Goal: Task Accomplishment & Management: Manage account settings

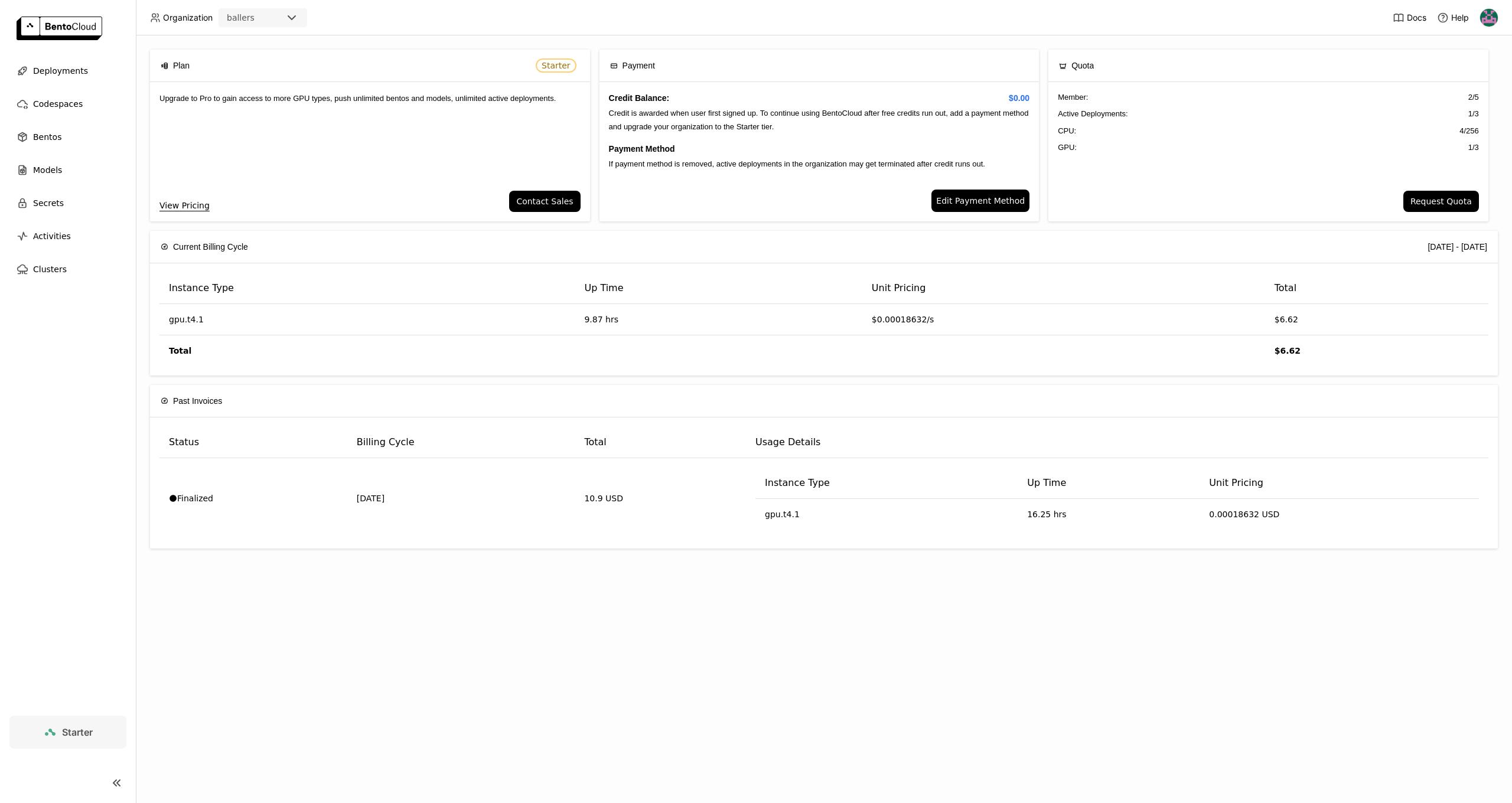
drag, startPoint x: 650, startPoint y: 81, endPoint x: 460, endPoint y: 90, distance: 190.2
click at [638, 82] on div "Payment Credit Balance: $0.00 Credit is awarded when user first signed up. To c…" at bounding box center [819, 135] width 440 height 172
click at [42, 95] on div "Codespaces" at bounding box center [68, 104] width 117 height 24
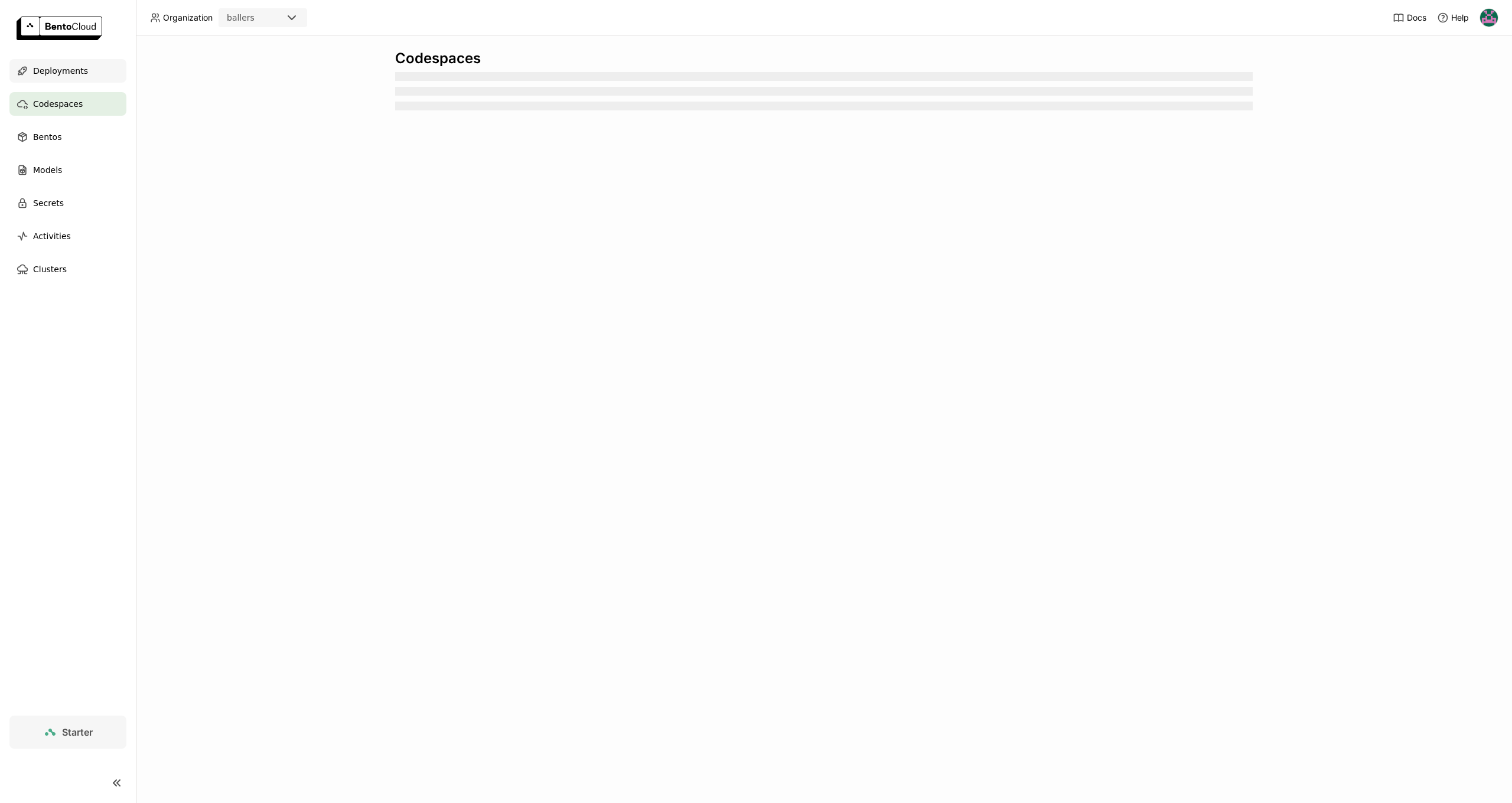
click at [72, 66] on span "Deployments" at bounding box center [60, 70] width 55 height 14
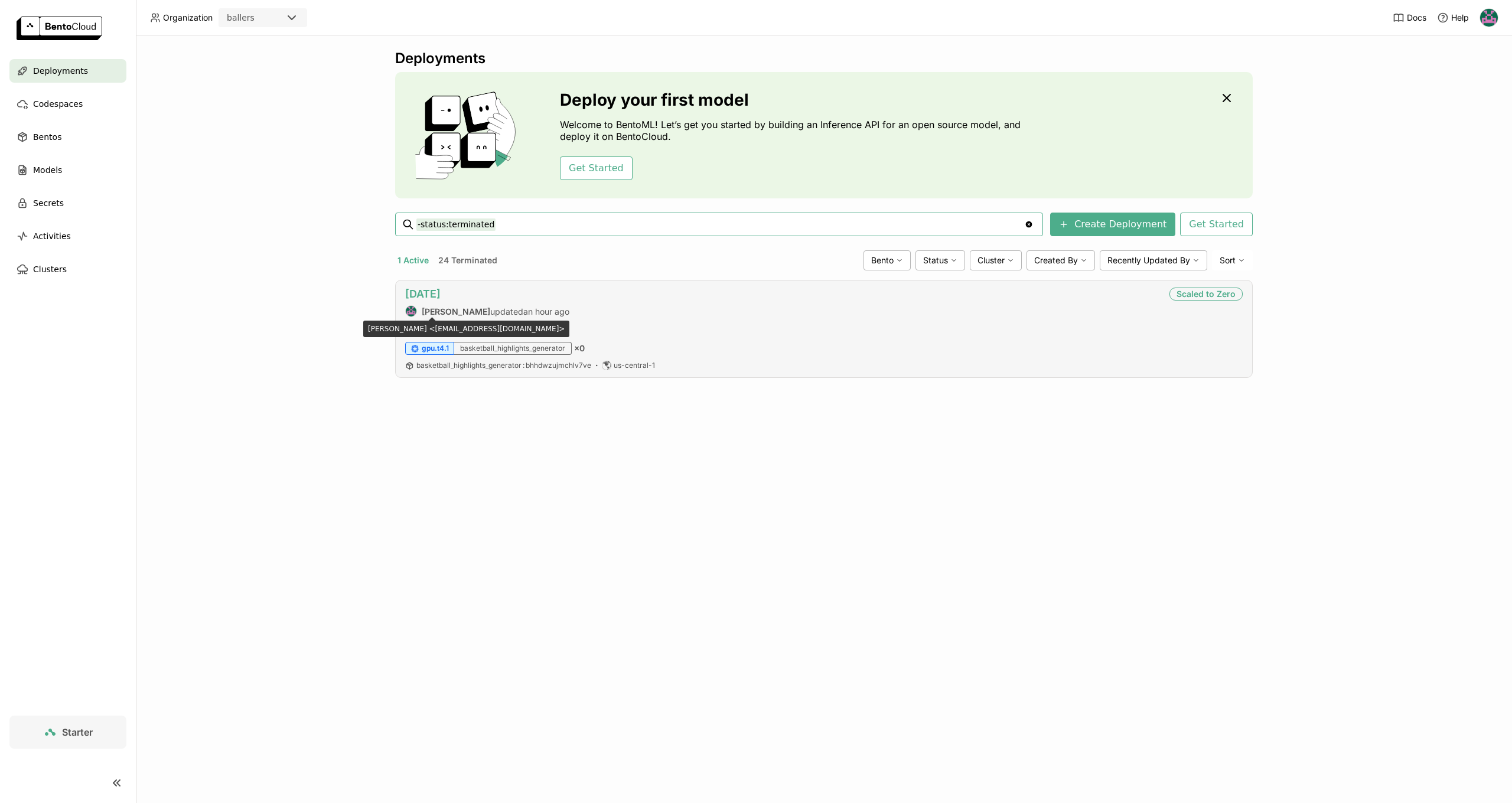
click at [419, 296] on link "[DATE]" at bounding box center [422, 293] width 35 height 13
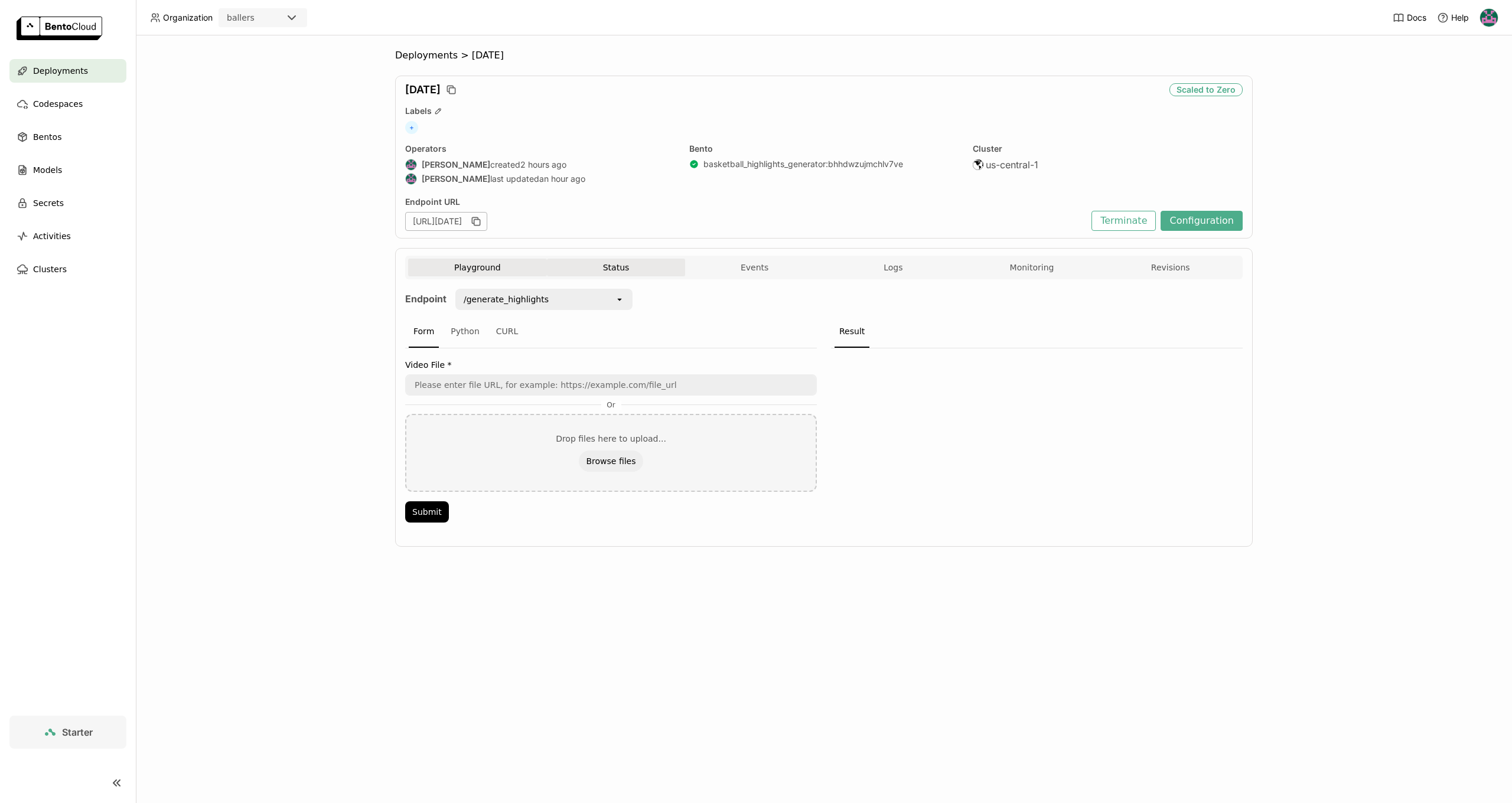
scroll to position [1, 1]
click at [644, 275] on button "Status" at bounding box center [616, 268] width 139 height 18
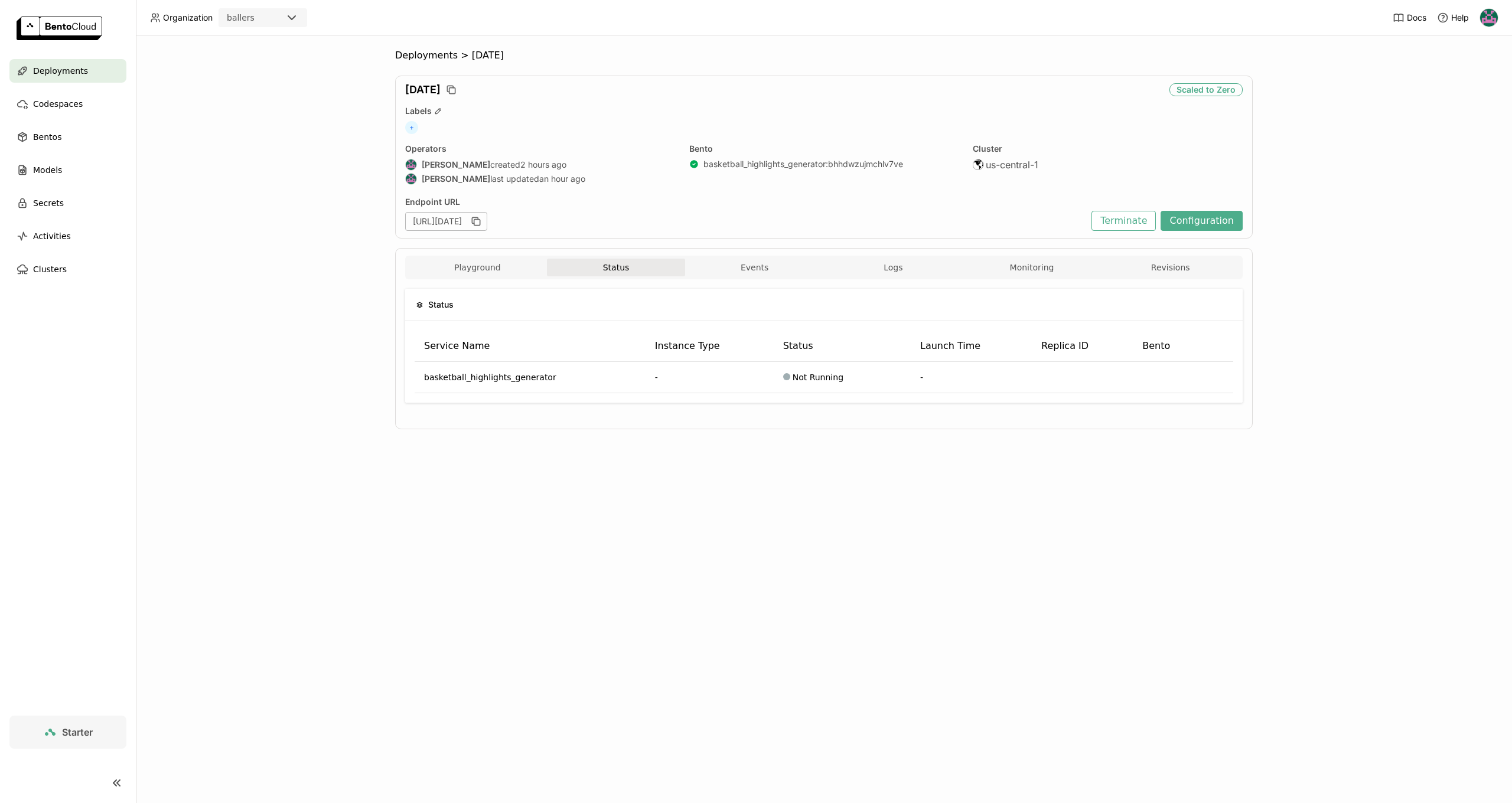
scroll to position [1, 1]
click at [456, 263] on button "Playground" at bounding box center [478, 268] width 139 height 18
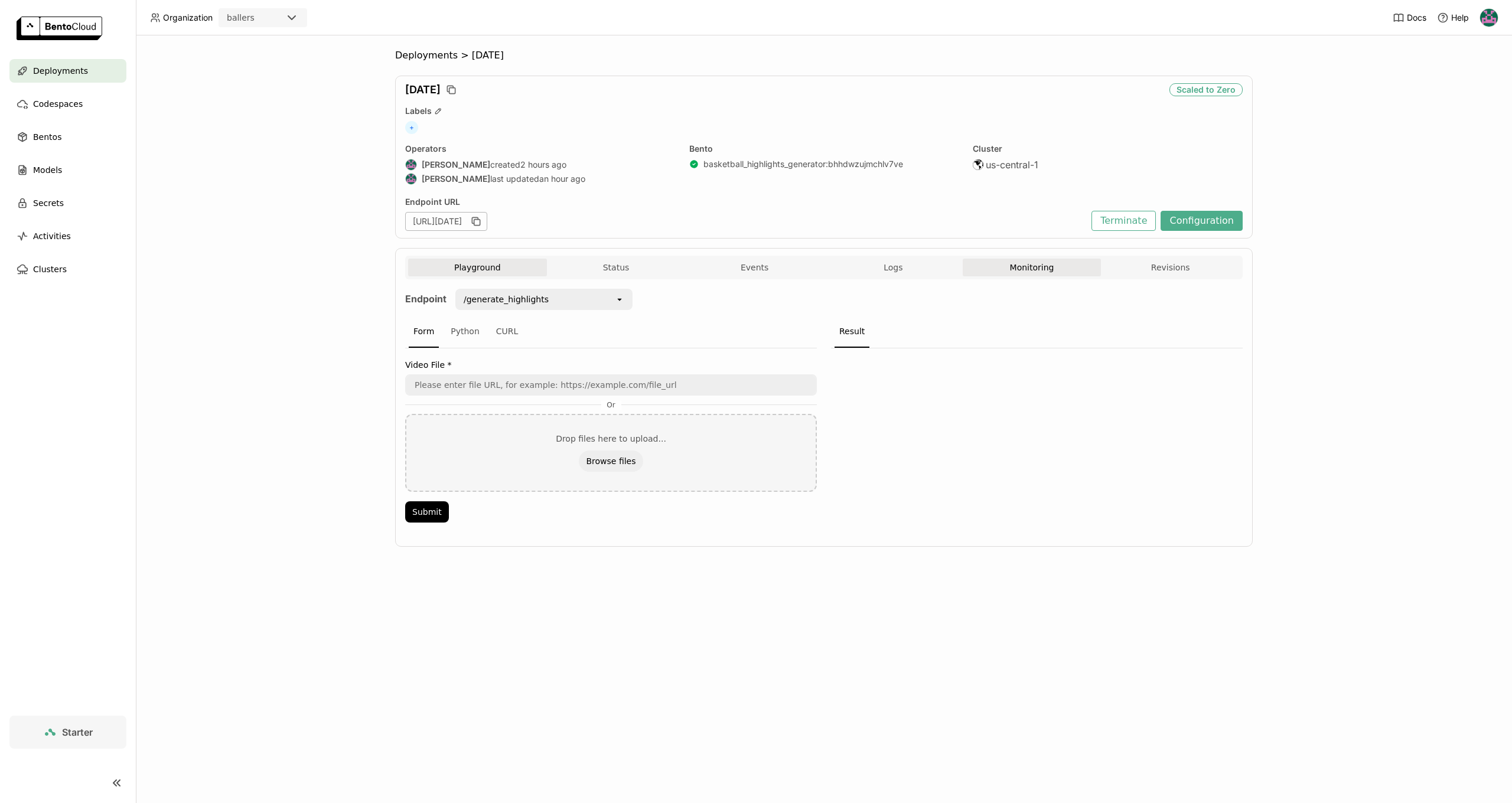
click at [1005, 267] on button "Monitoring" at bounding box center [1032, 268] width 139 height 18
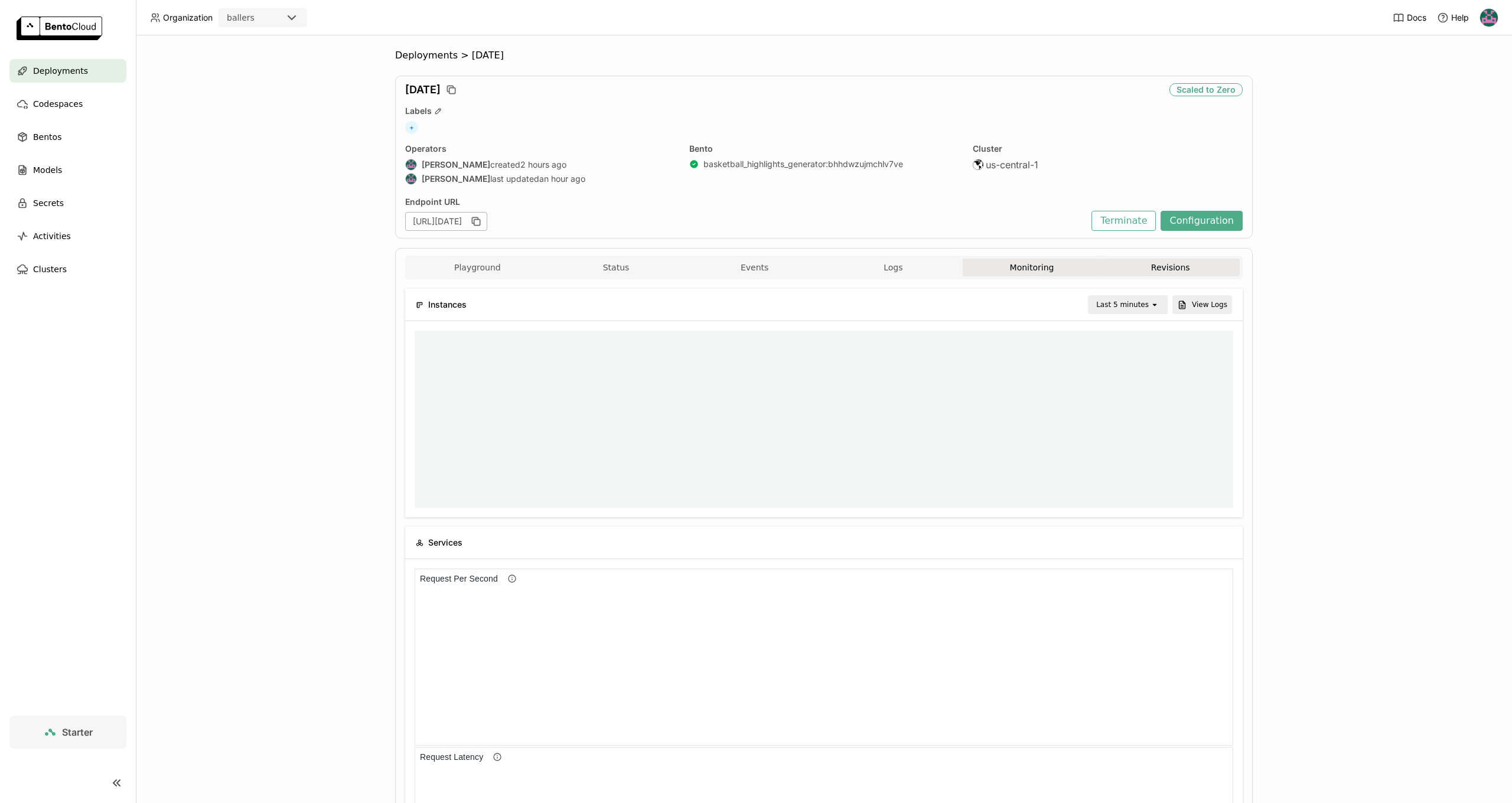
scroll to position [177, 819]
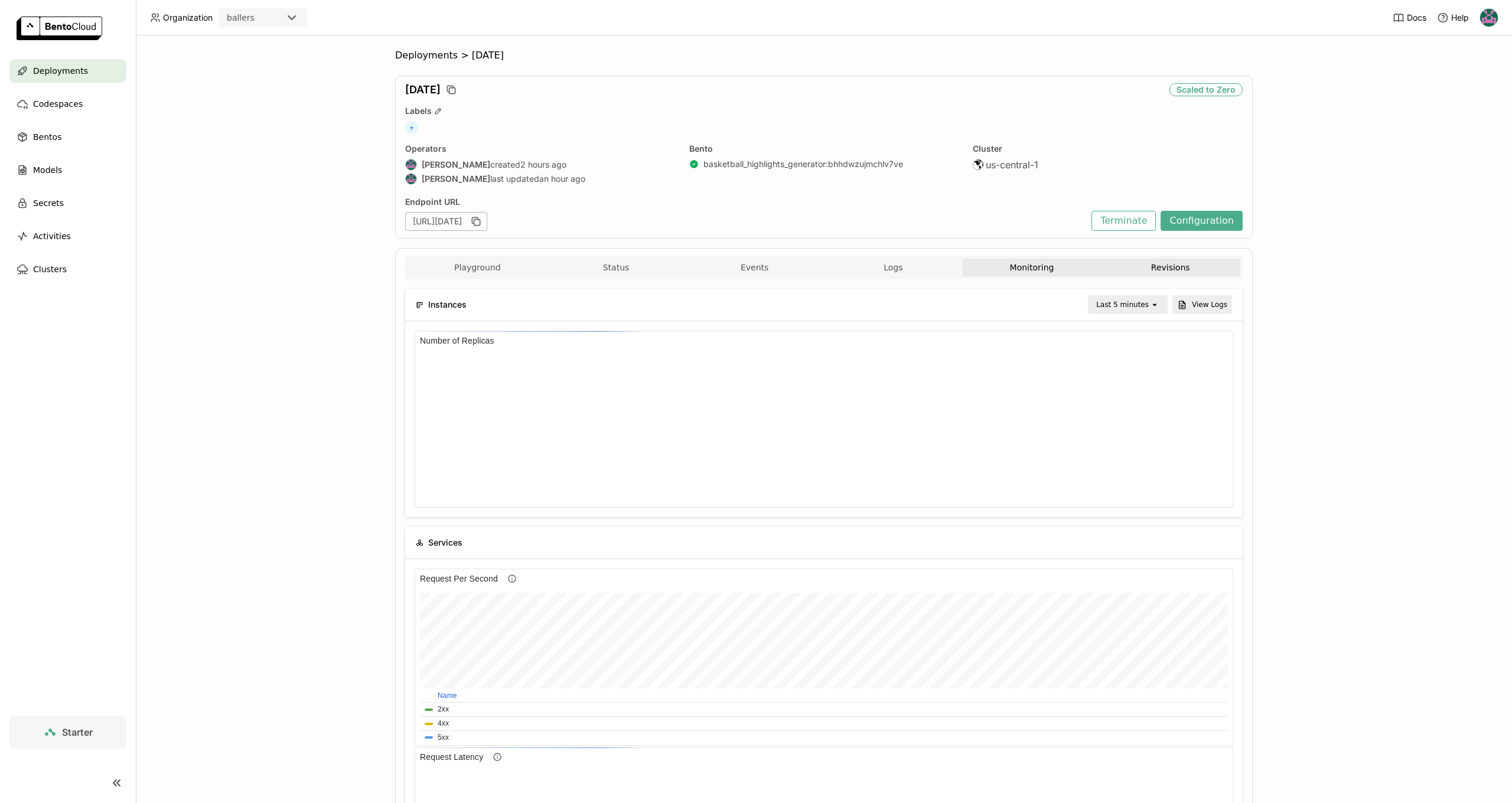
click at [1154, 263] on button "Revisions" at bounding box center [1170, 268] width 139 height 18
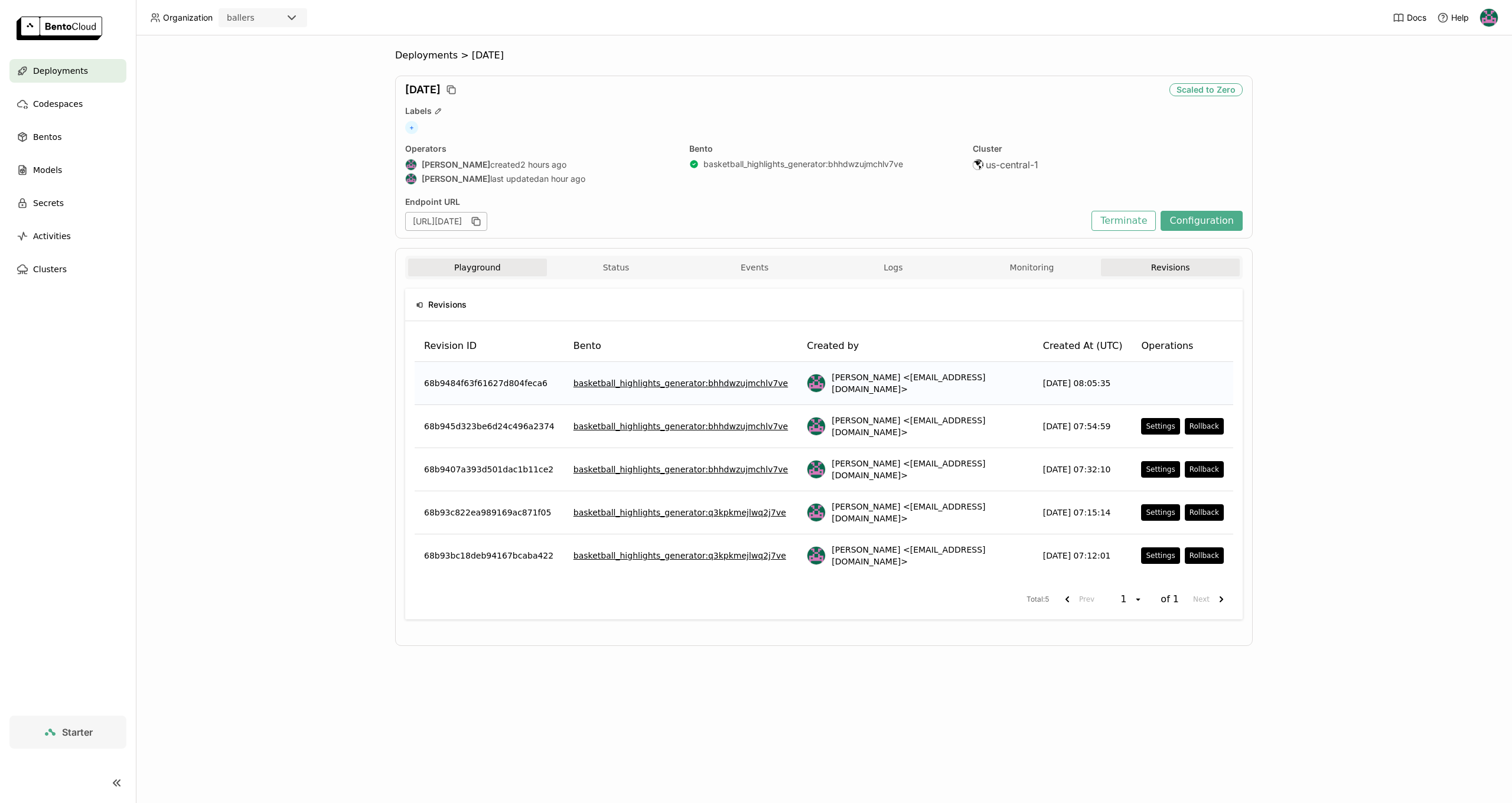
click at [482, 272] on button "Playground" at bounding box center [478, 268] width 139 height 18
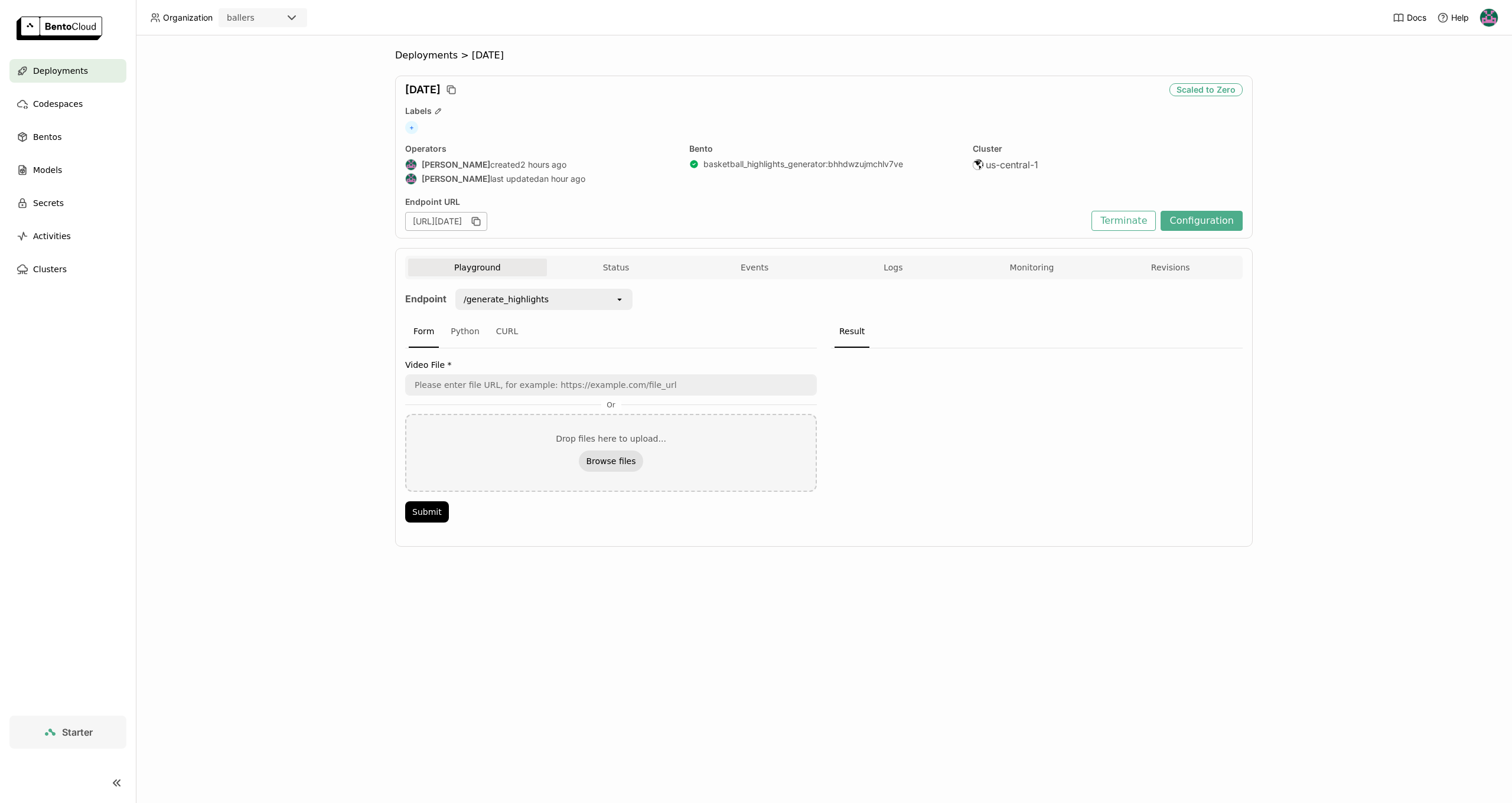
click at [621, 463] on button "Browse files" at bounding box center [610, 461] width 63 height 21
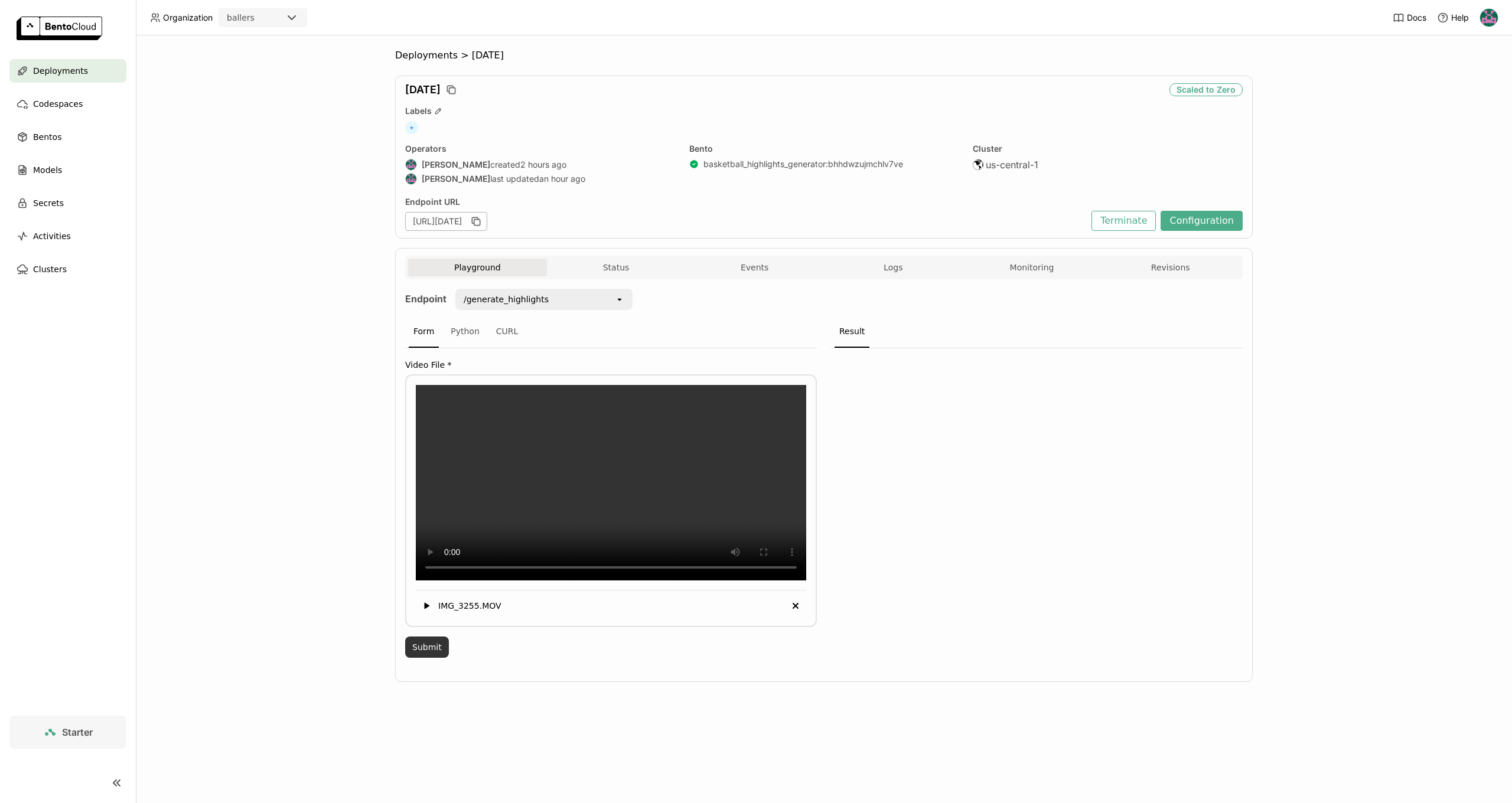
click at [428, 658] on button "Submit" at bounding box center [427, 647] width 44 height 21
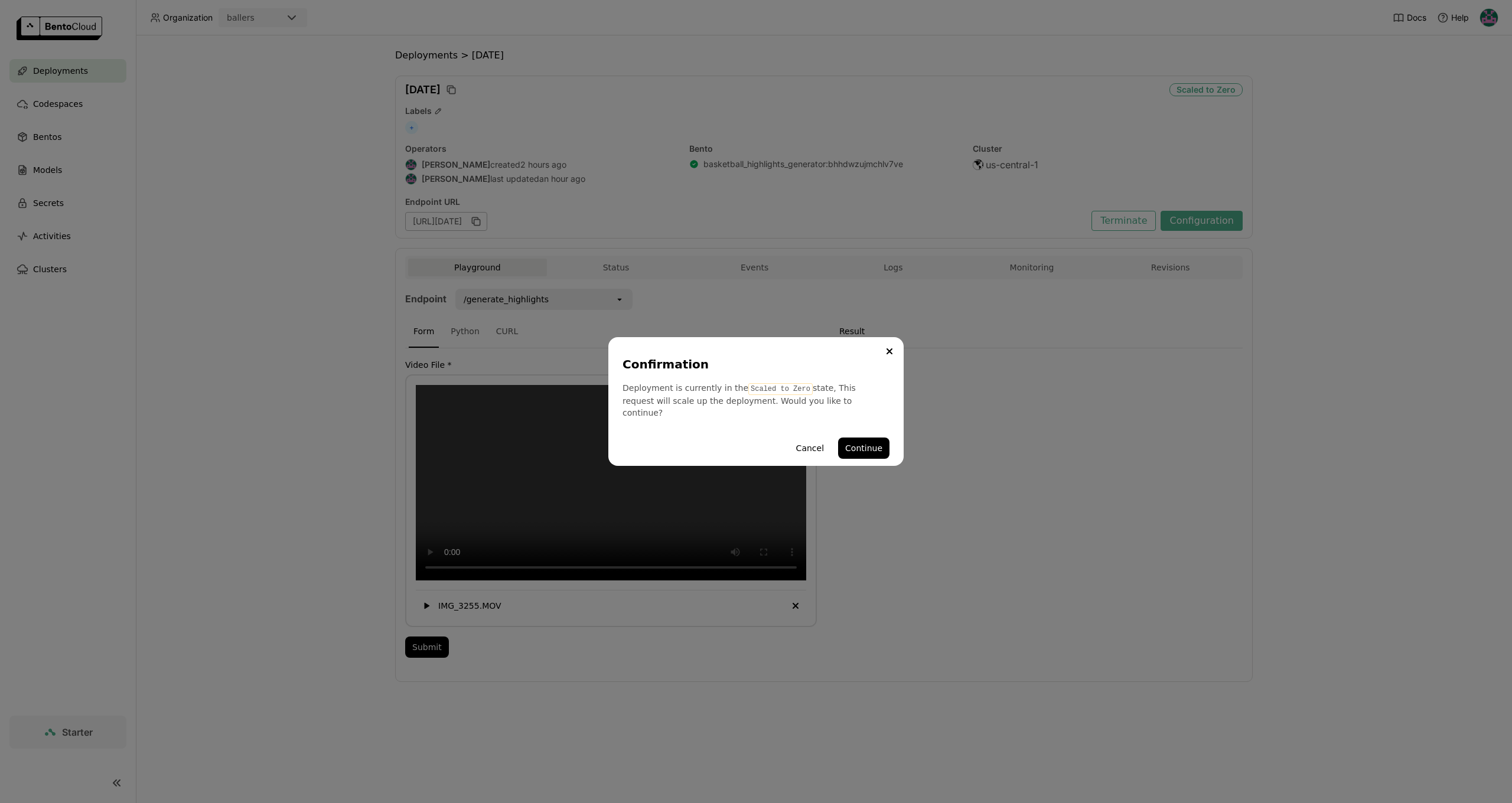
click at [895, 446] on div "Confirmation Deployment is currently in the Scaled to Zero state, This request …" at bounding box center [756, 402] width 296 height 129
click at [876, 446] on button "Continue" at bounding box center [863, 448] width 51 height 21
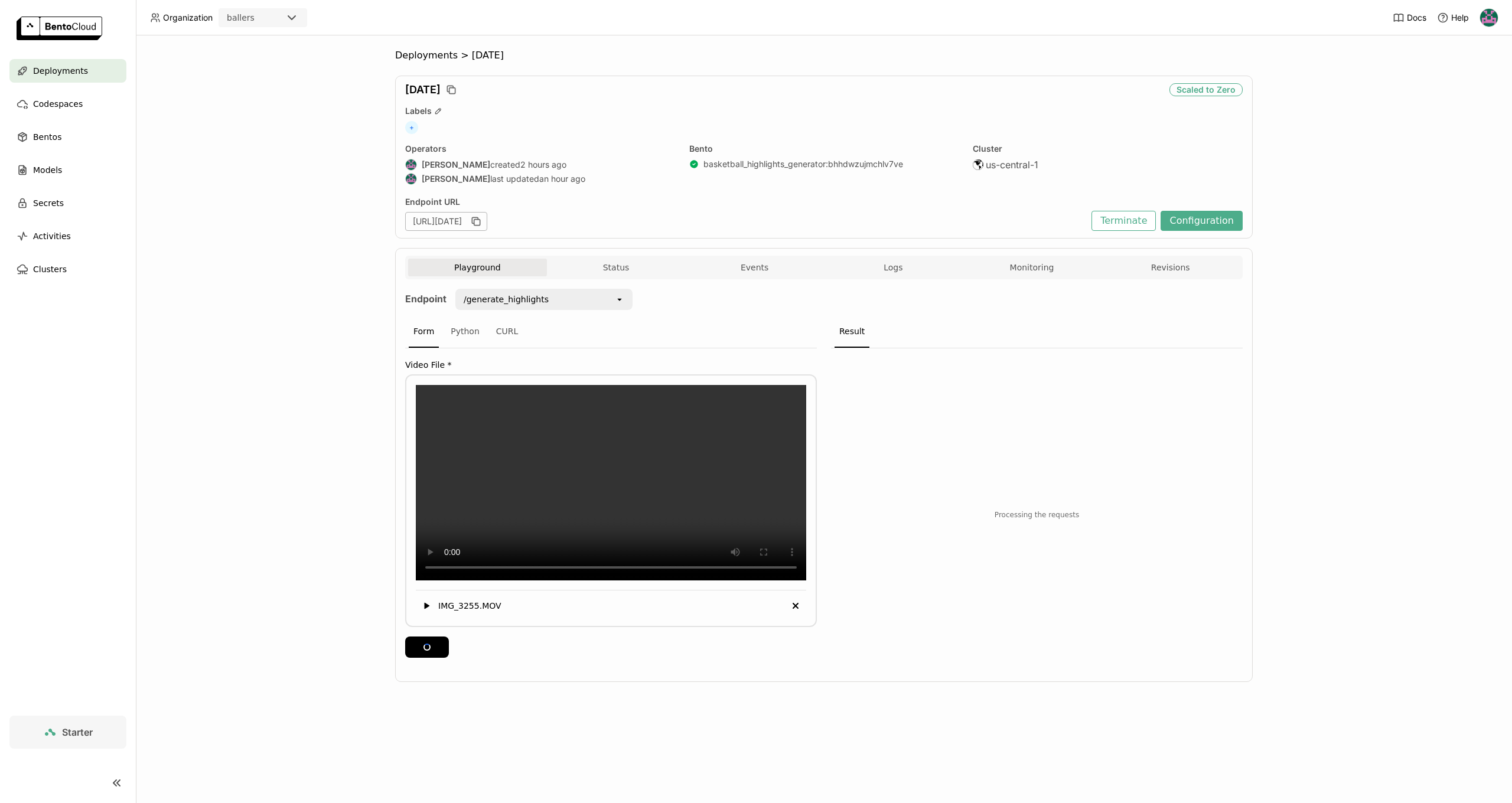
click at [1326, 444] on div "Deployments > aug19 aug19 Scaled to Zero Labels + Operators Harsh Raj created 2…" at bounding box center [824, 419] width 1376 height 768
click at [482, 221] on icon "button" at bounding box center [476, 222] width 12 height 12
click at [1372, 245] on div "Deployments > aug19 aug19 Scaled to Zero Labels + Operators Harsh Raj created 2…" at bounding box center [824, 419] width 1376 height 768
click at [881, 262] on button "Logs" at bounding box center [893, 268] width 139 height 18
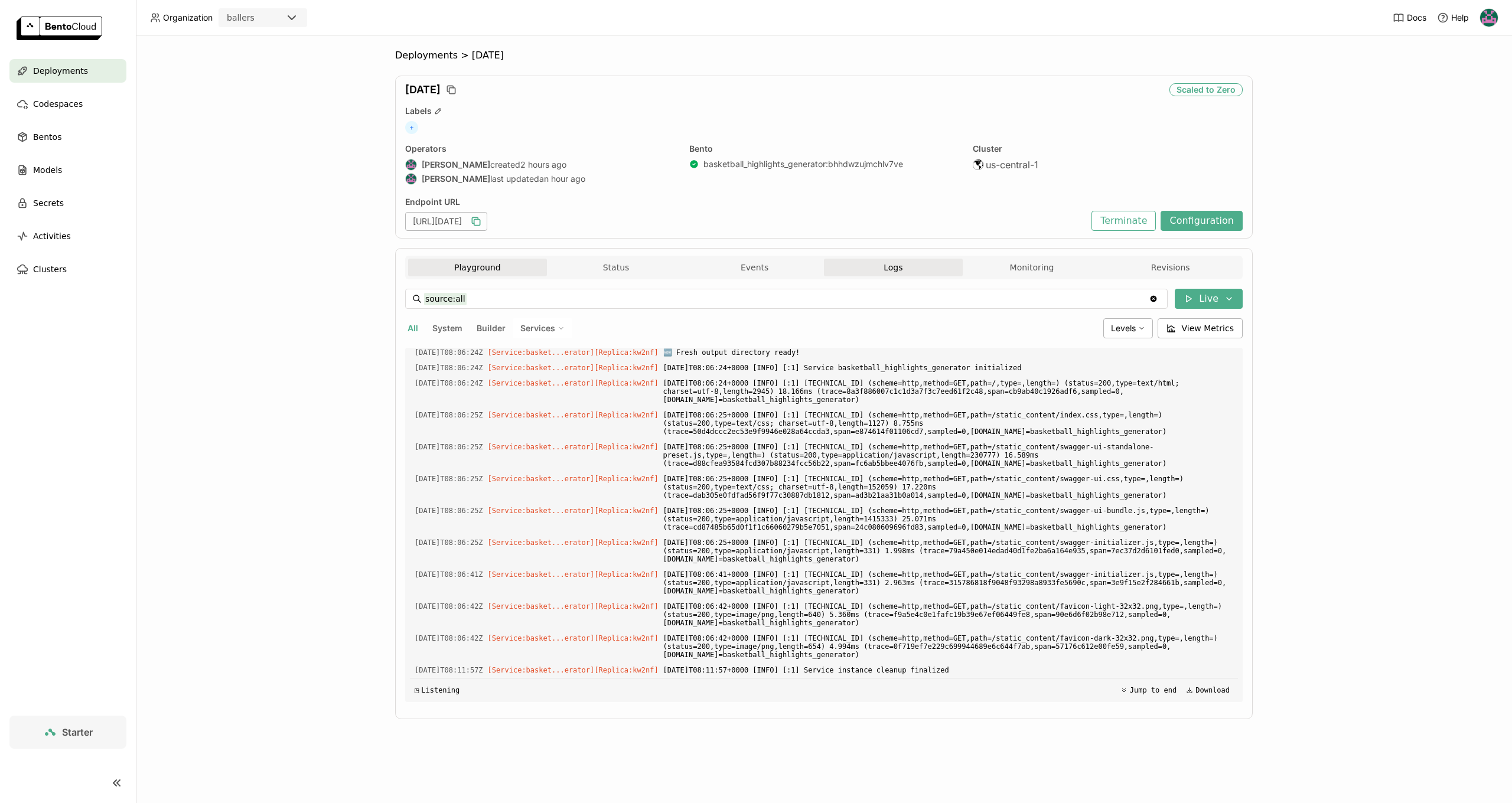
click at [469, 272] on button "Playground" at bounding box center [478, 268] width 139 height 18
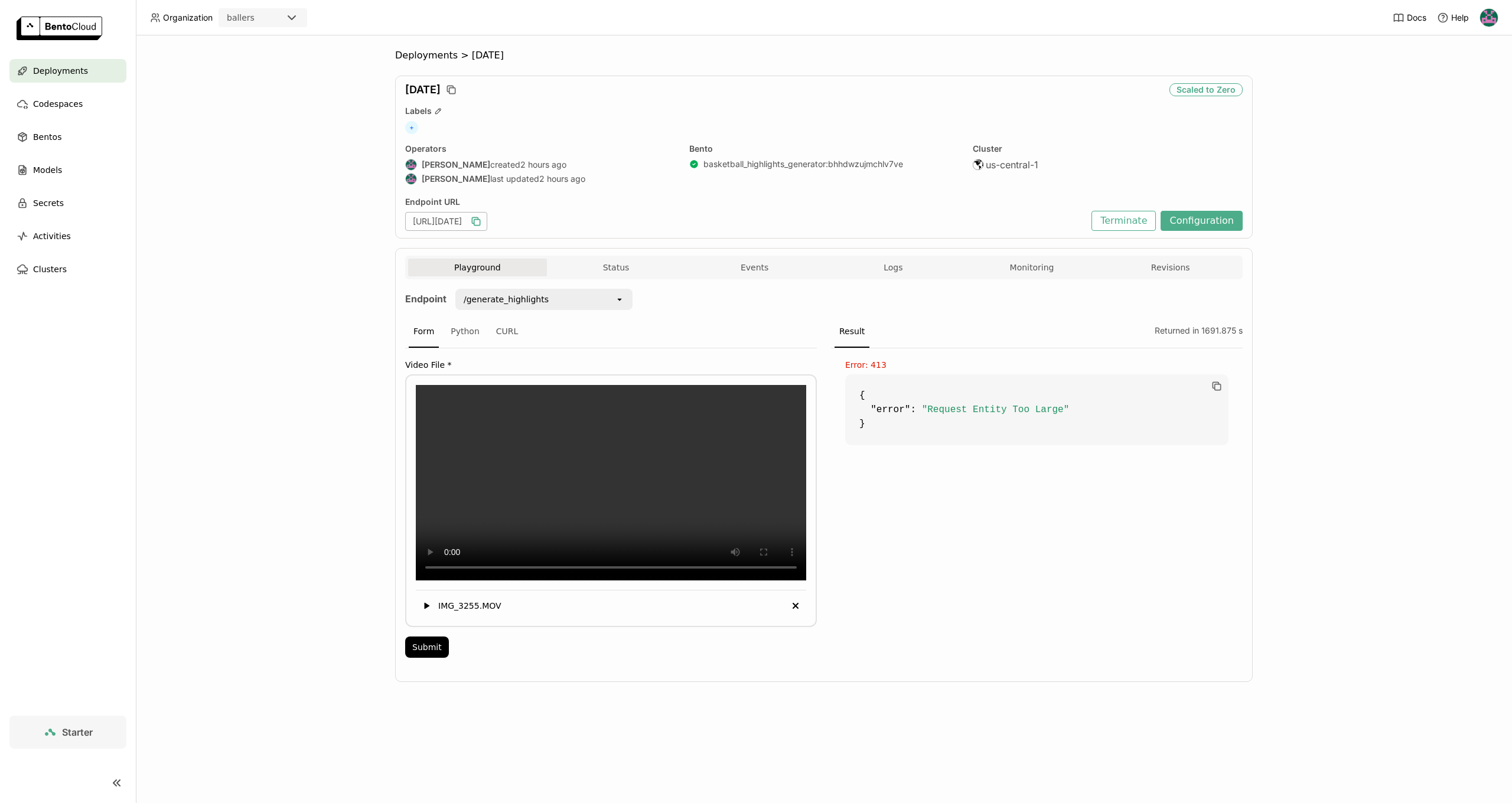
drag, startPoint x: 993, startPoint y: 416, endPoint x: 975, endPoint y: 407, distance: 20.1
click at [993, 416] on code "{ "error" : "Request Entity Too Large" }" at bounding box center [1037, 410] width 384 height 71
drag, startPoint x: 952, startPoint y: 407, endPoint x: 1037, endPoint y: 407, distance: 85.0
click at [1037, 407] on span ""Request Entity Too Large"" at bounding box center [996, 410] width 148 height 10
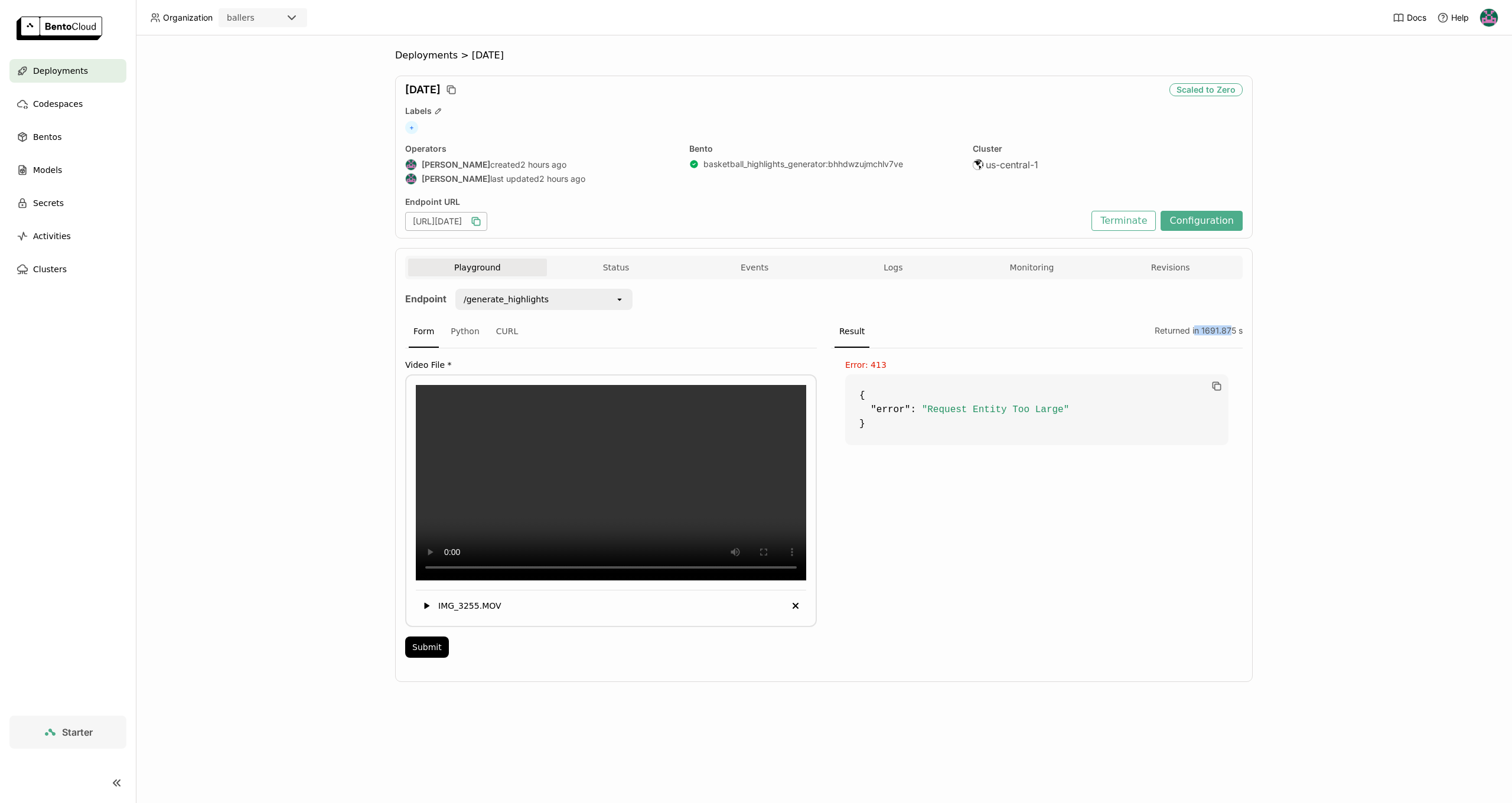
drag, startPoint x: 1194, startPoint y: 334, endPoint x: 1233, endPoint y: 330, distance: 39.2
click at [1233, 330] on div "Returned in 1691.875 s" at bounding box center [1196, 331] width 93 height 32
click at [1012, 610] on div "Error: 413 { "error" : "Request Entity Too Large" }" at bounding box center [1037, 507] width 412 height 316
click at [1197, 219] on button "Configuration" at bounding box center [1202, 221] width 82 height 20
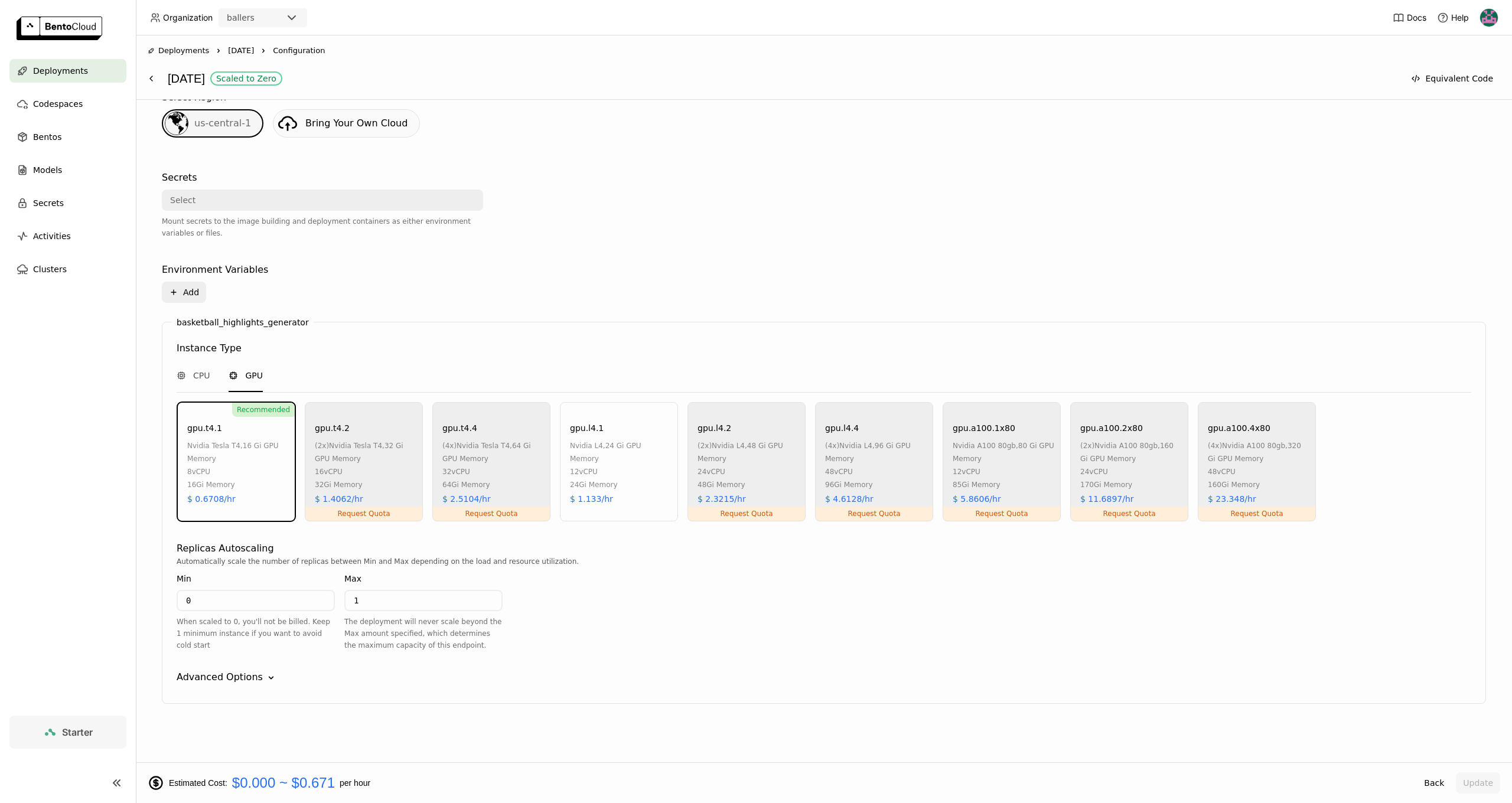
click at [193, 668] on div "basketball_highlights_generator Instance Type CPU GPU Recommended gpu.t4.1 nvid…" at bounding box center [824, 513] width 1324 height 382
click at [194, 672] on div "Advanced Options" at bounding box center [220, 677] width 87 height 14
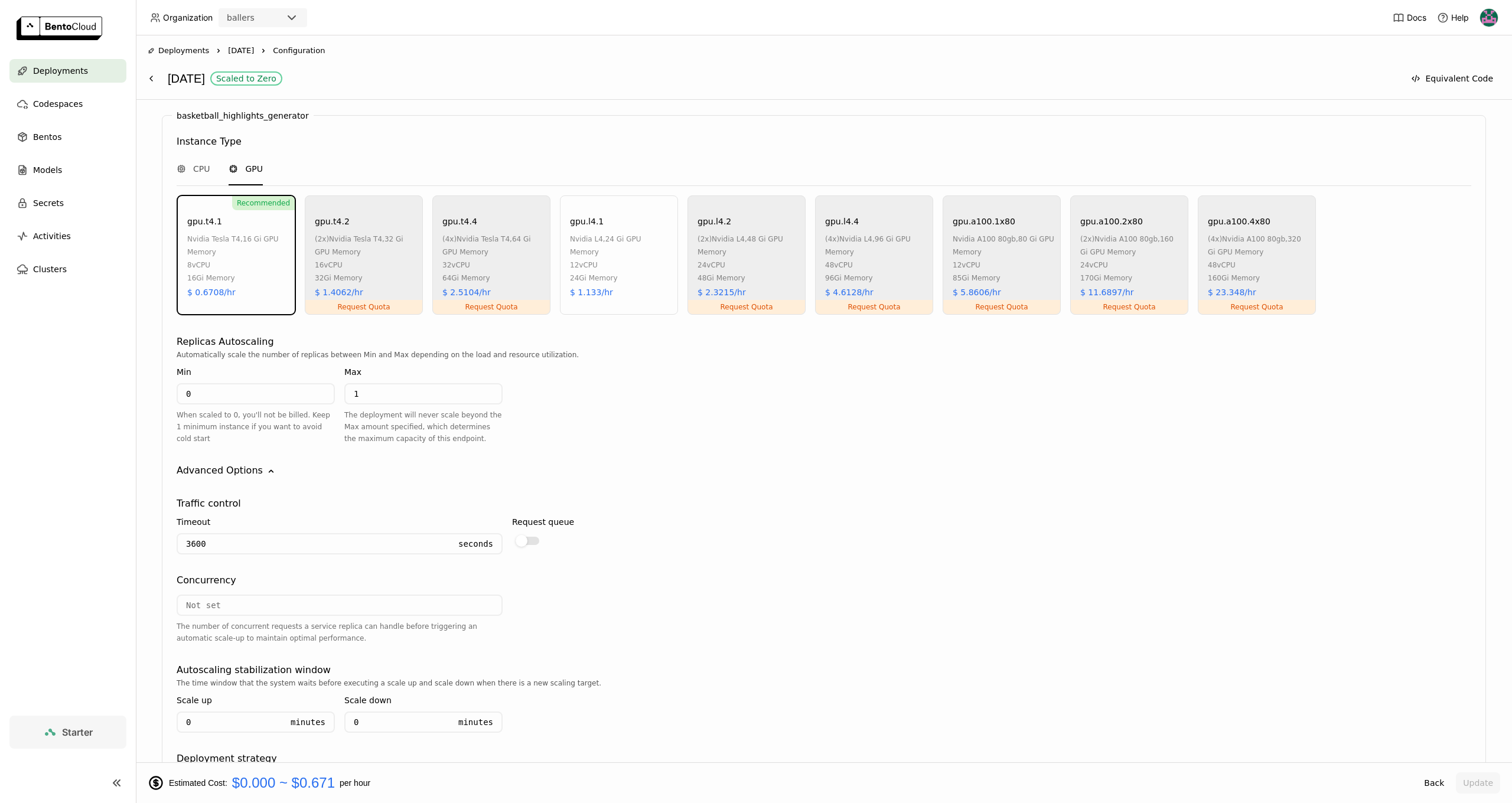
scroll to position [522, 0]
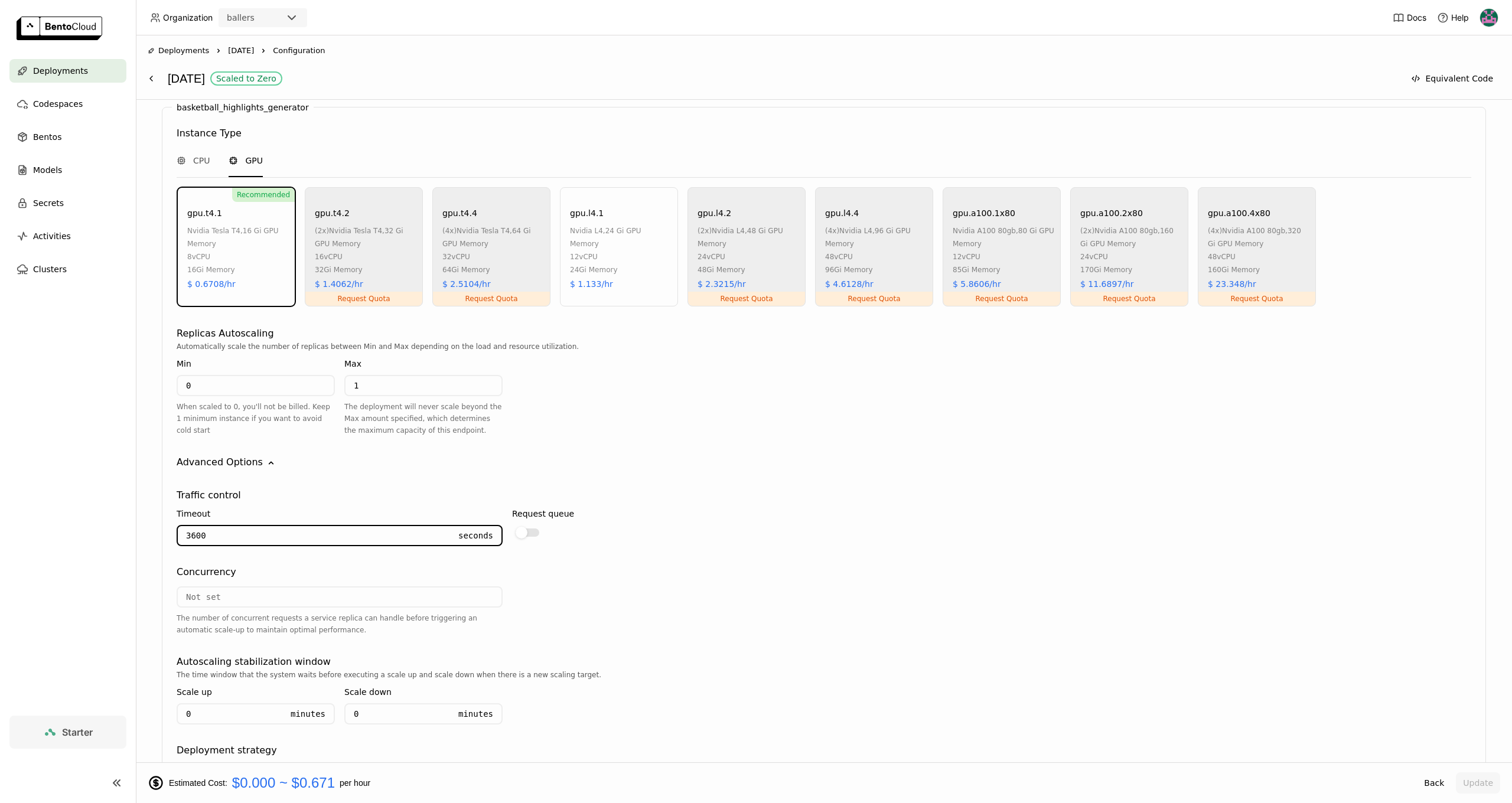
drag, startPoint x: 202, startPoint y: 534, endPoint x: 166, endPoint y: 537, distance: 36.1
click at [166, 537] on div "basketball_highlights_generator Instance Type CPU GPU Recommended gpu.t4.1 nvid…" at bounding box center [824, 455] width 1324 height 698
type input "5400"
click at [296, 650] on div "Traffic control Timeout 5400 Seconds Request queue Concurrency The number of co…" at bounding box center [824, 627] width 1295 height 316
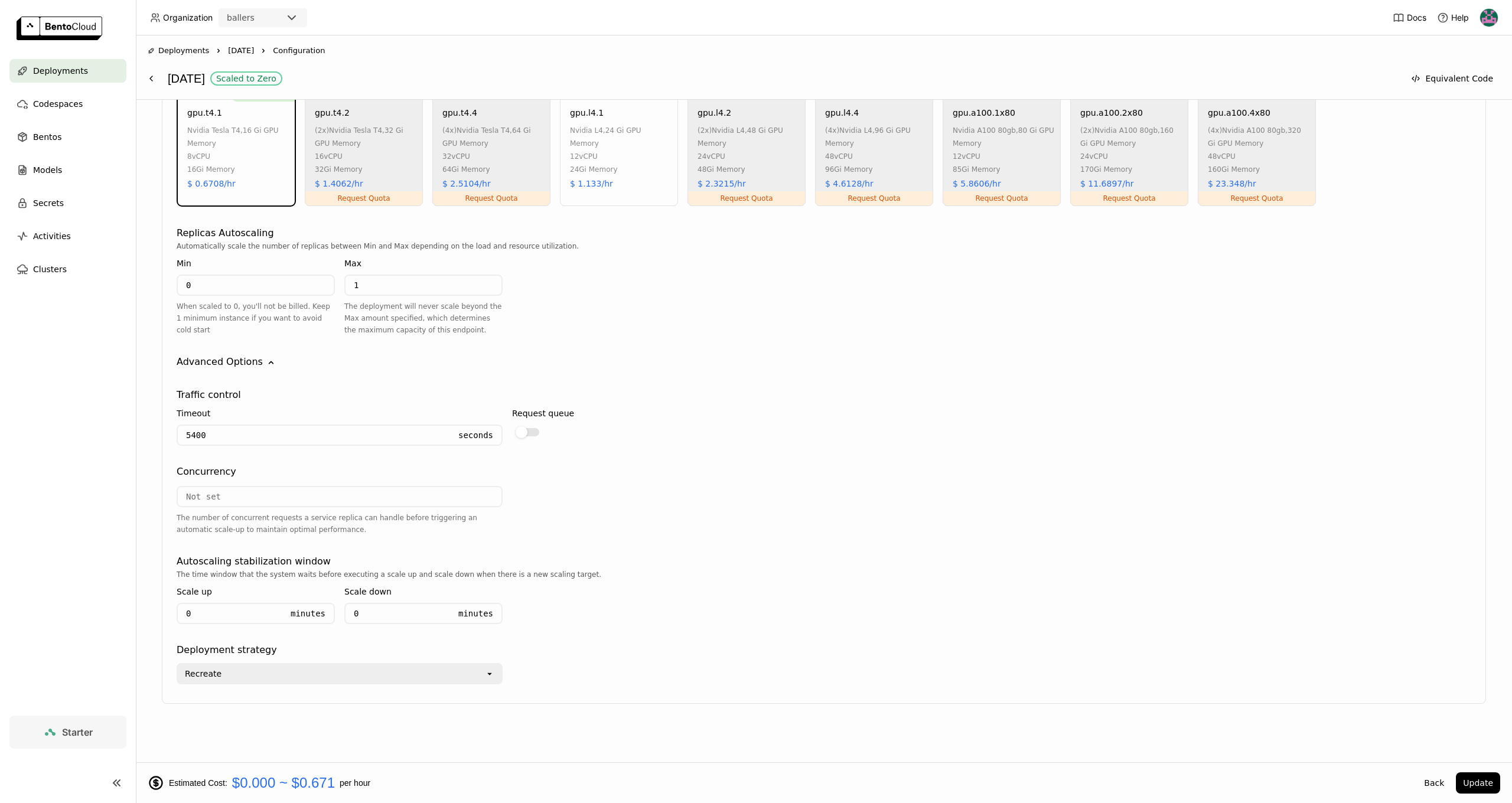
scroll to position [622, 0]
click at [269, 675] on div "Recreate" at bounding box center [331, 673] width 307 height 19
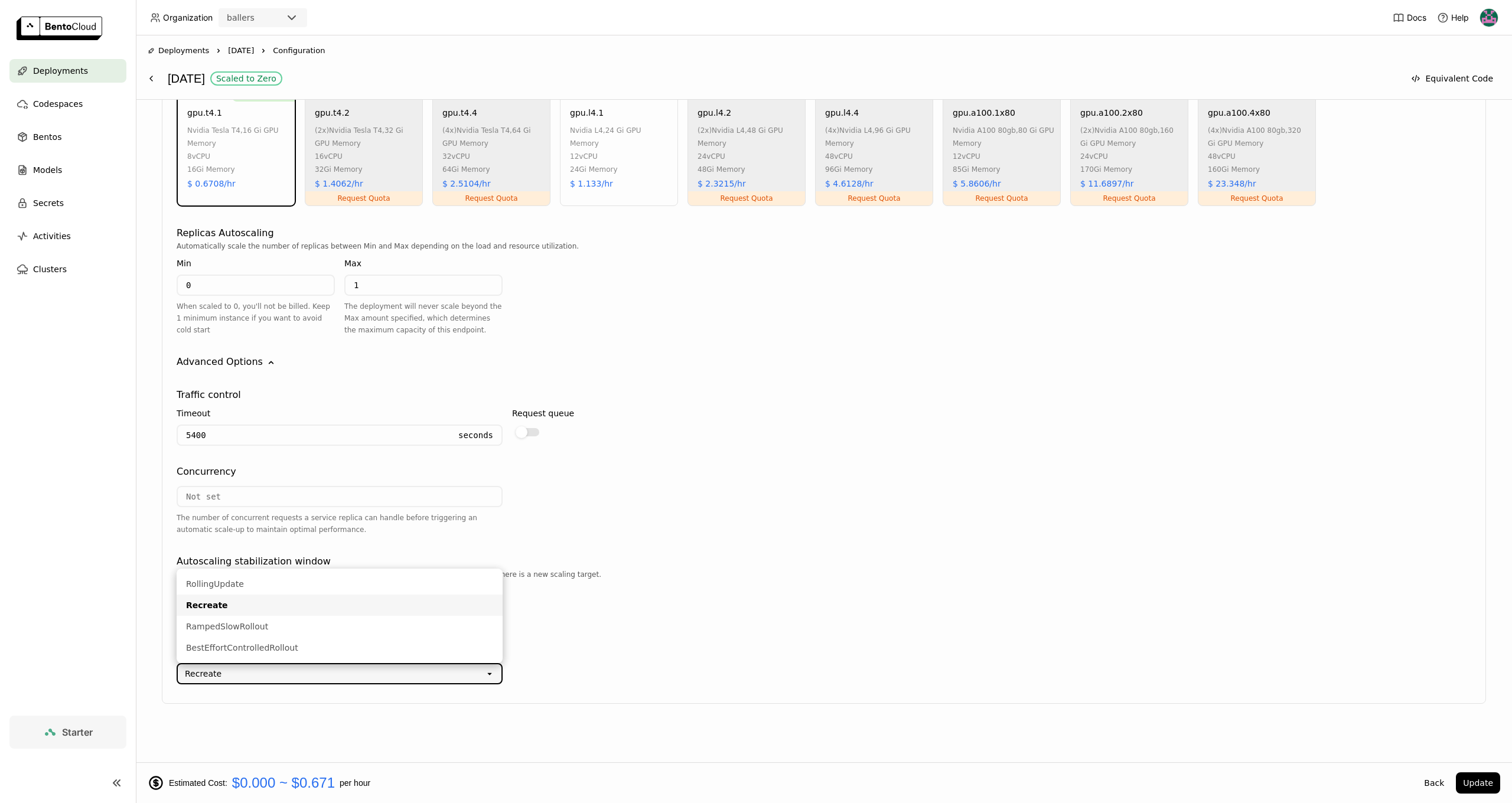
click at [269, 675] on div "Recreate" at bounding box center [331, 673] width 307 height 19
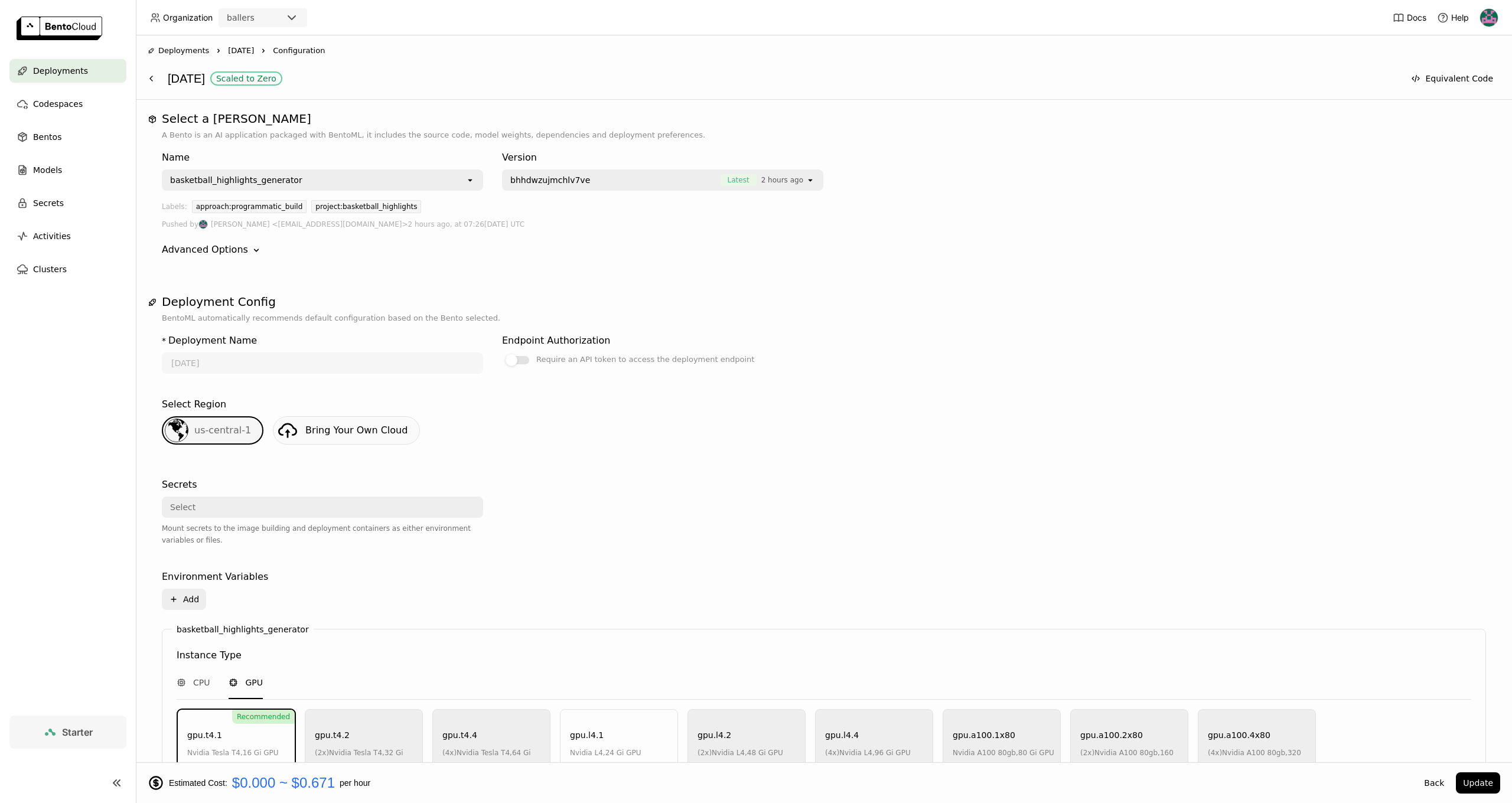
scroll to position [0, 0]
click at [511, 363] on div at bounding box center [511, 360] width 12 height 12
click at [502, 352] on input "Require an API token to access the deployment endpoint" at bounding box center [502, 352] width 0 height 0
click at [526, 366] on label "Require an API token to access the deployment endpoint" at bounding box center [663, 359] width 322 height 14
click at [502, 352] on input "Require an API token to access the deployment endpoint" at bounding box center [502, 352] width 0 height 0
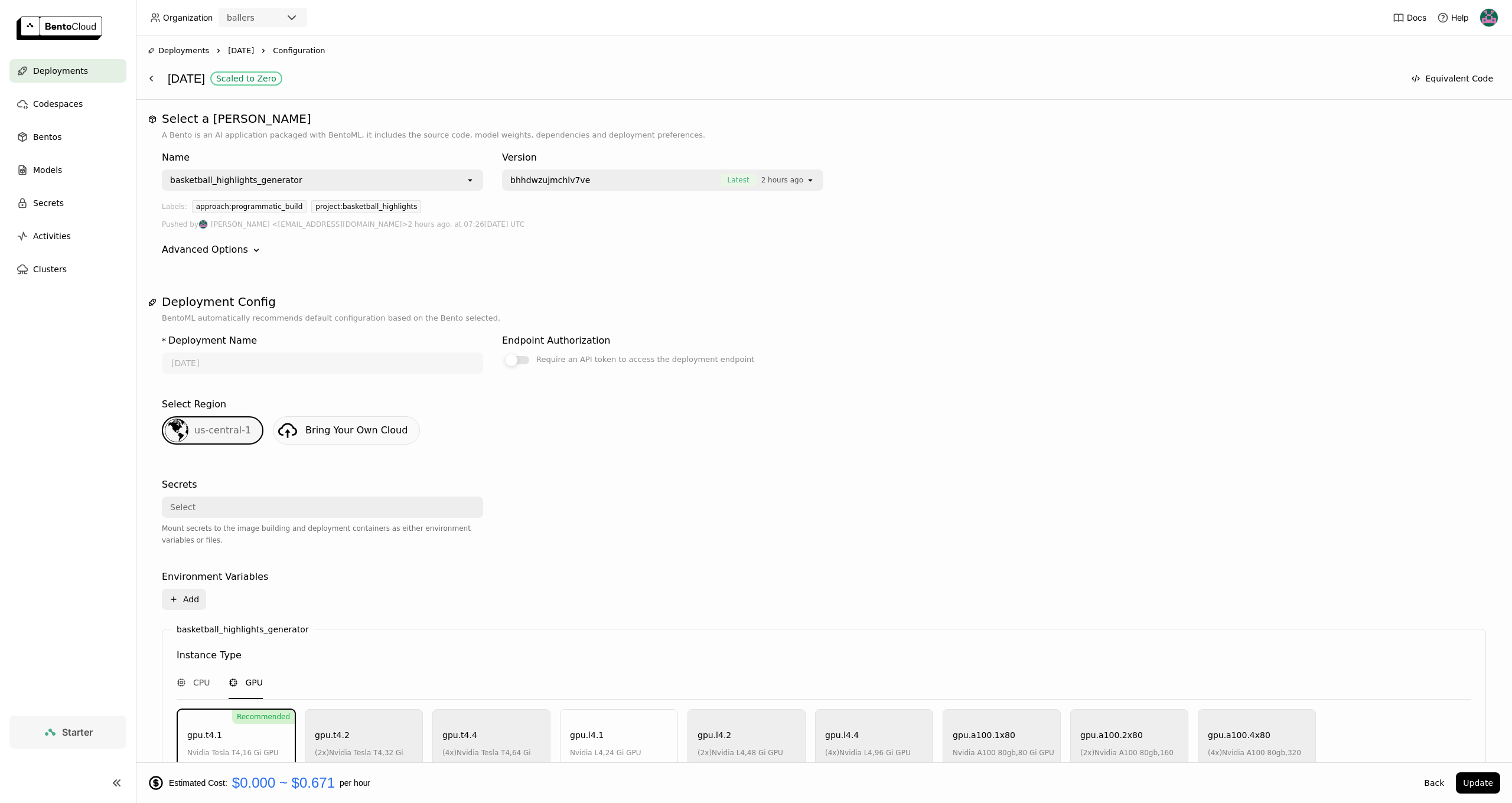
click at [508, 360] on div at bounding box center [511, 360] width 12 height 12
click at [502, 352] on input "Require an API token to access the deployment endpoint" at bounding box center [502, 352] width 0 height 0
click at [215, 263] on div "Name basketball_highlights_generator open Version bhhdwzujmchlv7ve Latest 2 hou…" at bounding box center [824, 204] width 1324 height 125
click at [251, 253] on icon "Down" at bounding box center [257, 251] width 12 height 12
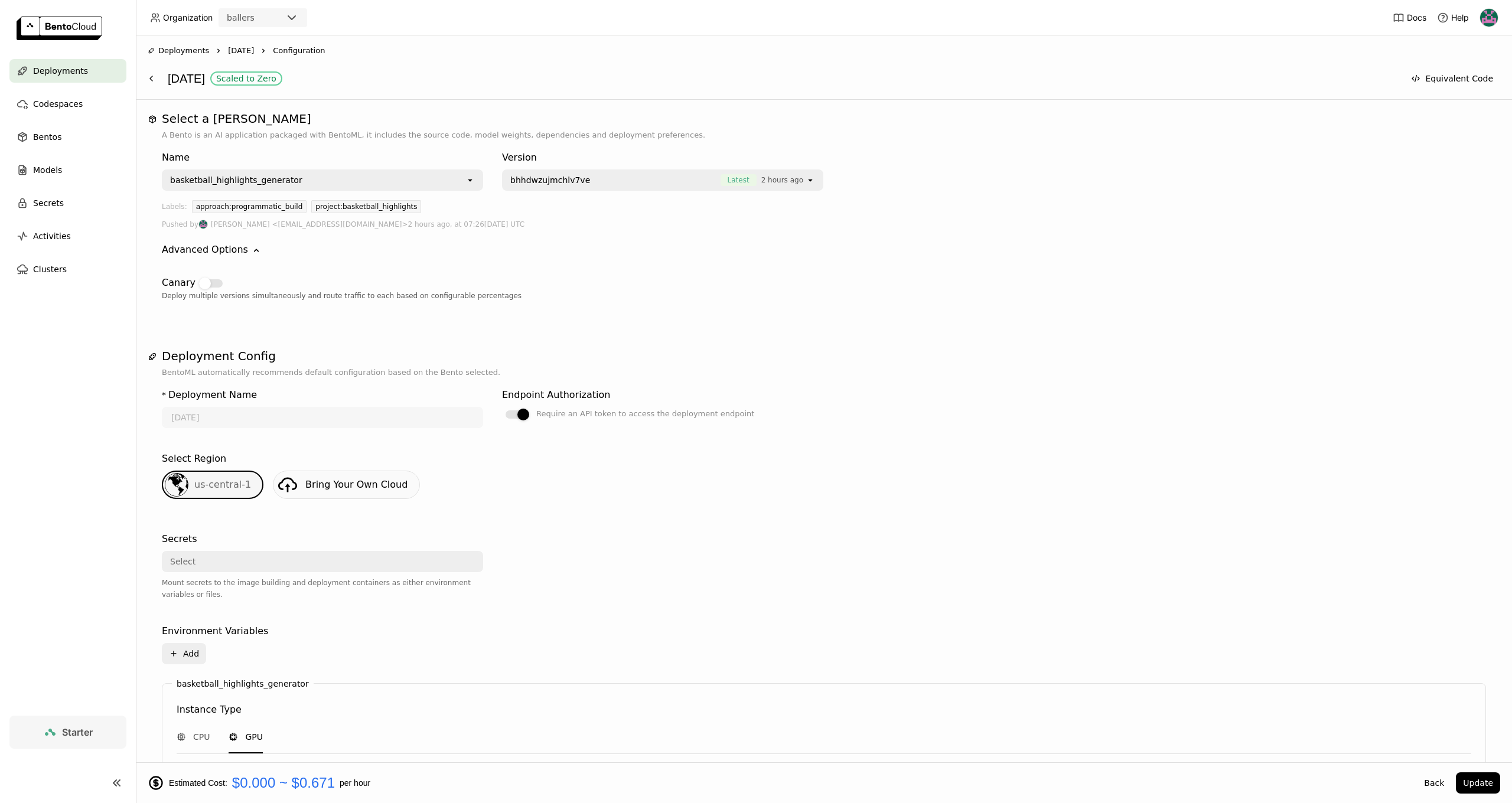
click at [251, 246] on icon "Down" at bounding box center [257, 251] width 12 height 12
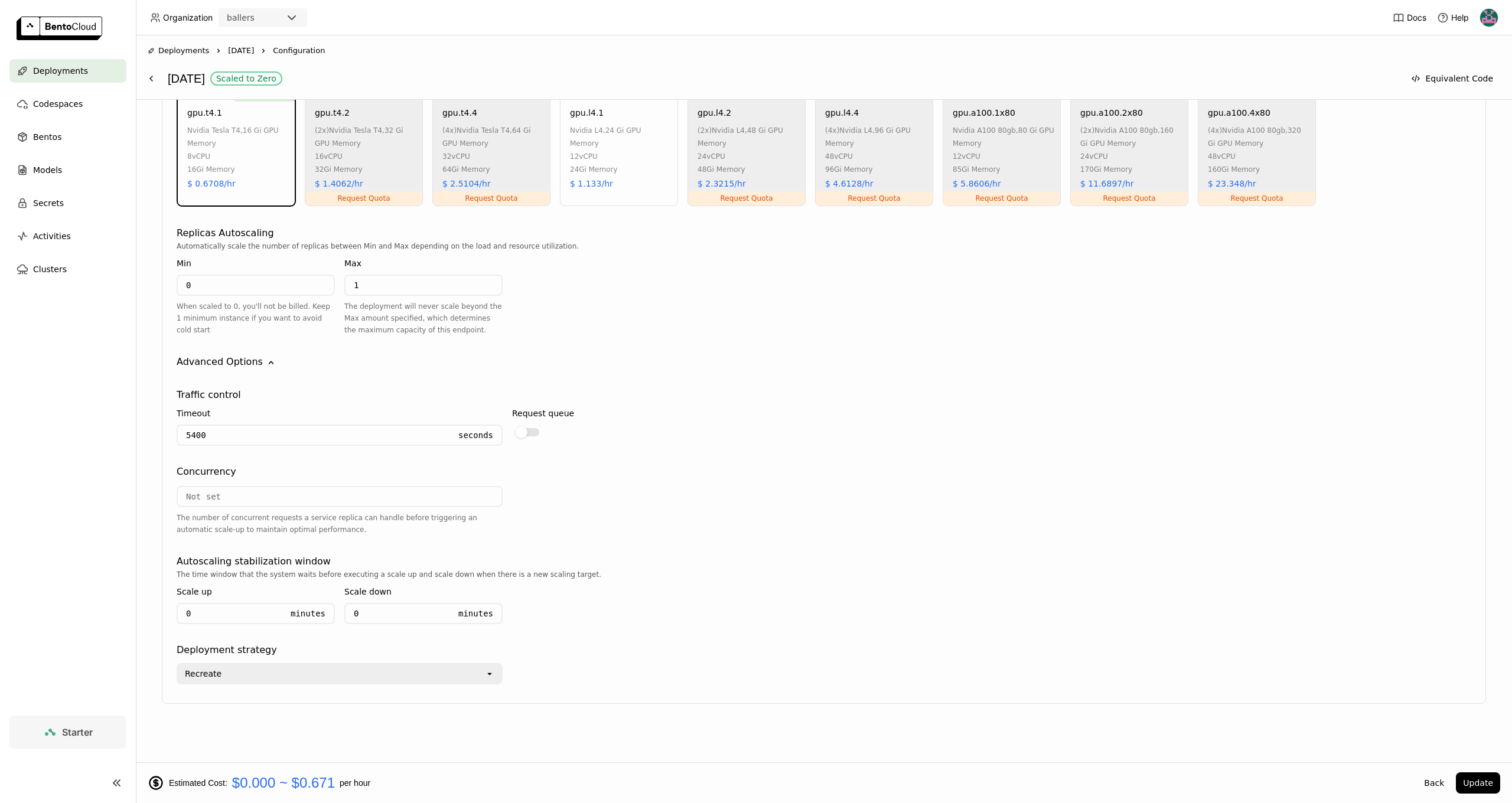
scroll to position [622, 0]
click at [1474, 783] on button "Update" at bounding box center [1478, 783] width 44 height 21
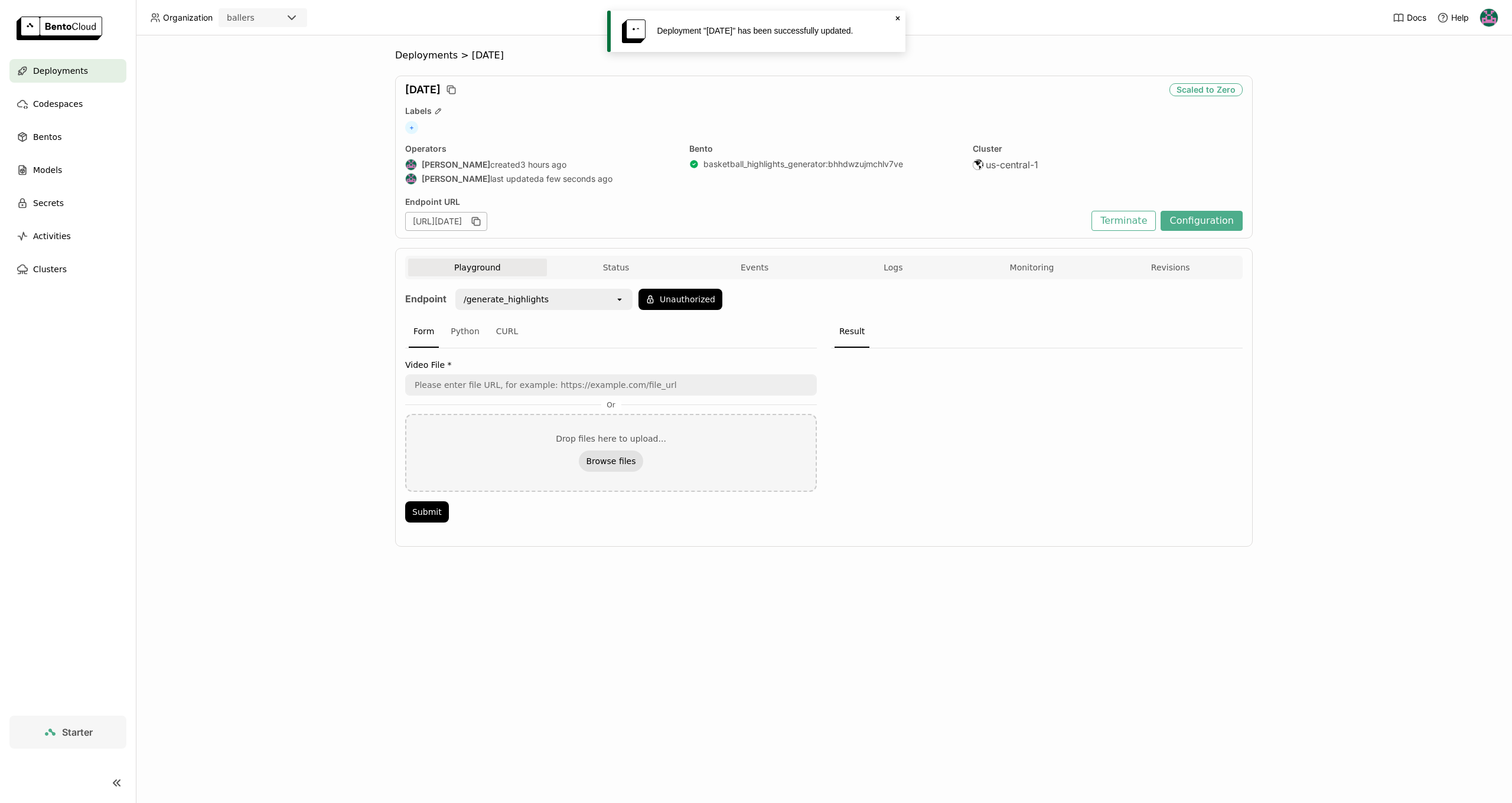
scroll to position [1, 1]
click at [596, 463] on button "Browse files" at bounding box center [610, 461] width 63 height 21
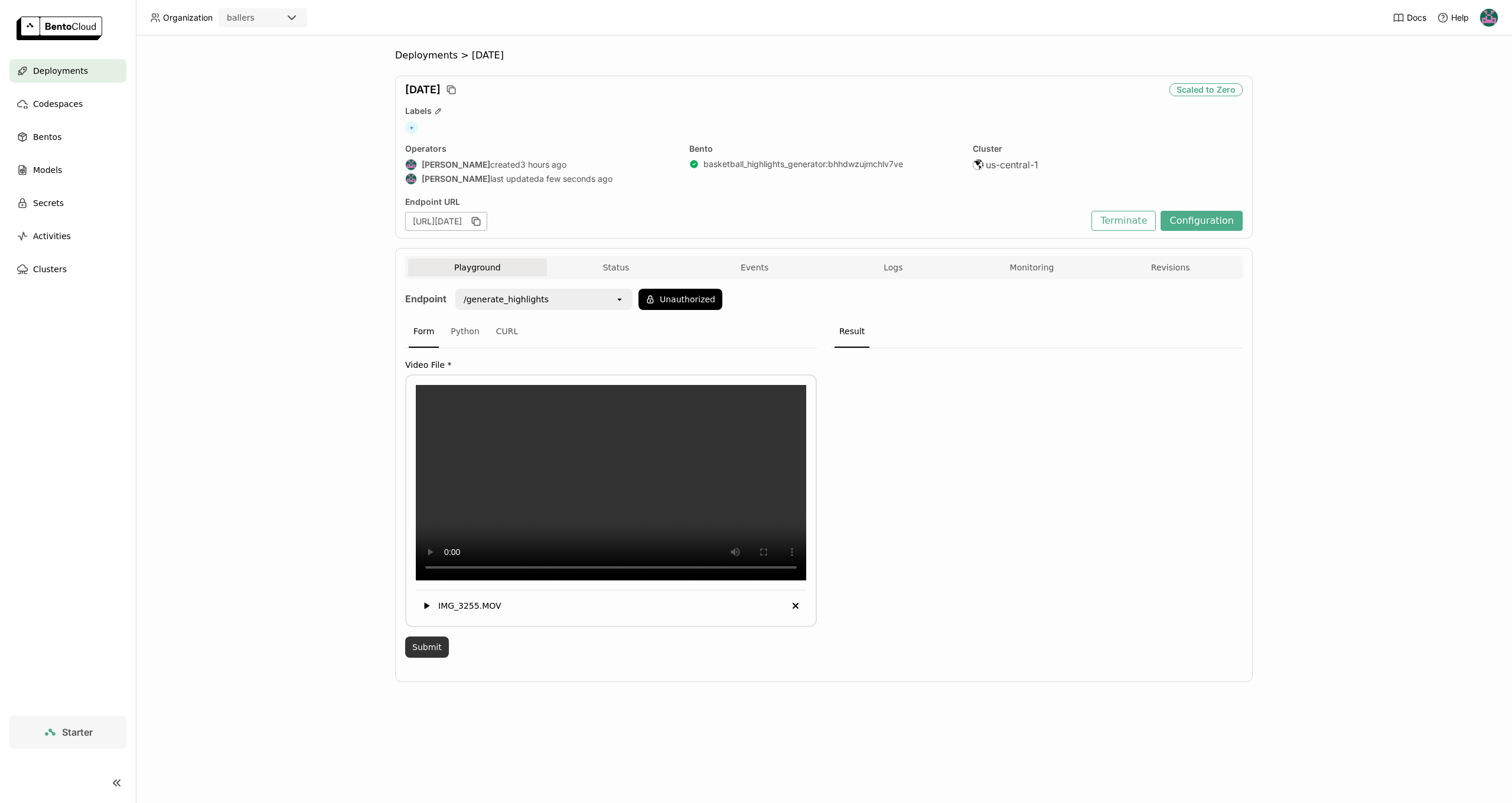
click at [435, 658] on button "Submit" at bounding box center [427, 647] width 44 height 21
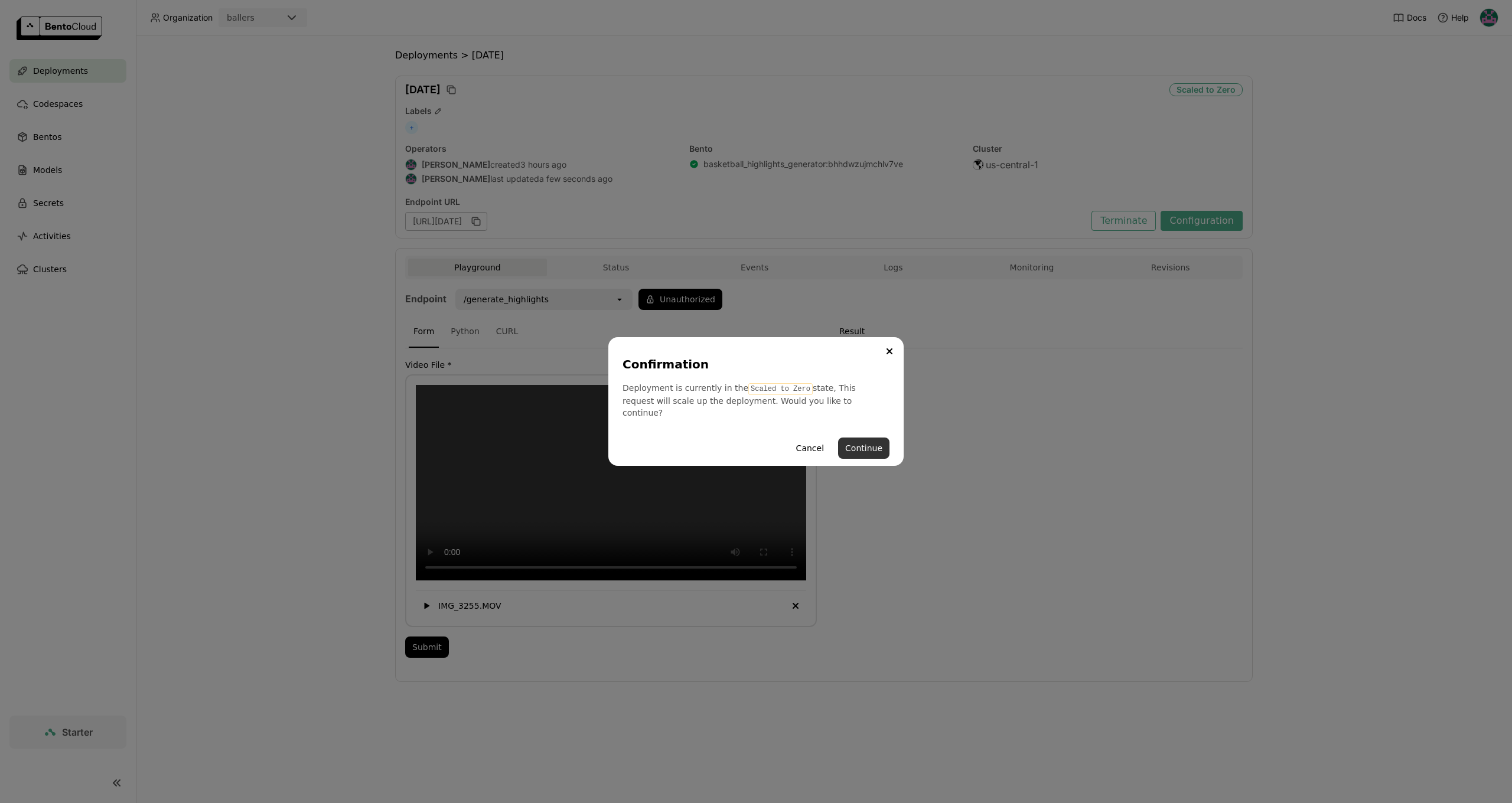
click at [871, 443] on button "Continue" at bounding box center [863, 448] width 51 height 21
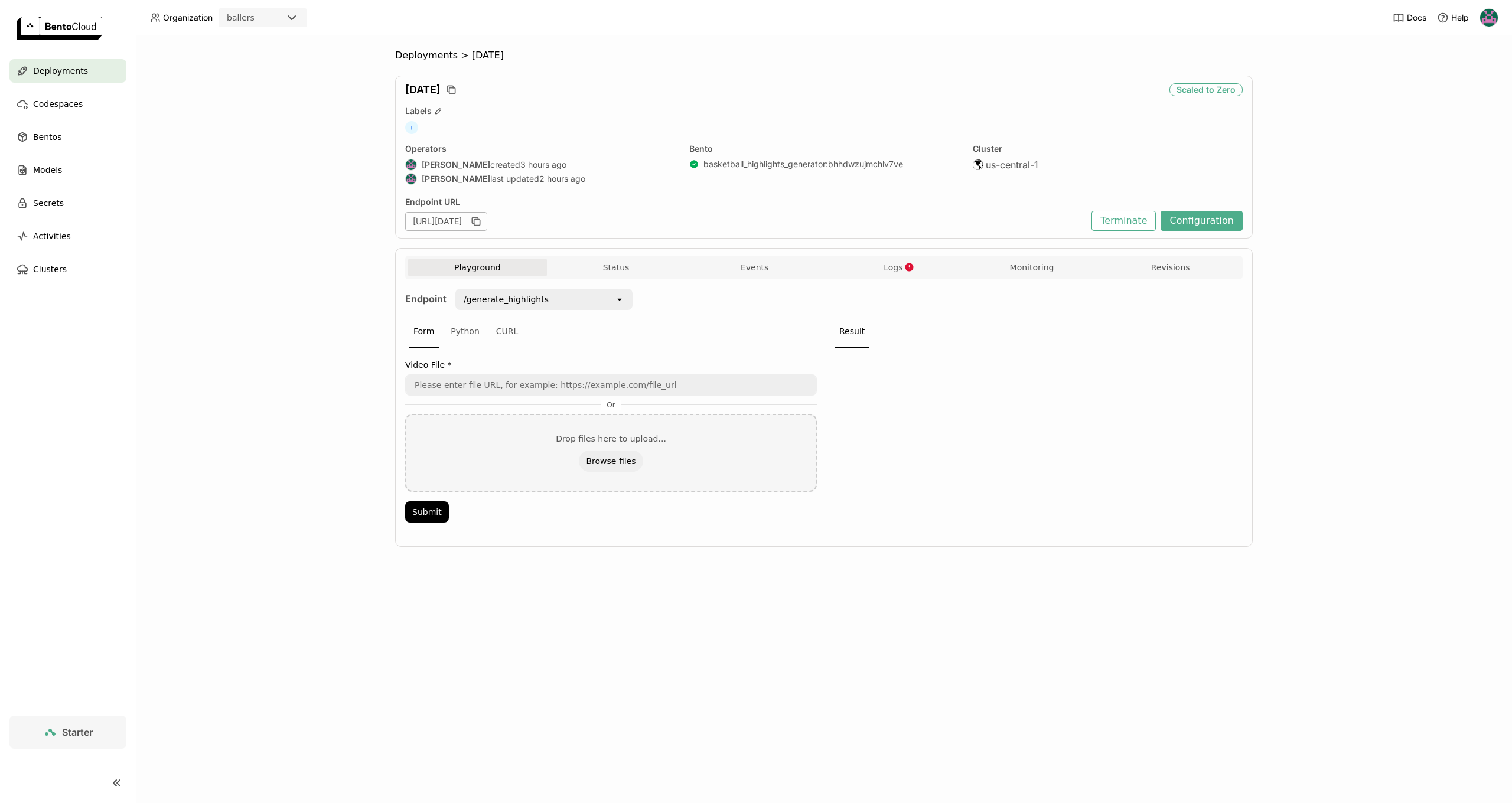
scroll to position [1, 1]
click at [900, 268] on span "Logs" at bounding box center [893, 267] width 19 height 10
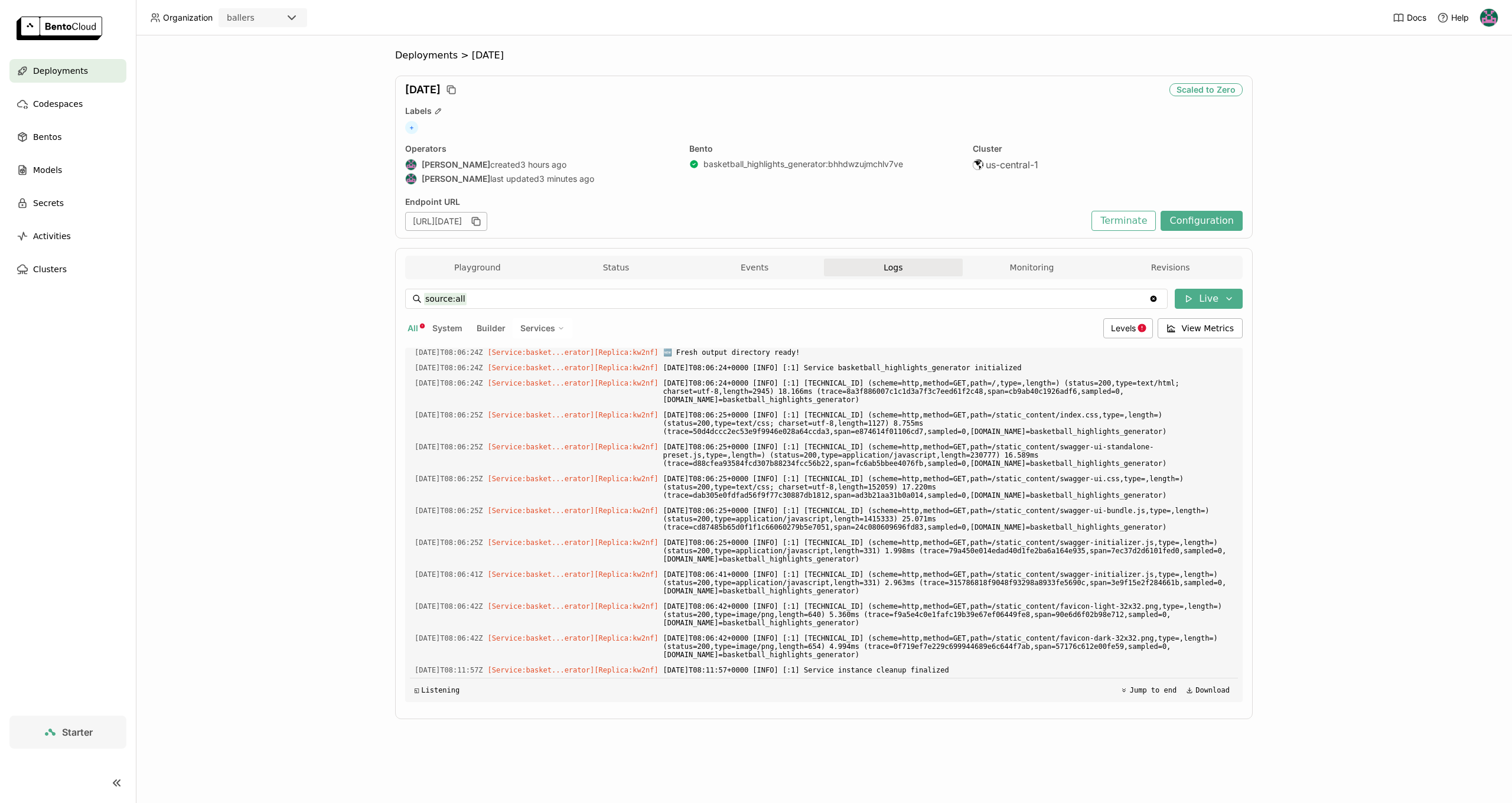
scroll to position [1853, 0]
click at [1157, 298] on icon "Clear value" at bounding box center [1154, 299] width 7 height 7
type input "source:system"
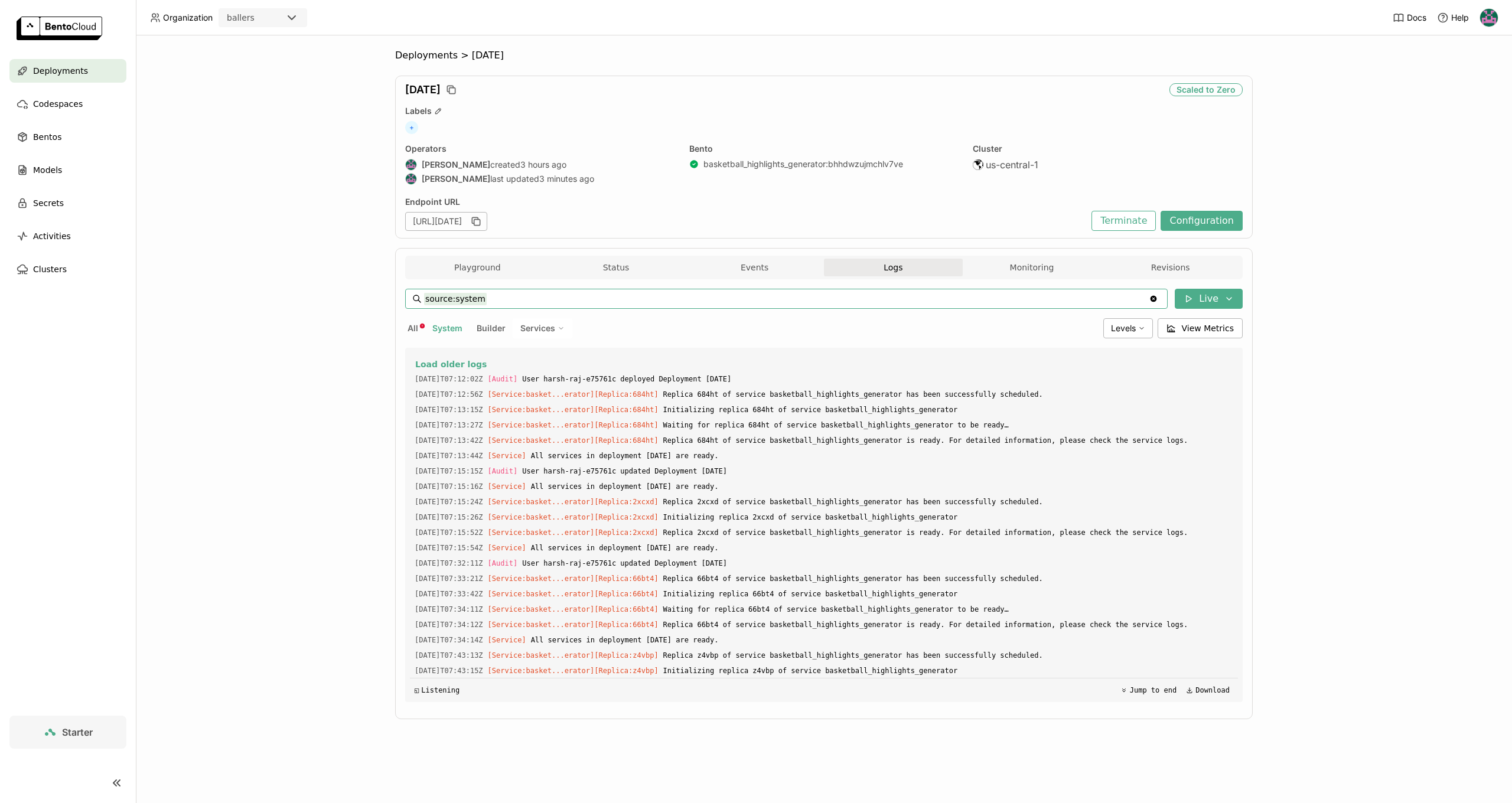
drag, startPoint x: 496, startPoint y: 303, endPoint x: 423, endPoint y: 304, distance: 73.0
click at [423, 304] on div "source:system source:system Clear value" at bounding box center [787, 299] width 763 height 20
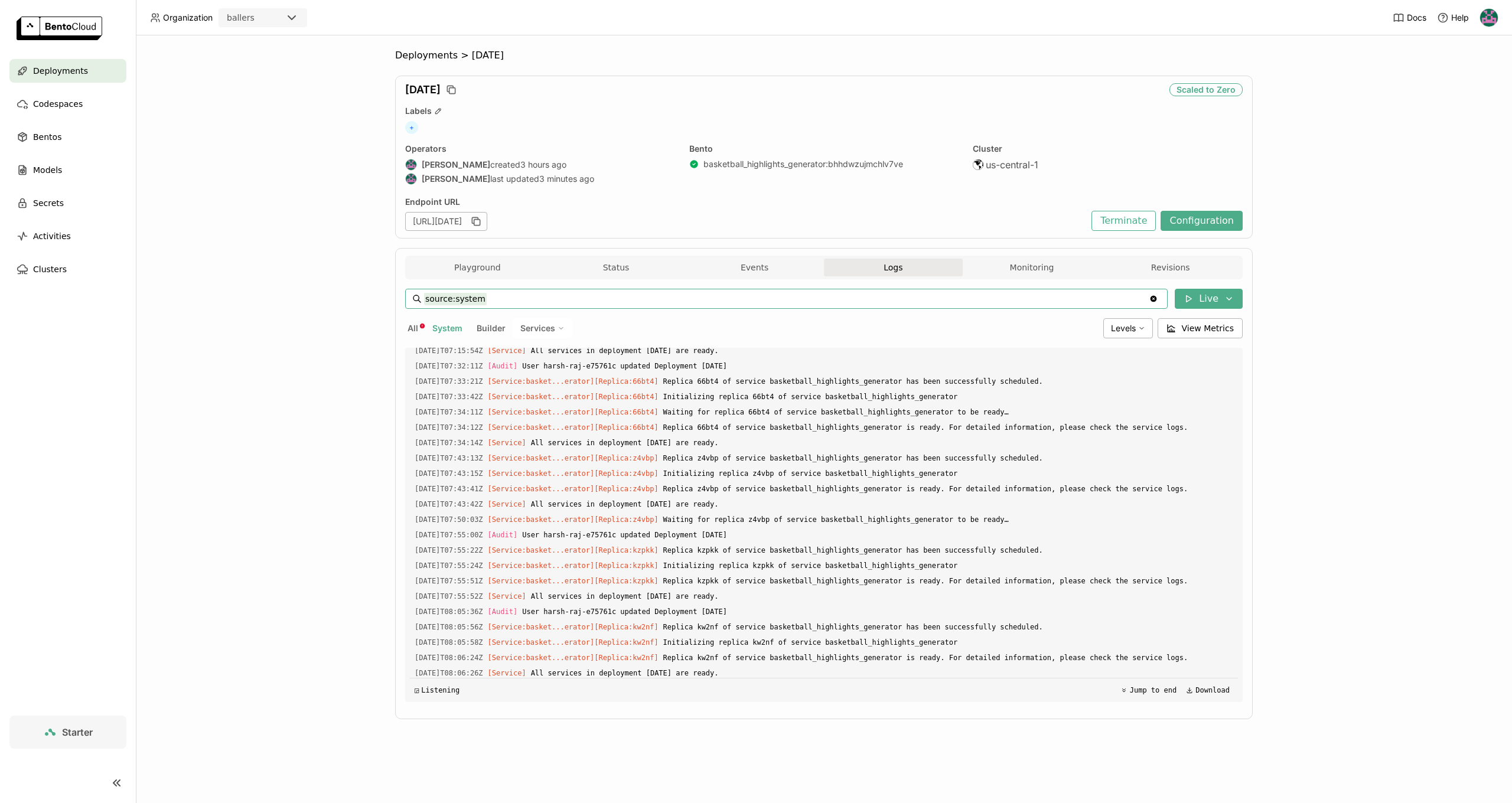
scroll to position [231, 0]
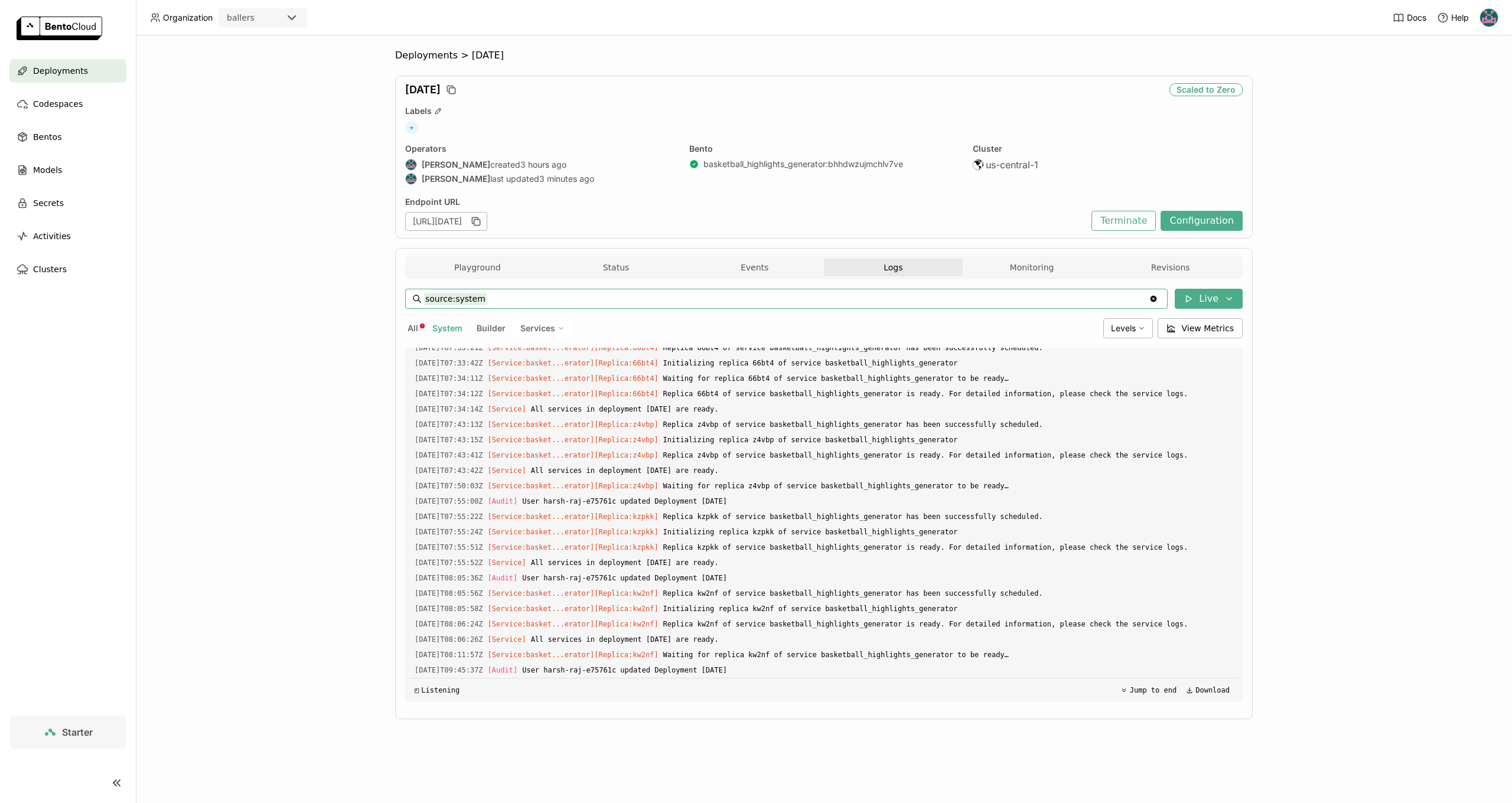
drag, startPoint x: 474, startPoint y: 304, endPoint x: 407, endPoint y: 298, distance: 67.3
click at [407, 298] on div "source:system source:system Clear value" at bounding box center [787, 299] width 763 height 20
click at [1000, 270] on button "Monitoring" at bounding box center [1032, 268] width 139 height 18
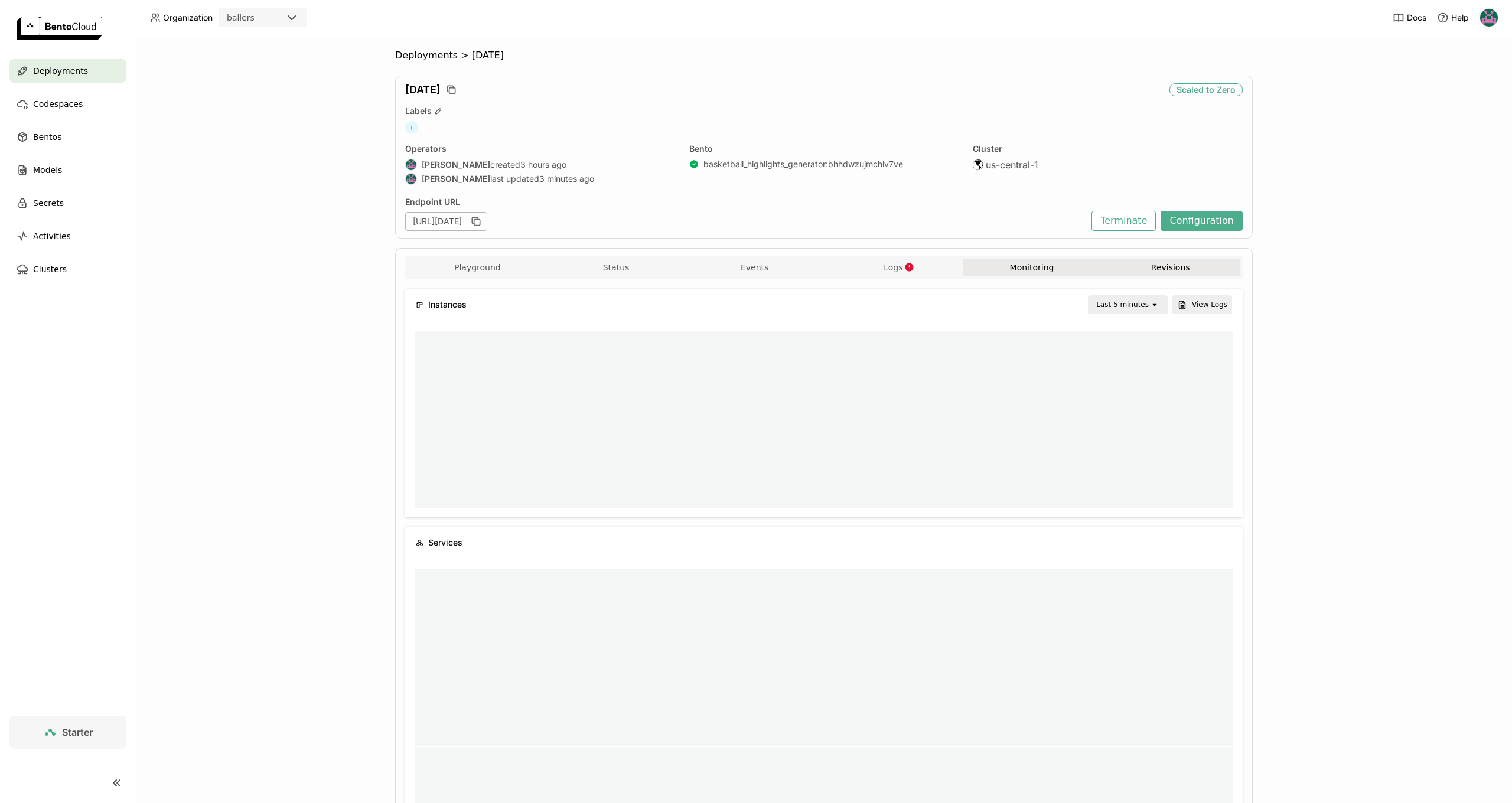
scroll to position [177, 819]
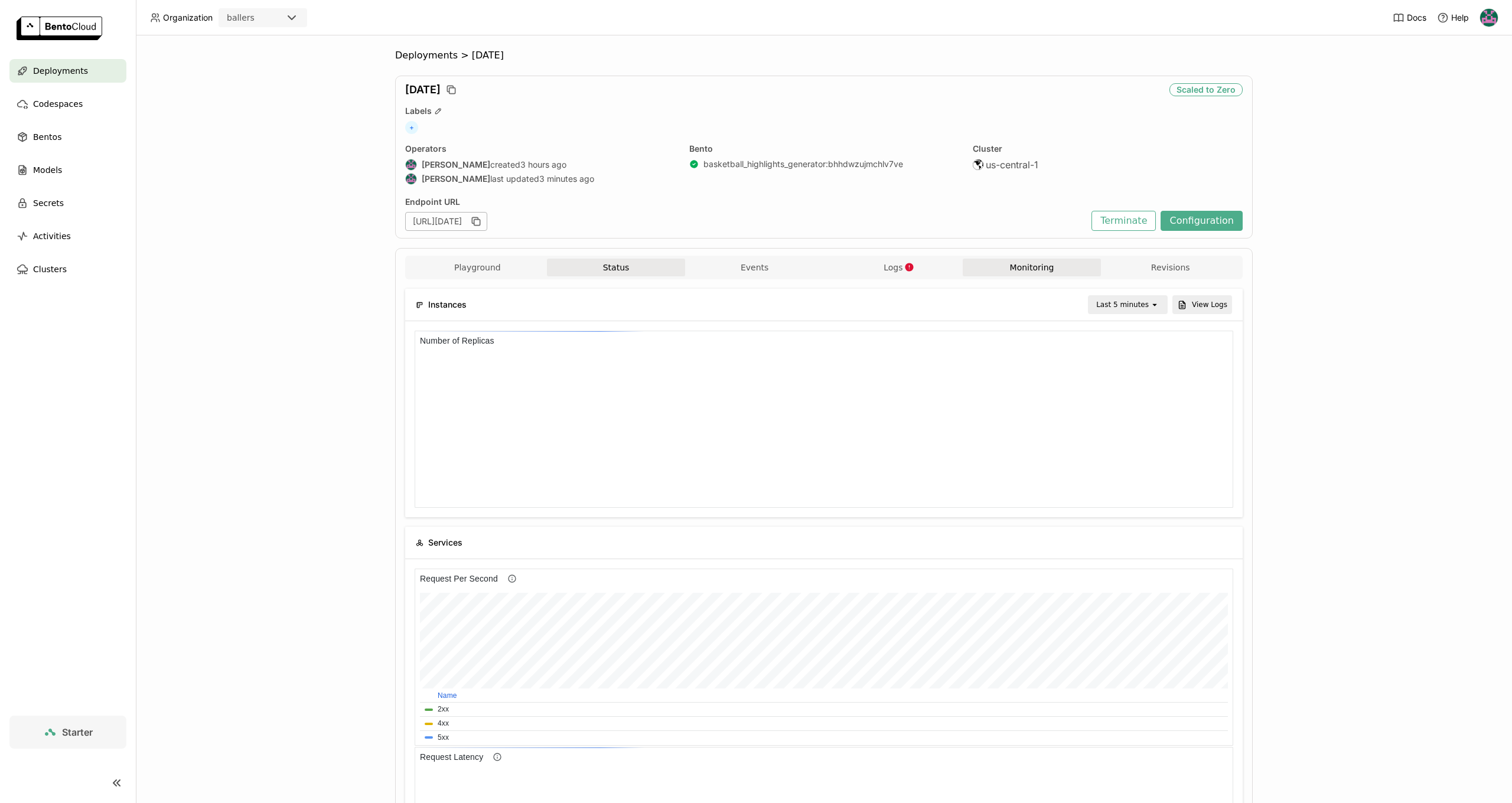
click at [607, 267] on button "Status" at bounding box center [616, 268] width 139 height 18
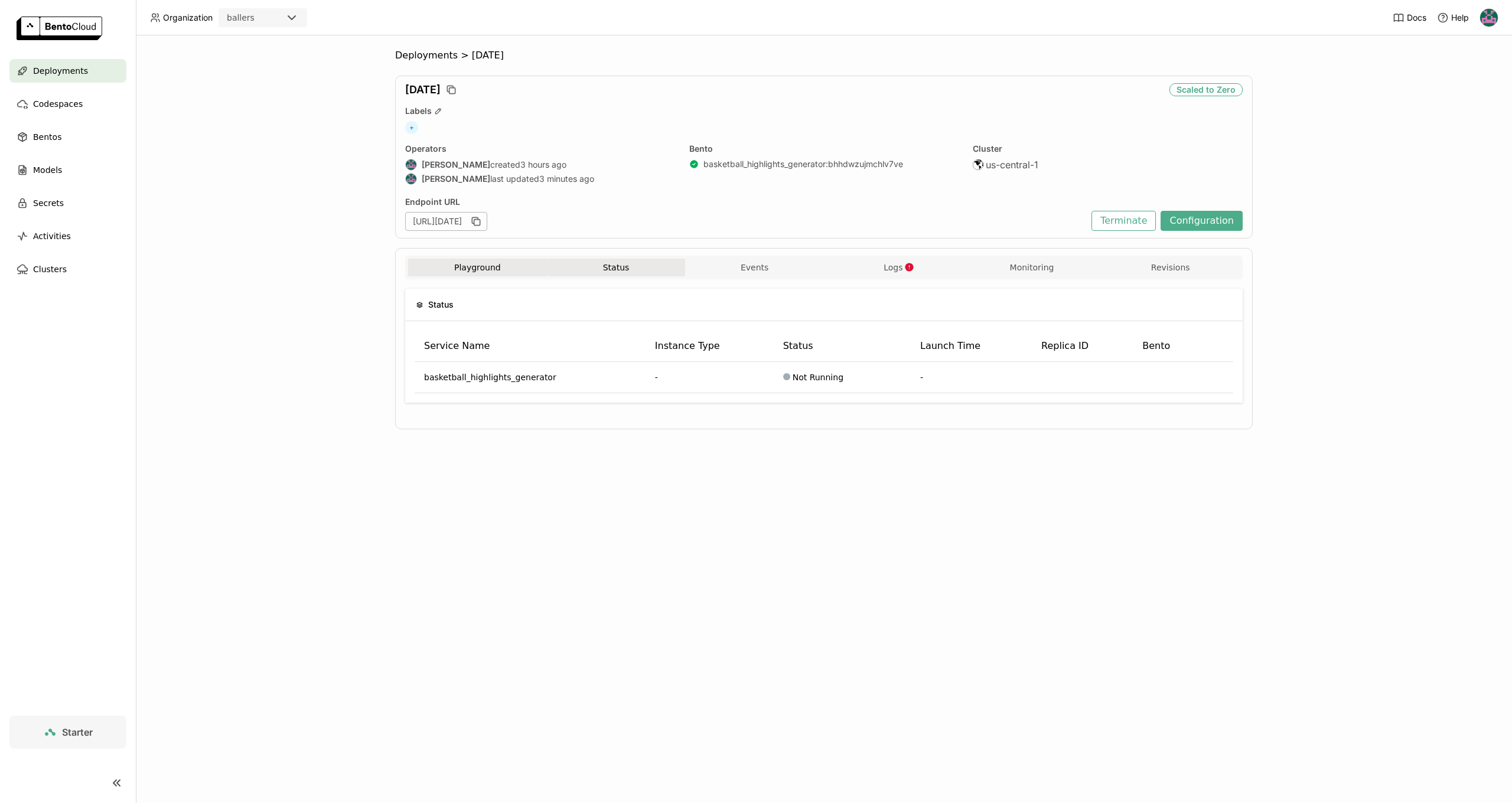
click at [466, 262] on button "Playground" at bounding box center [478, 268] width 139 height 18
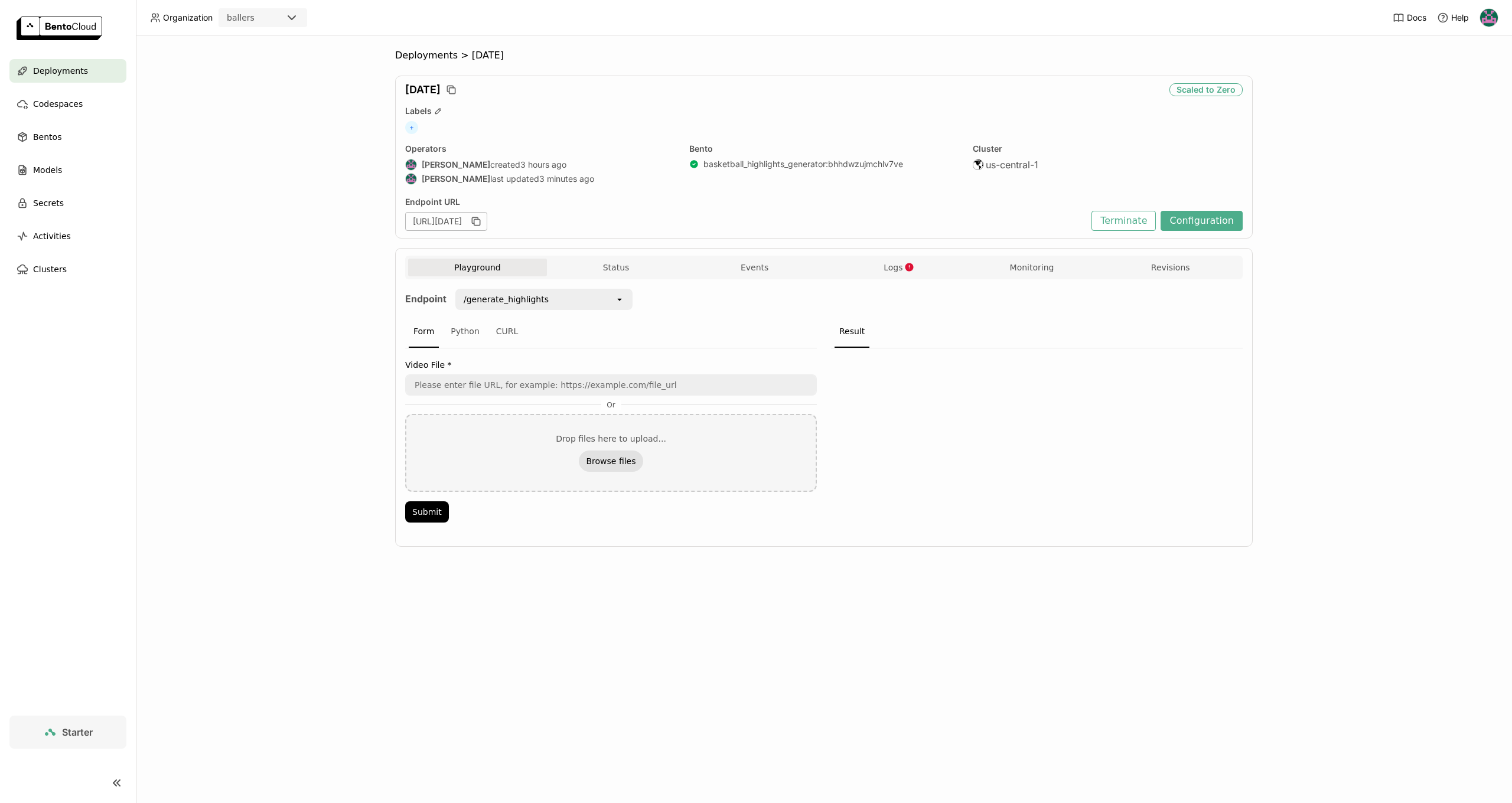
click at [598, 468] on button "Browse files" at bounding box center [610, 461] width 63 height 21
click at [1349, 205] on div "Deployments > [DATE] [DATE] Scaled to Zero Labels + Operators [PERSON_NAME] cre…" at bounding box center [824, 419] width 1376 height 768
click at [610, 466] on button "Browse files" at bounding box center [610, 461] width 63 height 21
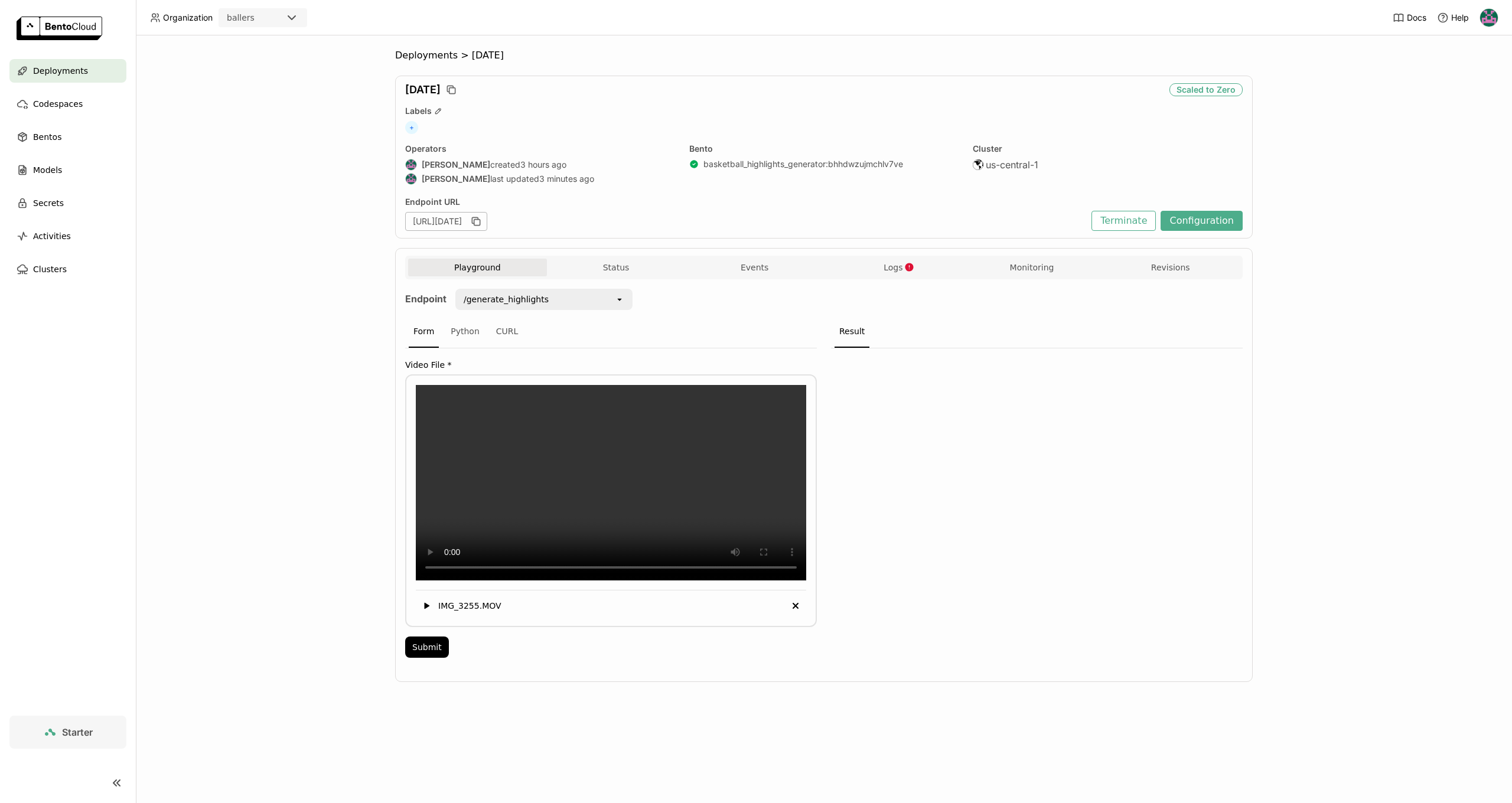
click at [437, 665] on div "Video File * IMG_3255.MOV Delete Submit" at bounding box center [611, 507] width 412 height 316
click at [433, 658] on button "Submit" at bounding box center [427, 647] width 44 height 21
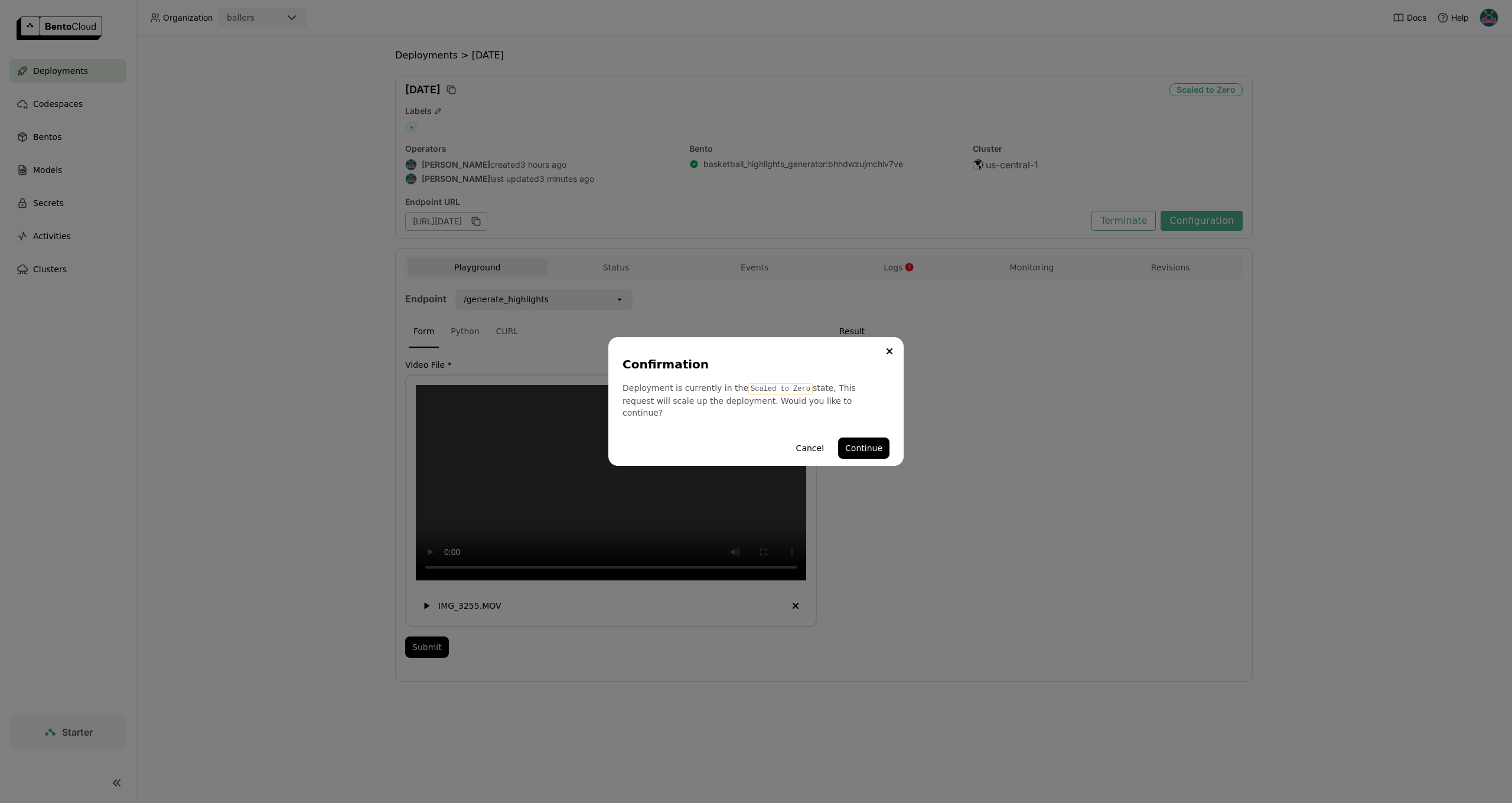
click at [855, 442] on button "Continue" at bounding box center [863, 448] width 51 height 21
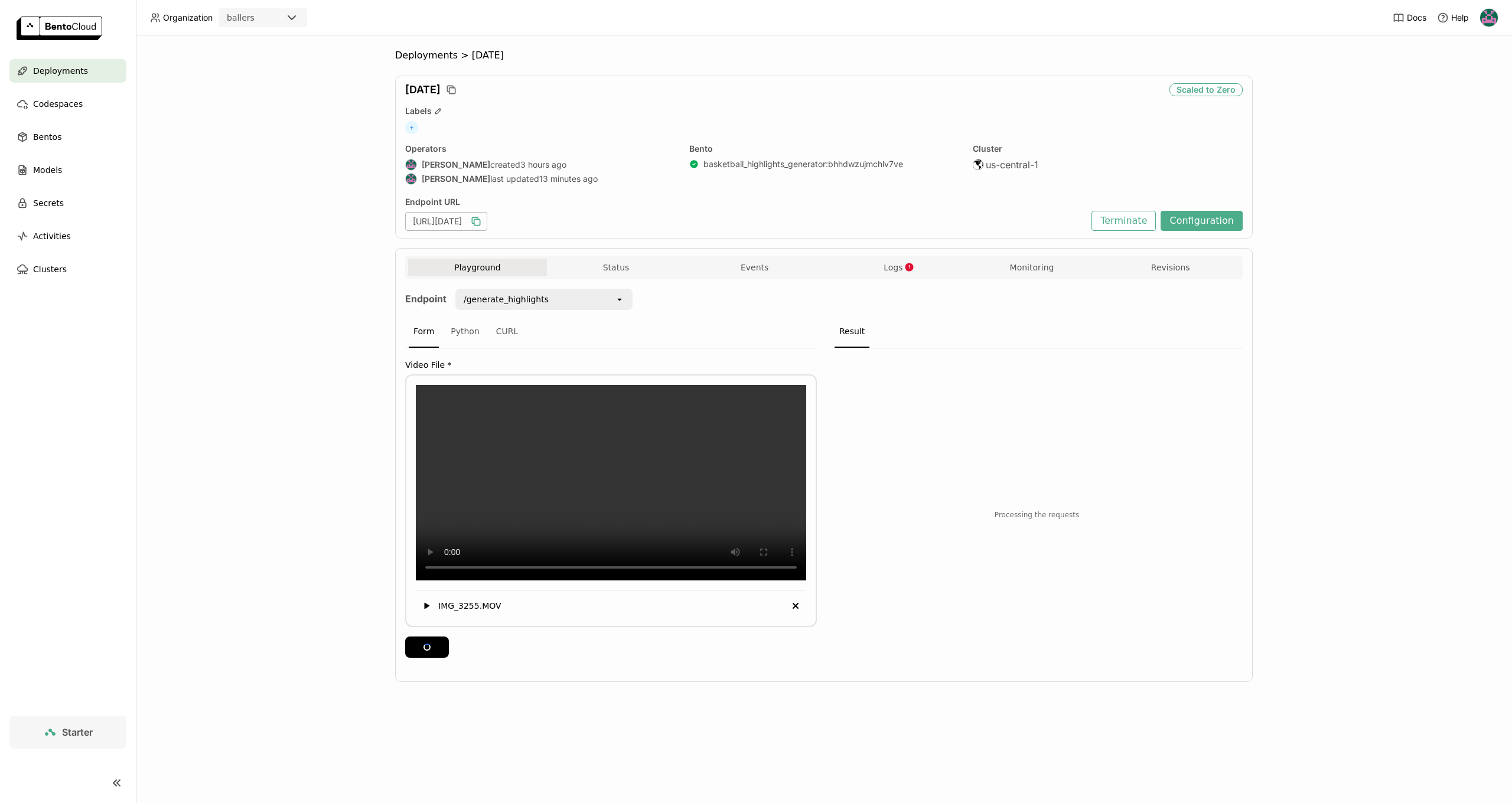
click at [482, 216] on icon "button" at bounding box center [476, 222] width 12 height 12
click at [1493, 16] on img at bounding box center [1489, 18] width 18 height 18
click at [1204, 219] on button "Configuration" at bounding box center [1202, 221] width 82 height 20
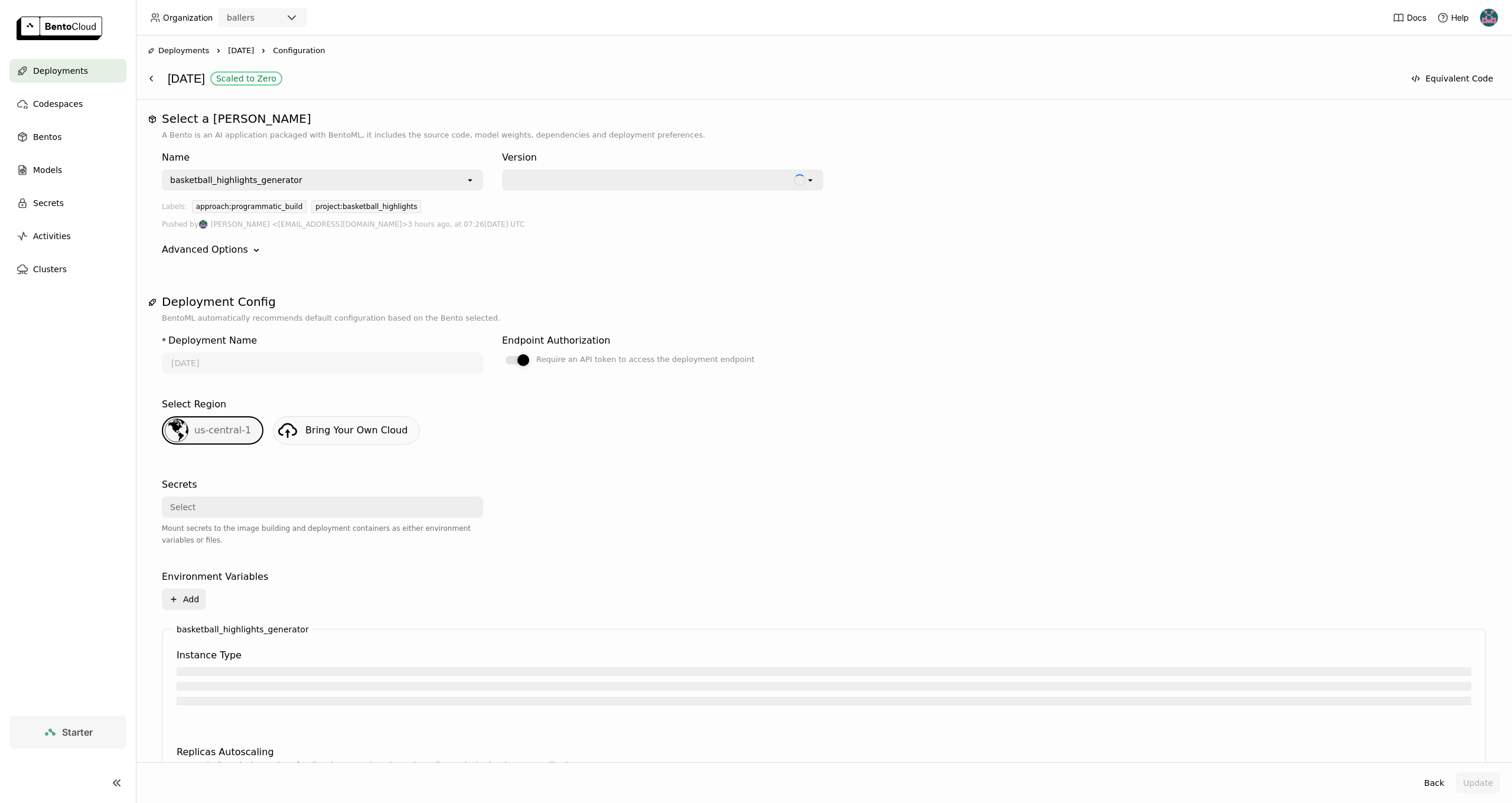
click at [522, 360] on div at bounding box center [523, 360] width 12 height 12
click at [502, 352] on input "Require an API token to access the deployment endpoint" at bounding box center [502, 352] width 0 height 0
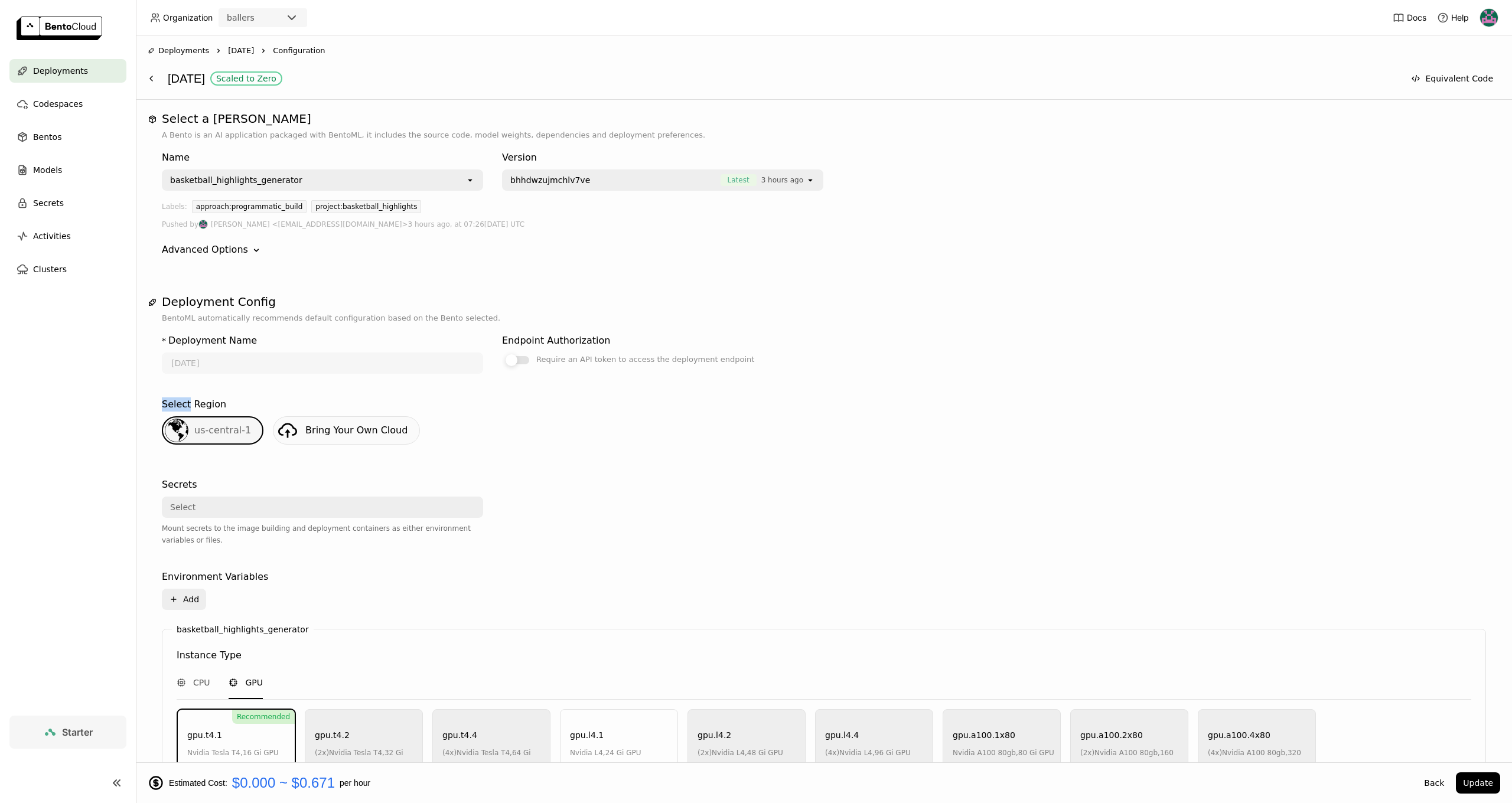
drag, startPoint x: 625, startPoint y: 366, endPoint x: 740, endPoint y: 362, distance: 115.1
click at [740, 362] on div "Endpoint Authorization Require an API token to access the deployment endpoint" at bounding box center [663, 352] width 322 height 47
click at [519, 359] on div at bounding box center [517, 360] width 24 height 8
click at [502, 352] on input "Require an API token to access the deployment endpoint" at bounding box center [502, 352] width 0 height 0
click at [605, 420] on div "us-central-1 Bring Your Own Cloud" at bounding box center [824, 435] width 1334 height 38
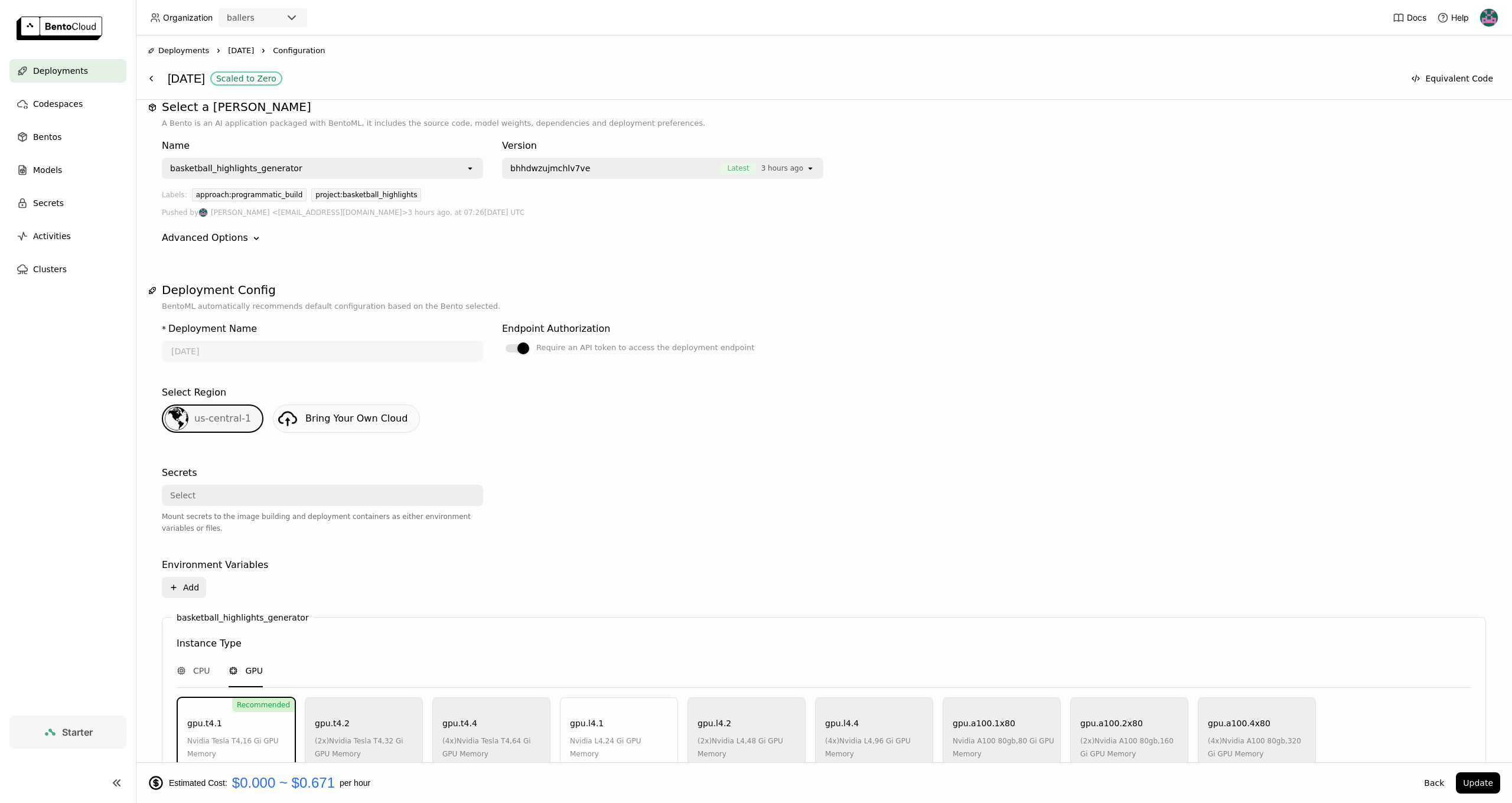
scroll to position [13, 0]
click at [224, 240] on div "Advanced Options" at bounding box center [205, 237] width 87 height 14
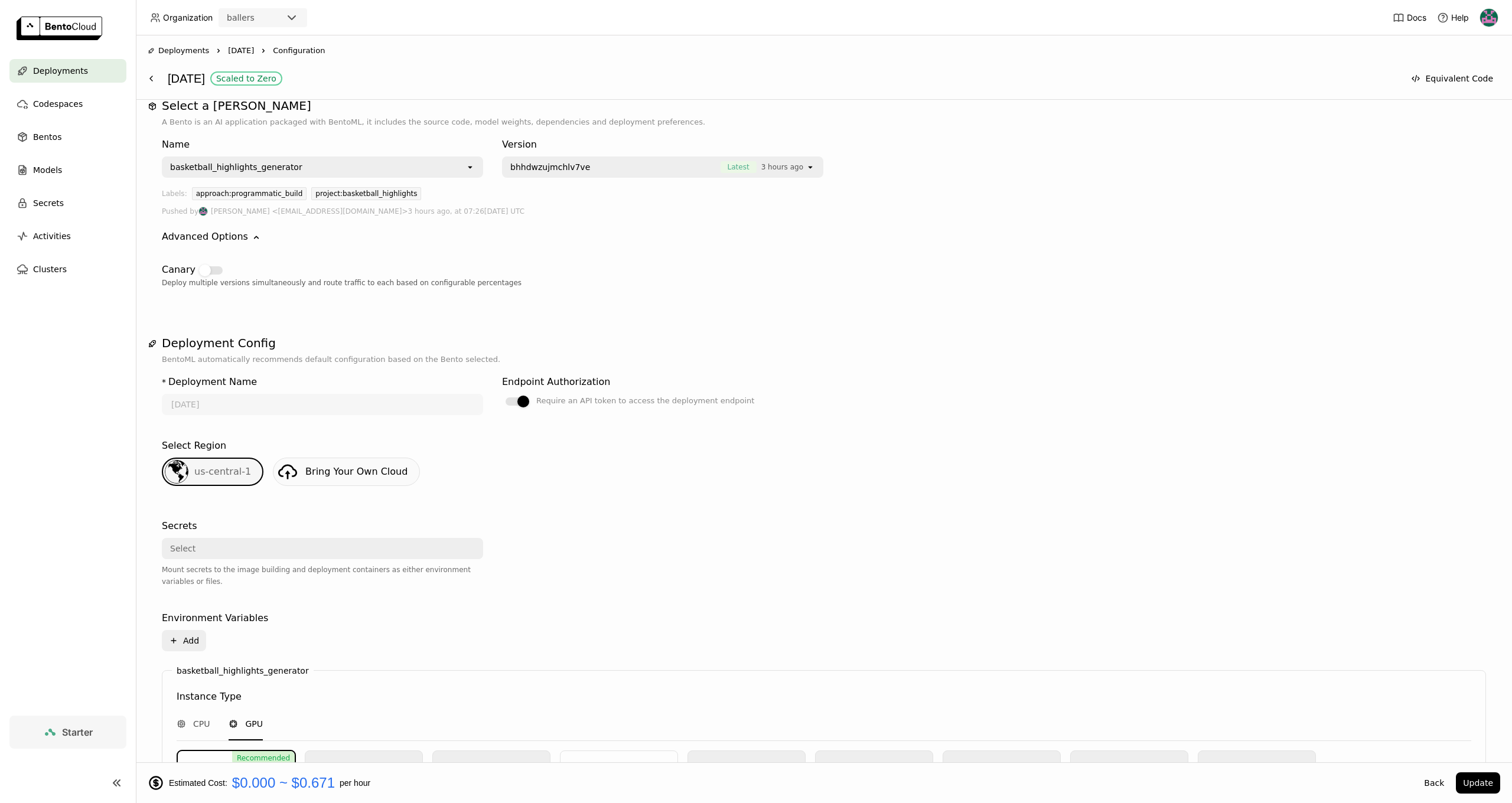
click at [725, 290] on div "Canary Deploy multiple versions simultaneously and route traffic to each based …" at bounding box center [824, 271] width 1324 height 54
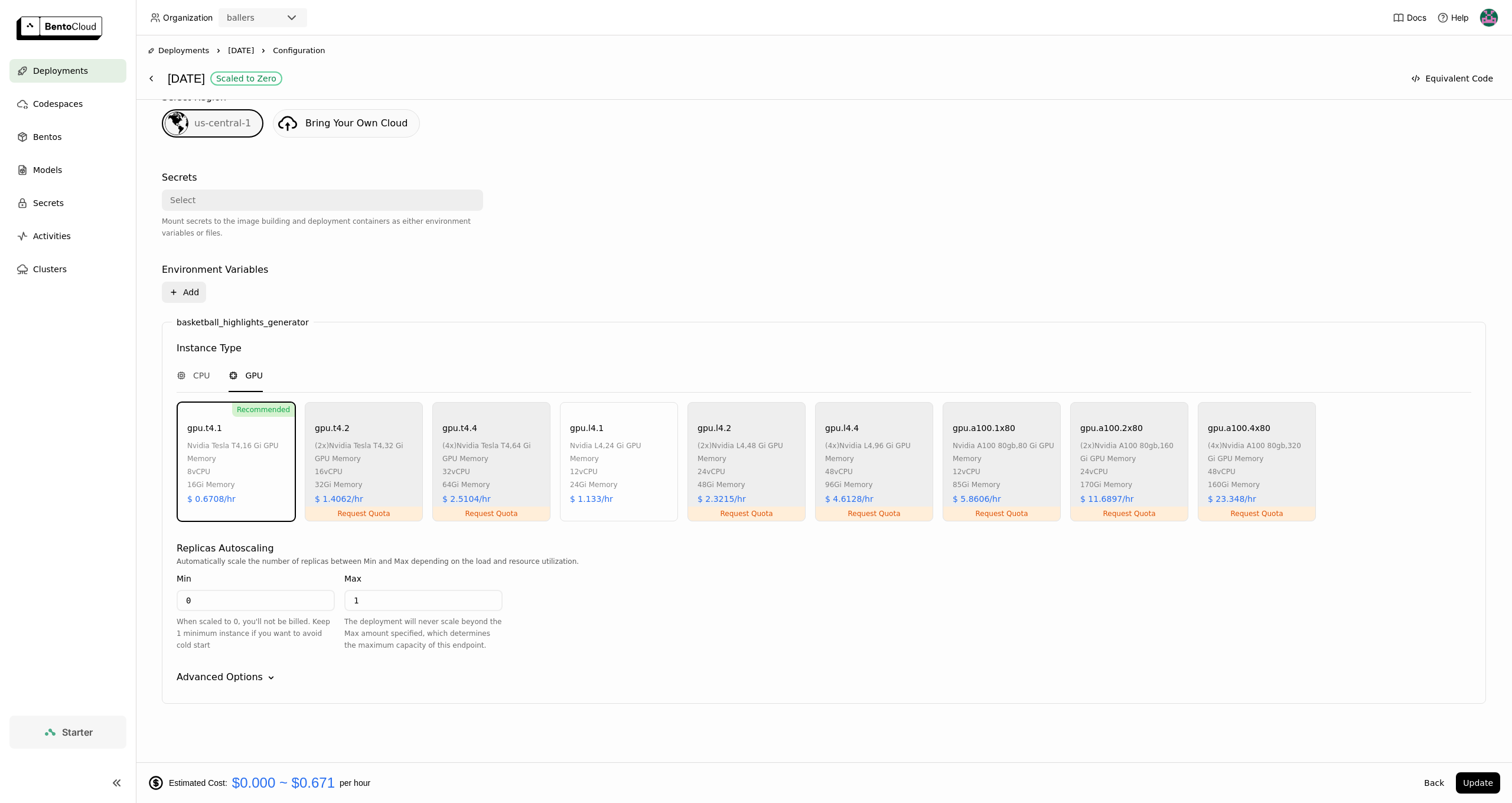
scroll to position [361, 0]
click at [234, 683] on div "Advanced Options" at bounding box center [220, 677] width 87 height 14
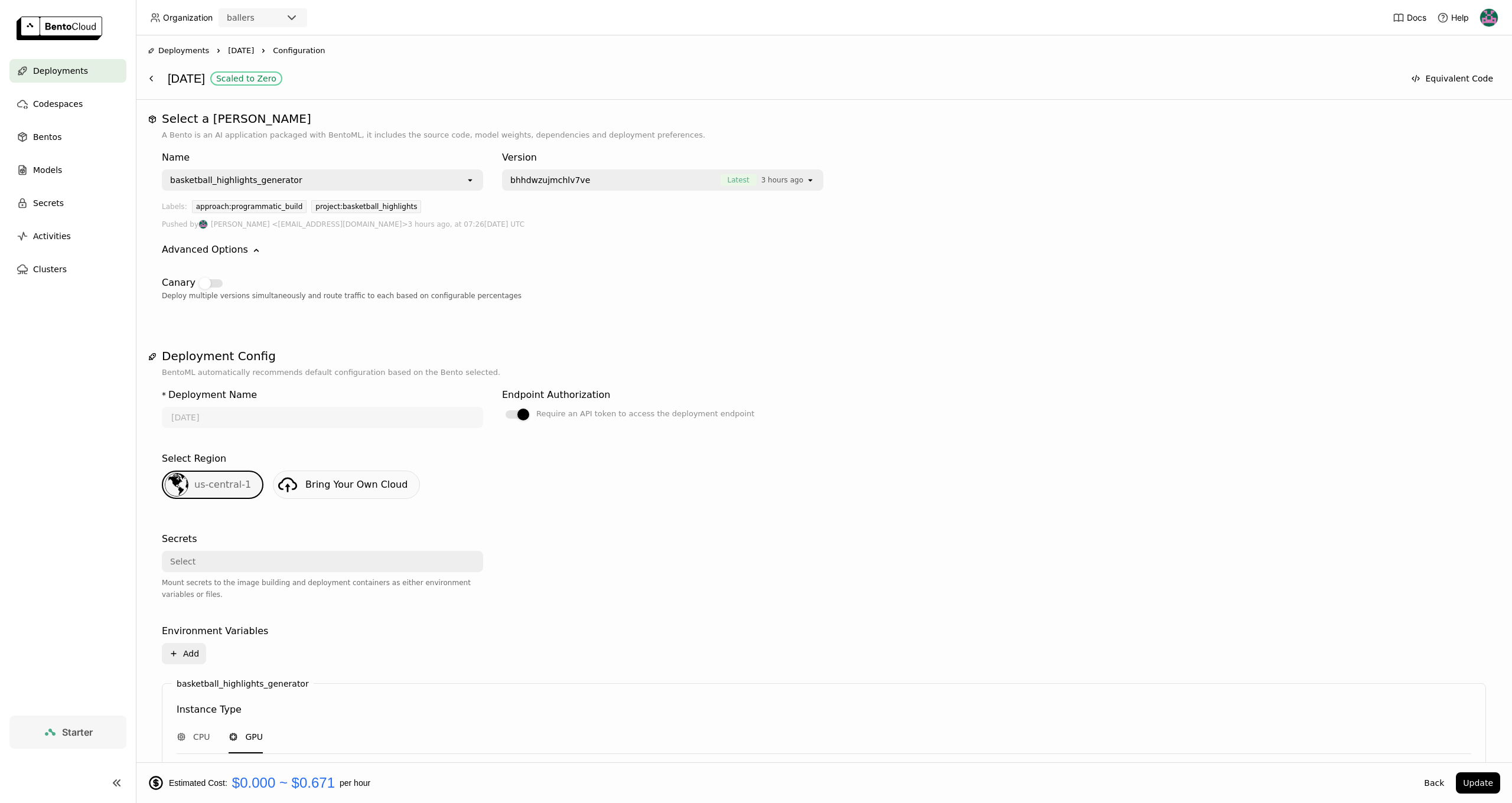
scroll to position [0, 0]
drag, startPoint x: 614, startPoint y: 407, endPoint x: 729, endPoint y: 409, distance: 115.0
click at [729, 409] on div "Require an API token to access the deployment endpoint" at bounding box center [646, 413] width 218 height 14
click at [502, 407] on input "Require an API token to access the deployment endpoint" at bounding box center [502, 407] width 0 height 0
click at [155, 76] on icon at bounding box center [151, 78] width 10 height 10
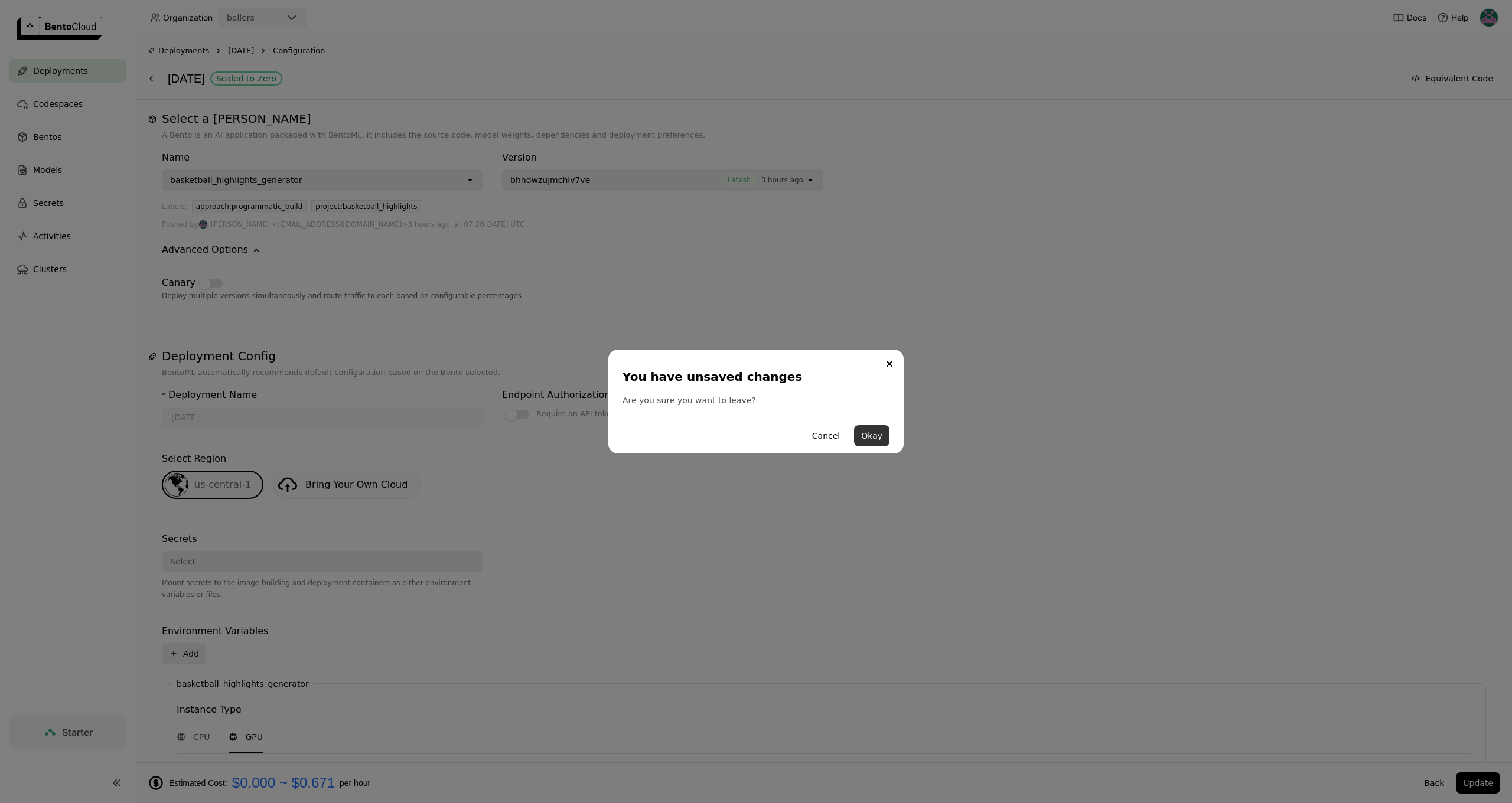
click at [871, 434] on button "Okay" at bounding box center [871, 436] width 35 height 21
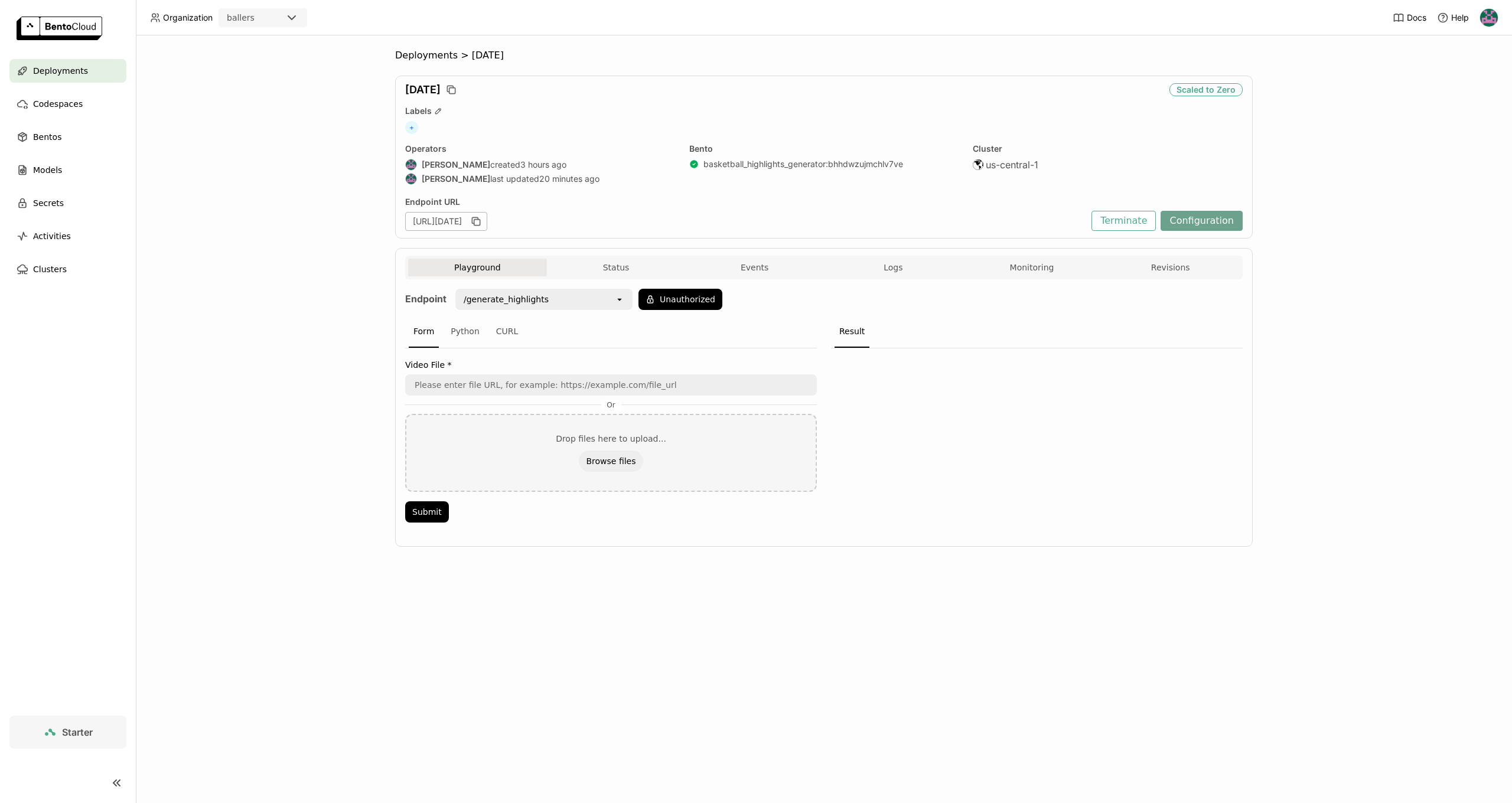
click at [1185, 225] on button "Configuration" at bounding box center [1202, 221] width 82 height 20
click at [452, 333] on div "Python" at bounding box center [464, 331] width 38 height 32
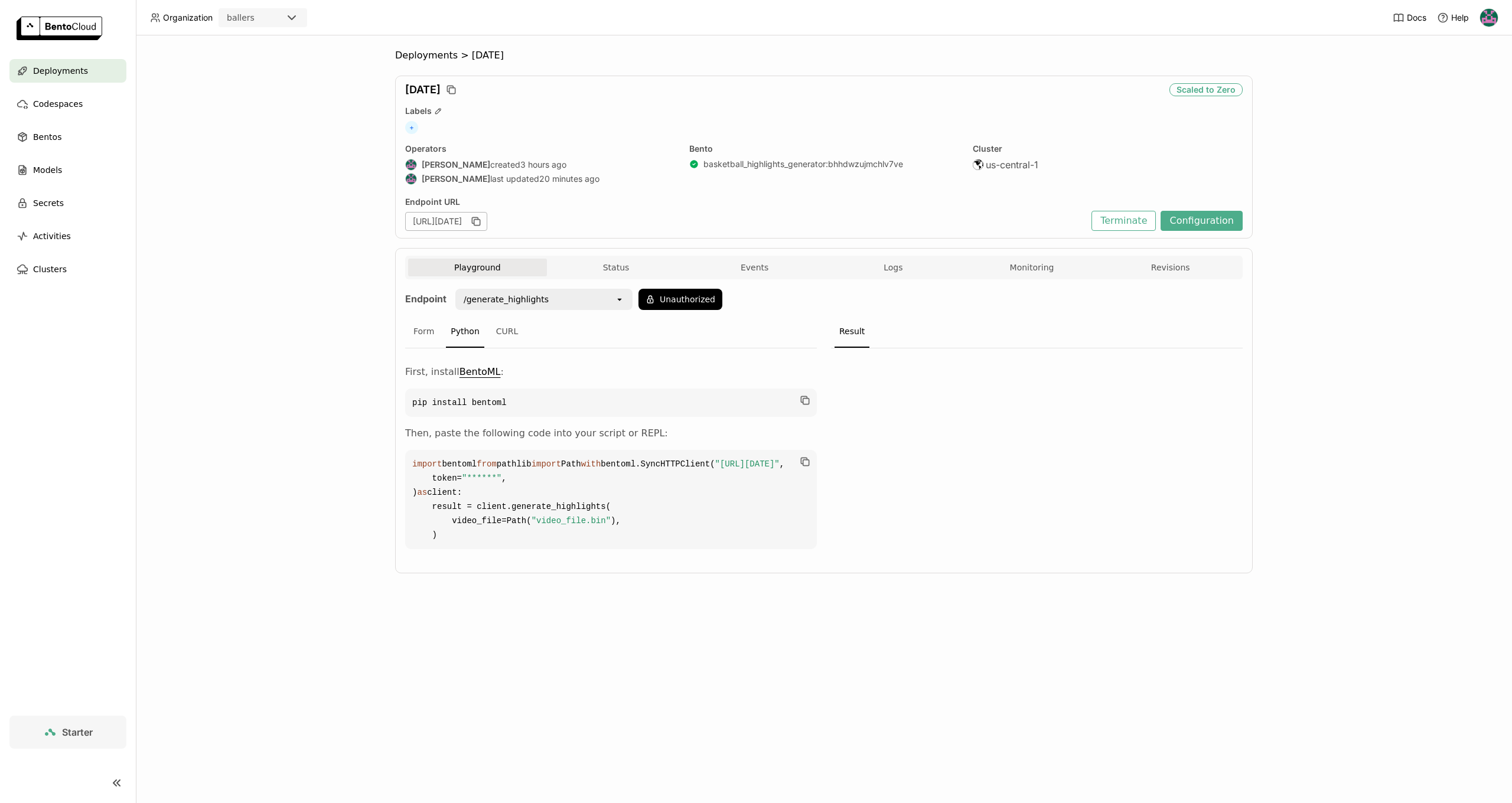
scroll to position [1, 1]
click at [491, 331] on div "CURL" at bounding box center [507, 331] width 32 height 32
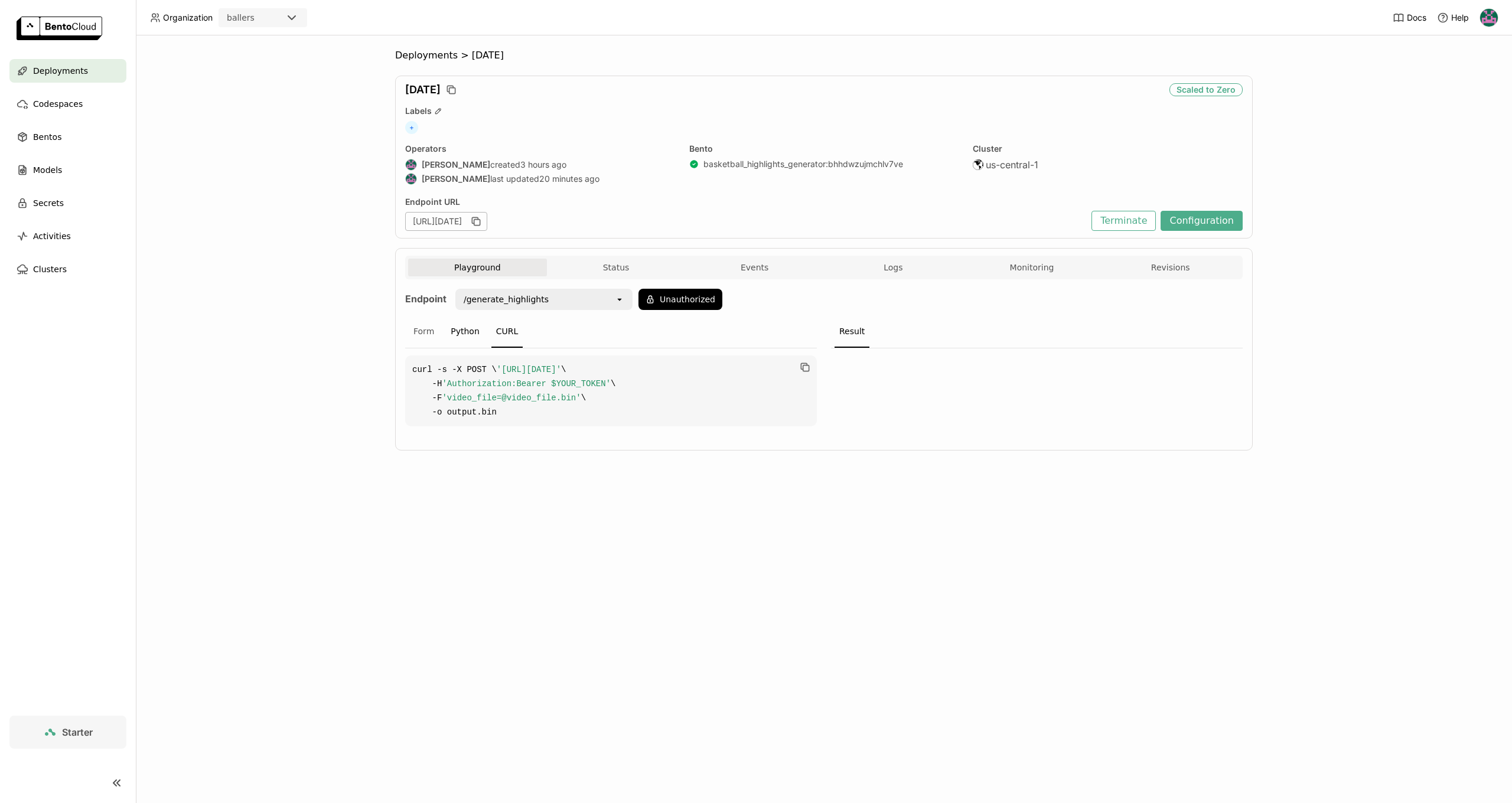
click at [474, 333] on div "Python" at bounding box center [464, 331] width 38 height 32
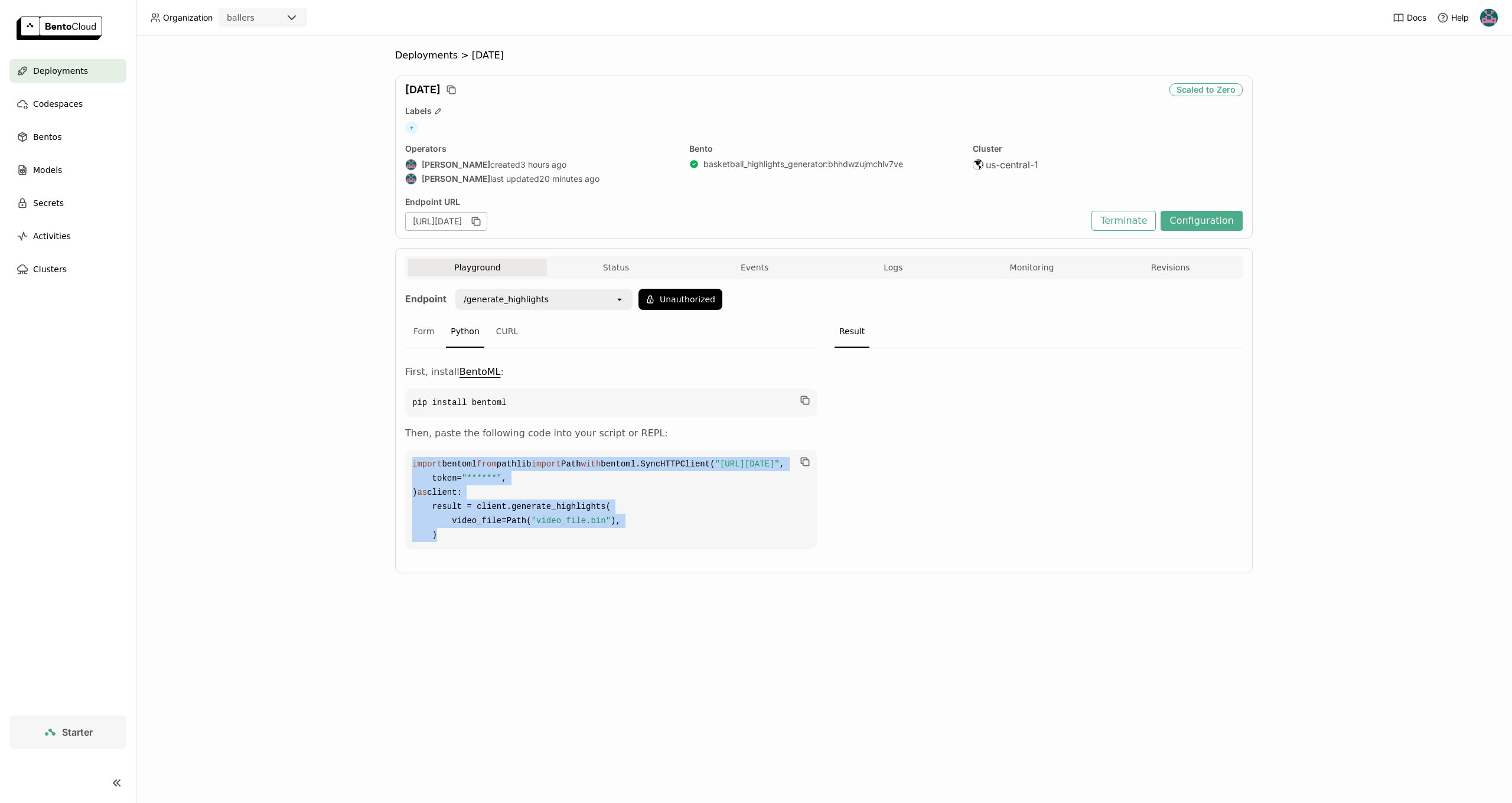
drag, startPoint x: 454, startPoint y: 593, endPoint x: 413, endPoint y: 469, distance: 130.6
click at [413, 469] on code "import bentoml from pathlib import Path with bentoml.SyncHTTPClient( "[URL][DAT…" at bounding box center [611, 499] width 412 height 99
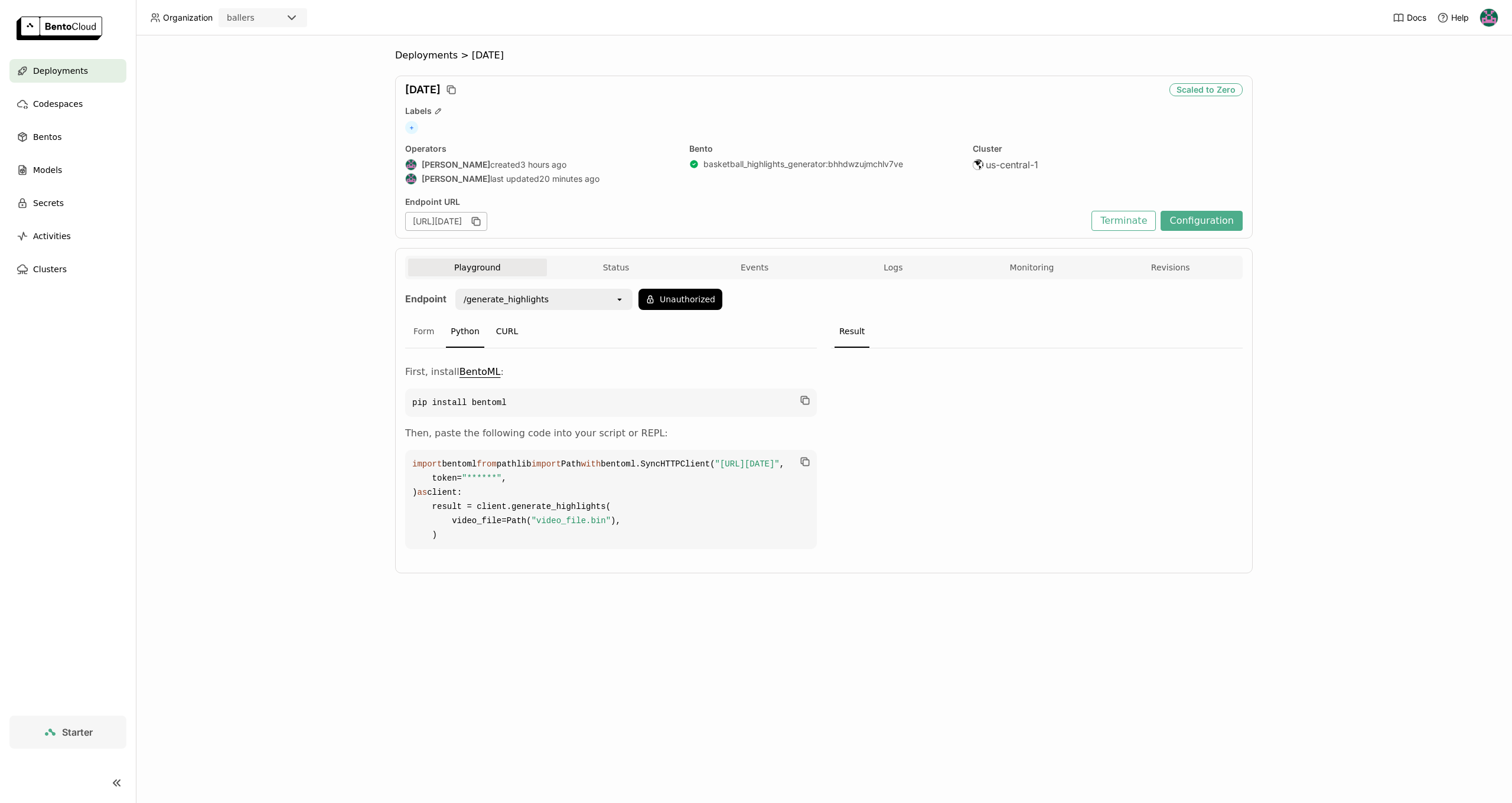
click at [507, 340] on div "CURL" at bounding box center [507, 331] width 32 height 32
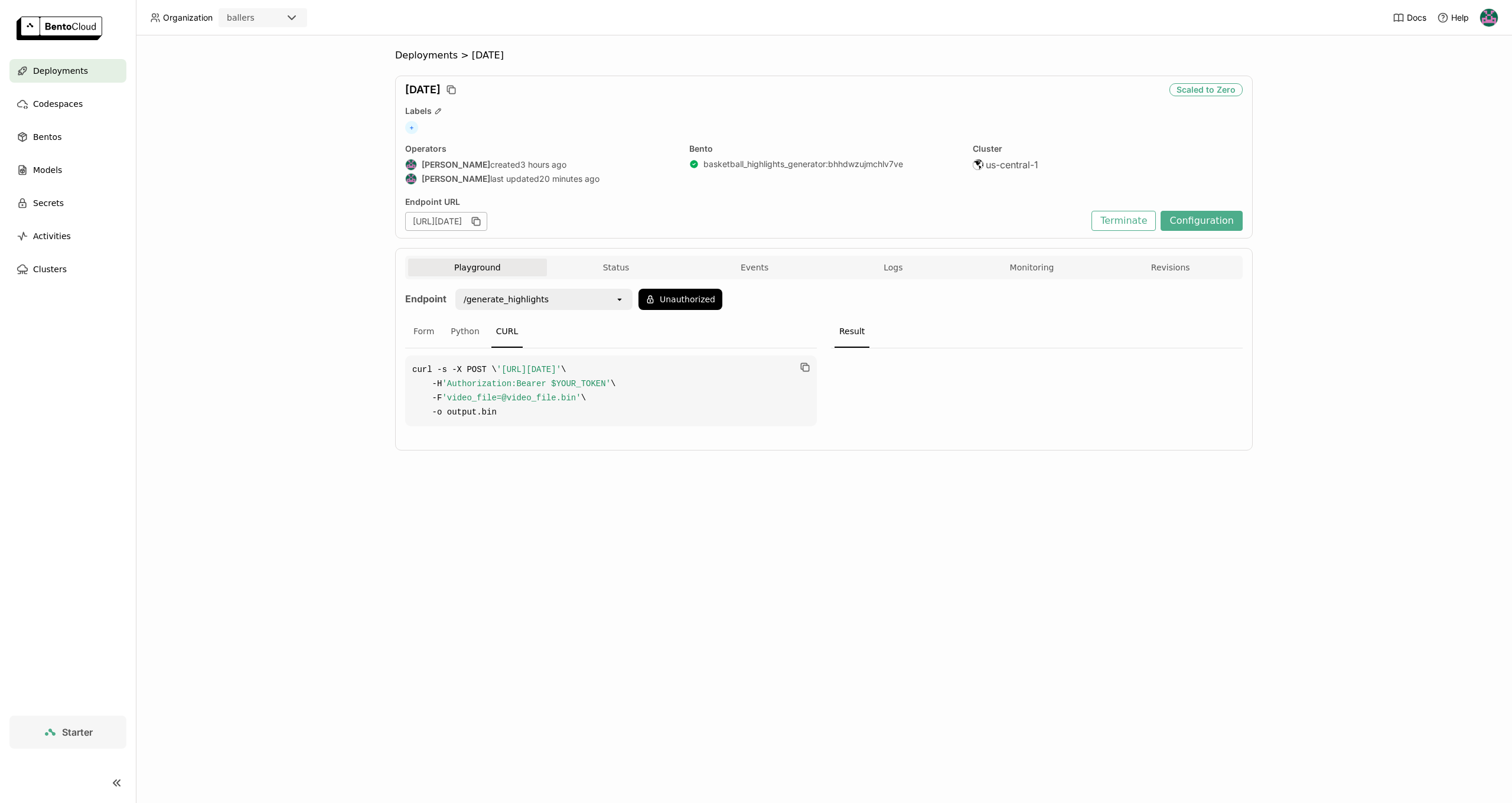
click at [524, 426] on code "curl -s -X POST \ '[URL][DATE]' \ -H 'Authorization:Bearer $YOUR_TOKEN' \ -F 'v…" at bounding box center [611, 390] width 412 height 71
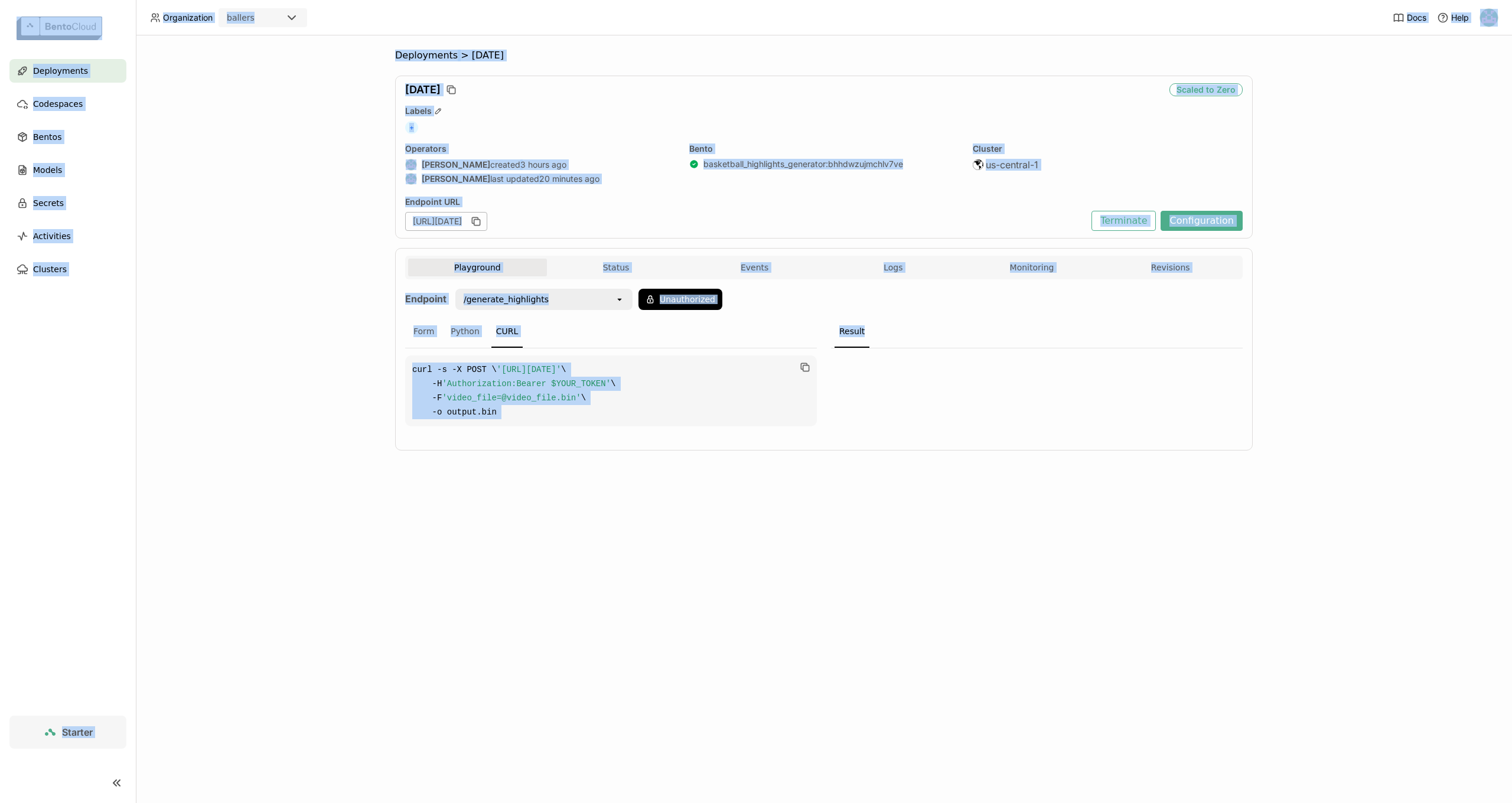
drag, startPoint x: 557, startPoint y: 446, endPoint x: 563, endPoint y: 448, distance: 6.3
click at [557, 434] on div "curl -s -X POST \ '[URL][DATE]' \ -H 'Authorization:Bearer $YOUR_TOKEN' \ -F 'v…" at bounding box center [611, 391] width 412 height 85
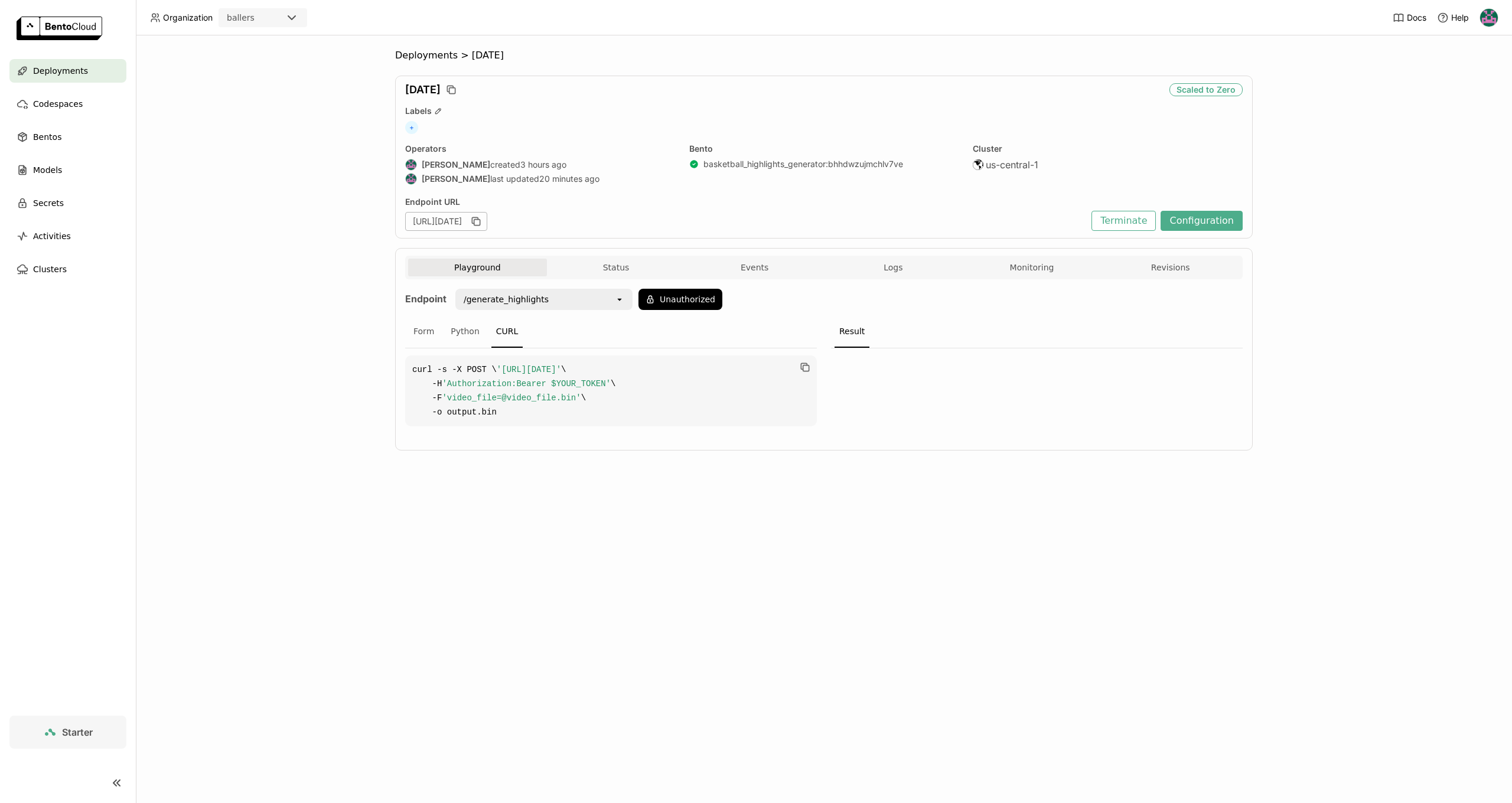
drag, startPoint x: 801, startPoint y: 366, endPoint x: 798, endPoint y: 428, distance: 62.1
click at [801, 366] on icon "button" at bounding box center [804, 366] width 6 height 6
click at [1219, 225] on button "Configuration" at bounding box center [1202, 221] width 82 height 20
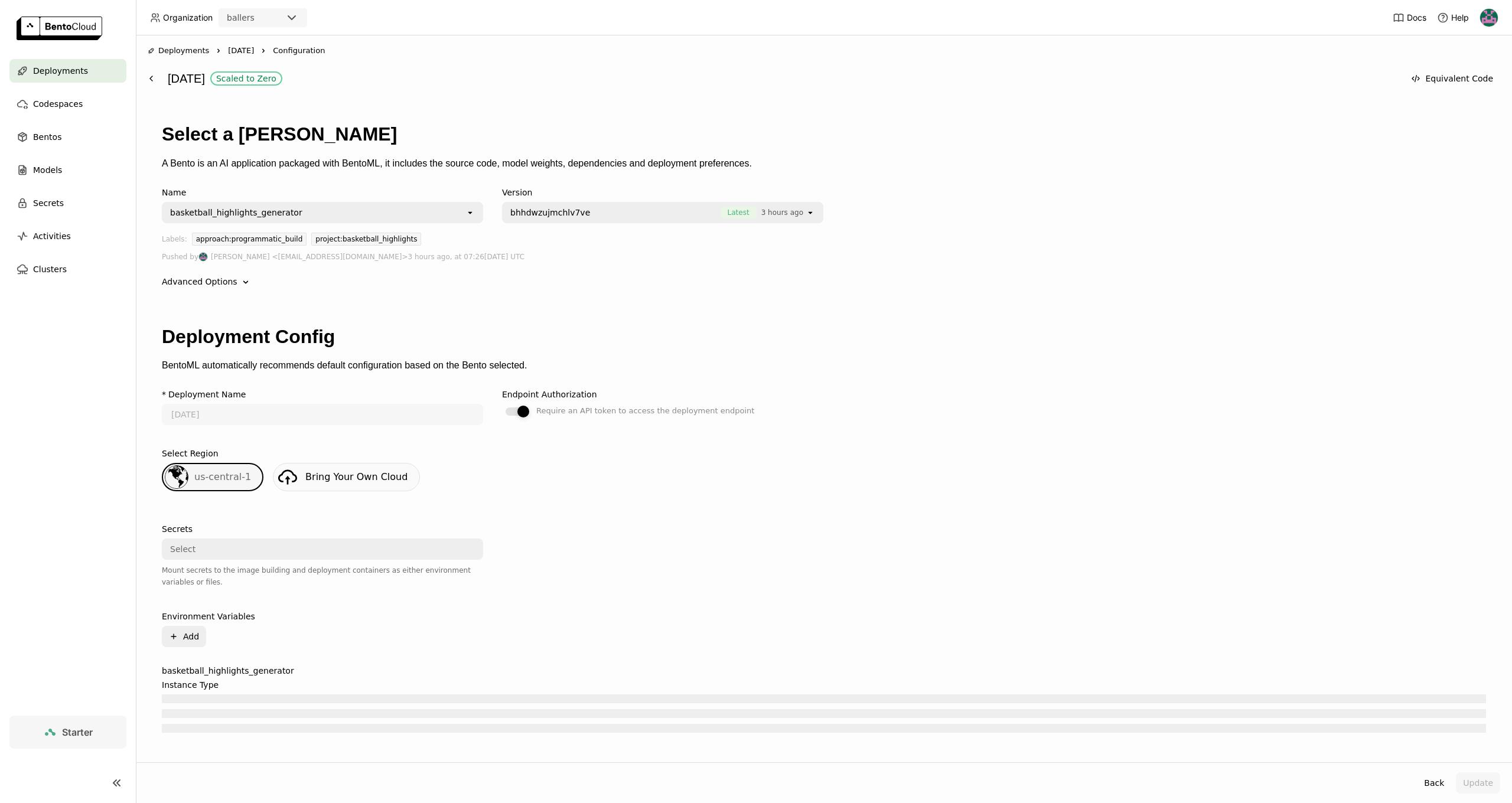
click at [531, 404] on label "Require an API token to access the deployment endpoint" at bounding box center [663, 410] width 322 height 14
click at [502, 404] on input "Require an API token to access the deployment endpoint" at bounding box center [502, 404] width 0 height 0
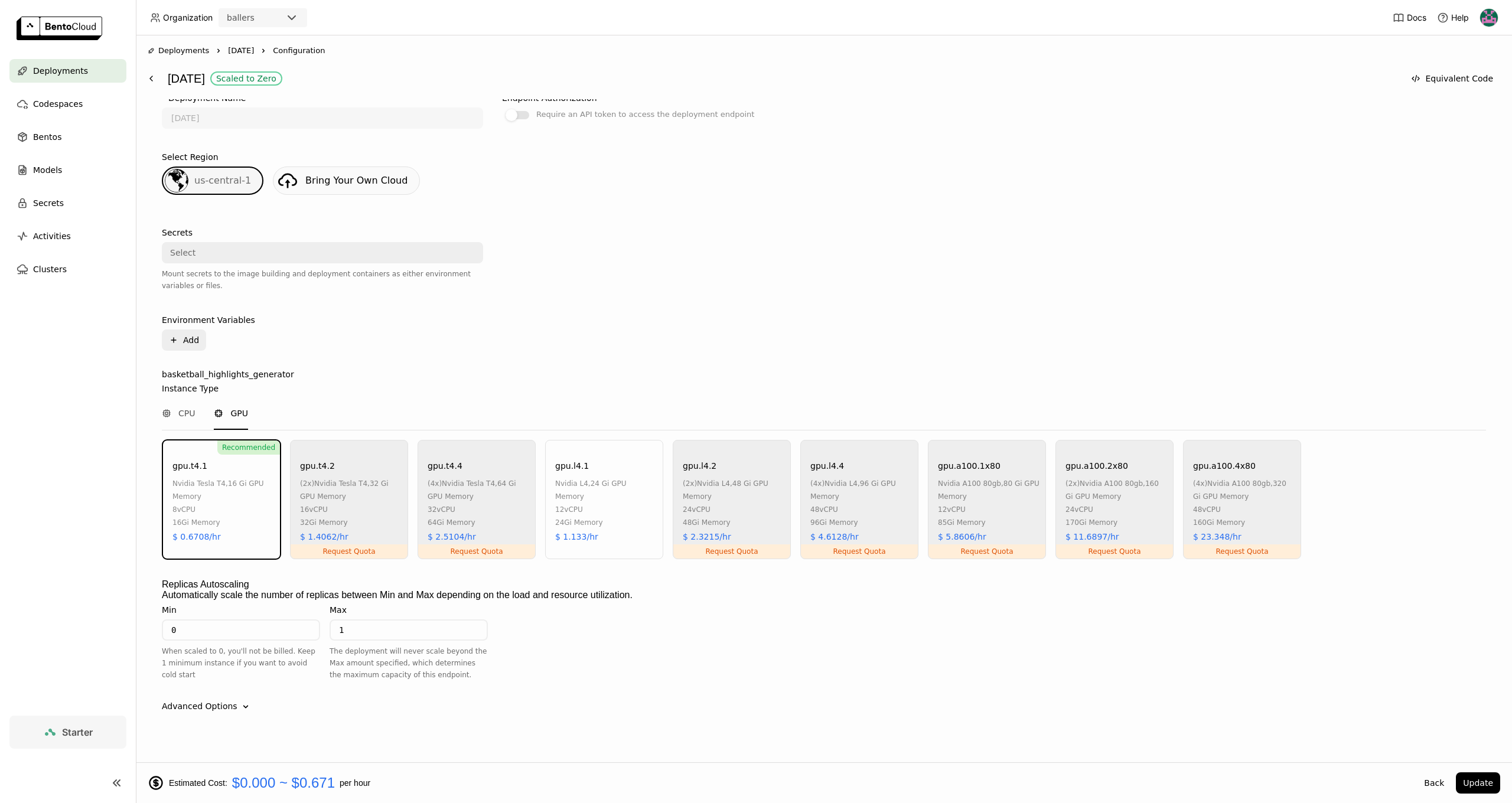
scroll to position [307, 0]
click at [1466, 775] on button "Update" at bounding box center [1478, 783] width 44 height 21
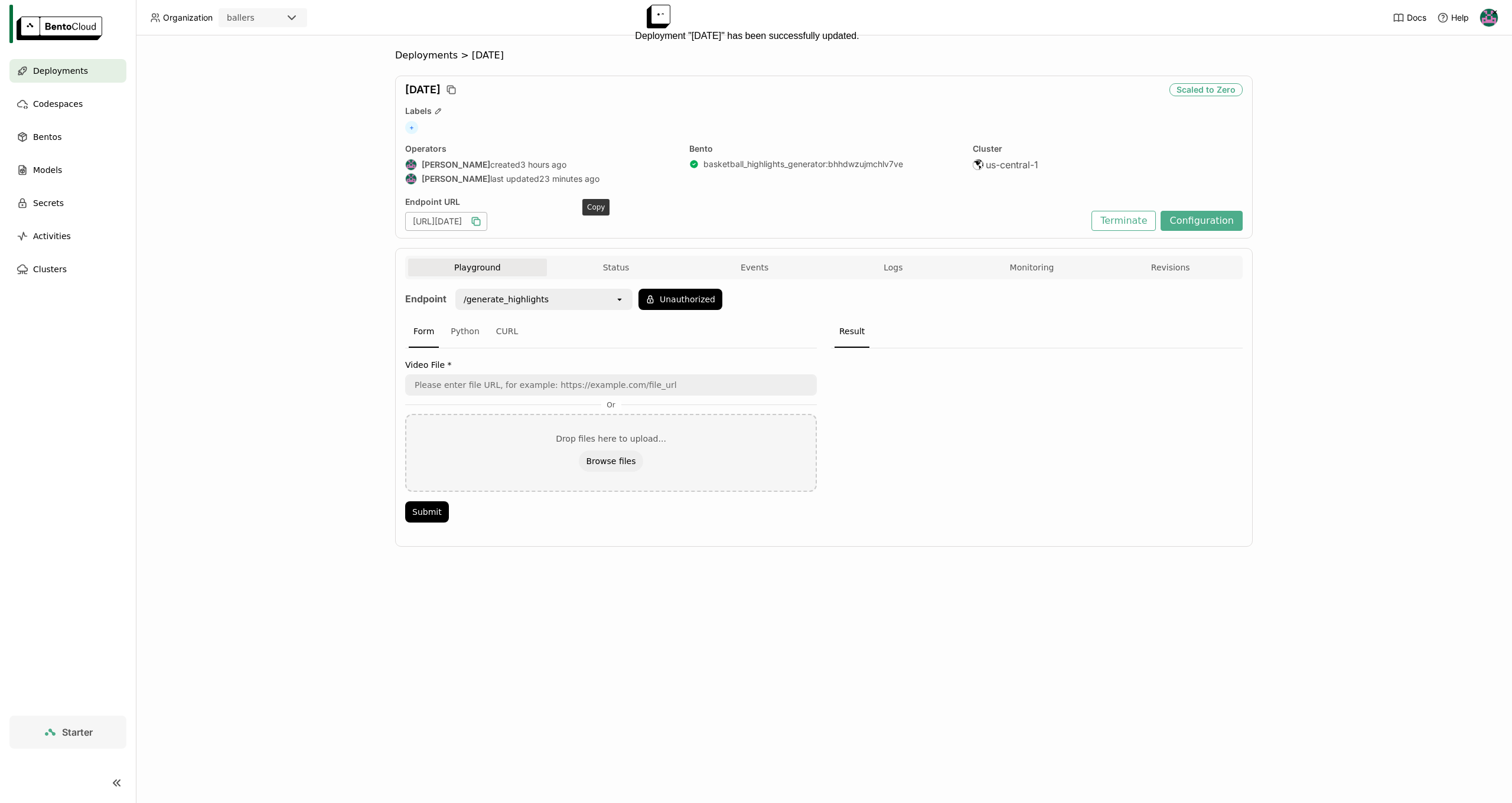
click at [482, 226] on icon "button" at bounding box center [476, 222] width 12 height 12
click at [657, 296] on button "Unauthorized" at bounding box center [680, 299] width 84 height 21
click at [113, 23] on icon at bounding box center [111, 22] width 4 height 2
click at [109, 21] on div "vercel-access" at bounding box center [59, 16] width 99 height 12
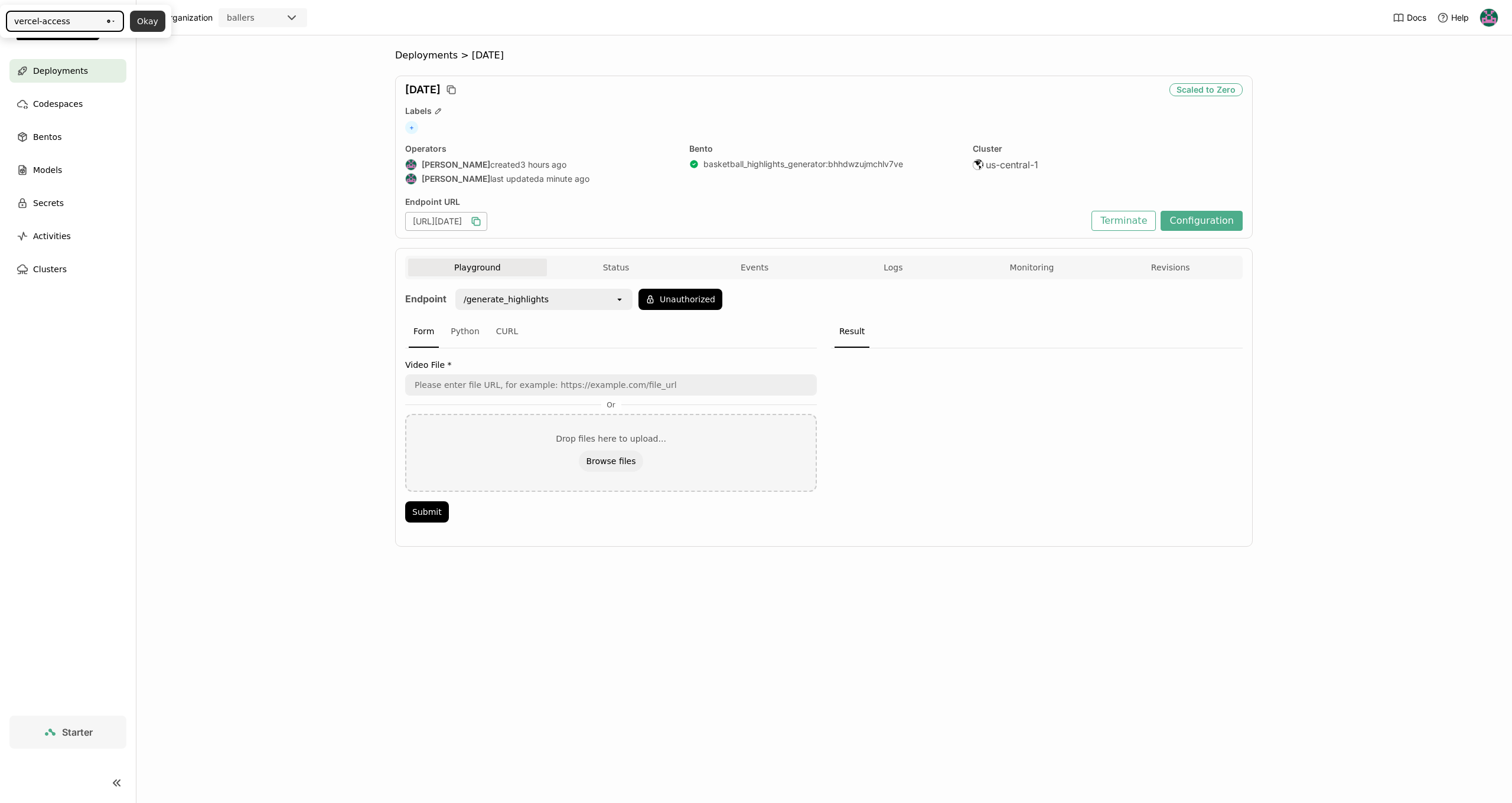
click at [166, 32] on button "Okay" at bounding box center [147, 21] width 35 height 21
click at [755, 312] on div "Endpoint /generate_highlights open Authorized Form Python CURL Video File * Or …" at bounding box center [824, 409] width 837 height 241
click at [929, 443] on div at bounding box center [1037, 439] width 412 height 181
click at [433, 360] on label "Video File *" at bounding box center [611, 365] width 412 height 10
drag, startPoint x: 676, startPoint y: 225, endPoint x: 646, endPoint y: 222, distance: 30.1
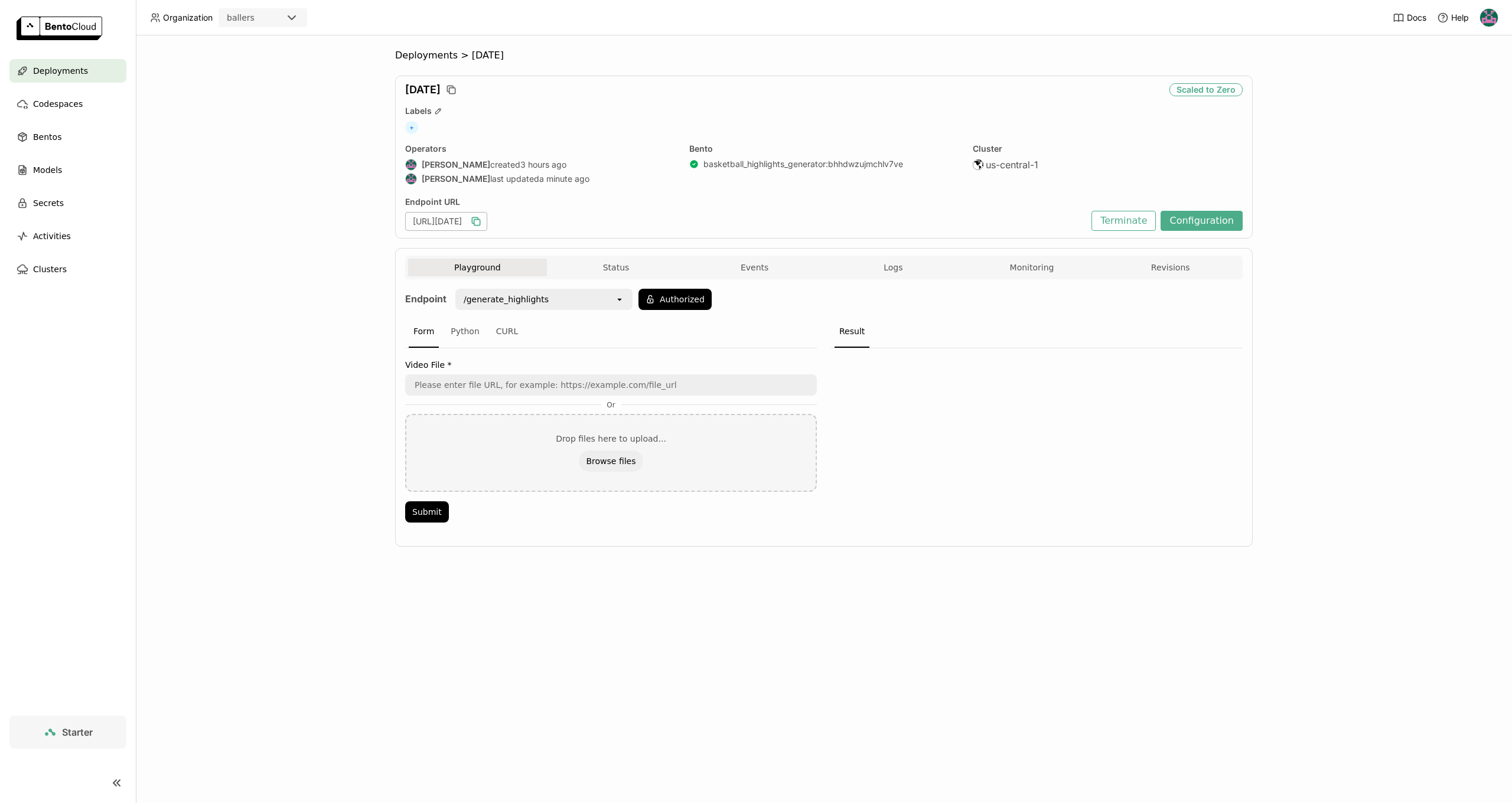
click at [681, 231] on div "[URL][DATE]" at bounding box center [746, 221] width 681 height 19
click at [1187, 201] on div "Endpoint URL [URL][DATE] Terminate Configuration" at bounding box center [824, 214] width 837 height 34
click at [1190, 213] on button "Configuration" at bounding box center [1202, 221] width 82 height 20
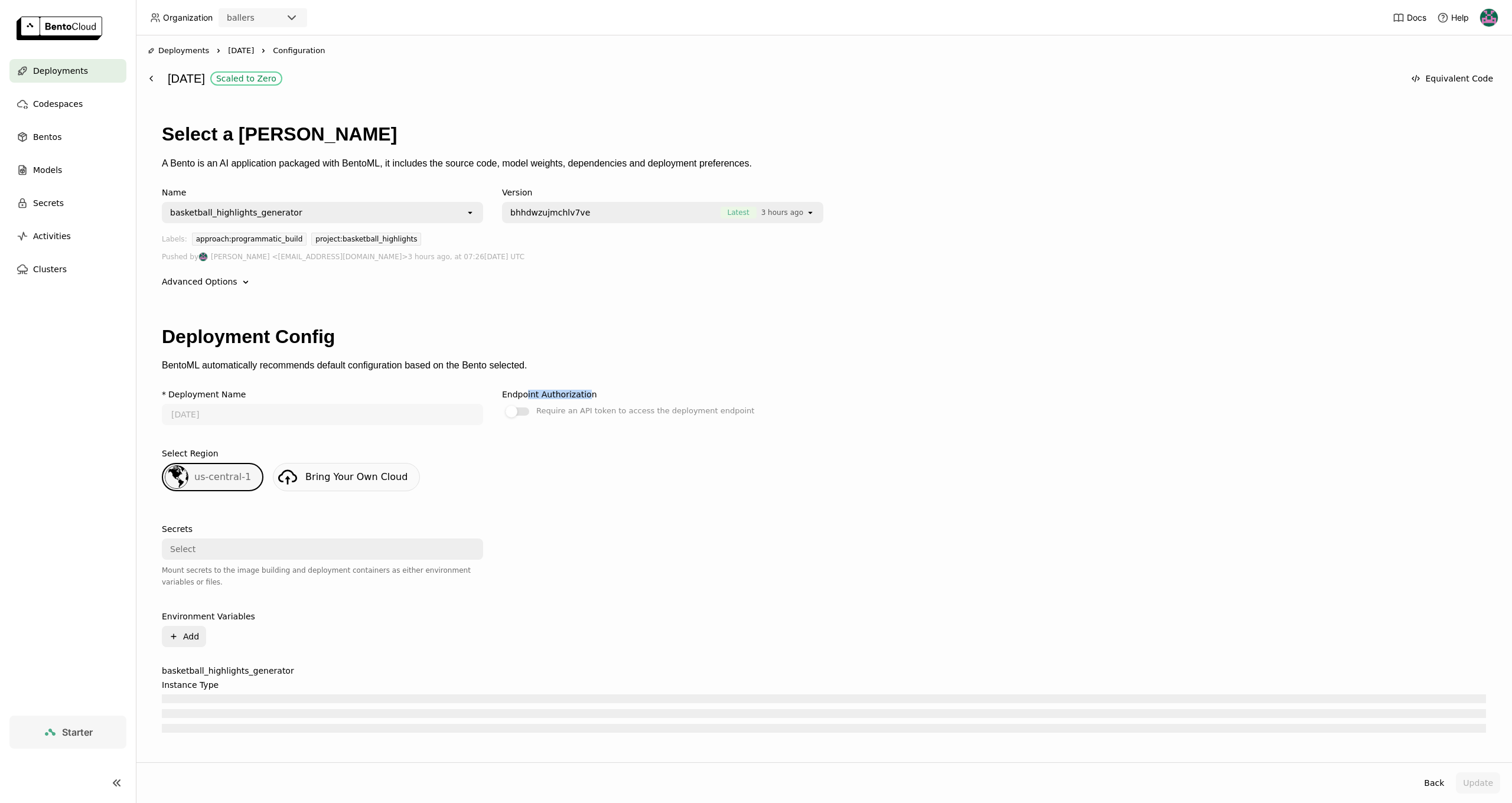
drag, startPoint x: 531, startPoint y: 334, endPoint x: 599, endPoint y: 341, distance: 68.4
click at [597, 390] on div "Endpoint Authorization" at bounding box center [549, 394] width 95 height 10
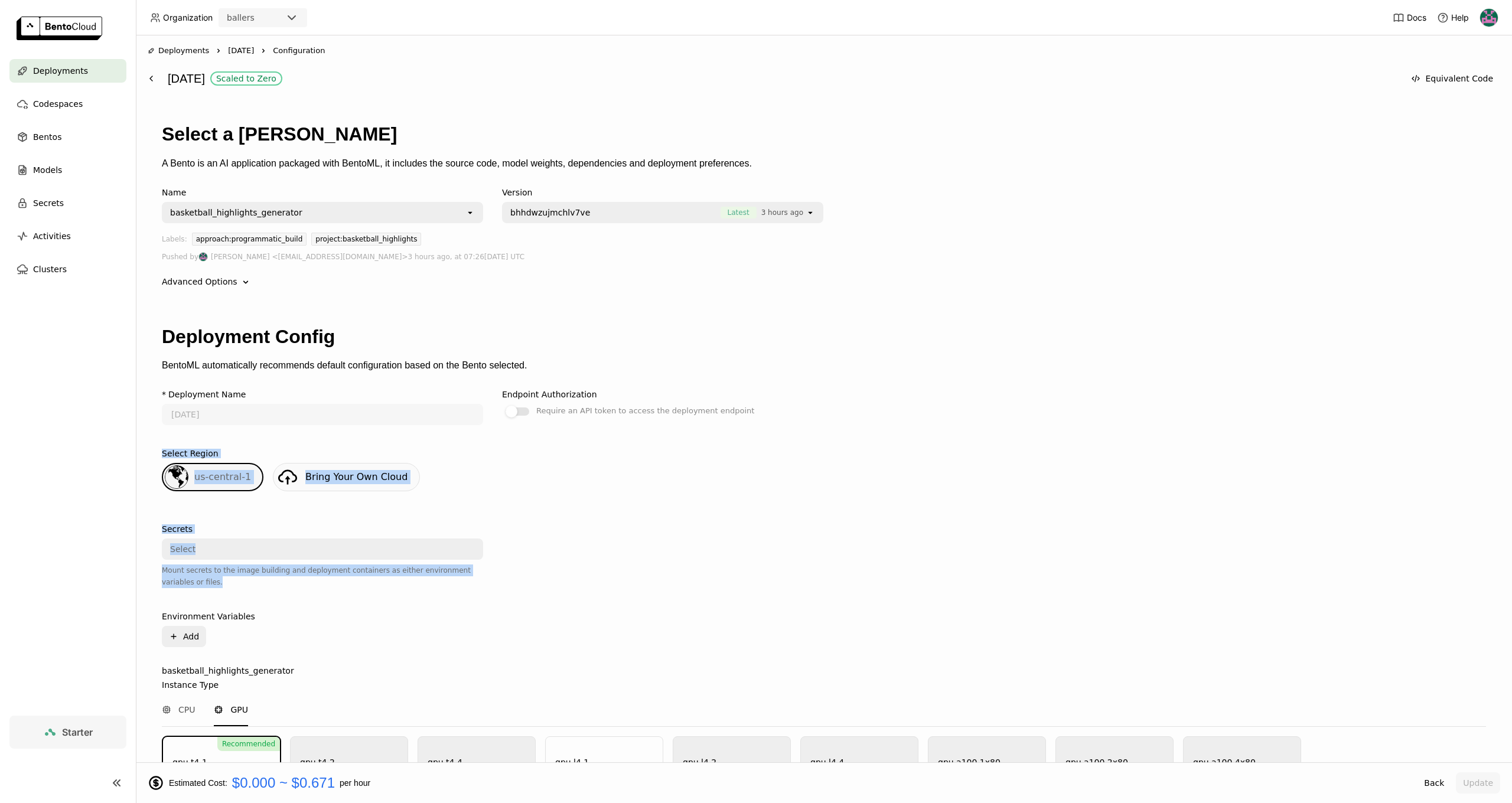
drag, startPoint x: 543, startPoint y: 361, endPoint x: 541, endPoint y: 490, distance: 129.0
click at [540, 491] on div "* Deployment Name [DATE] Endpoint Authorization Require an API token to access …" at bounding box center [824, 699] width 1324 height 638
click at [76, 75] on span "Deployments" at bounding box center [60, 70] width 55 height 14
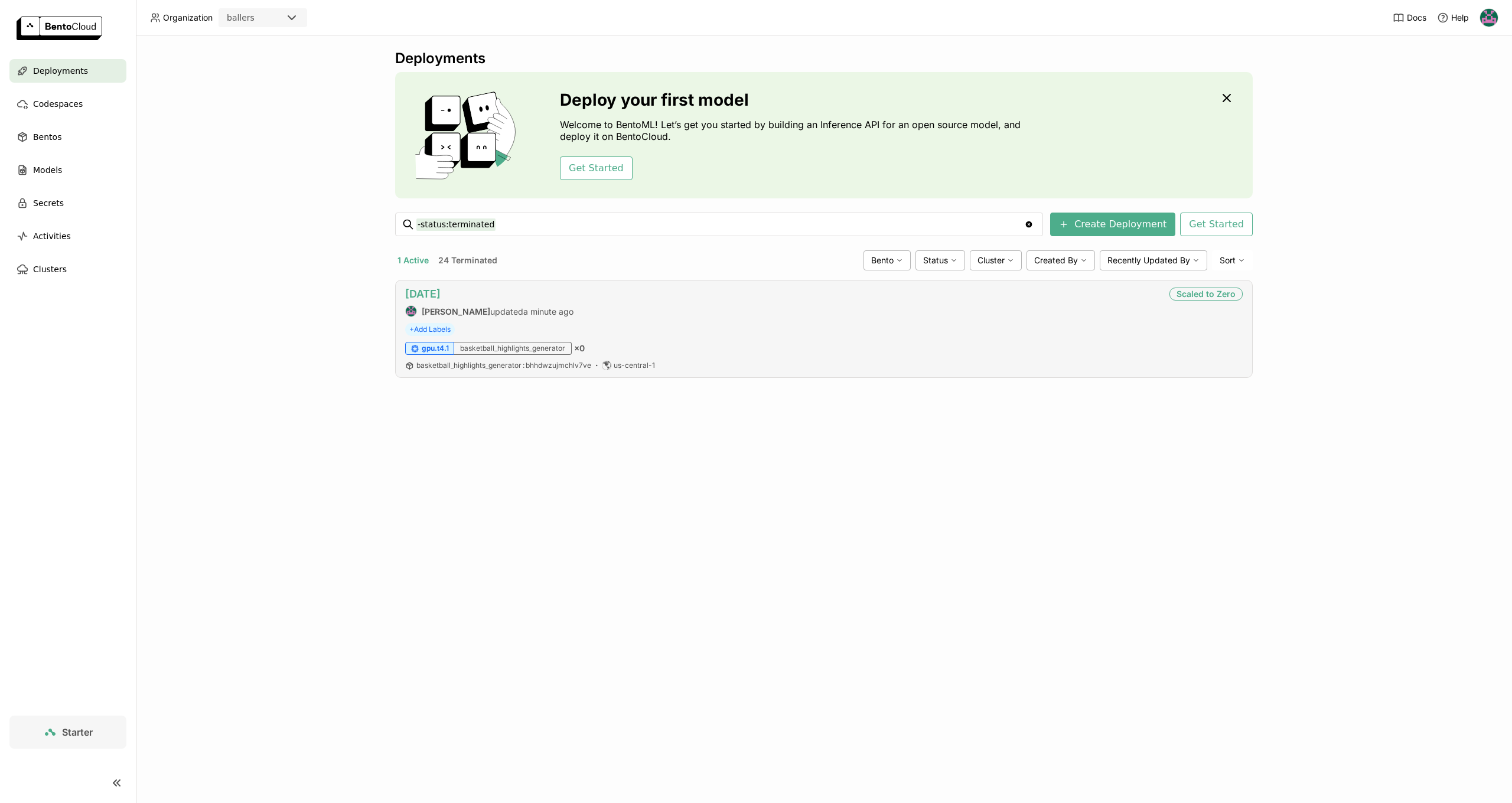
click at [425, 289] on link "[DATE]" at bounding box center [422, 293] width 35 height 13
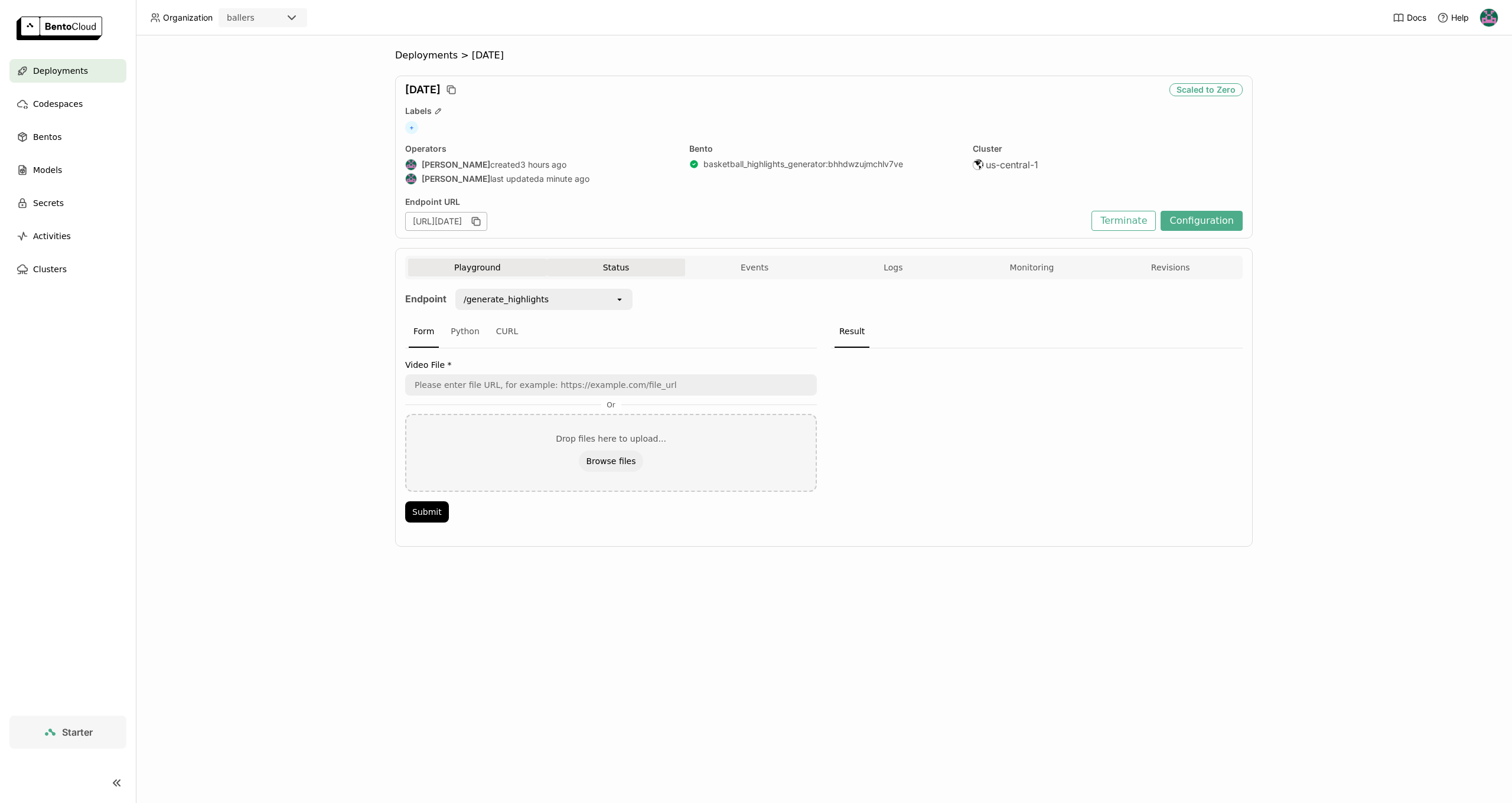
click at [647, 273] on button "Status" at bounding box center [616, 268] width 139 height 18
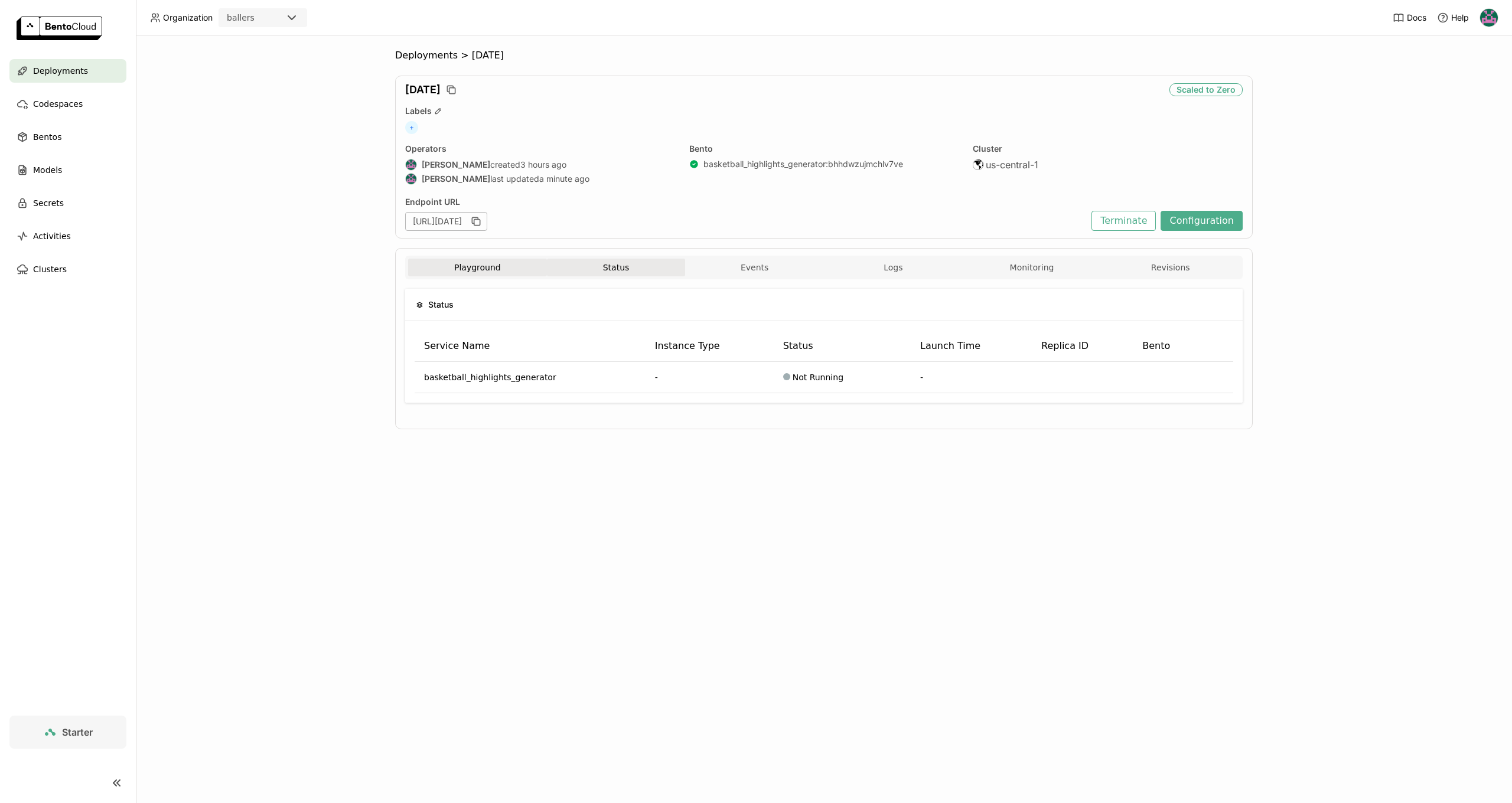
scroll to position [1, 1]
click at [471, 266] on button "Playground" at bounding box center [478, 268] width 139 height 18
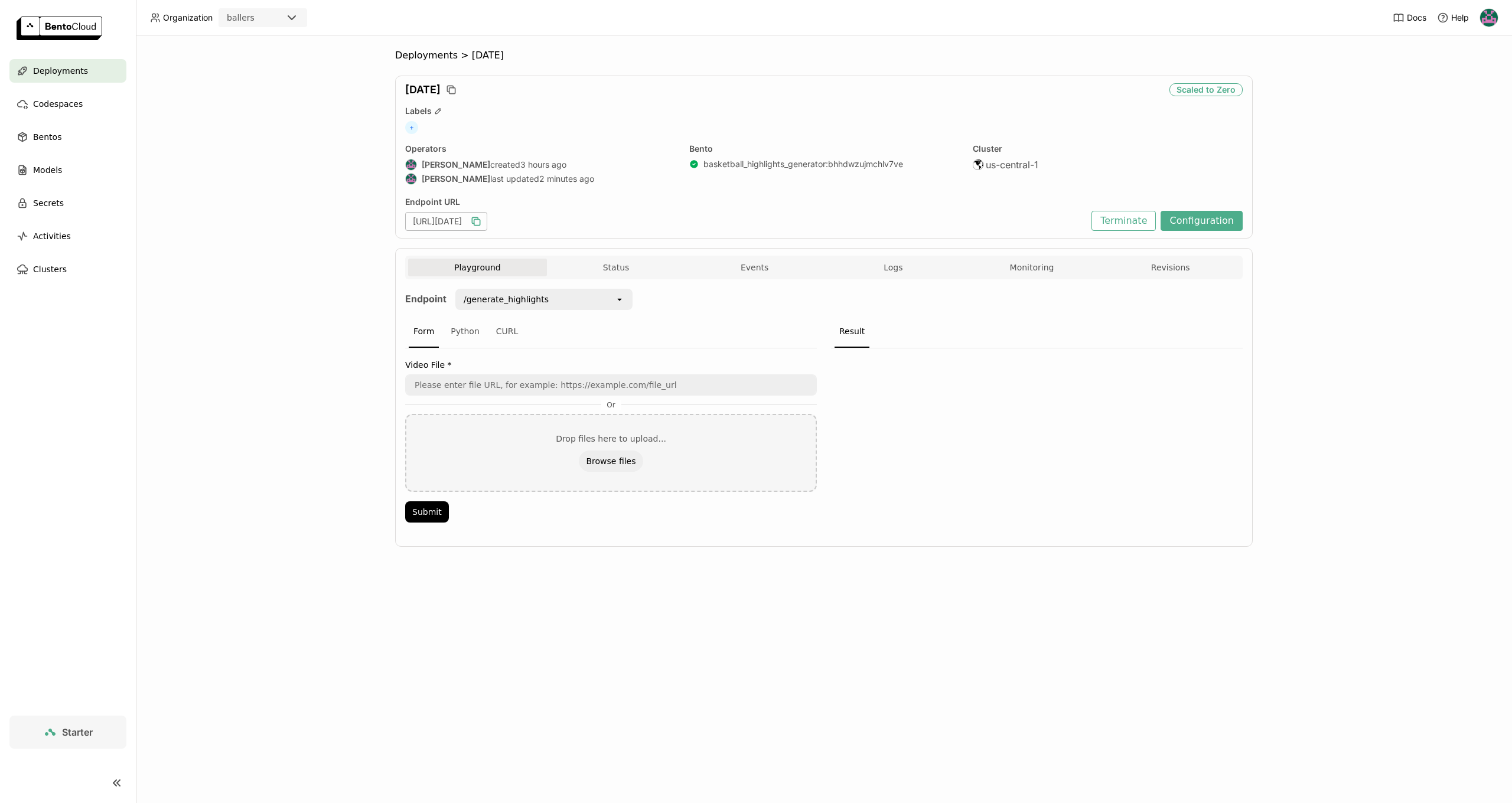
scroll to position [1, 1]
click at [482, 222] on icon "button" at bounding box center [476, 222] width 12 height 12
click at [601, 299] on div "/generate_highlights" at bounding box center [536, 299] width 158 height 19
click at [610, 303] on div "/generate_highlights" at bounding box center [536, 299] width 158 height 19
click at [723, 321] on div "Form Python CURL" at bounding box center [611, 332] width 412 height 33
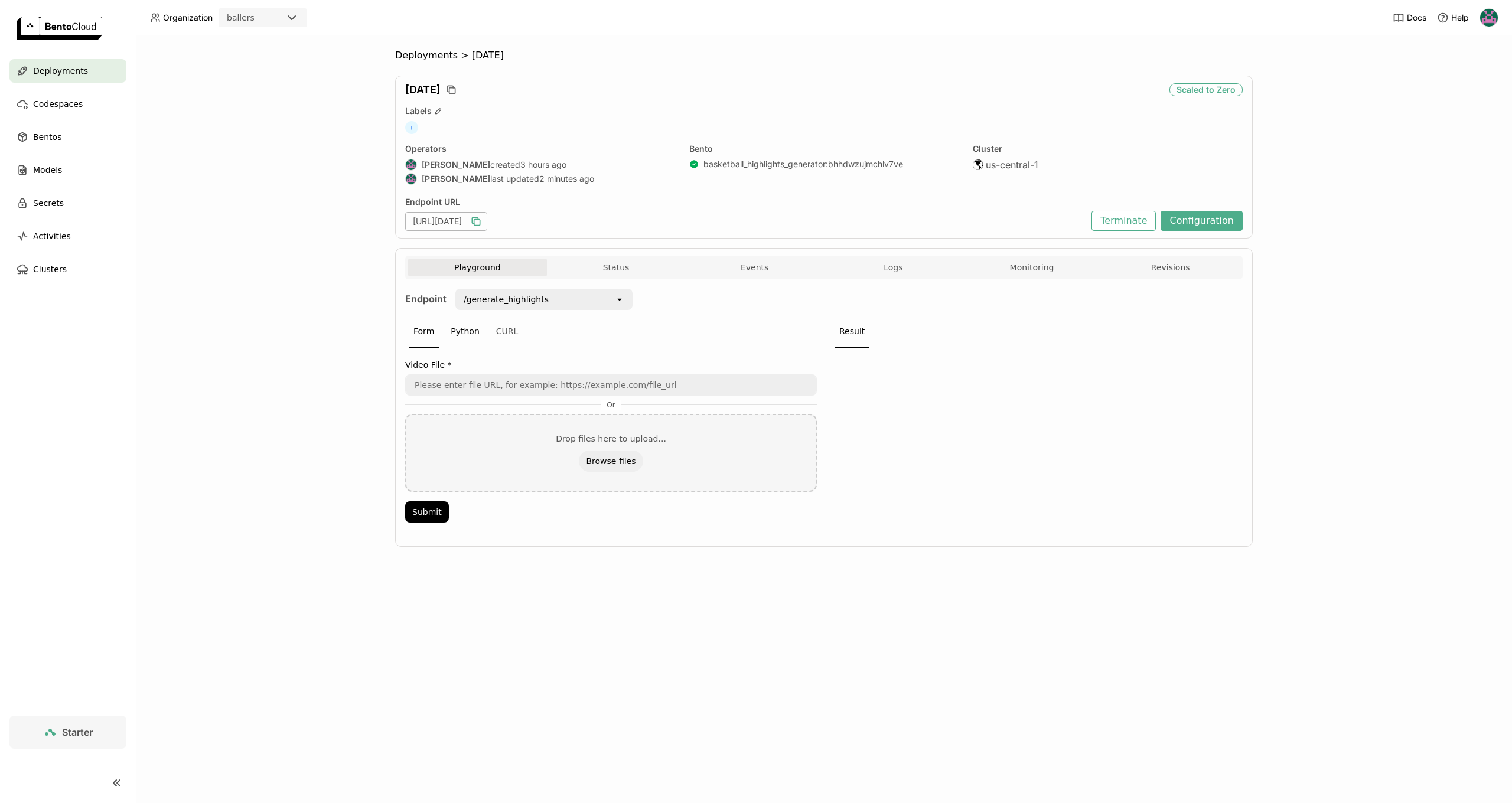
click at [472, 341] on div "Python" at bounding box center [464, 331] width 38 height 32
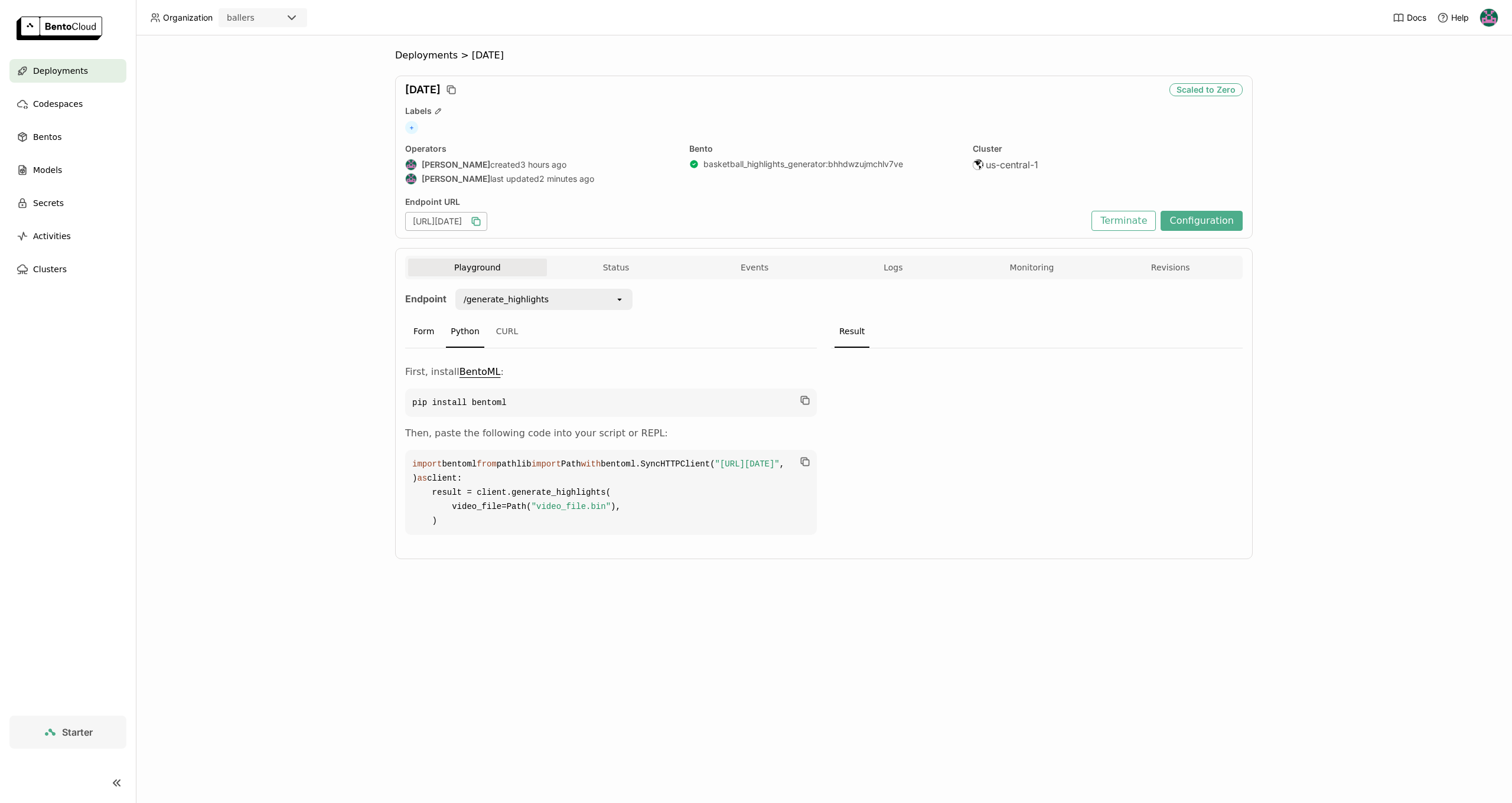
click at [431, 338] on div "Form" at bounding box center [424, 331] width 30 height 32
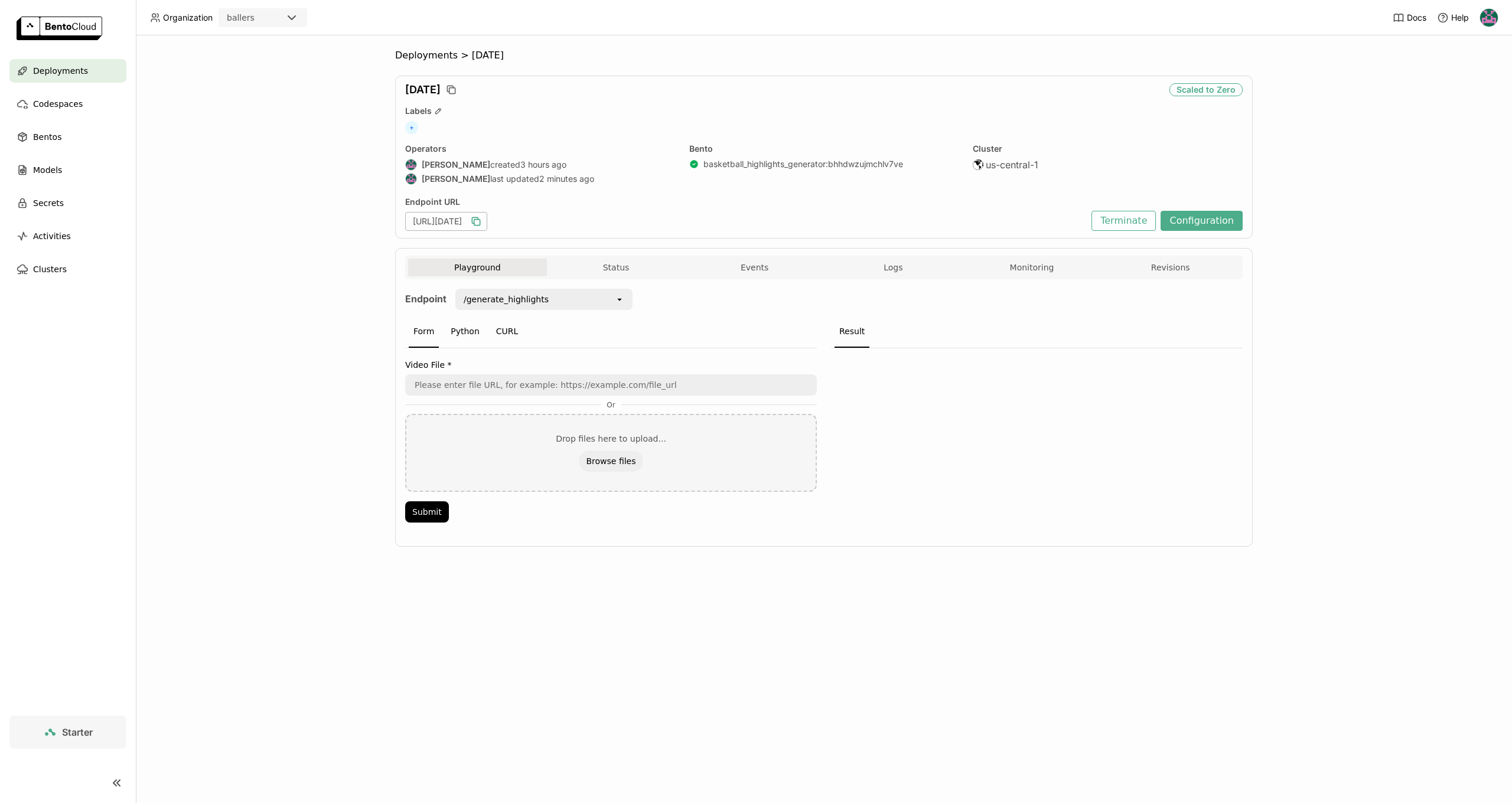
drag, startPoint x: 457, startPoint y: 336, endPoint x: 505, endPoint y: 331, distance: 48.3
click at [459, 336] on div "Python" at bounding box center [464, 331] width 38 height 32
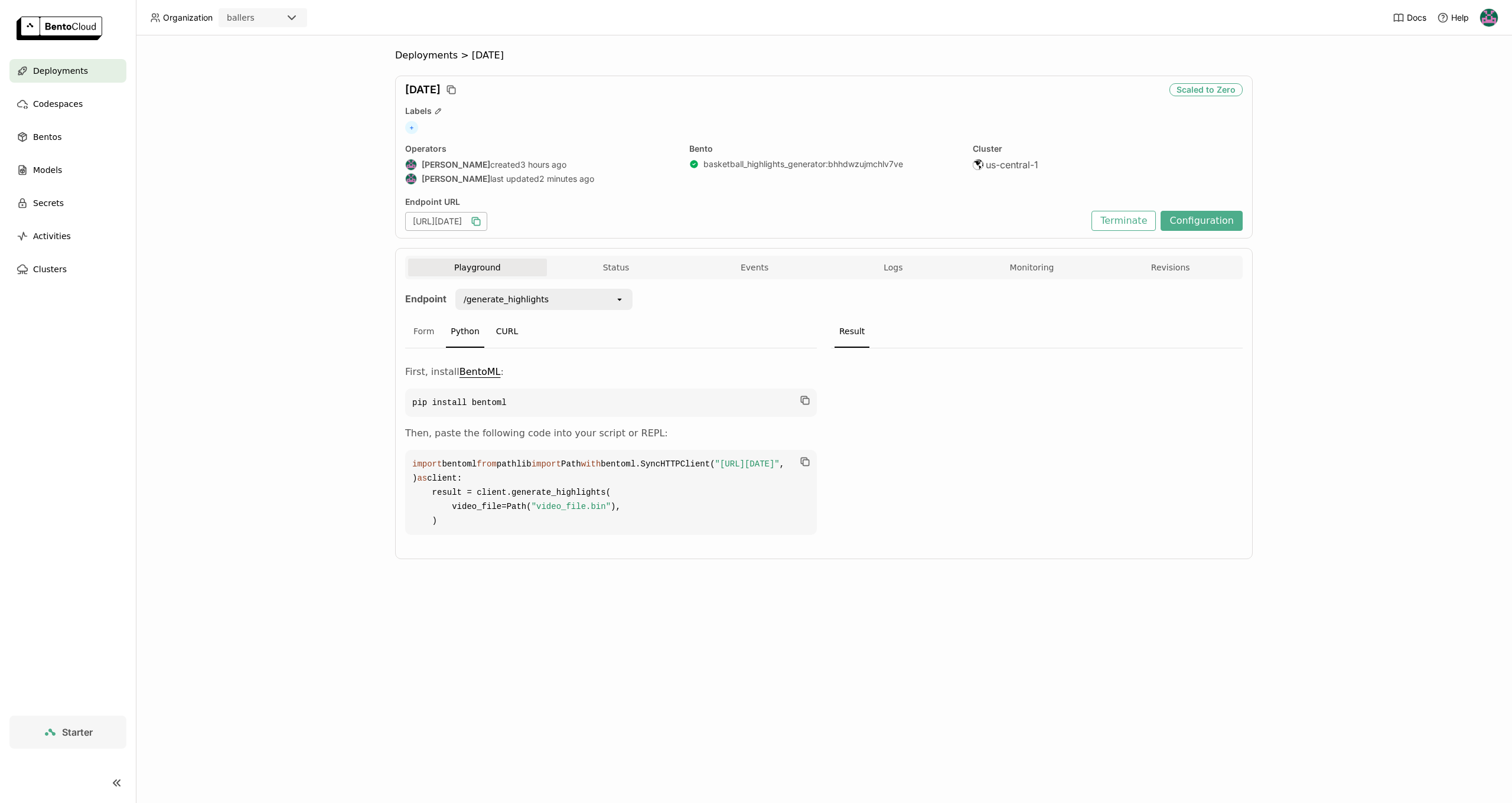
click at [513, 331] on div "CURL" at bounding box center [507, 331] width 32 height 32
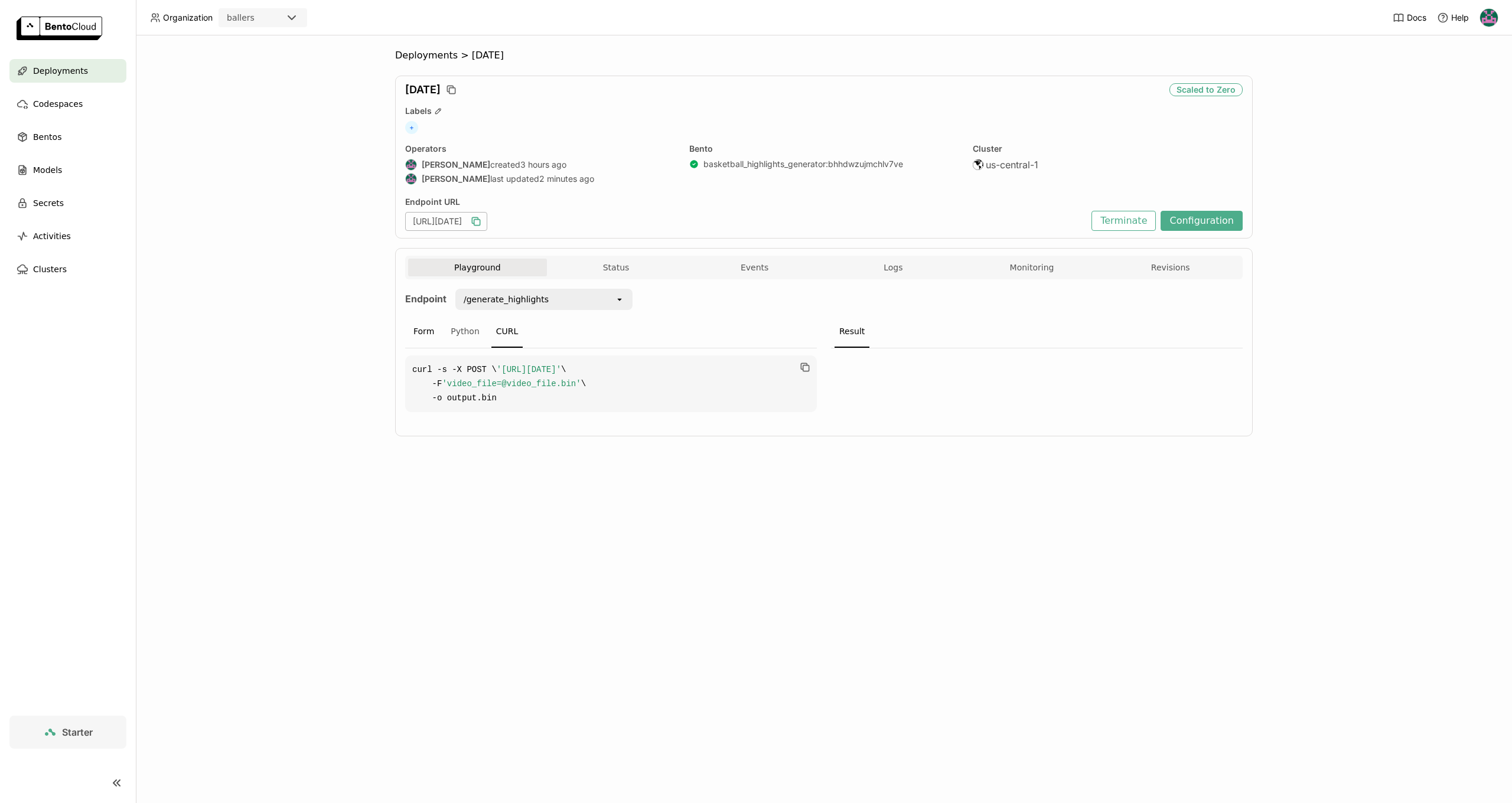
click at [420, 333] on div "Form" at bounding box center [424, 331] width 30 height 32
click at [507, 296] on div "/generate_highlights" at bounding box center [506, 299] width 85 height 12
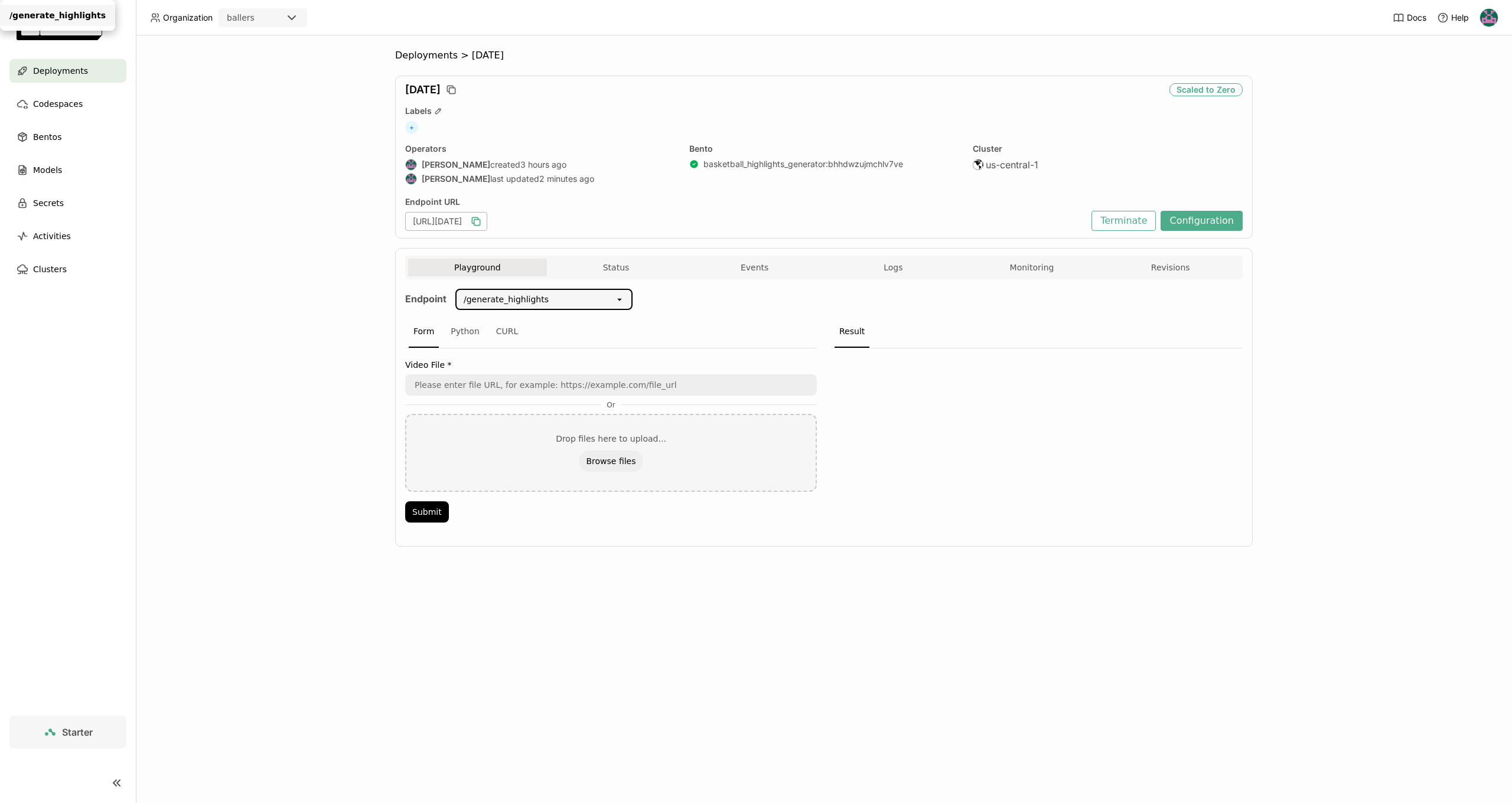
drag, startPoint x: 737, startPoint y: 333, endPoint x: 713, endPoint y: 324, distance: 25.6
click at [737, 333] on div "Form Python CURL" at bounding box center [611, 332] width 412 height 33
click at [599, 270] on button "Status" at bounding box center [616, 268] width 139 height 18
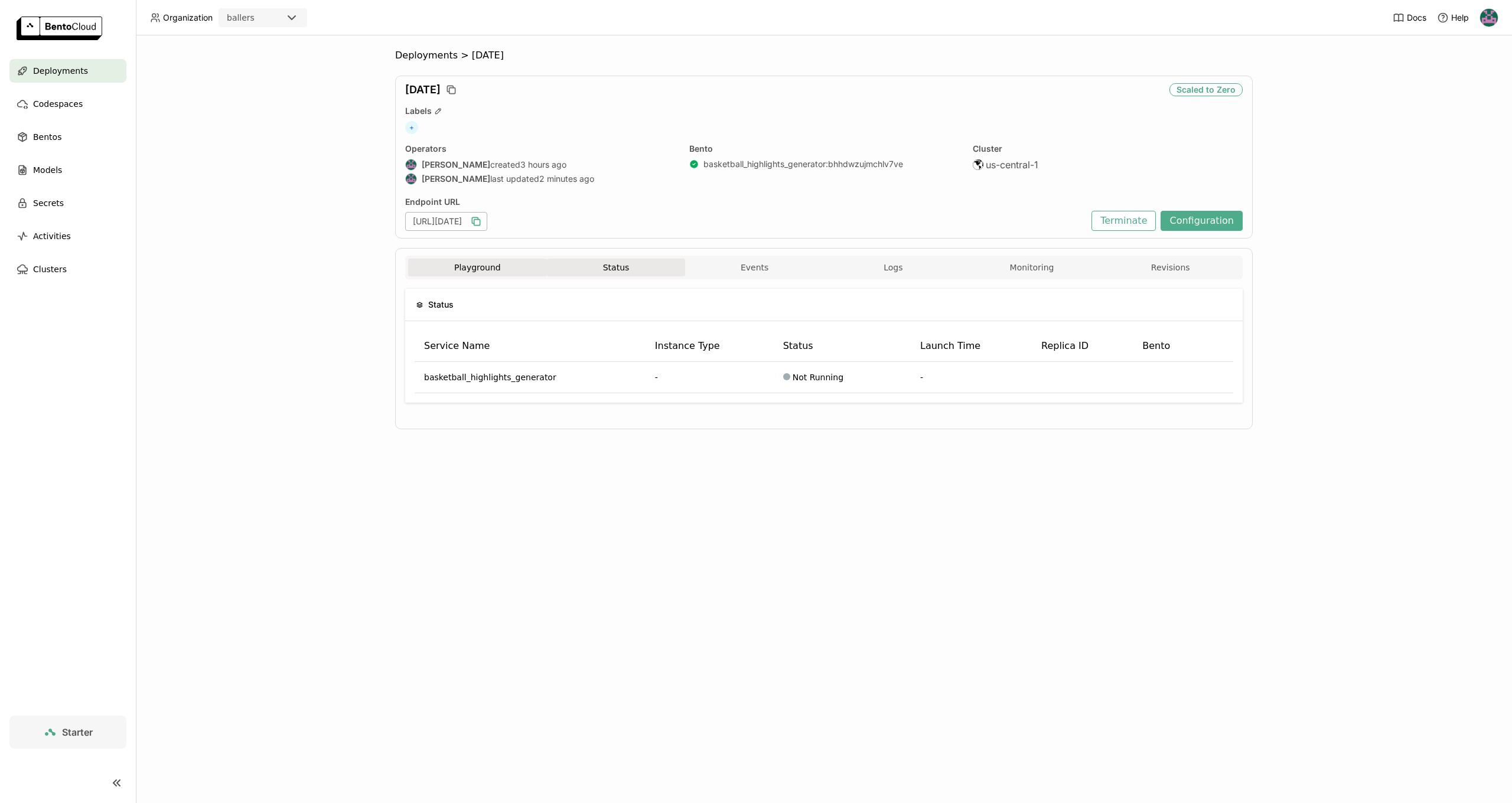
click at [516, 264] on button "Playground" at bounding box center [478, 268] width 139 height 18
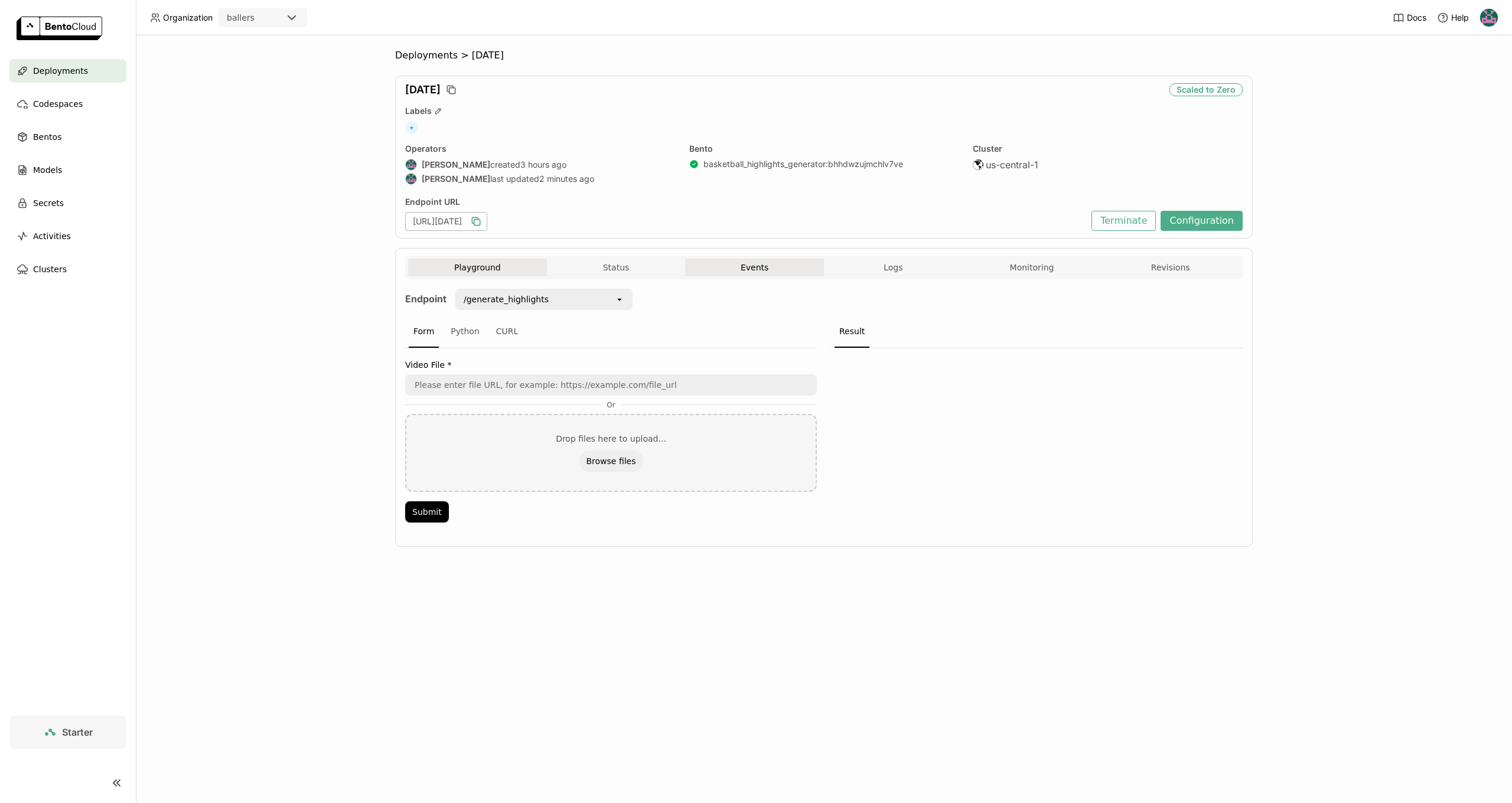
click at [734, 270] on button "Events" at bounding box center [755, 268] width 139 height 18
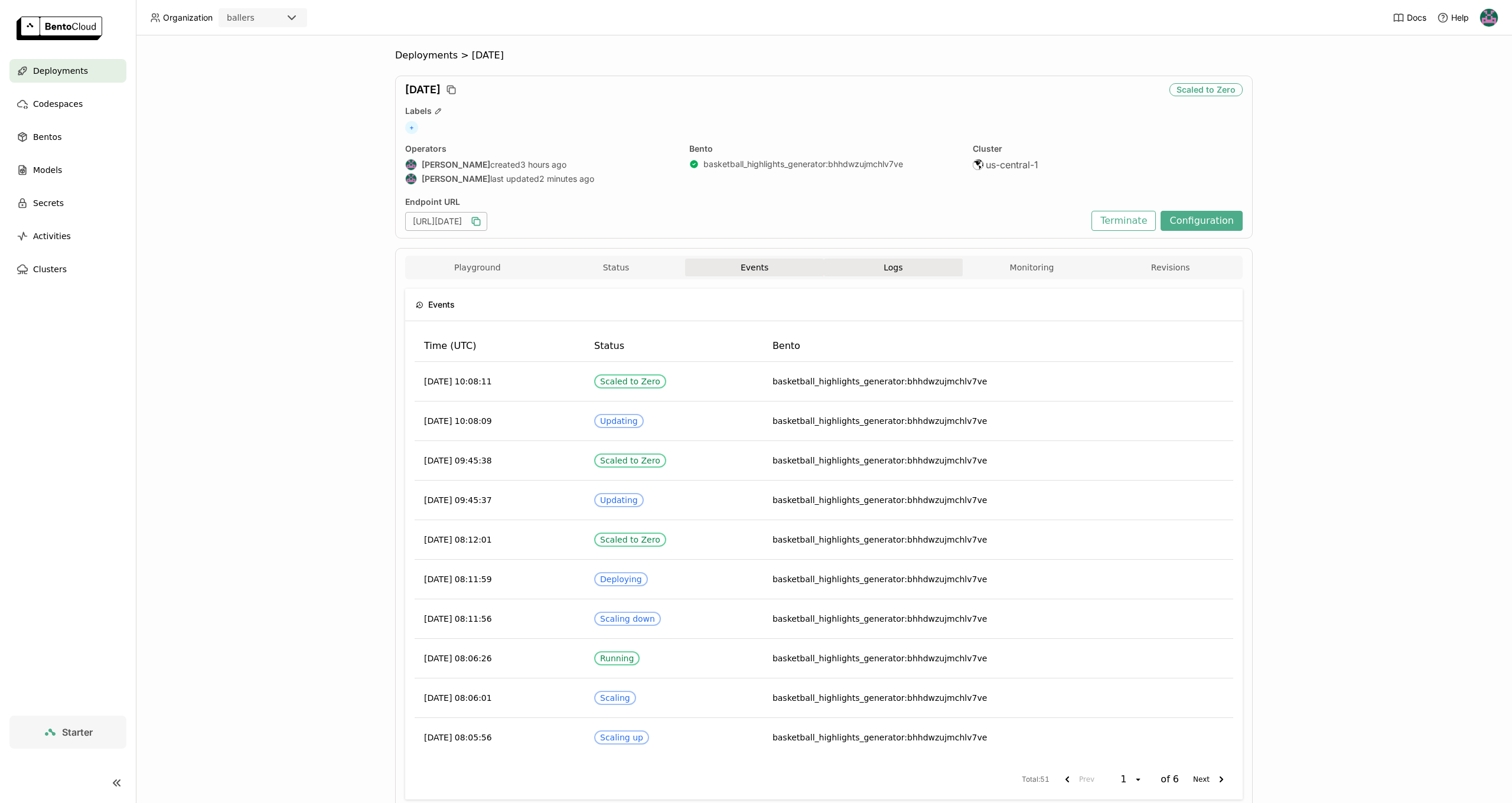
drag, startPoint x: 911, startPoint y: 265, endPoint x: 936, endPoint y: 265, distance: 25.0
click at [911, 265] on button "Logs" at bounding box center [893, 268] width 139 height 18
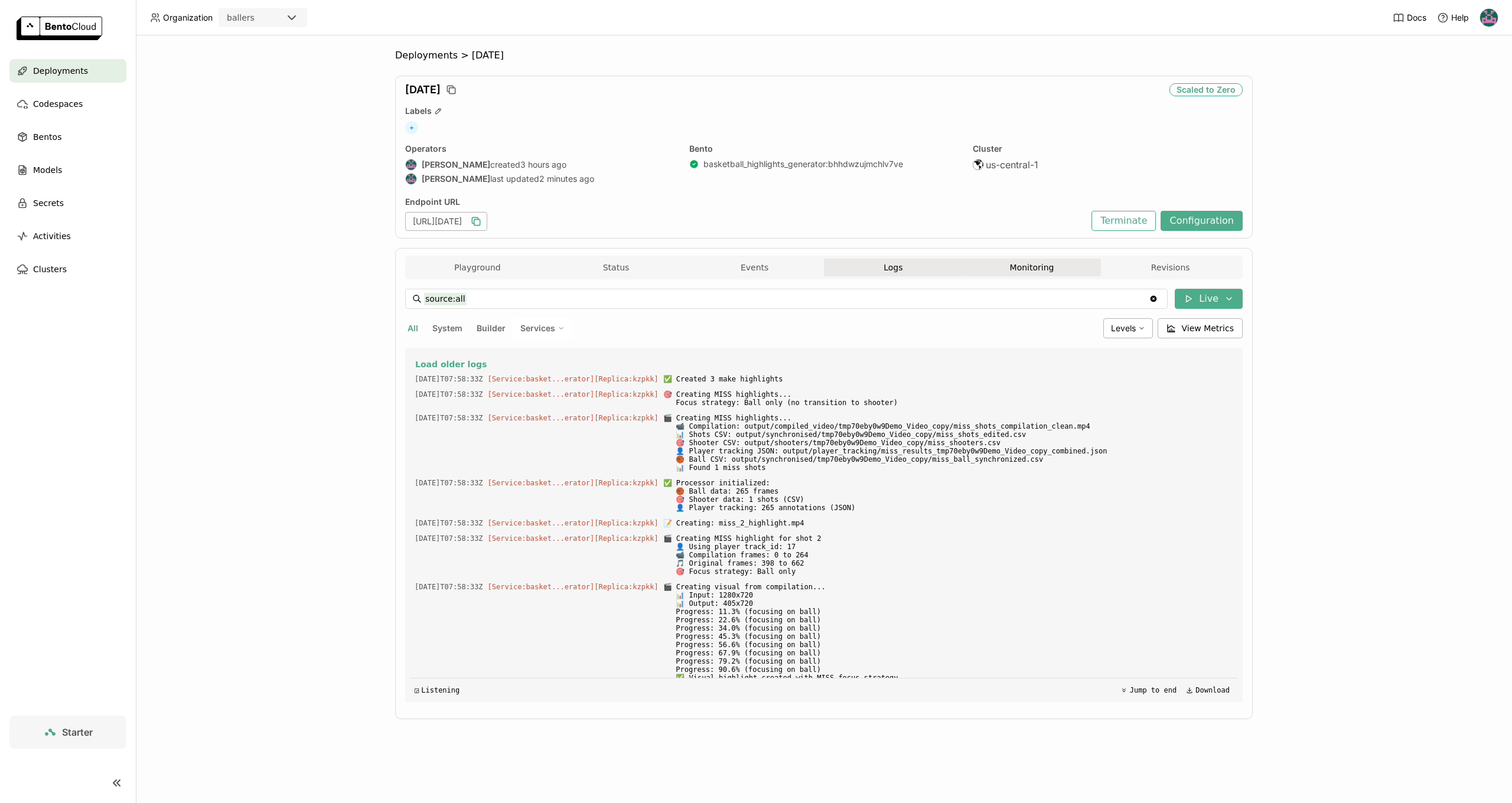
scroll to position [686, 0]
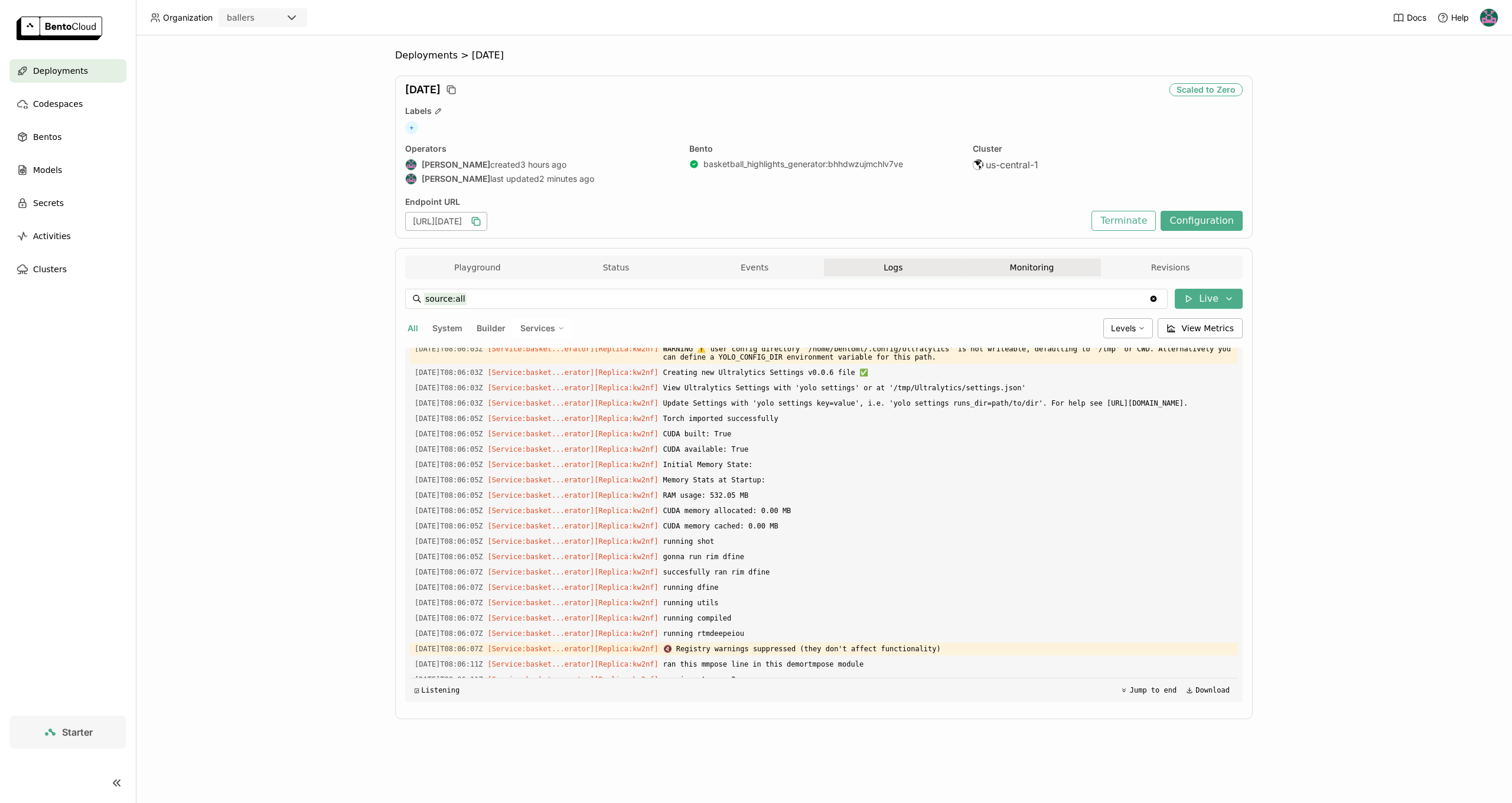
click at [1018, 266] on button "Monitoring" at bounding box center [1032, 268] width 139 height 18
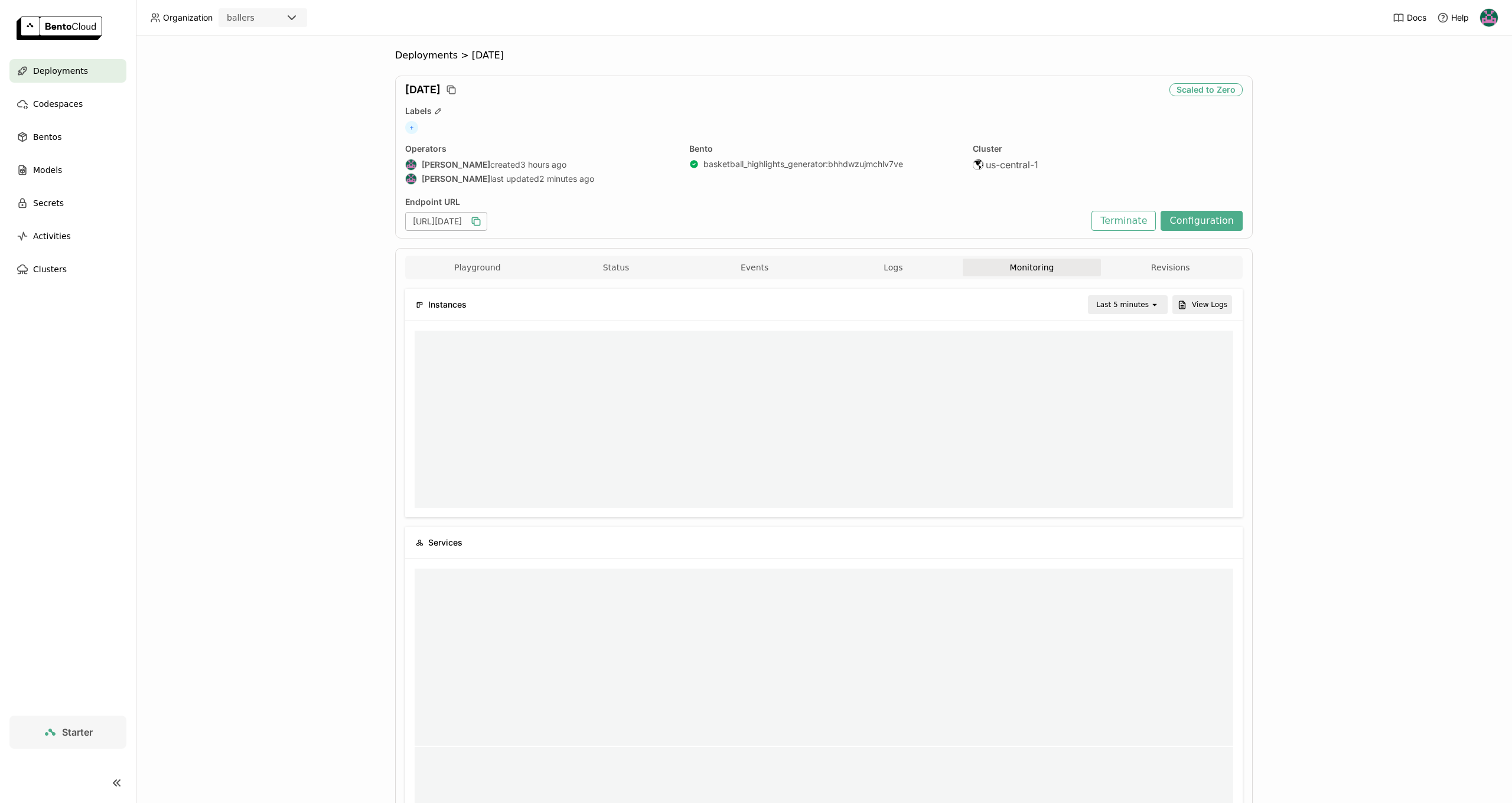
scroll to position [177, 819]
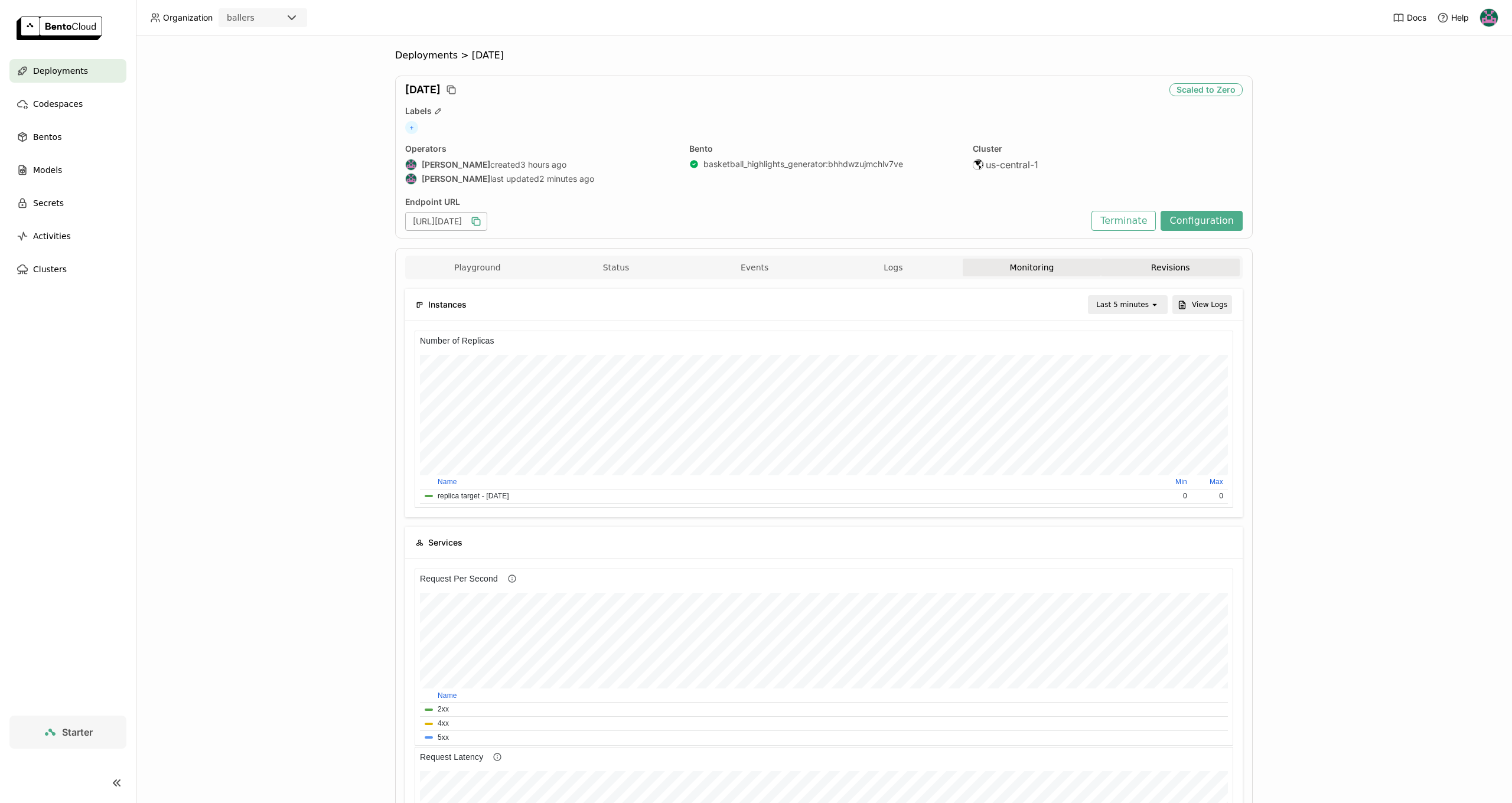
click at [1163, 273] on button "Revisions" at bounding box center [1170, 268] width 139 height 18
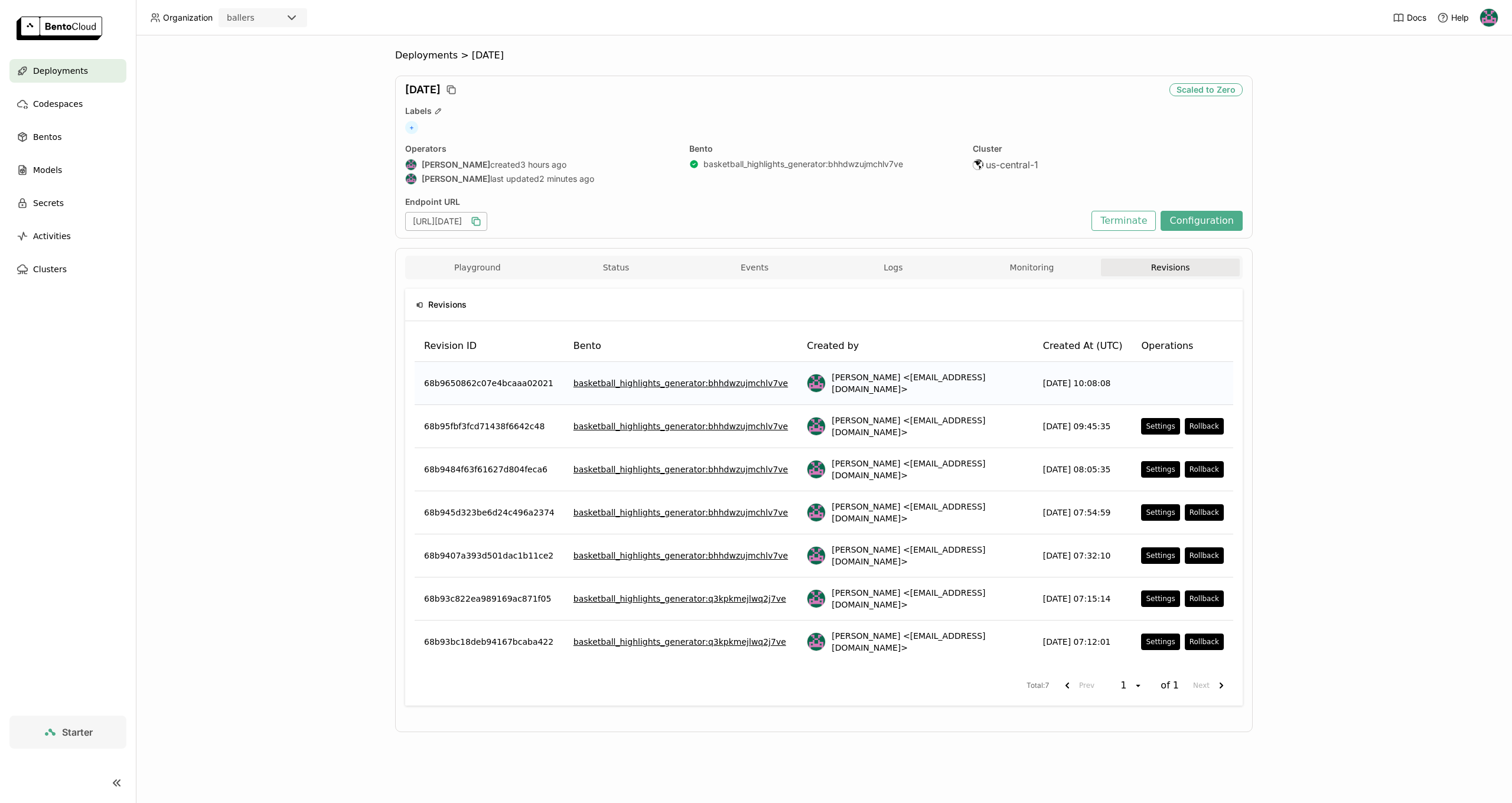
scroll to position [177, 819]
click at [464, 266] on button "Playground" at bounding box center [478, 268] width 139 height 18
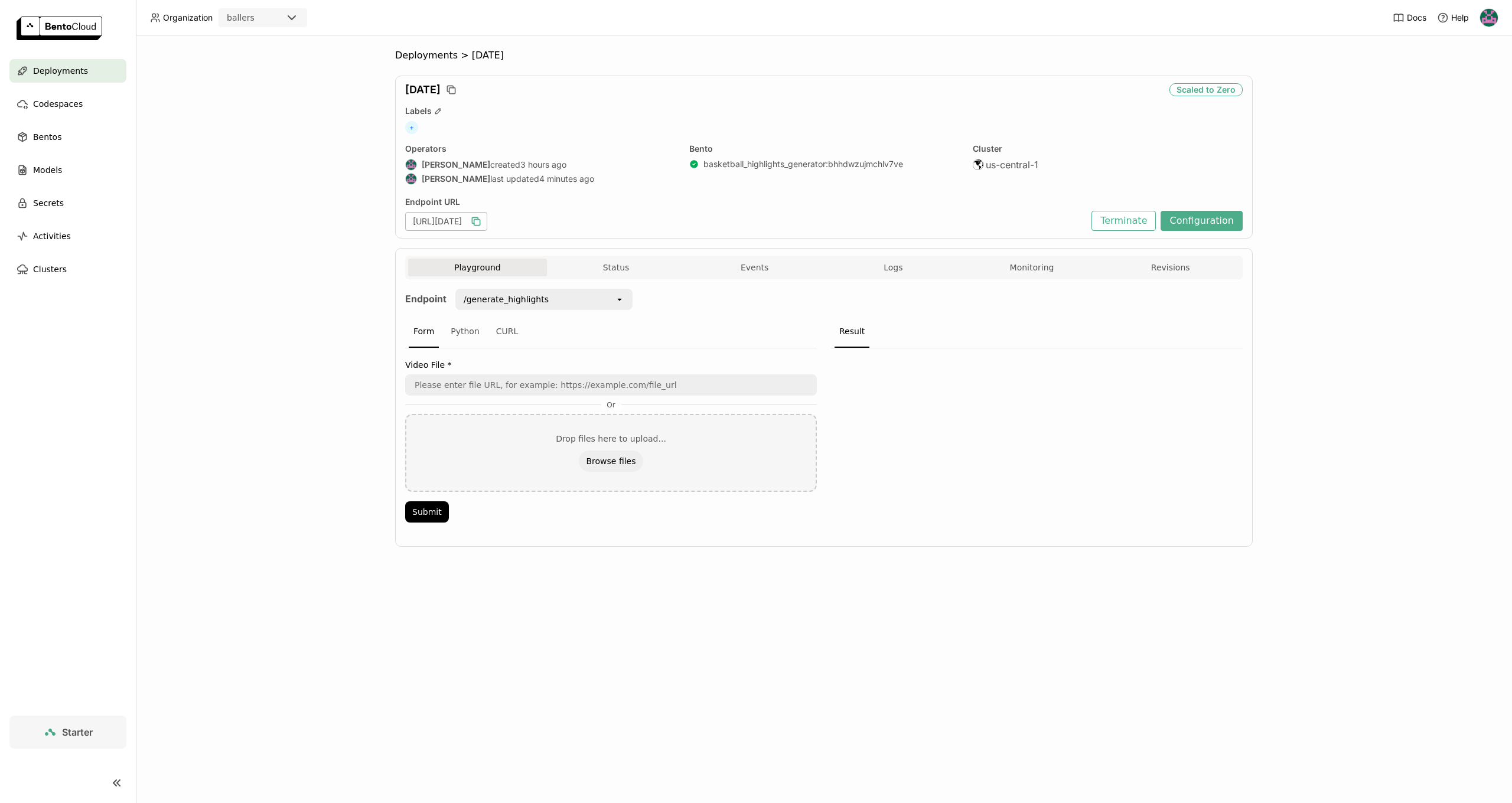
click at [994, 467] on div at bounding box center [1037, 439] width 412 height 181
click at [72, 171] on div "Models" at bounding box center [68, 170] width 117 height 24
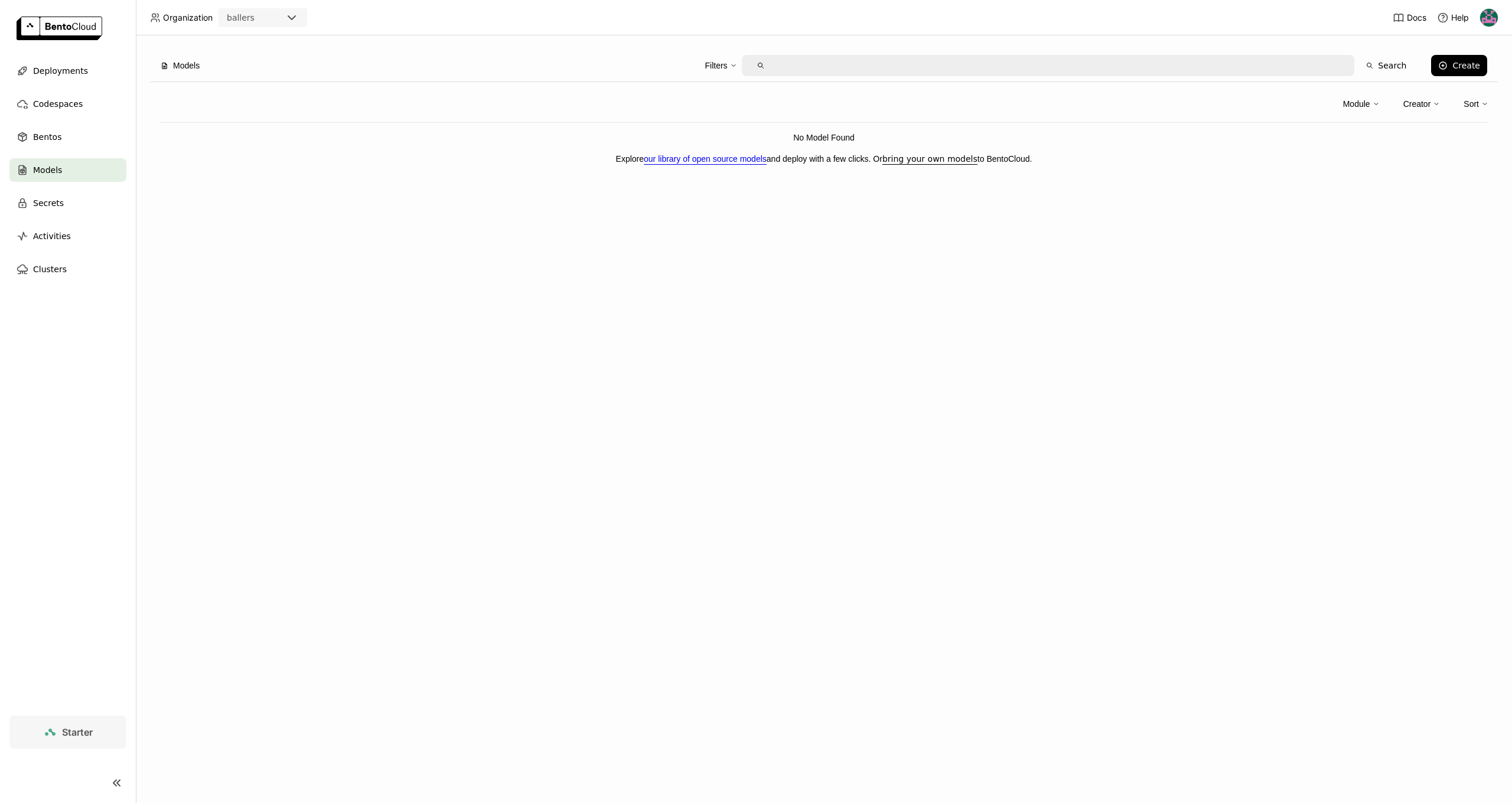
drag, startPoint x: 748, startPoint y: 297, endPoint x: 719, endPoint y: 184, distance: 116.7
click at [748, 296] on div "Models Filters Search Create Module Creator Sort No Model Found Explore our lib…" at bounding box center [824, 419] width 1376 height 768
click at [949, 163] on p "Explore our library of open source models and deploy with a few clicks. Or brin…" at bounding box center [824, 158] width 1329 height 13
click at [949, 160] on link "bring your own models" at bounding box center [929, 159] width 95 height 10
click at [69, 129] on div "Bentos" at bounding box center [68, 137] width 117 height 24
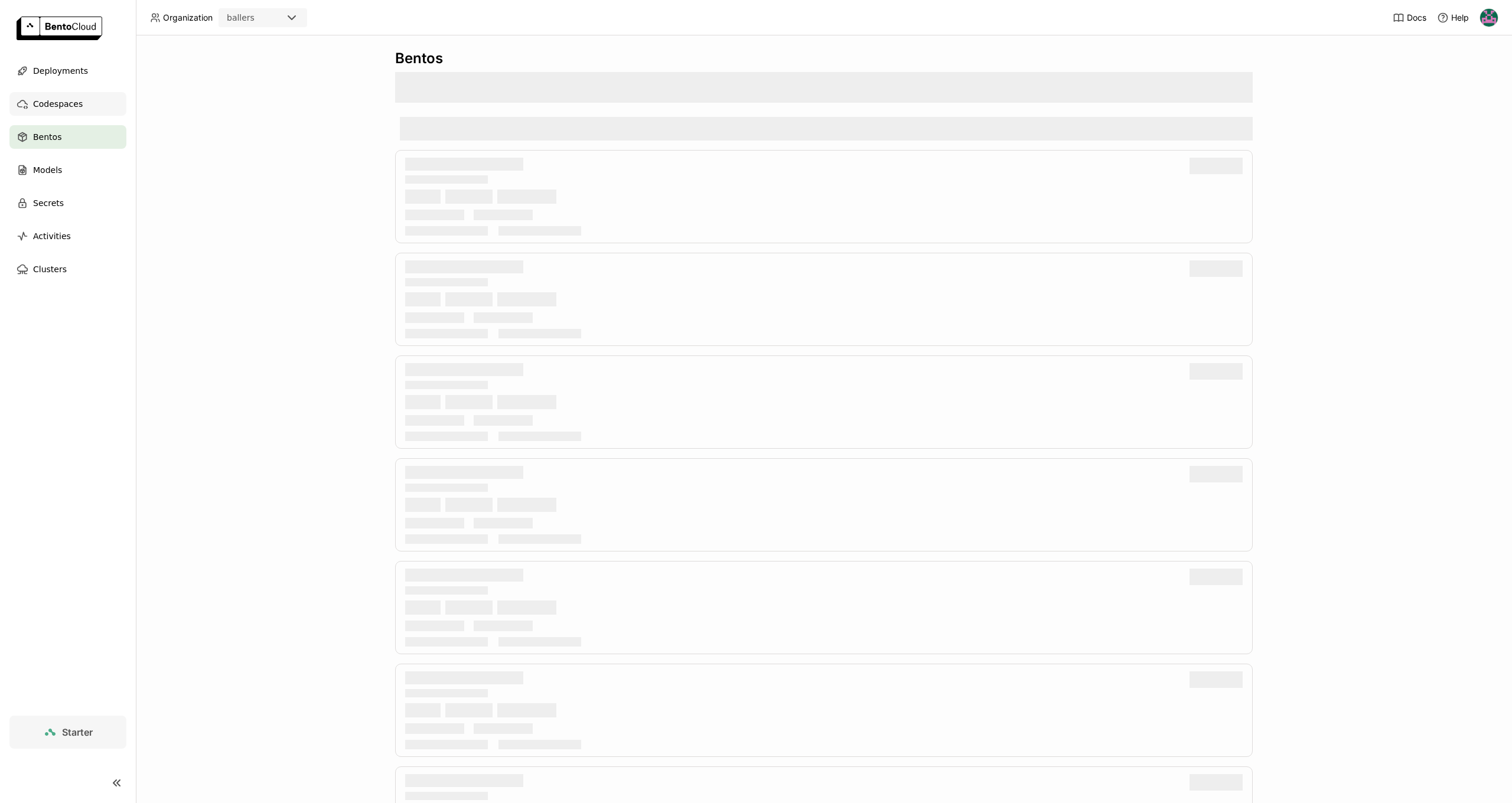
click at [75, 108] on span "Codespaces" at bounding box center [57, 104] width 49 height 14
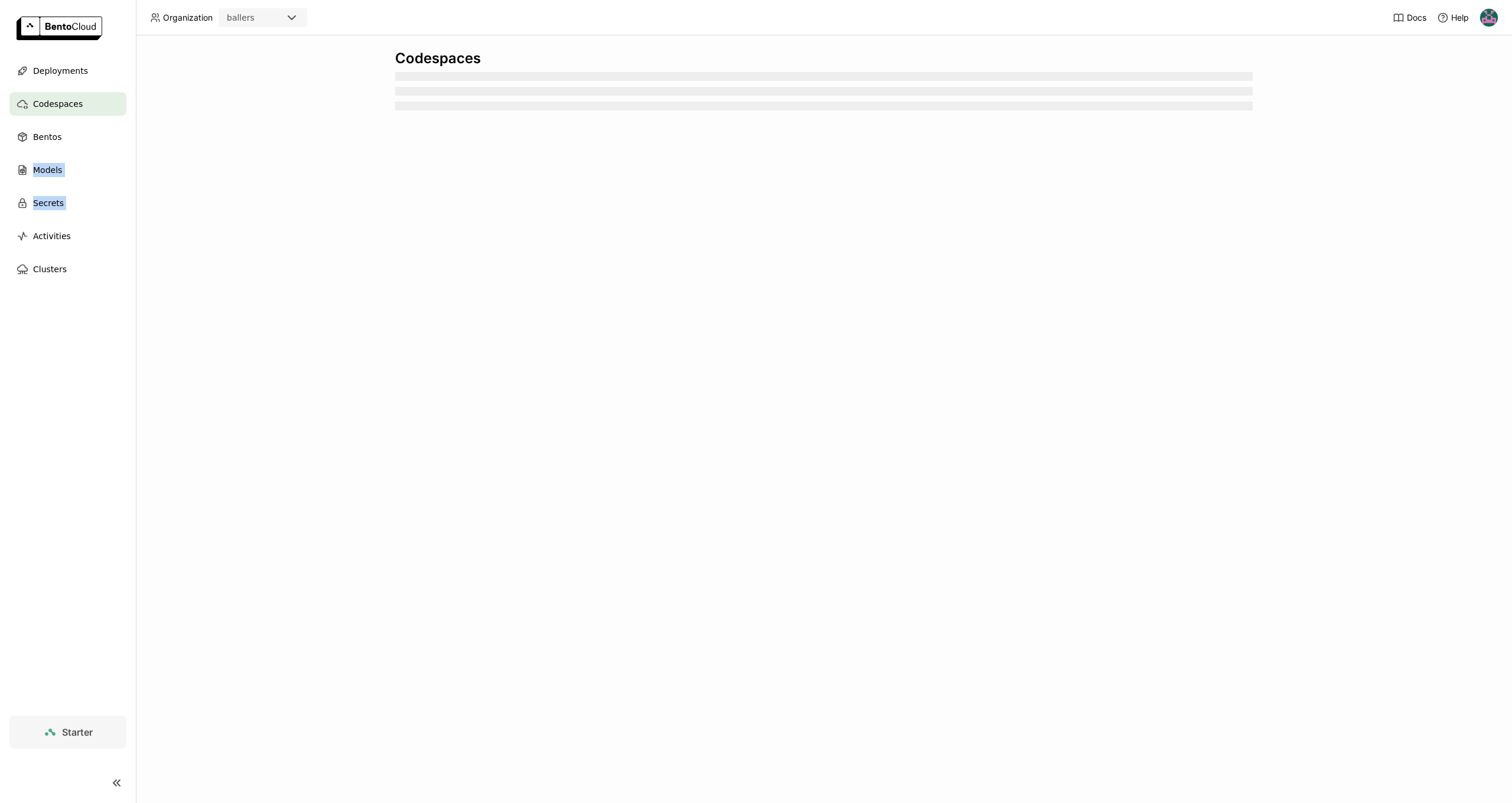
drag, startPoint x: 126, startPoint y: 134, endPoint x: 126, endPoint y: 114, distance: 20.0
click at [126, 115] on ul "Deployments Codespaces Bentos Models Secrets Activities Clusters" at bounding box center [68, 170] width 136 height 222
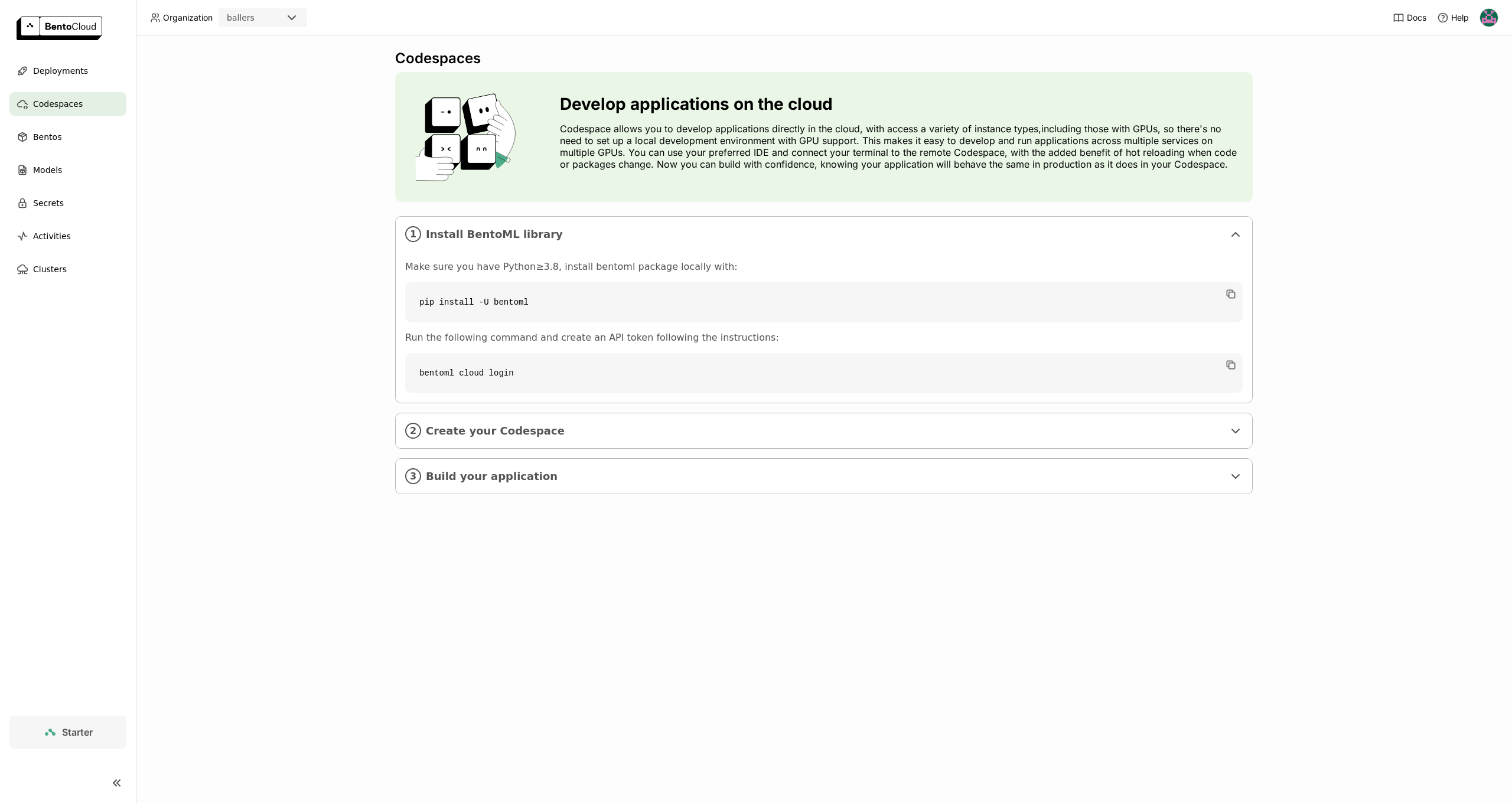
click at [235, 175] on div "Codespaces Develop applications on the cloud Codespace allows you to develop ap…" at bounding box center [824, 419] width 1376 height 768
click at [75, 75] on span "Deployments" at bounding box center [60, 70] width 55 height 14
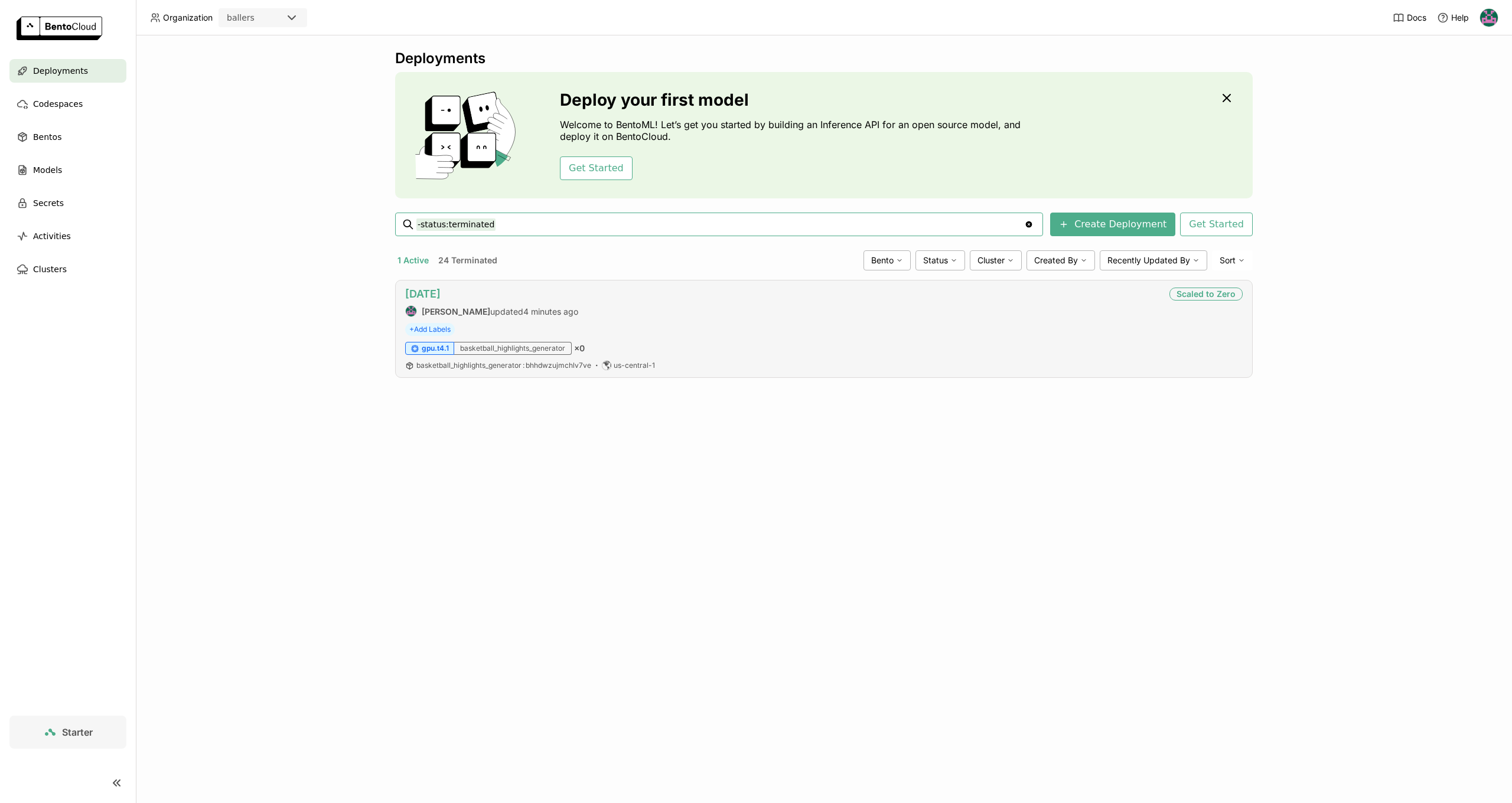
click at [420, 299] on link "[DATE]" at bounding box center [422, 293] width 35 height 13
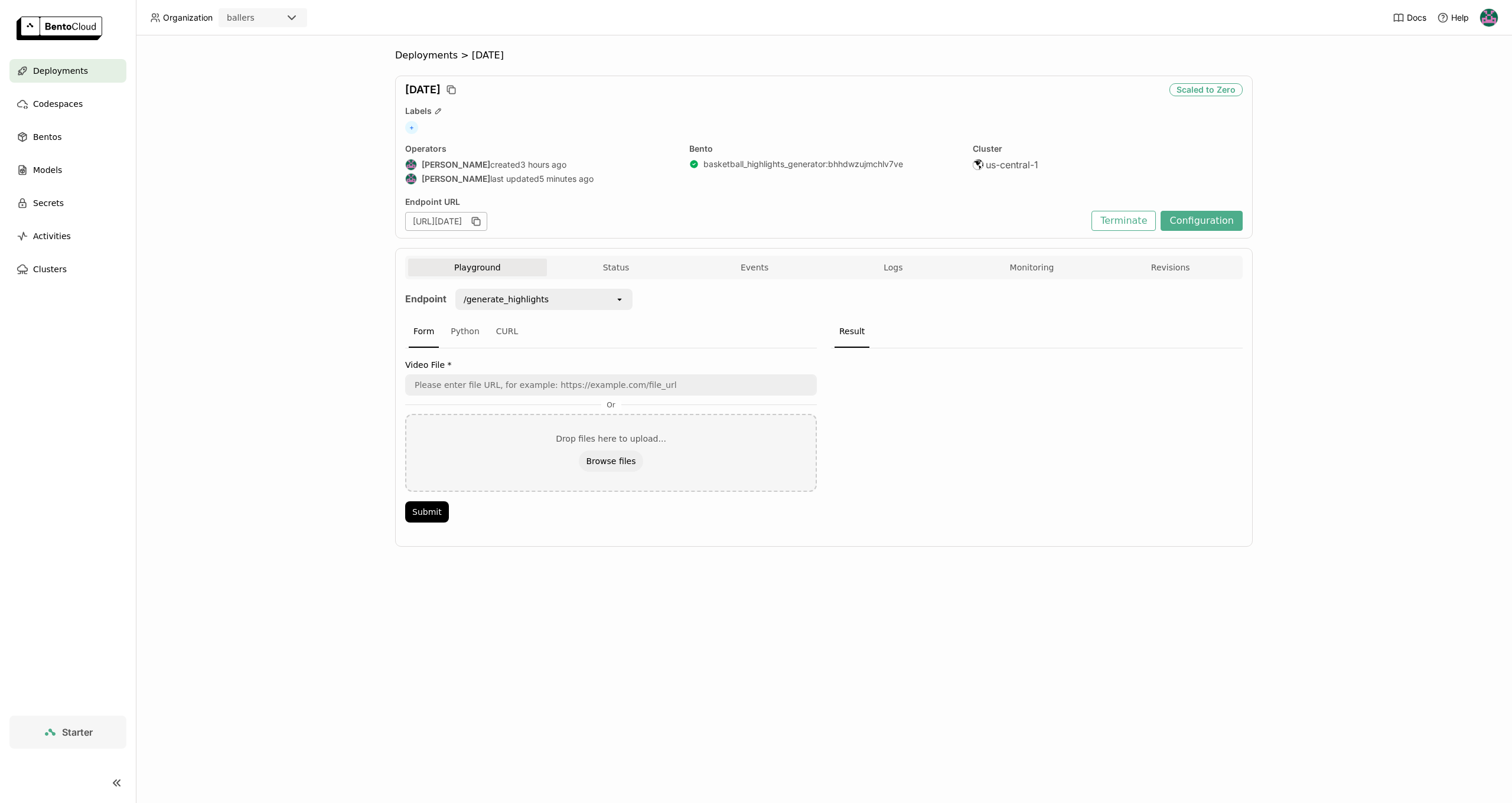
scroll to position [1, 1]
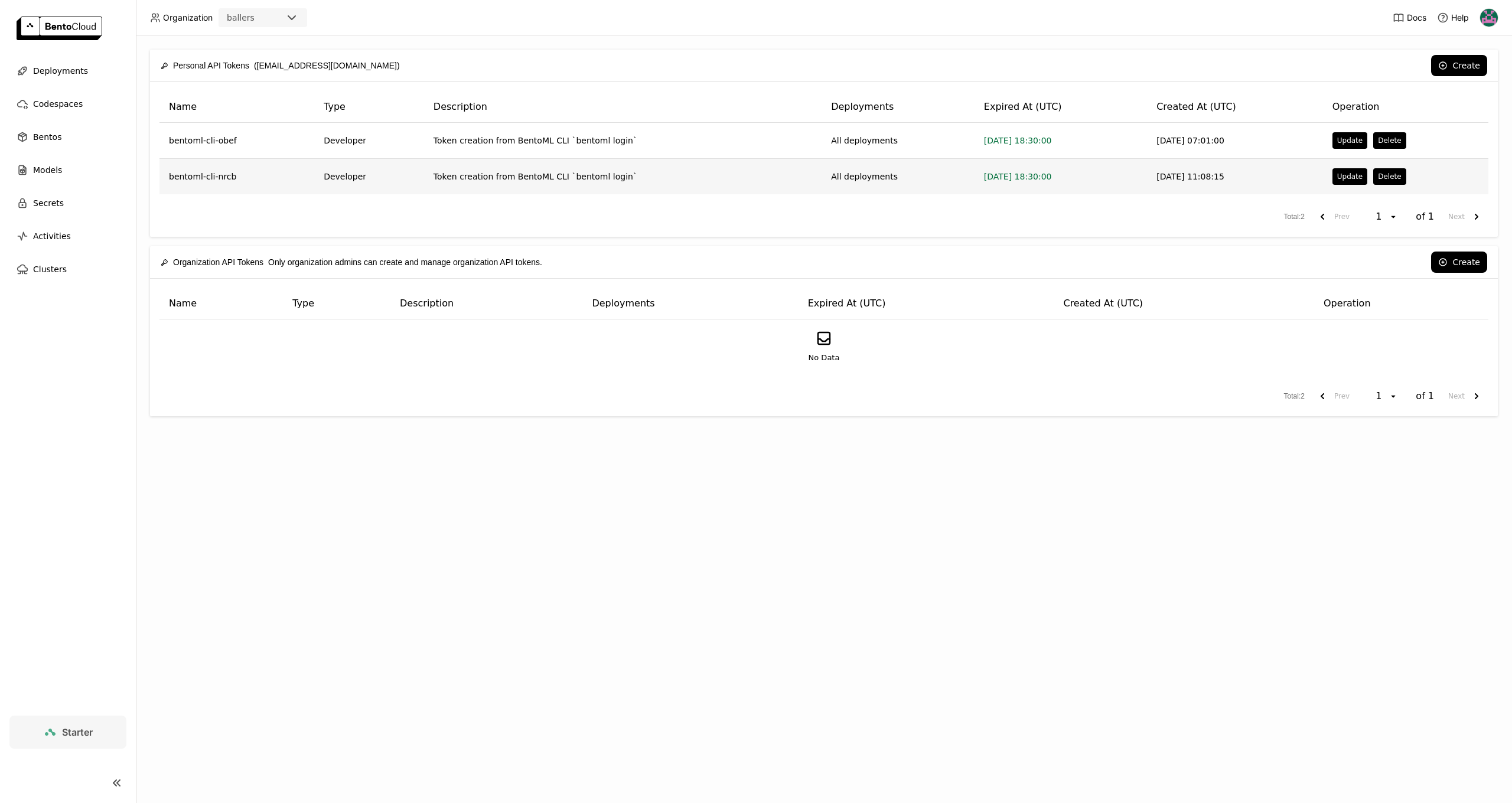
click at [1177, 178] on td "2025-09-03 11:08:15" at bounding box center [1235, 176] width 176 height 35
click at [822, 169] on td "All deployments" at bounding box center [898, 176] width 153 height 35
click at [760, 188] on td "Token creation from BentoML CLI `bentoml login`" at bounding box center [622, 176] width 398 height 35
click at [887, 183] on td "All deployments" at bounding box center [898, 176] width 153 height 35
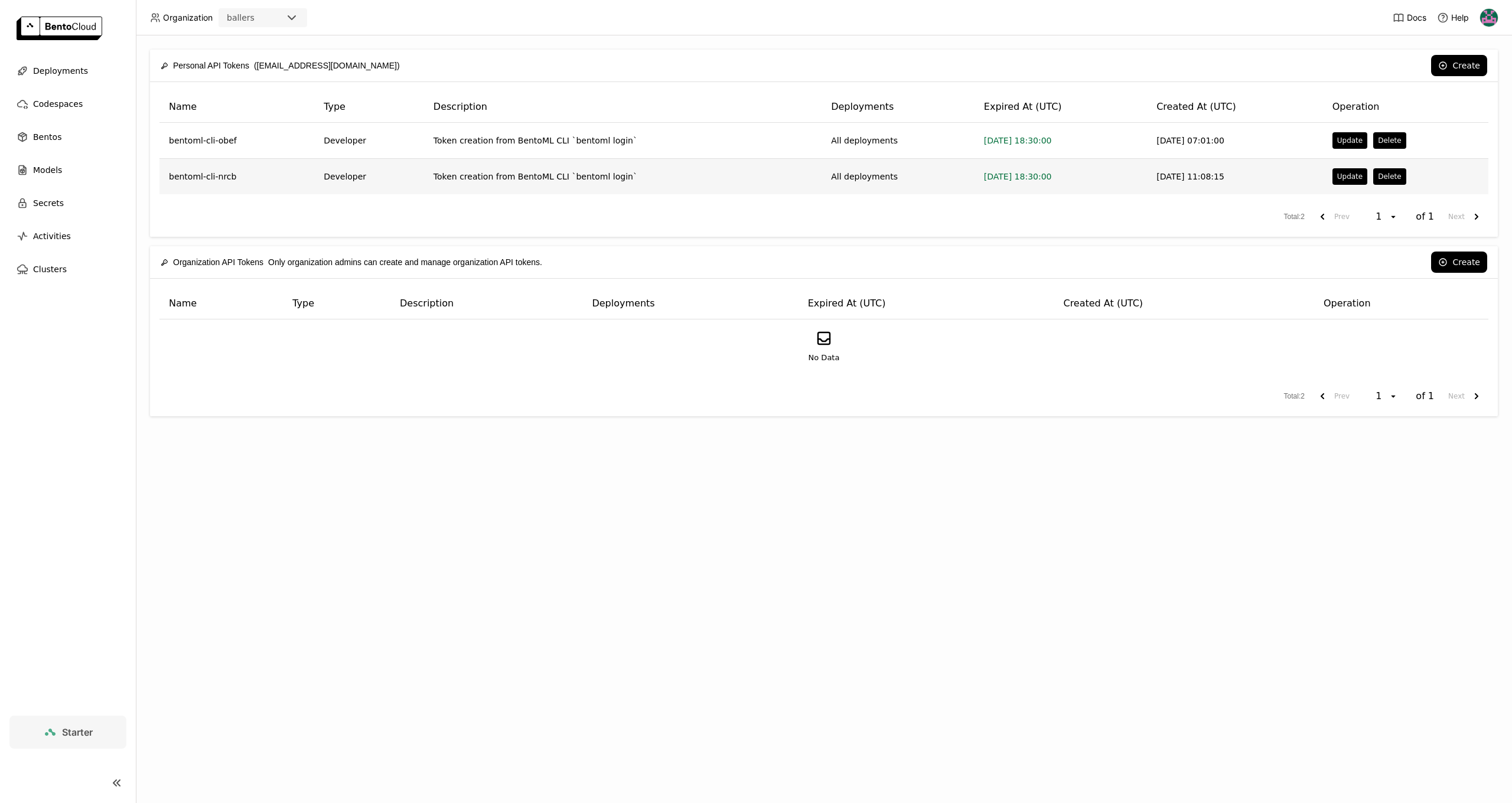
click at [214, 181] on td "bentoml-cli-nrcb" at bounding box center [237, 176] width 154 height 35
click at [1470, 62] on button "Create" at bounding box center [1459, 66] width 56 height 21
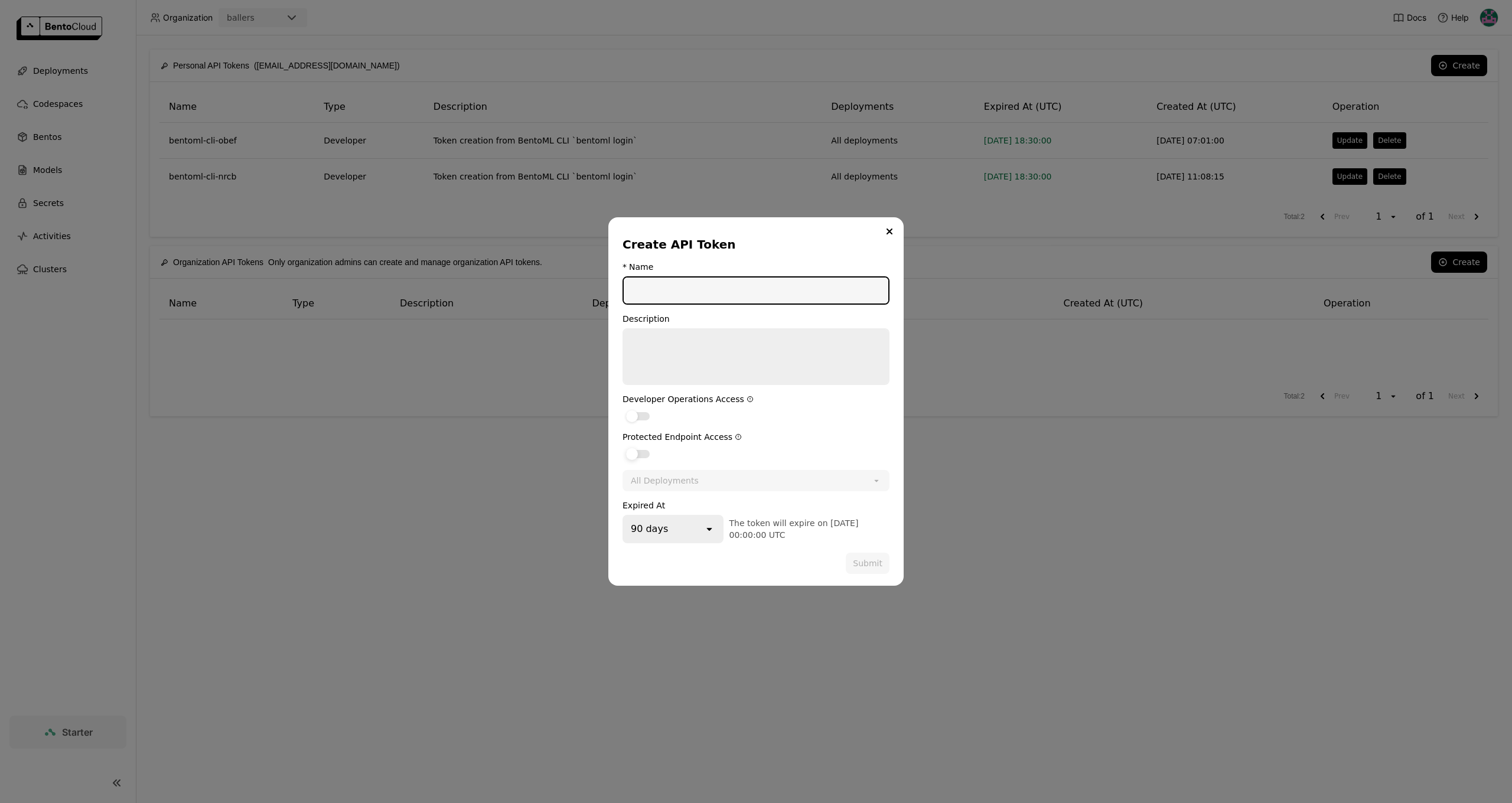
click at [638, 450] on div "dialog" at bounding box center [638, 454] width 24 height 8
click at [622, 446] on input "dialog" at bounding box center [622, 446] width 0 height 0
click at [639, 415] on div "dialog" at bounding box center [638, 416] width 24 height 8
click at [622, 409] on input "dialog" at bounding box center [622, 409] width 0 height 0
click at [692, 288] on input "dialog" at bounding box center [756, 290] width 265 height 26
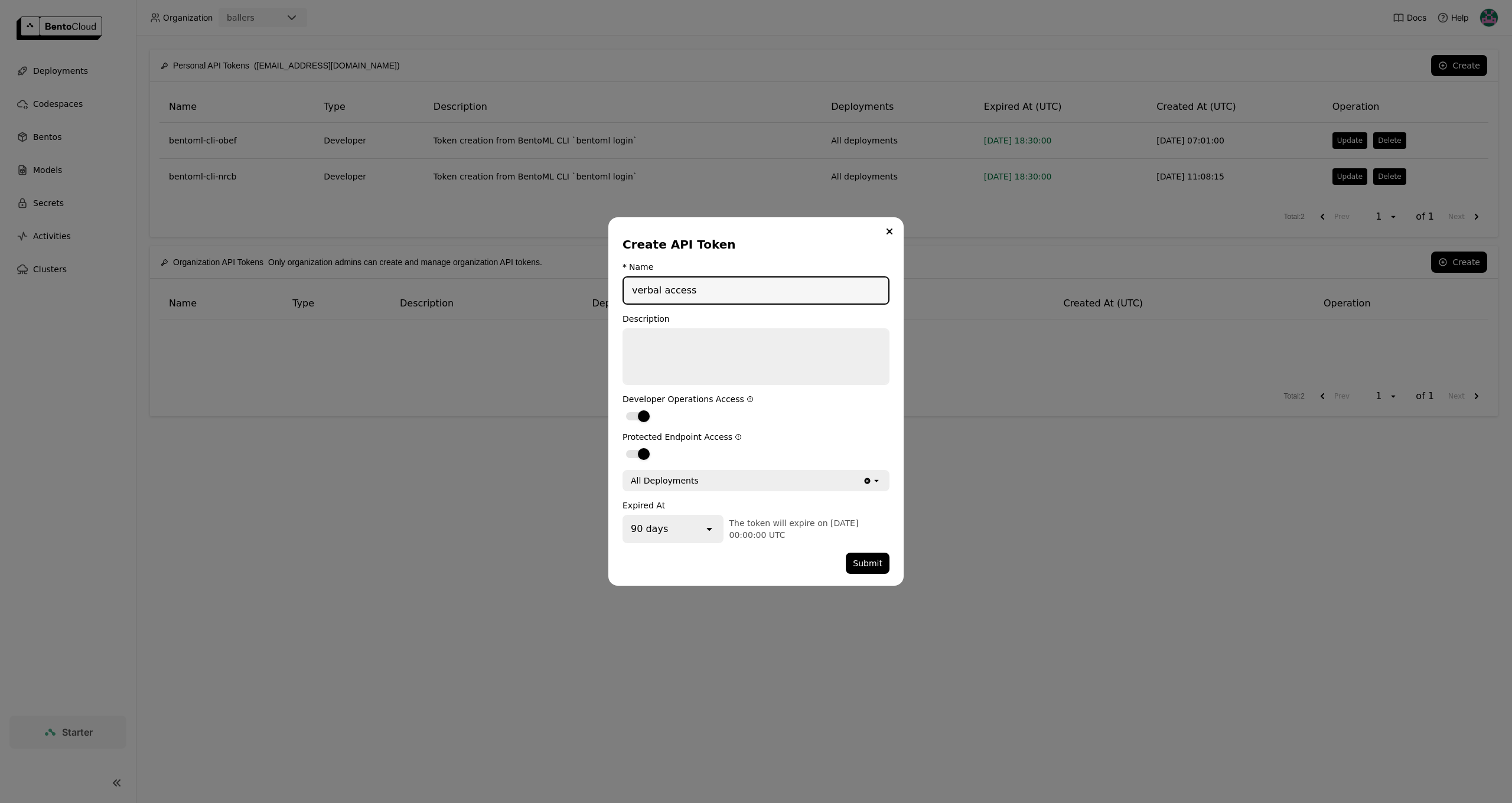
click at [655, 289] on input "verbal access" at bounding box center [756, 290] width 265 height 26
drag, startPoint x: 656, startPoint y: 293, endPoint x: 644, endPoint y: 294, distance: 12.0
click at [644, 293] on input "verbal access" at bounding box center [756, 290] width 265 height 26
type input "vercel access"
click at [724, 390] on form "* Name vercel access Description Developer Operations Access Protected Endpoint…" at bounding box center [756, 418] width 267 height 312
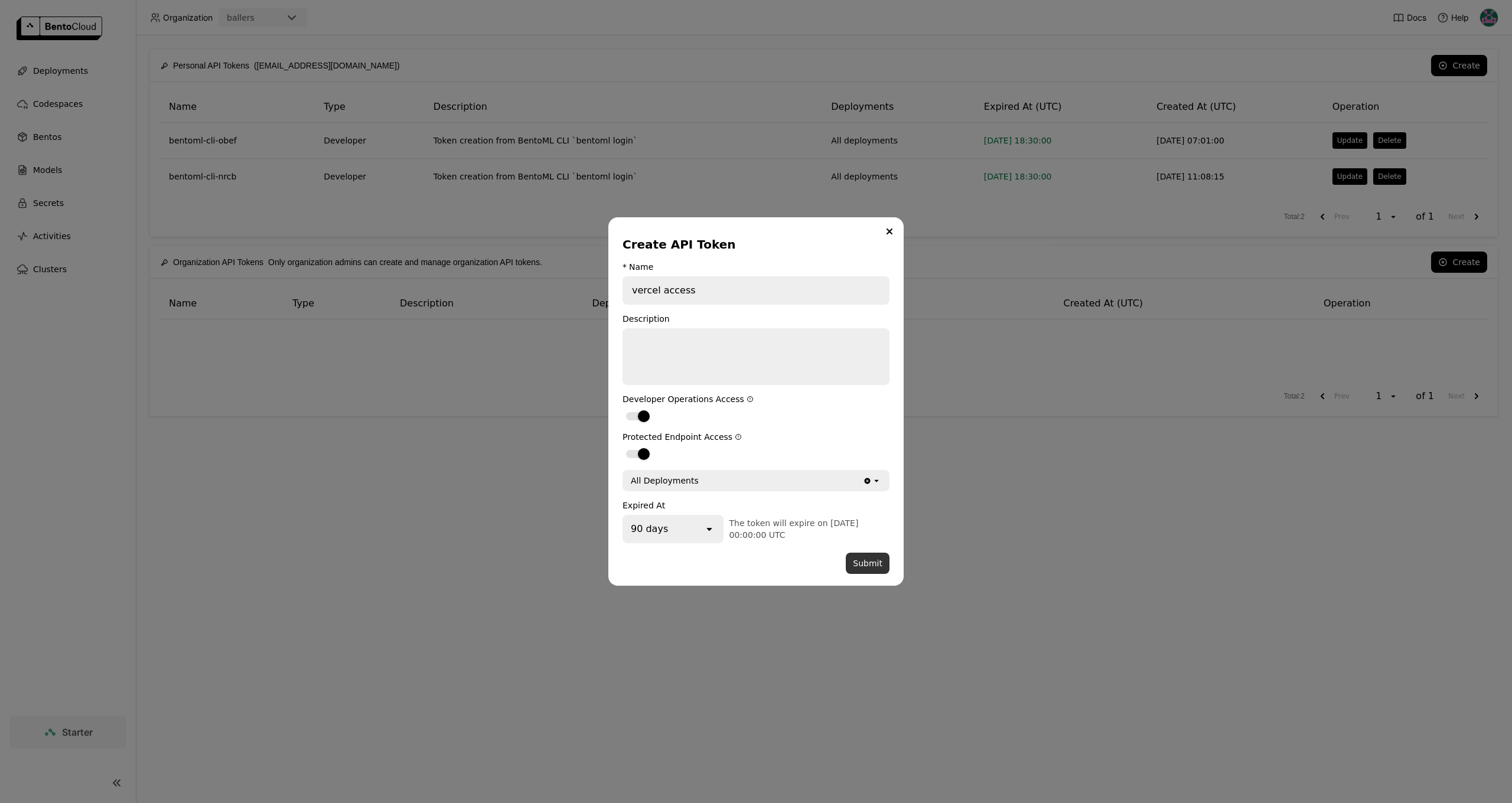
click at [874, 565] on button "Submit" at bounding box center [867, 563] width 44 height 21
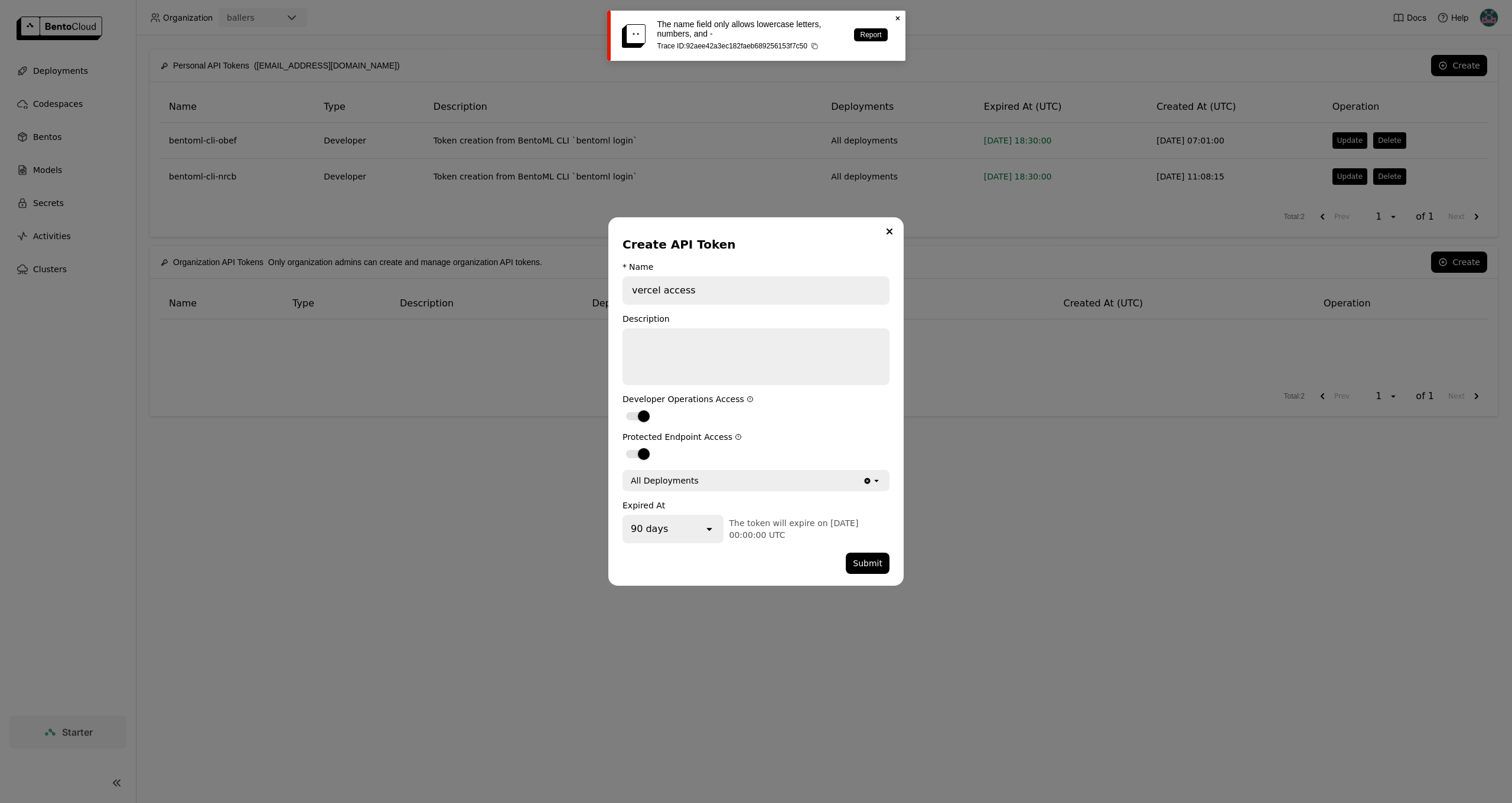
click at [902, 17] on icon "Close" at bounding box center [898, 18] width 10 height 10
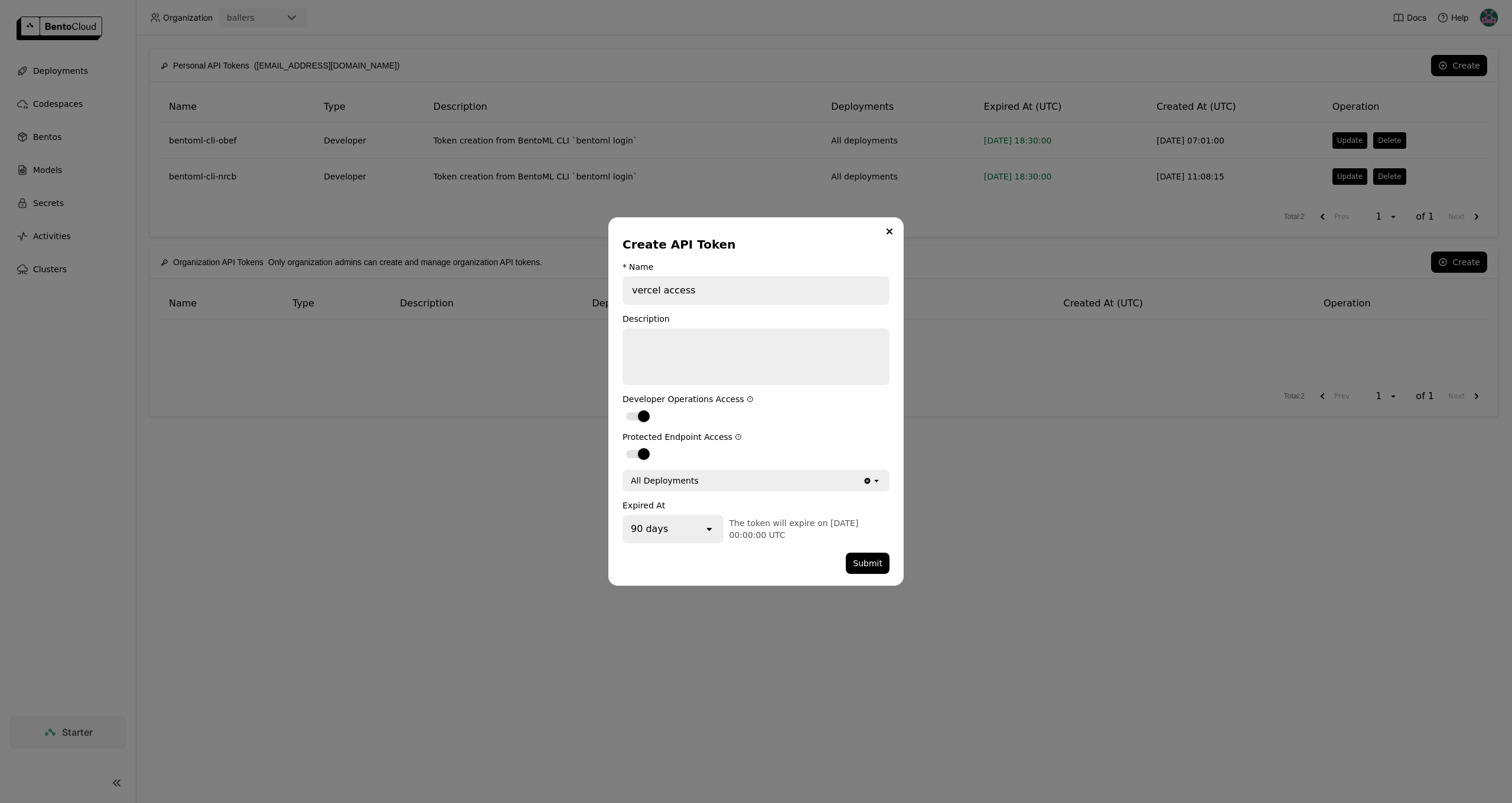
drag, startPoint x: 902, startPoint y: 18, endPoint x: 881, endPoint y: 228, distance: 211.0
click at [881, 228] on div "Create API Token * Name vercel access Description Developer Operations Access P…" at bounding box center [756, 402] width 296 height 369
click at [885, 227] on button "Close" at bounding box center [889, 231] width 14 height 14
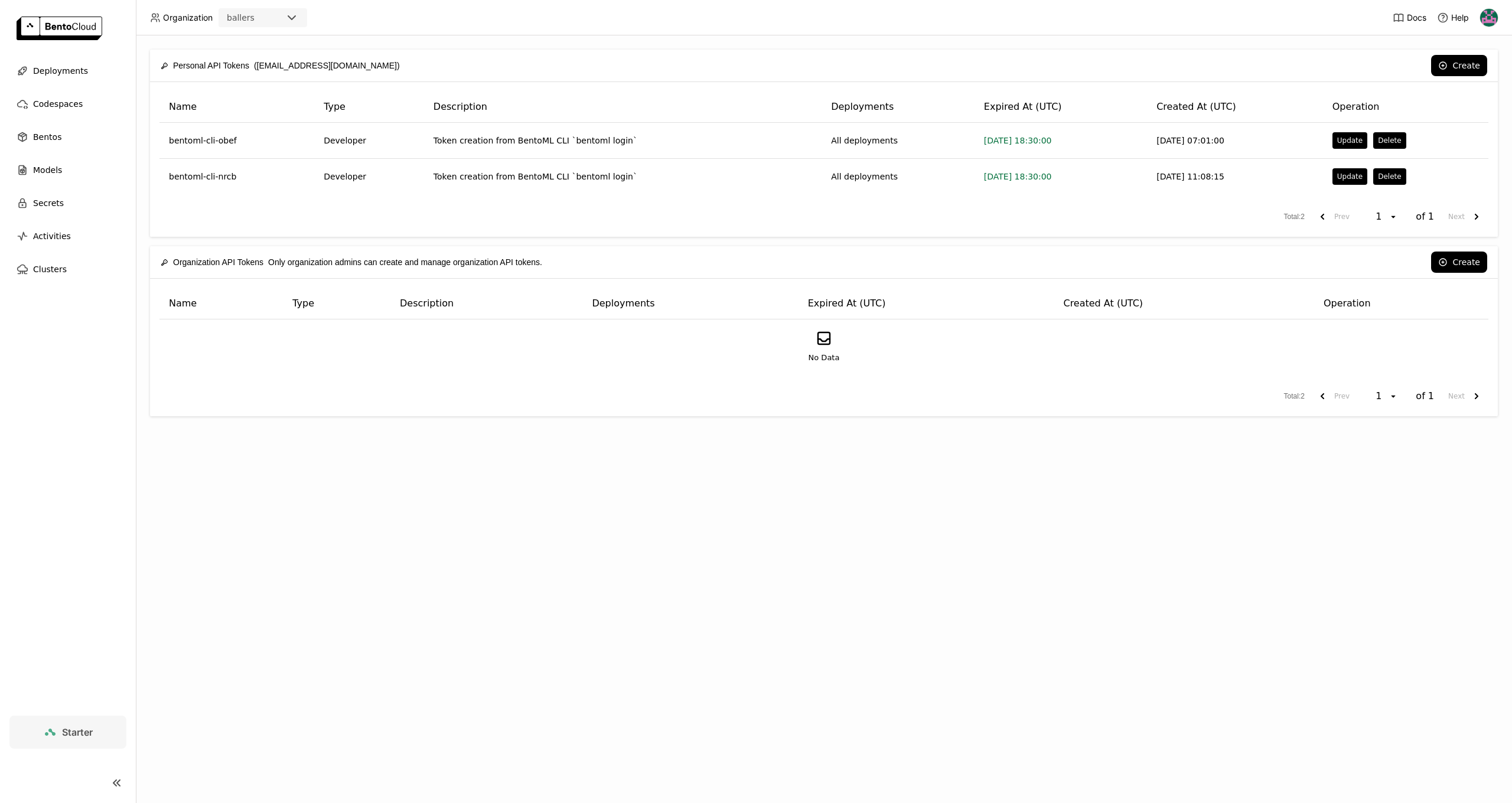
drag, startPoint x: 1374, startPoint y: 537, endPoint x: 1349, endPoint y: 534, distance: 25.2
click at [1373, 537] on div "Personal API Tokens (hkraj201794@gmail.com) Create Name Type Description Deploy…" at bounding box center [824, 419] width 1376 height 768
drag, startPoint x: 297, startPoint y: 266, endPoint x: 372, endPoint y: 263, distance: 75.1
click at [372, 263] on div "Organization API Tokens Only organization admins can create and manage organiza…" at bounding box center [351, 262] width 381 height 25
drag, startPoint x: 398, startPoint y: 265, endPoint x: 542, endPoint y: 267, distance: 144.0
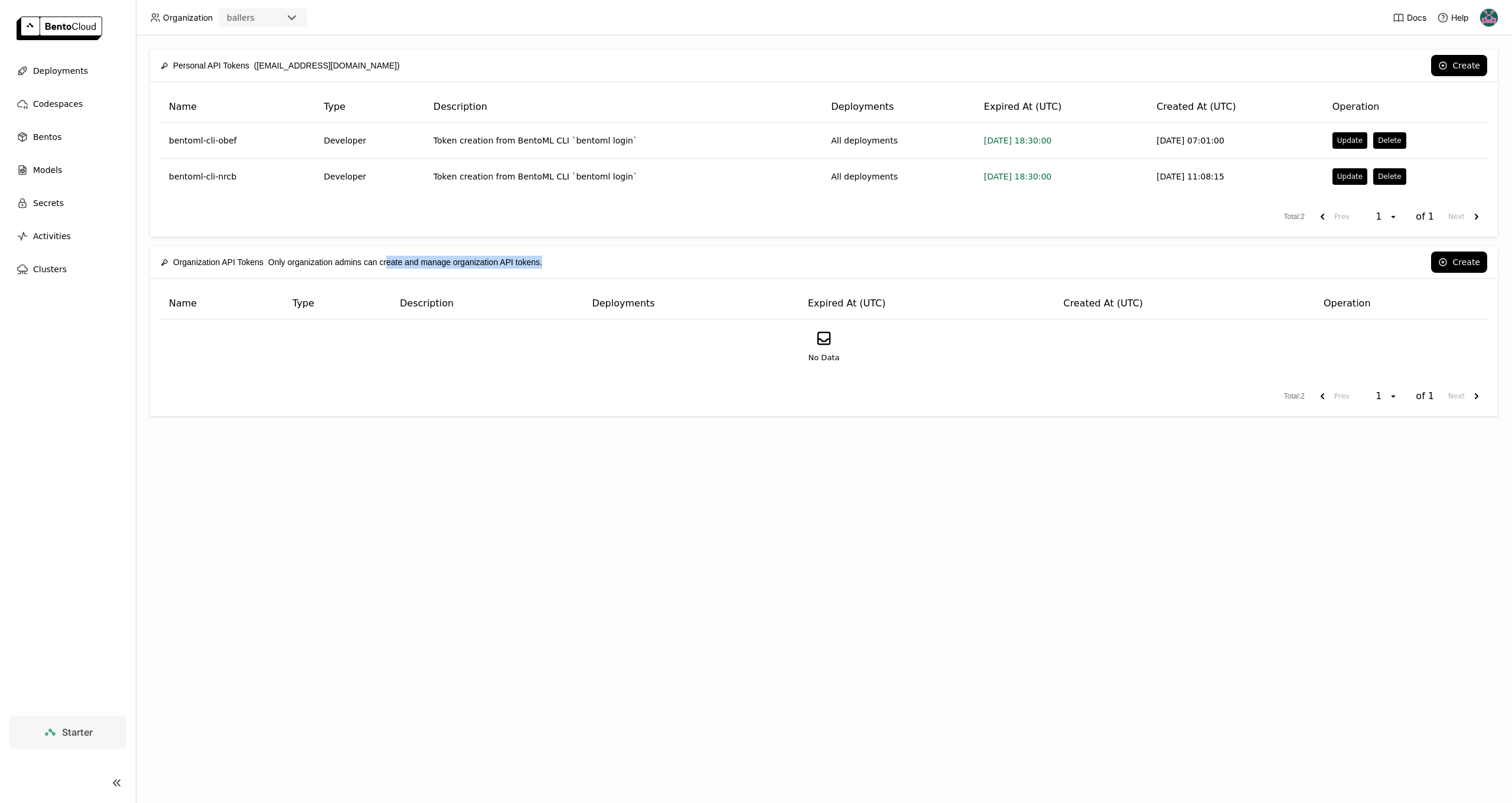
click at [542, 267] on div "Organization API Tokens Only organization admins can create and manage organiza…" at bounding box center [351, 262] width 381 height 25
click at [1454, 270] on button "Create" at bounding box center [1459, 262] width 56 height 21
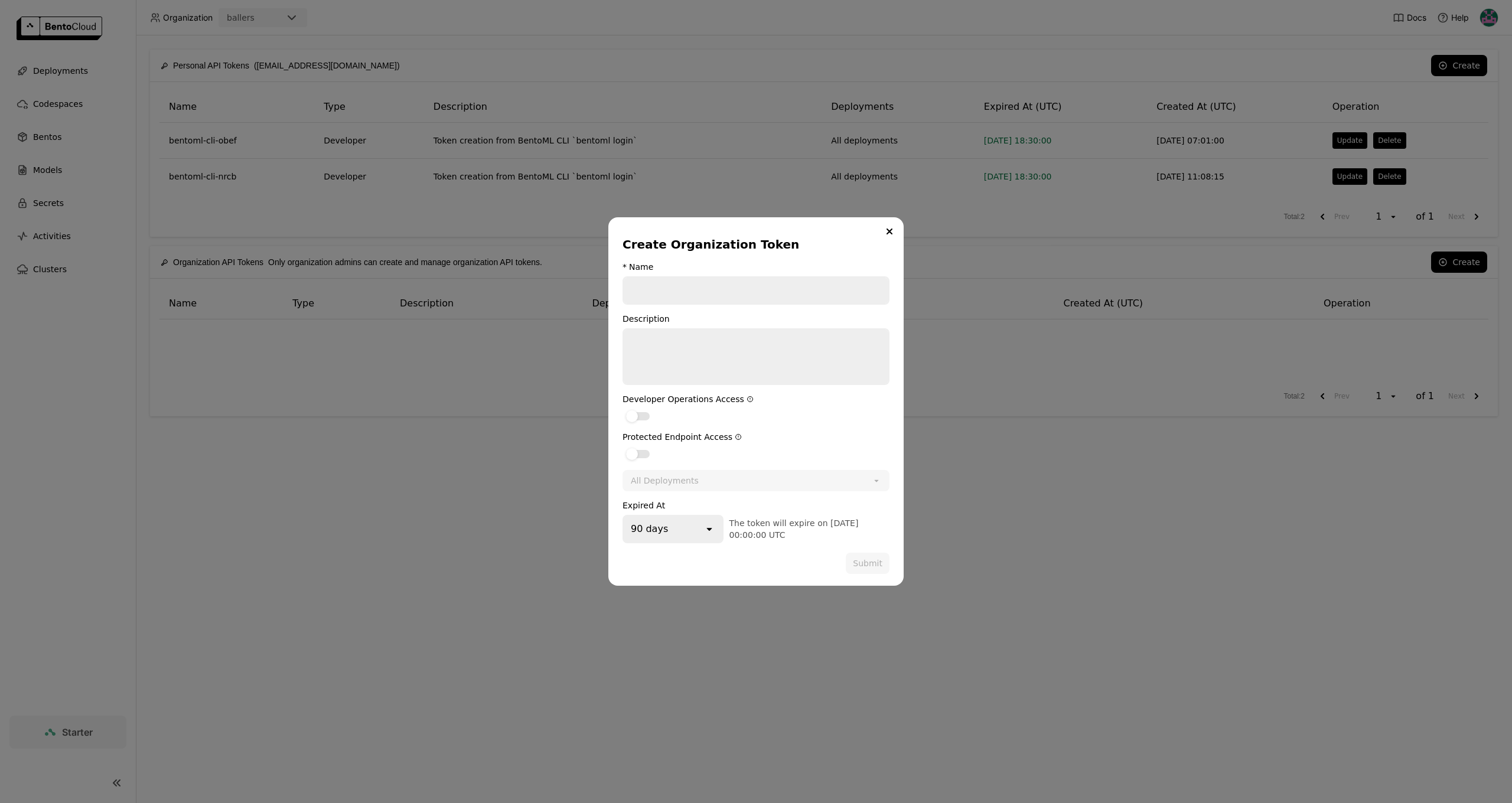
drag, startPoint x: 893, startPoint y: 232, endPoint x: 897, endPoint y: 265, distance: 33.2
click at [893, 232] on button "Close" at bounding box center [889, 231] width 14 height 14
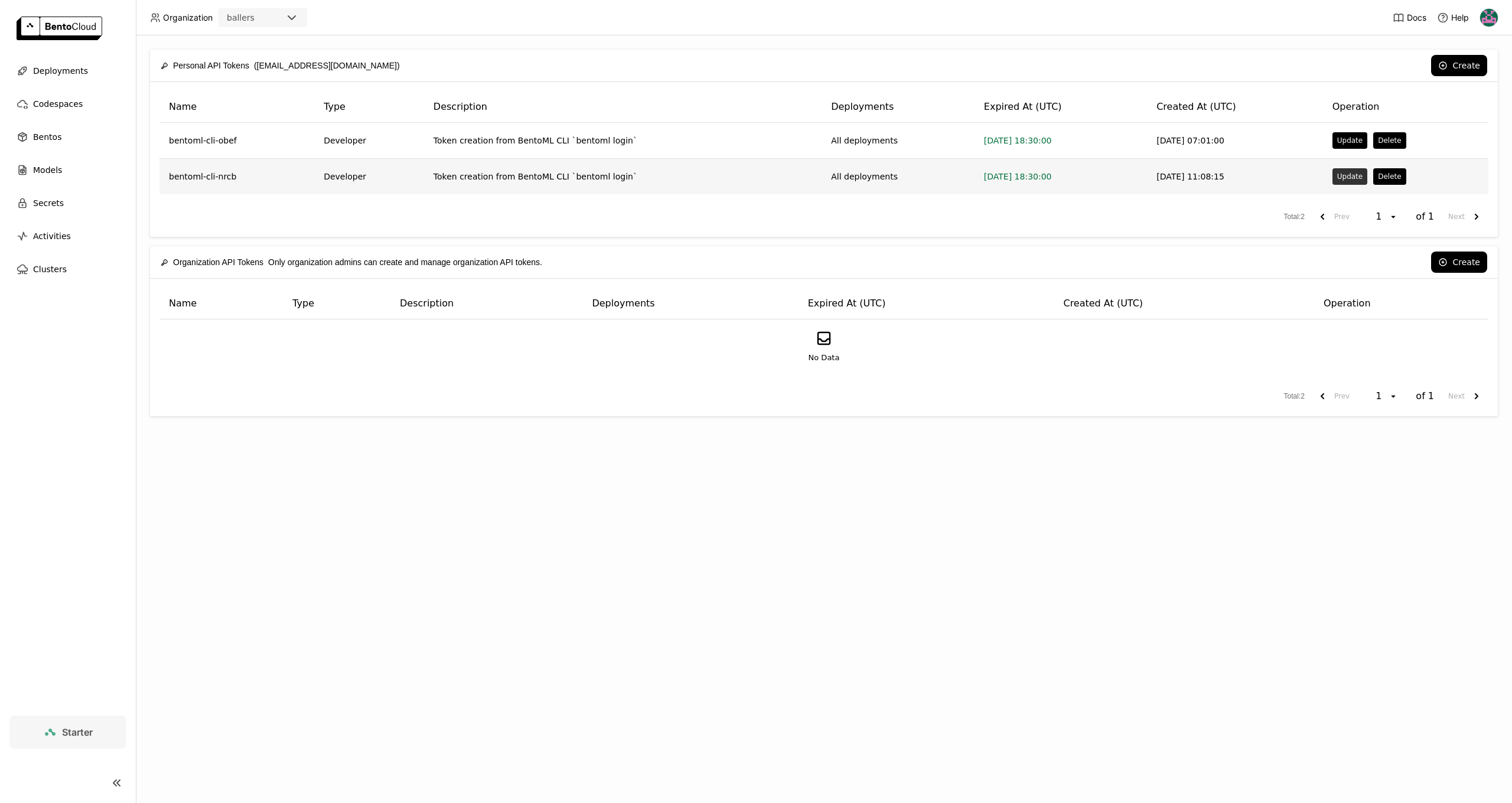
click at [1351, 180] on button "Update" at bounding box center [1349, 177] width 35 height 16
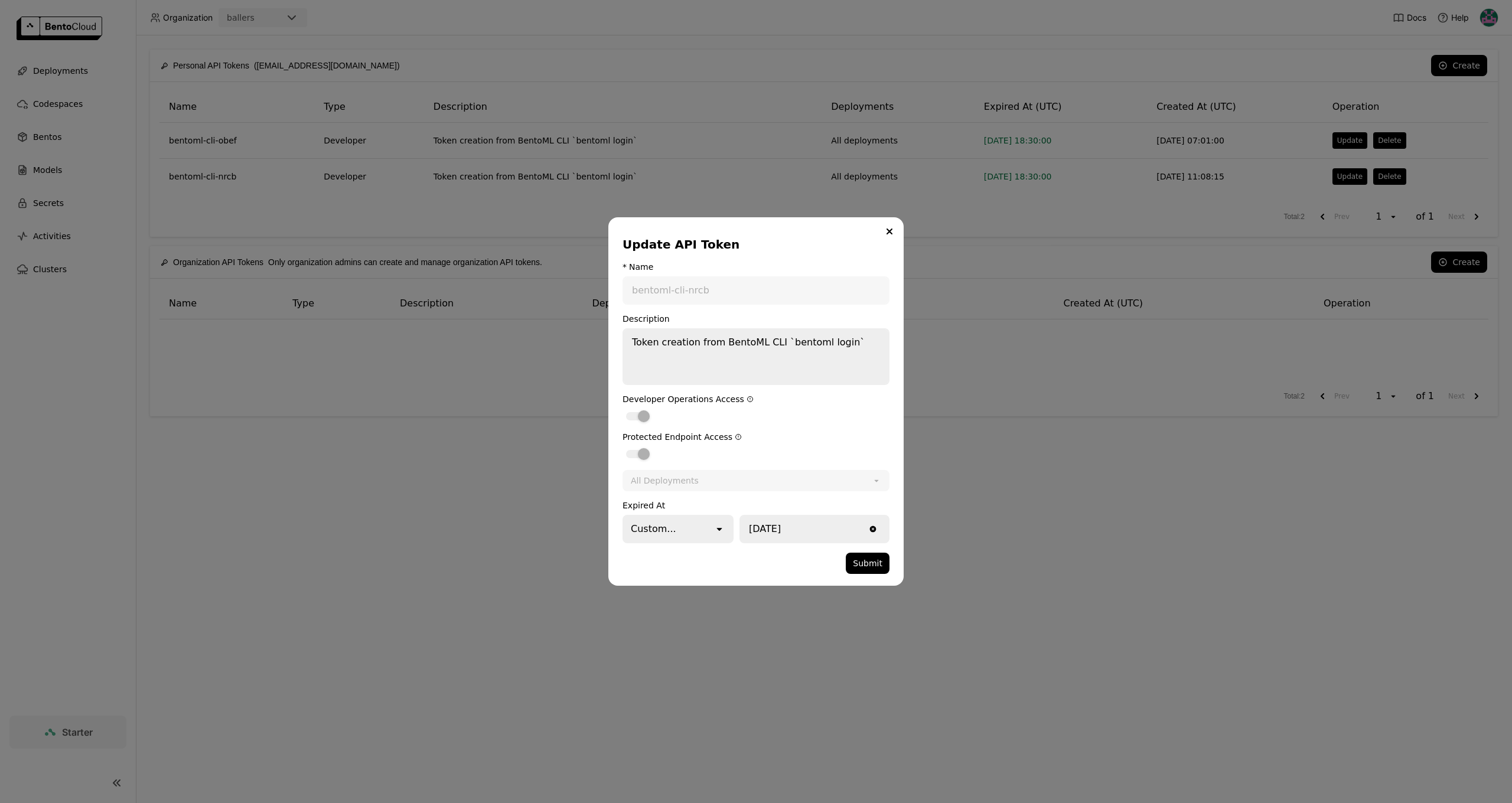
drag, startPoint x: 721, startPoint y: 492, endPoint x: 813, endPoint y: 528, distance: 98.8
click at [720, 492] on form "* Name bentoml-cli-nrcb Description Token creation from BentoML CLI `bentoml lo…" at bounding box center [756, 418] width 267 height 312
click at [678, 531] on div "Custom..." at bounding box center [669, 529] width 90 height 26
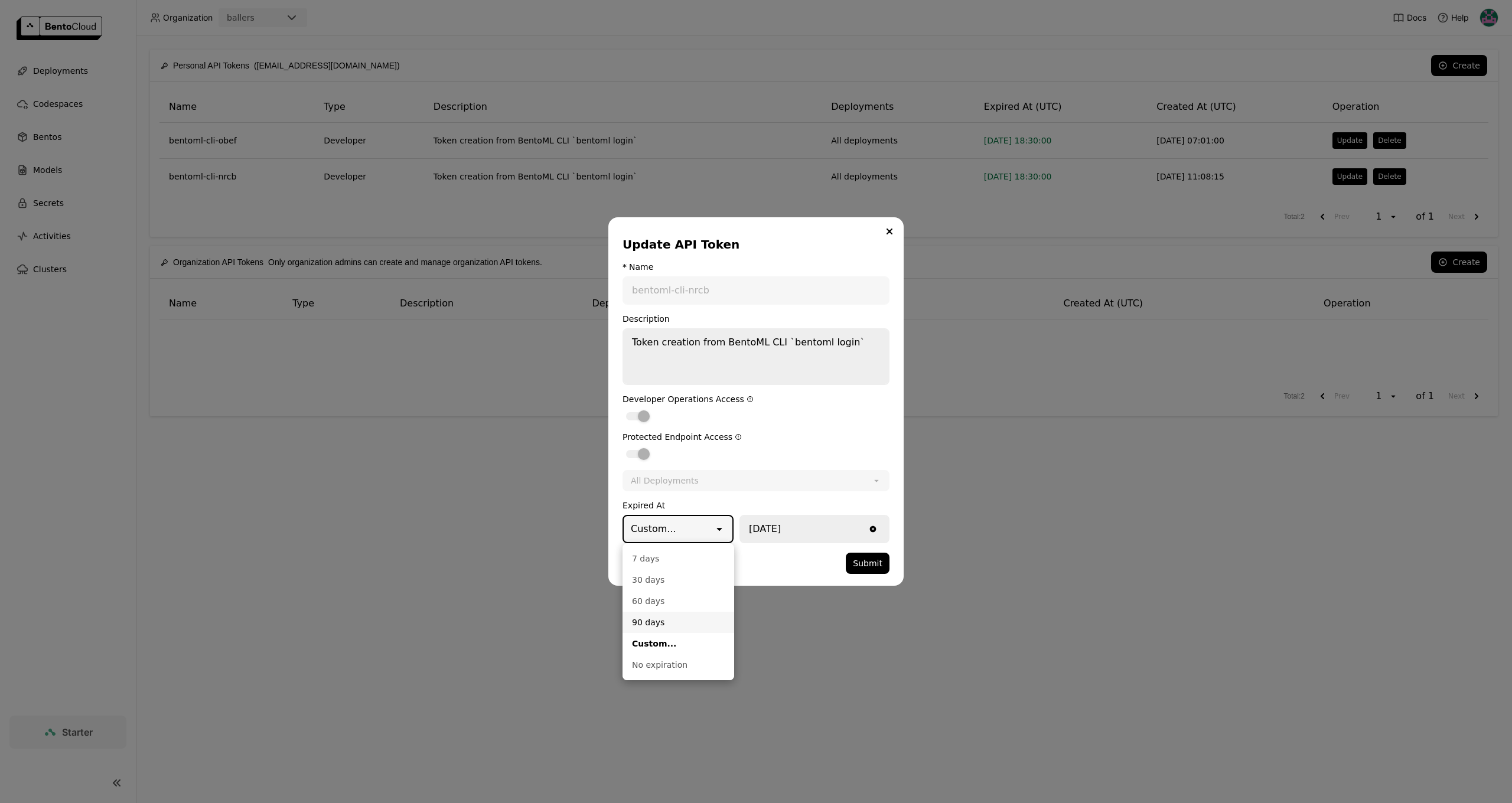
drag, startPoint x: 656, startPoint y: 624, endPoint x: 777, endPoint y: 593, distance: 124.9
click at [656, 624] on div "90 days" at bounding box center [678, 622] width 93 height 12
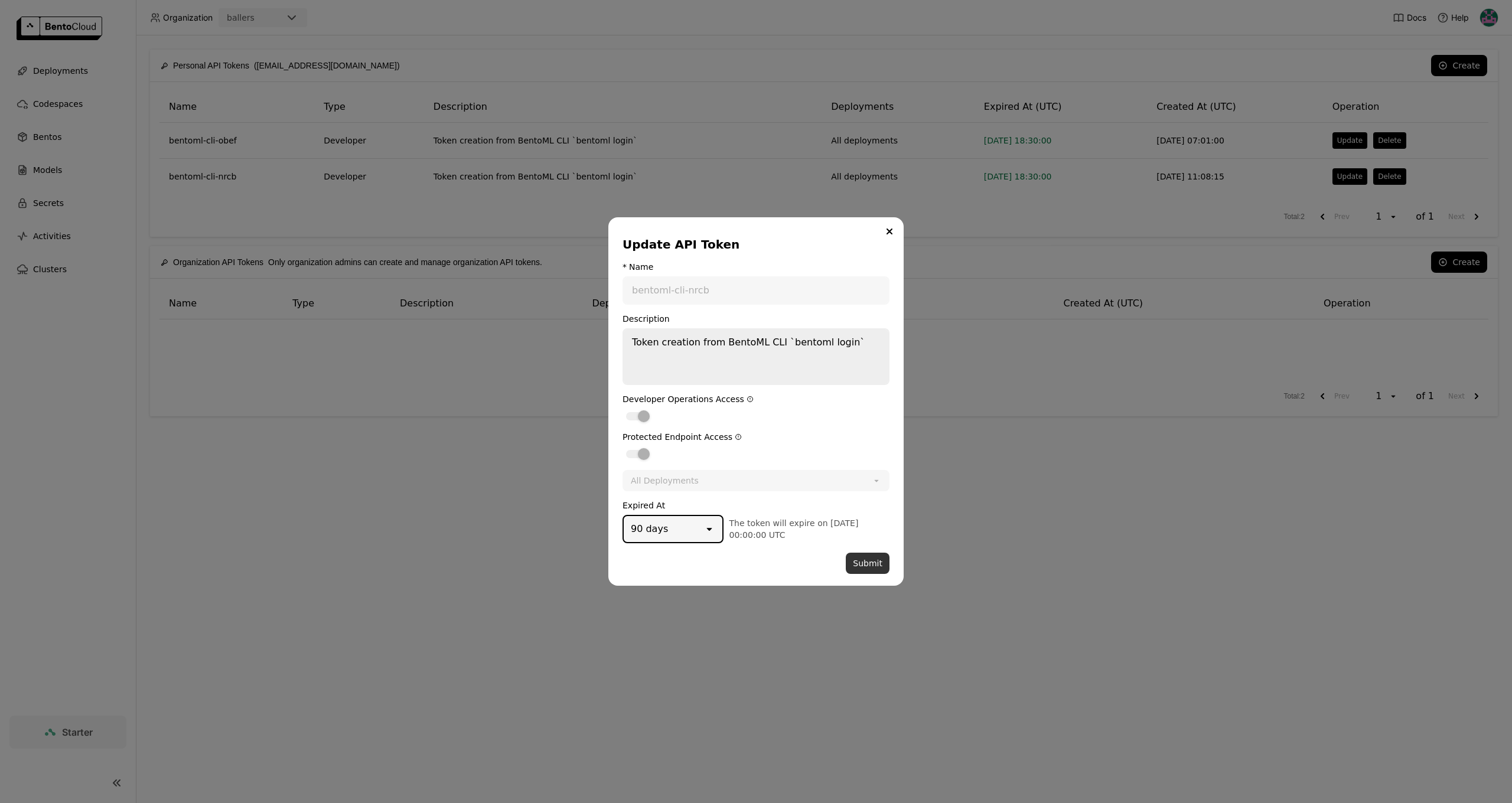
click at [870, 559] on button "Submit" at bounding box center [867, 563] width 44 height 21
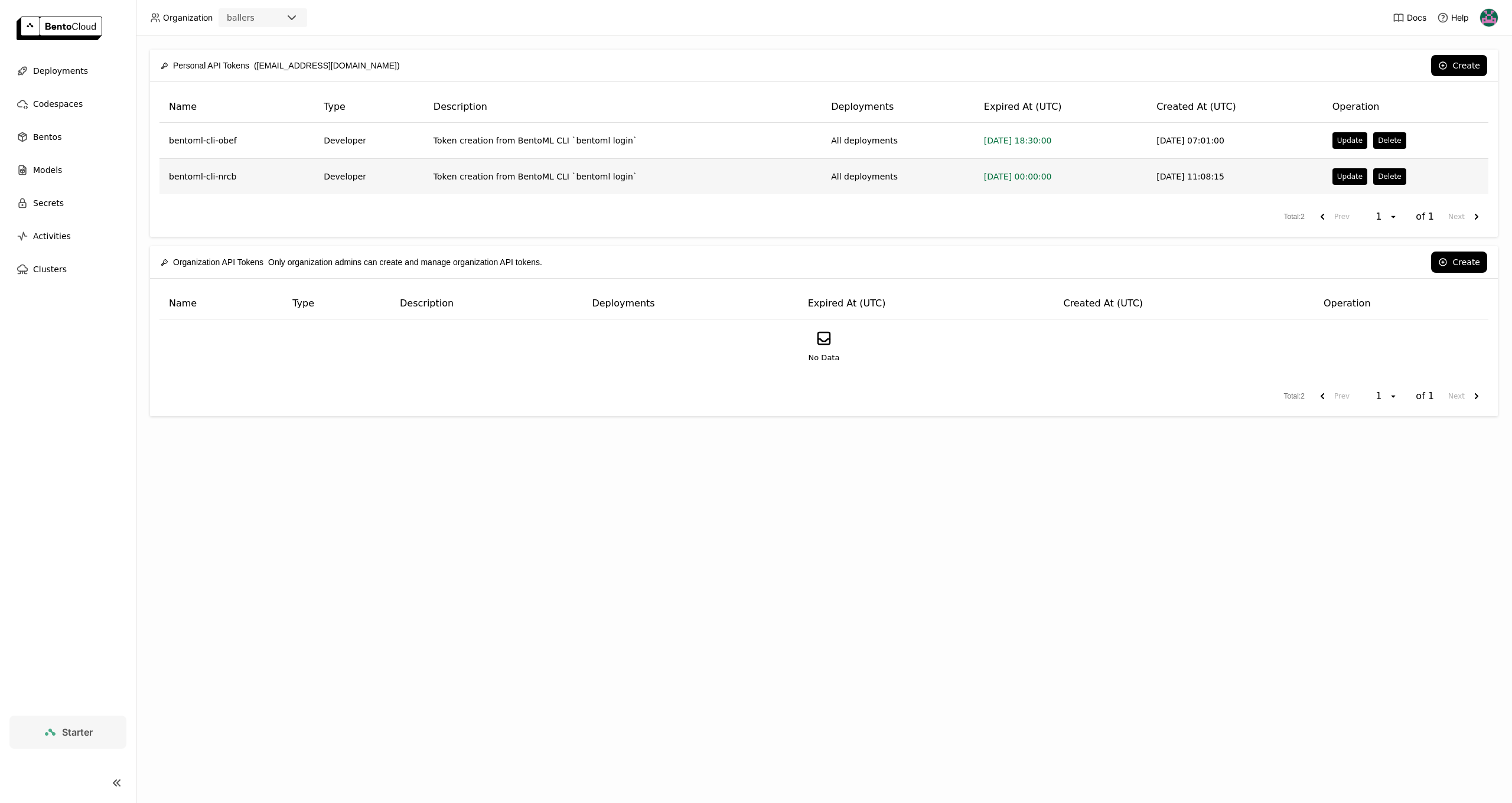
click at [224, 175] on td "bentoml-cli-nrcb" at bounding box center [237, 176] width 154 height 35
drag, startPoint x: 310, startPoint y: 84, endPoint x: 493, endPoint y: 71, distance: 183.5
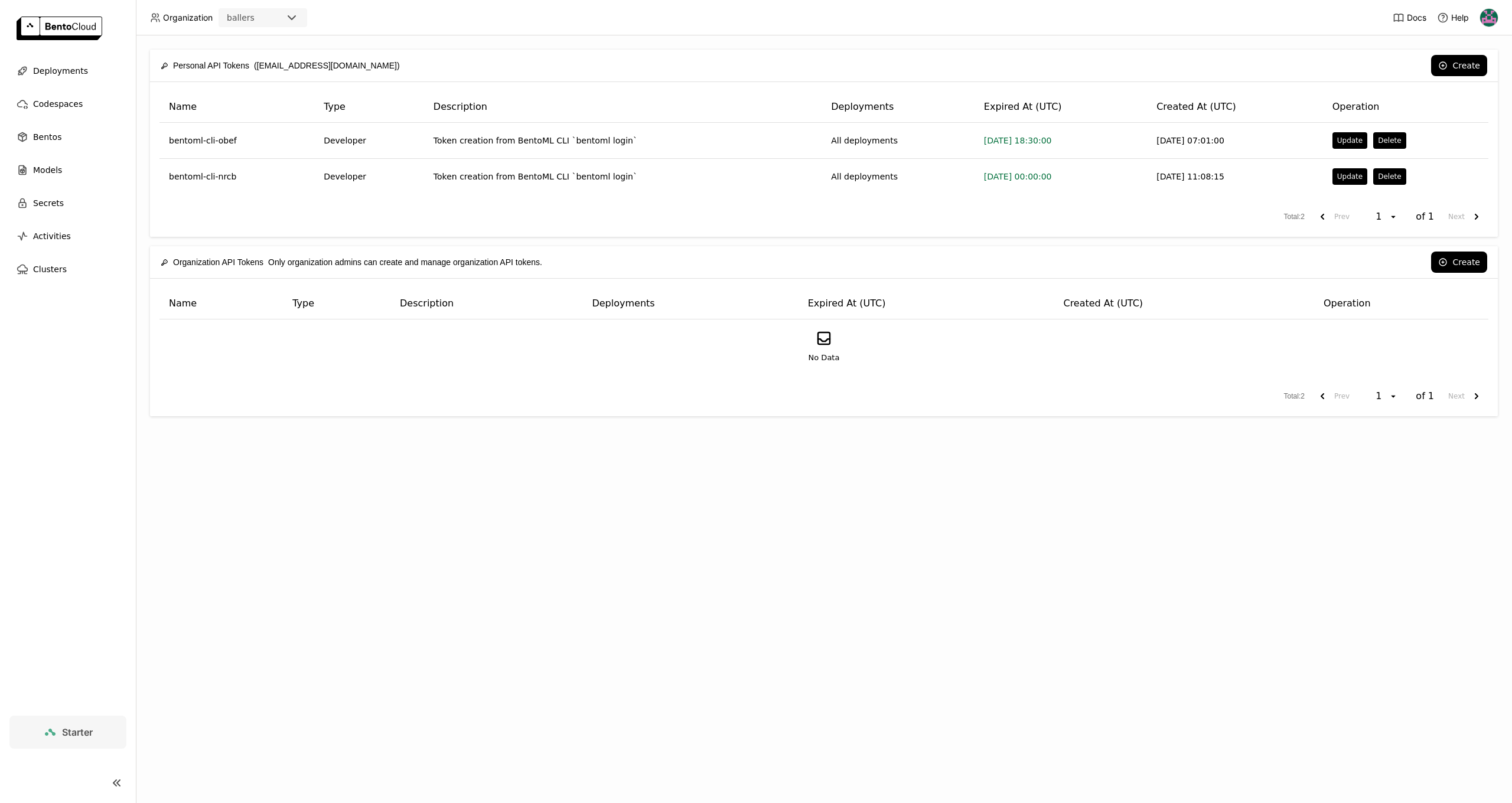
click at [310, 84] on div "Name Type Description Deployments Expired At (UTC) Created At (UTC) Operation b…" at bounding box center [824, 159] width 1348 height 154
click at [1457, 55] on button "Create" at bounding box center [1459, 66] width 56 height 21
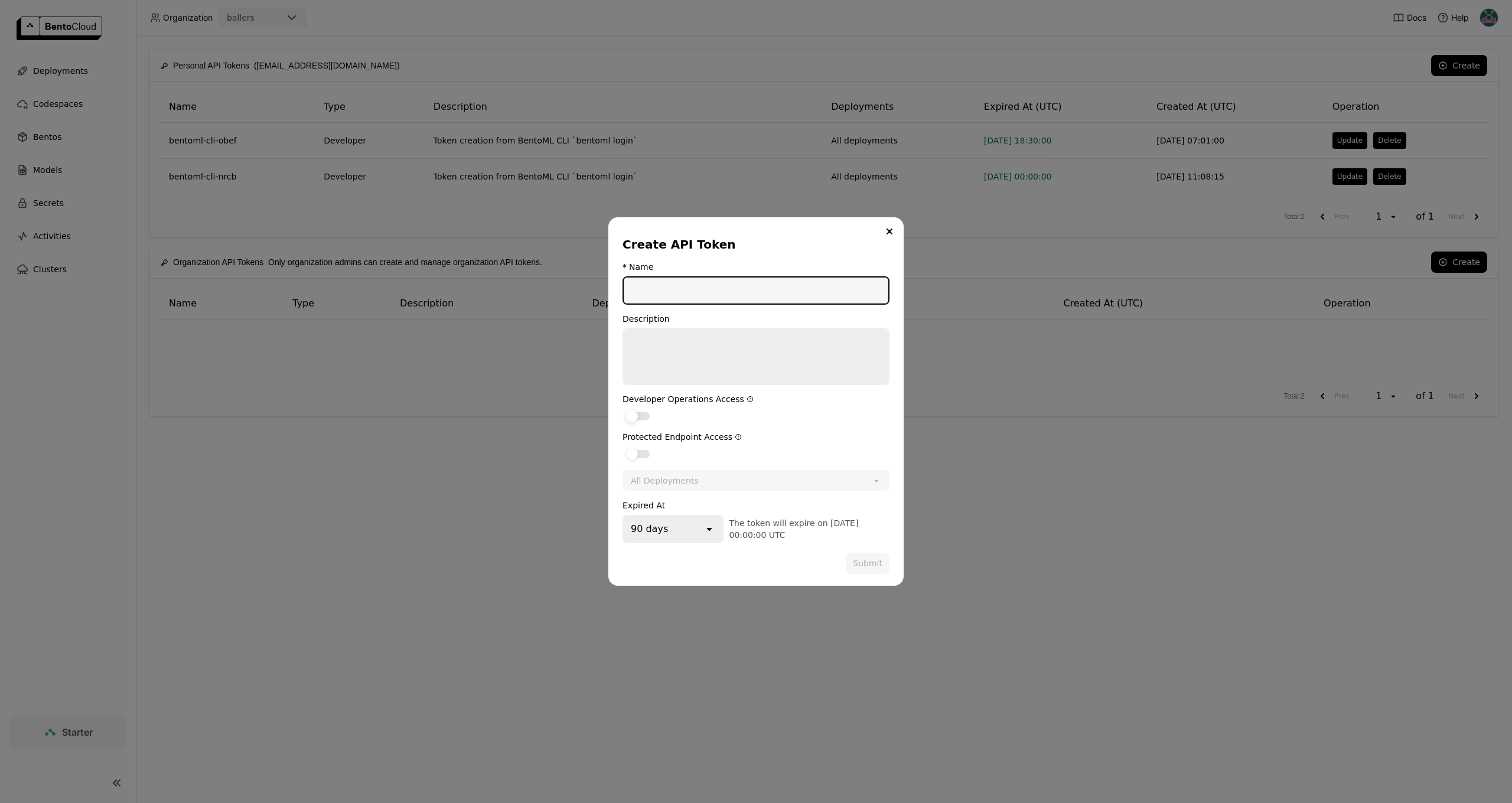
click at [637, 413] on div "dialog" at bounding box center [632, 416] width 12 height 12
click at [622, 409] on input "dialog" at bounding box center [622, 409] width 0 height 0
click at [636, 447] on label "dialog" at bounding box center [756, 453] width 267 height 14
click at [622, 446] on input "dialog" at bounding box center [622, 446] width 0 height 0
click at [657, 293] on input "dialog" at bounding box center [756, 290] width 265 height 26
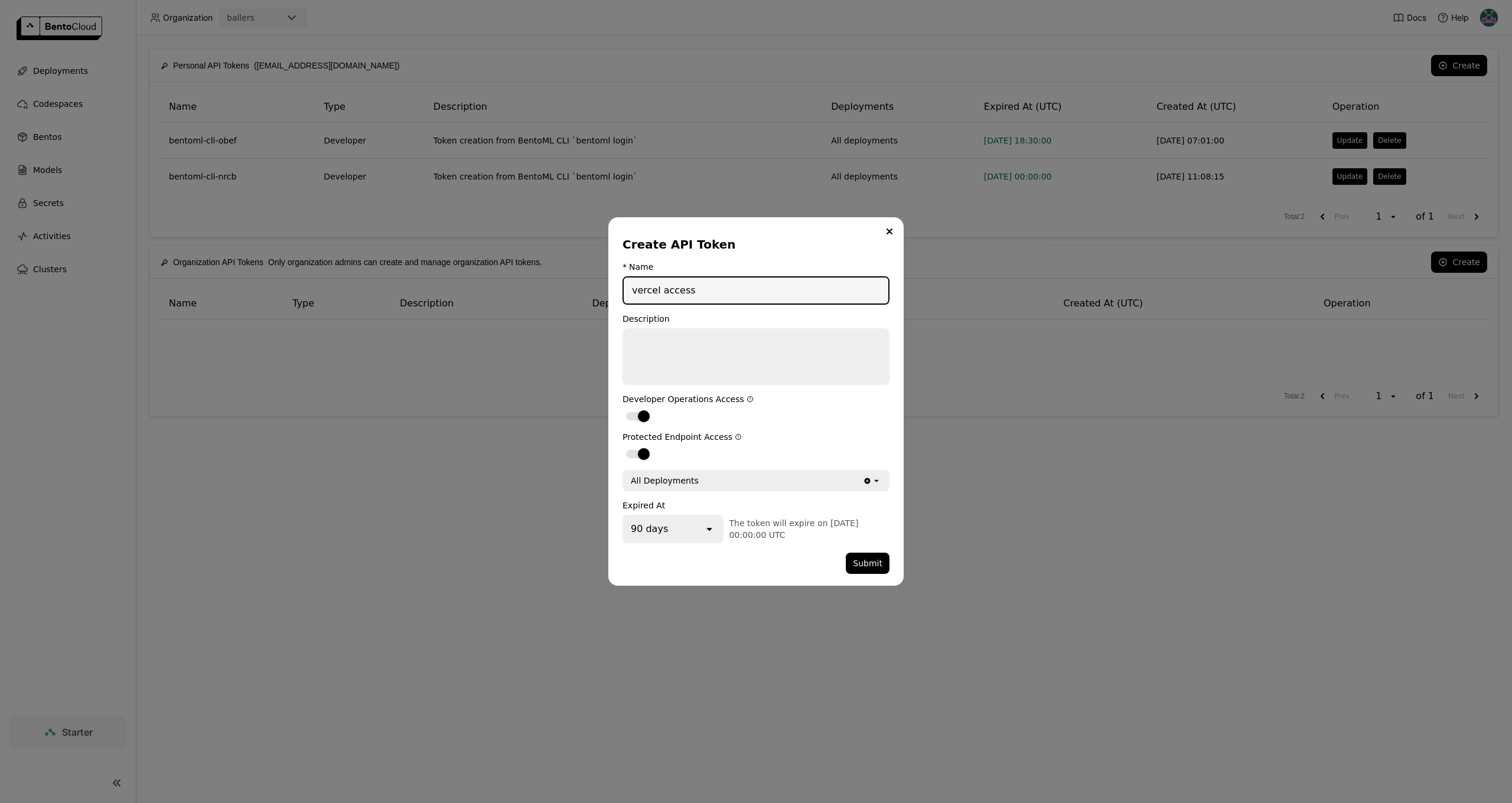
click at [663, 290] on input "vercel access" at bounding box center [756, 290] width 265 height 26
type input "vercel_access"
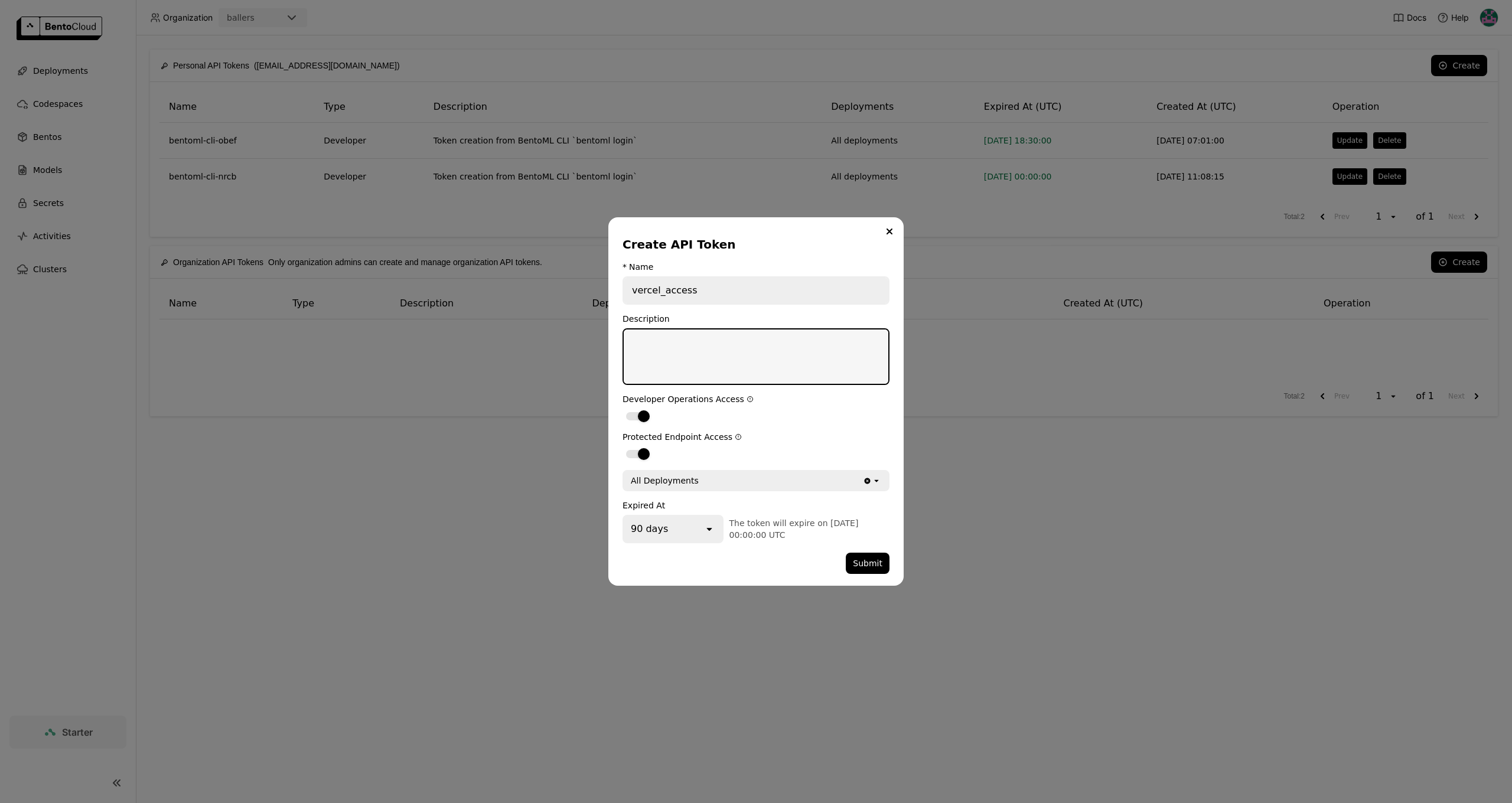
click at [695, 354] on textarea "dialog" at bounding box center [756, 357] width 265 height 54
type textarea "access to vercel"
click at [787, 516] on div "90 days open The token will expire on 2025-12-03 00:00:00 UTC" at bounding box center [756, 529] width 267 height 28
click at [871, 557] on button "Submit" at bounding box center [867, 563] width 44 height 21
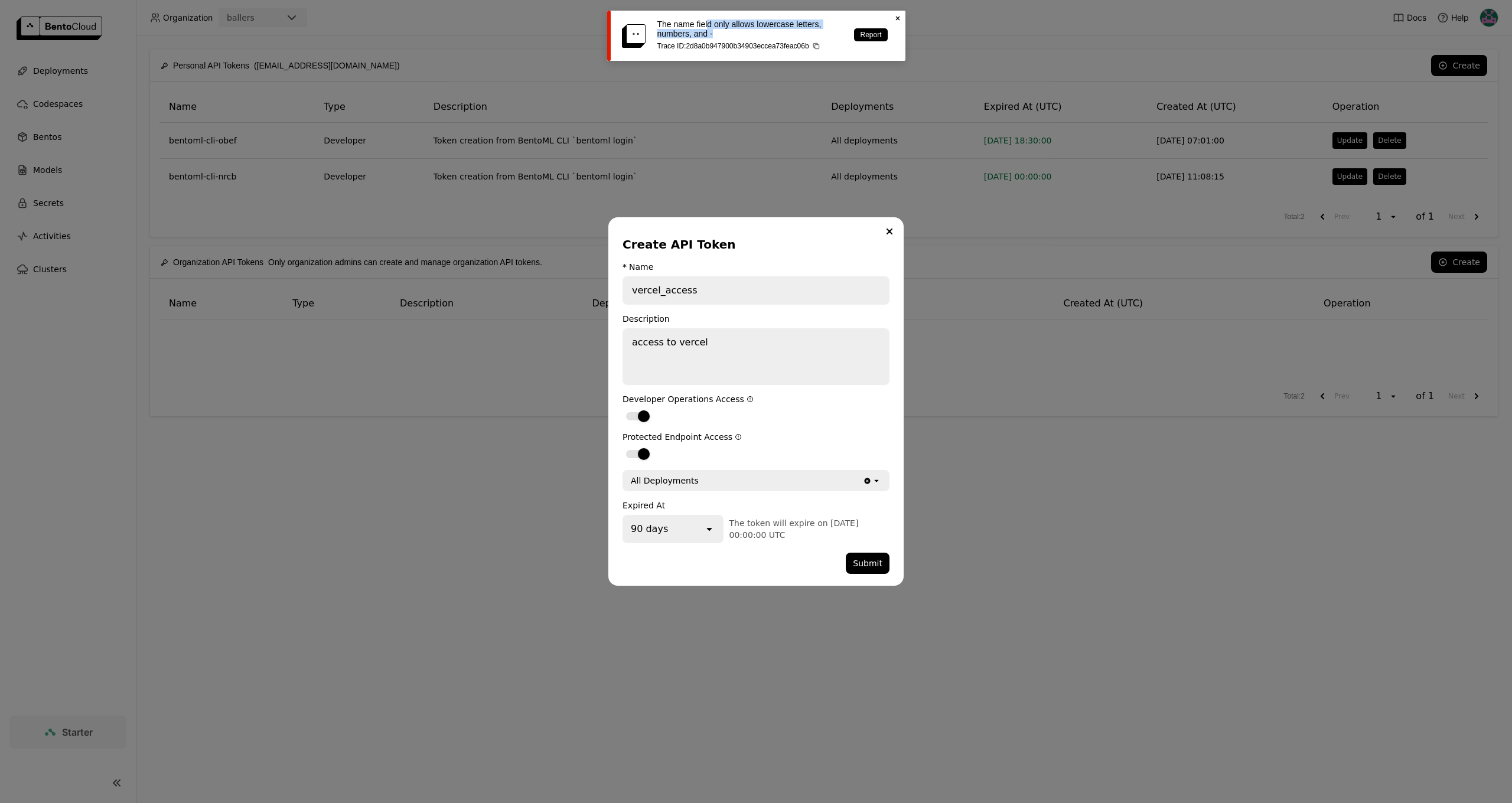
drag, startPoint x: 710, startPoint y: 25, endPoint x: 814, endPoint y: 33, distance: 104.3
click at [814, 33] on p "The name field only allows lowercase letters, numbers, and -" at bounding box center [750, 28] width 185 height 19
click at [700, 293] on input "vercel_access" at bounding box center [756, 290] width 265 height 26
drag, startPoint x: 677, startPoint y: 296, endPoint x: 710, endPoint y: 287, distance: 34.2
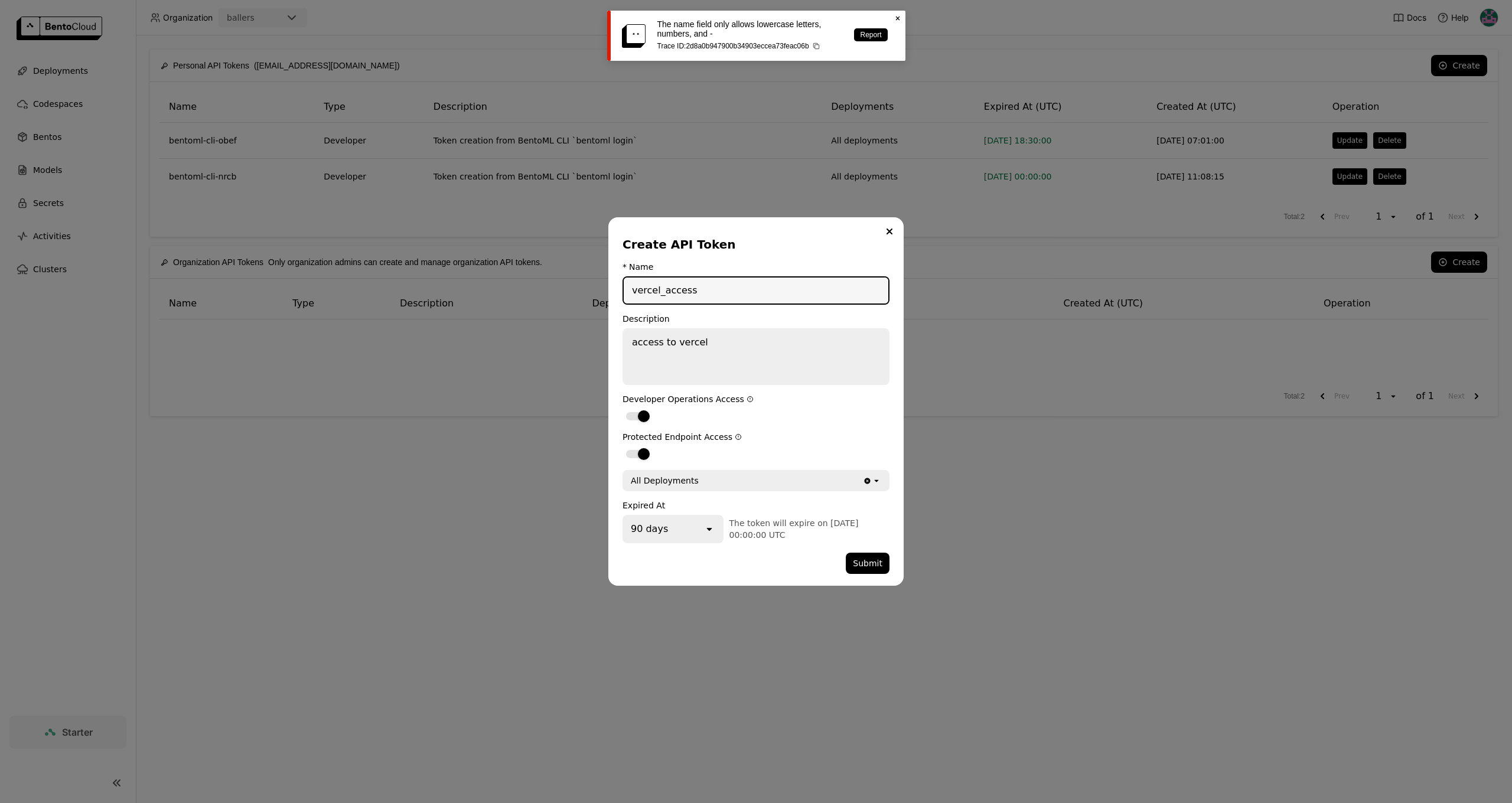
click at [712, 286] on input "vercel_access" at bounding box center [756, 290] width 265 height 26
click at [664, 296] on input "vercel_access" at bounding box center [756, 290] width 265 height 26
click at [661, 294] on input "vercel_access" at bounding box center [756, 290] width 265 height 26
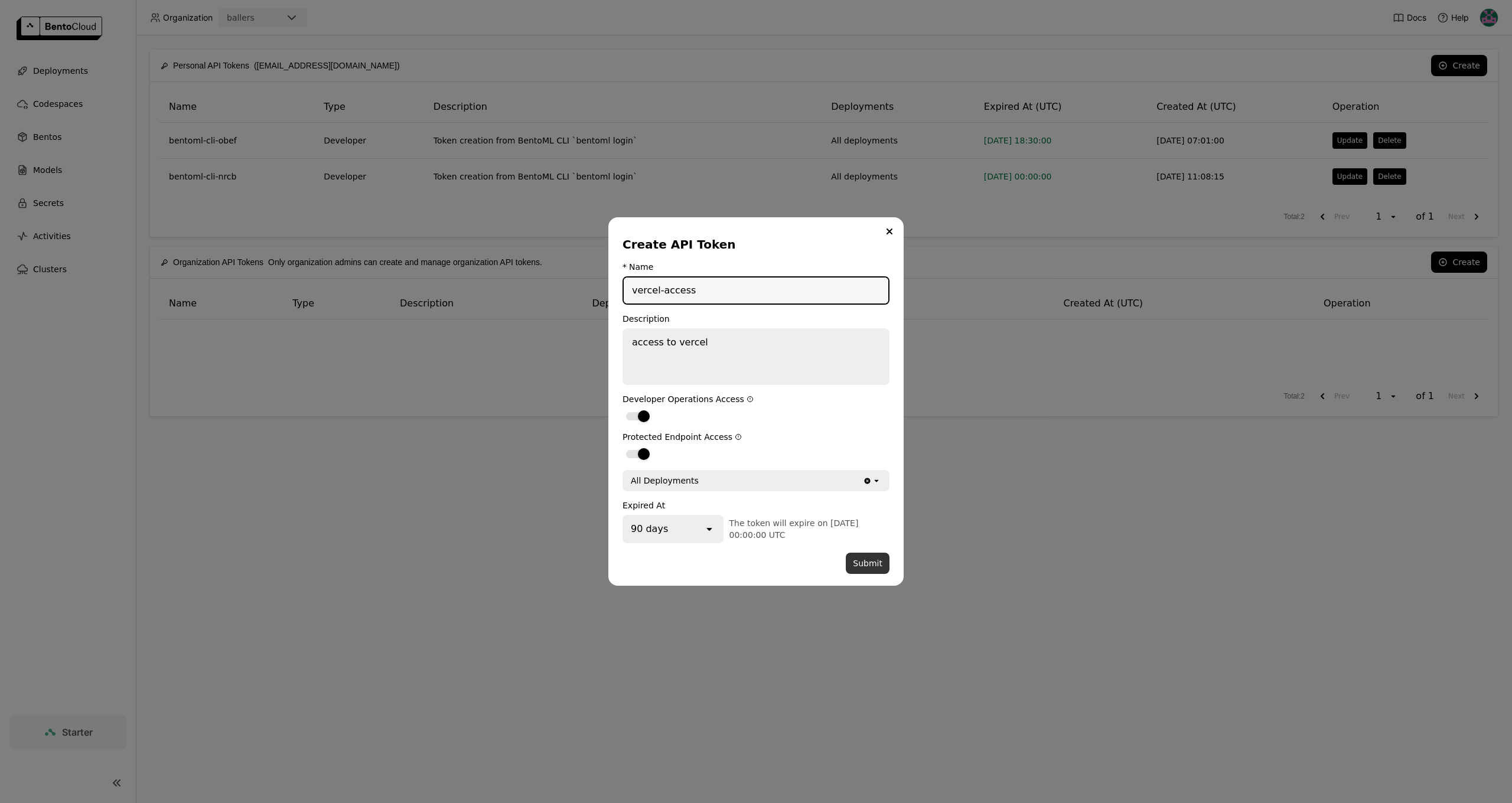
type input "vercel-access"
click at [865, 570] on button "Submit" at bounding box center [867, 563] width 44 height 21
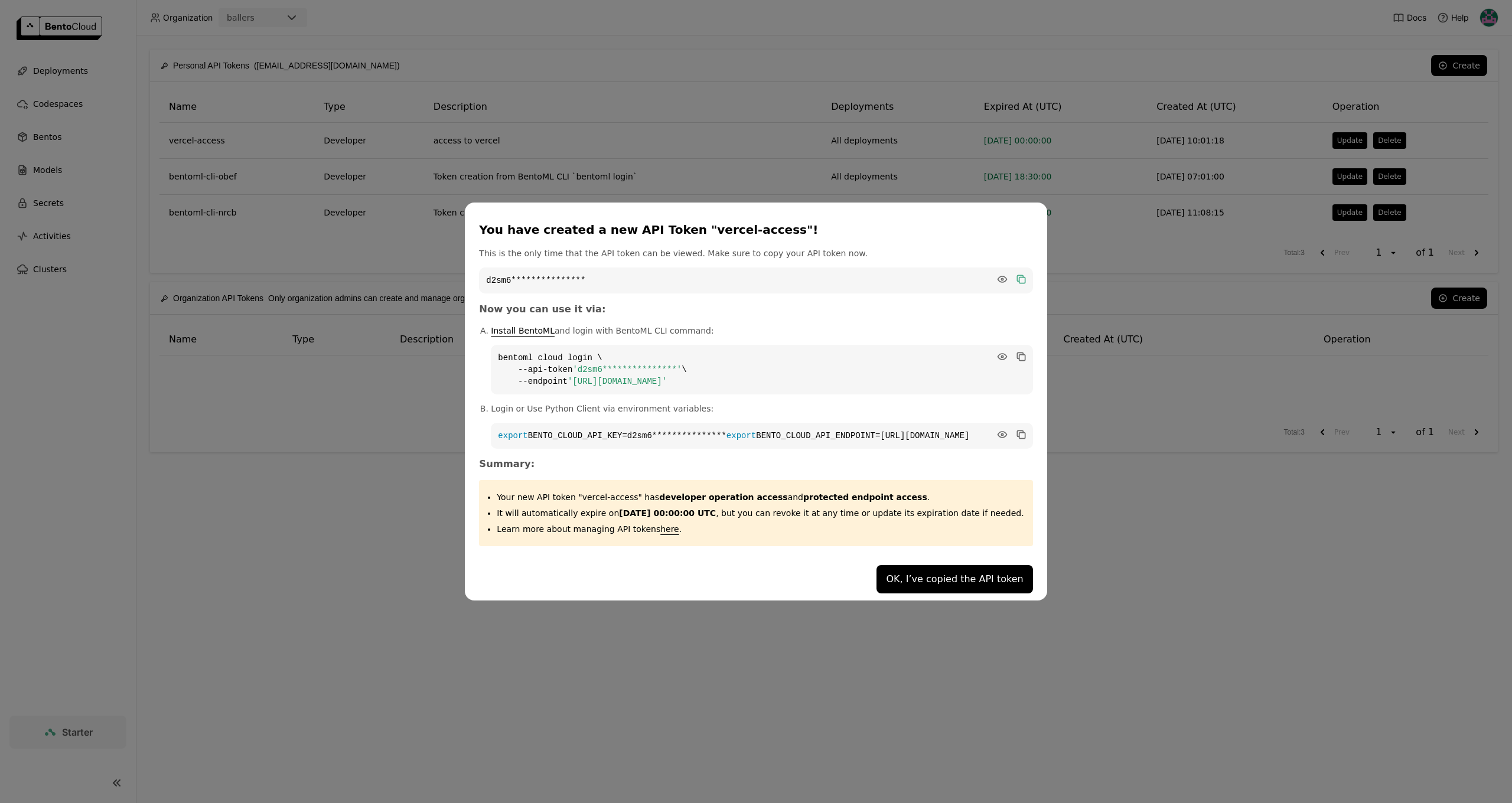
click at [1015, 273] on icon "dialog" at bounding box center [1021, 279] width 12 height 12
click at [1017, 276] on icon "dialog" at bounding box center [1020, 279] width 6 height 6
click at [996, 273] on icon "dialog" at bounding box center [1002, 279] width 12 height 12
click at [1015, 273] on code "d2sm6rgduuu7no87erpg" at bounding box center [756, 280] width 554 height 26
click at [1017, 276] on icon "dialog" at bounding box center [1020, 279] width 6 height 6
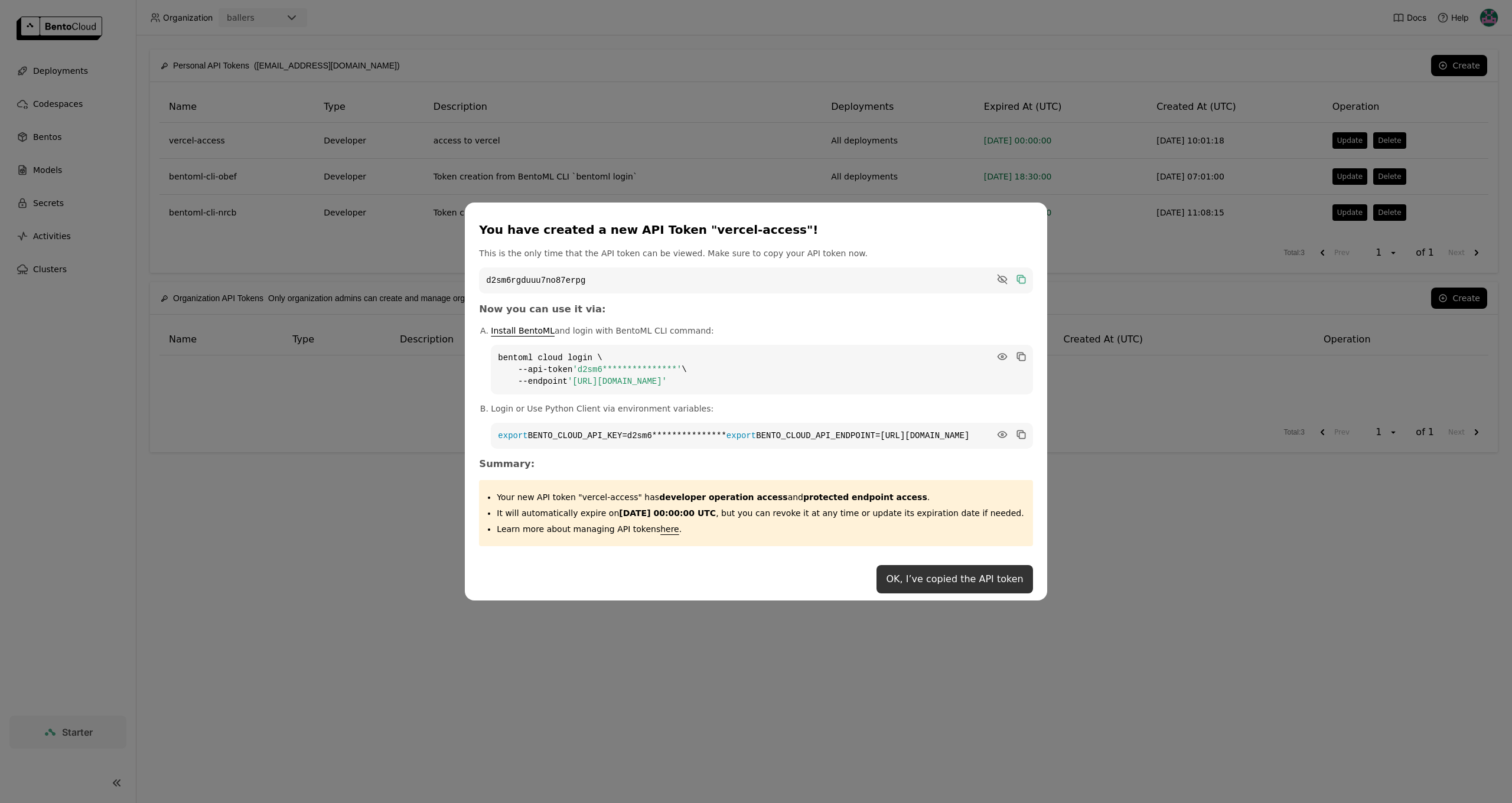
click at [921, 593] on button "OK, I’ve copied the API token" at bounding box center [954, 579] width 156 height 28
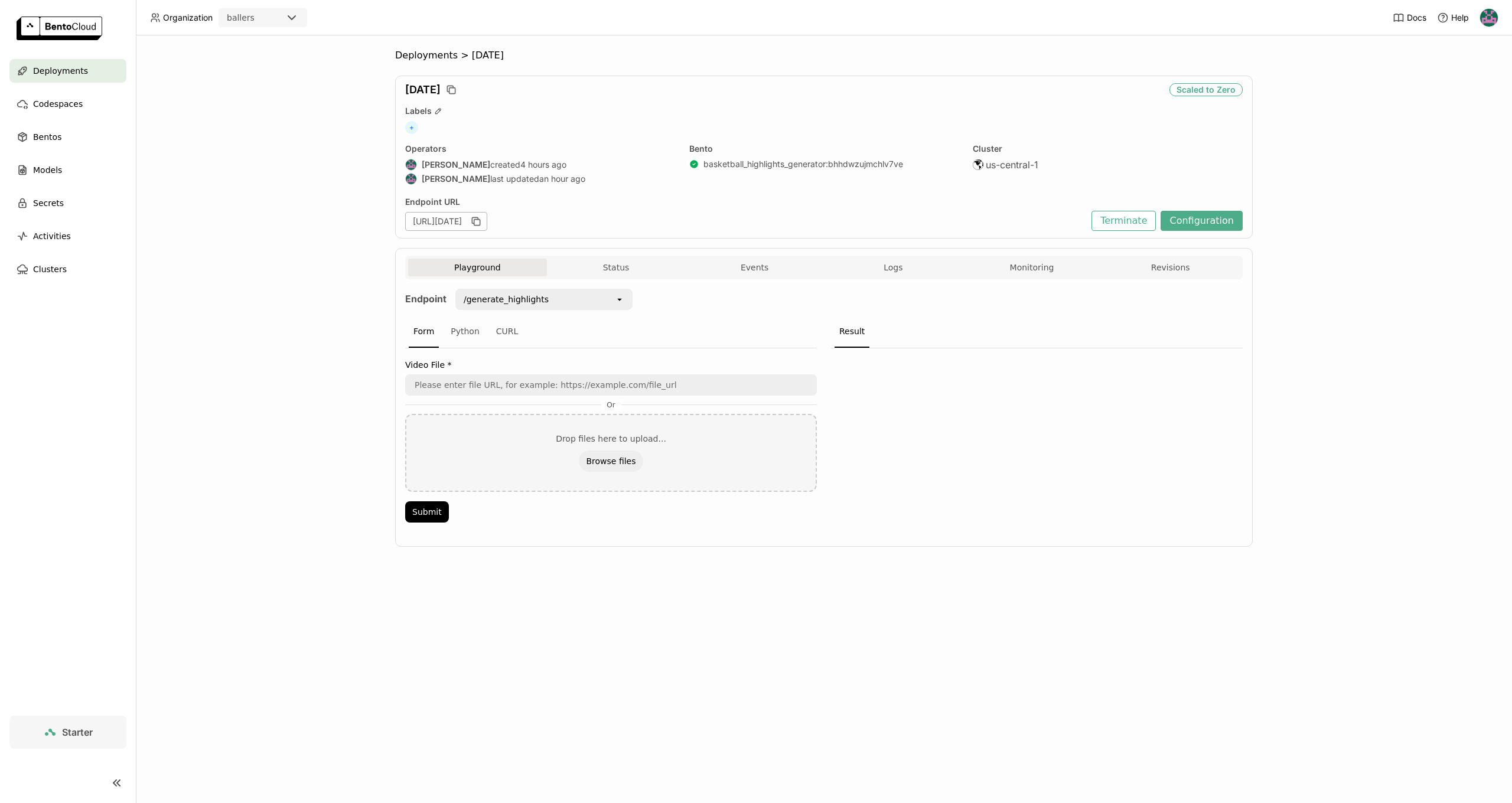
scroll to position [1, 1]
click at [507, 342] on div "CURL" at bounding box center [507, 331] width 32 height 32
click at [810, 373] on code "curl -s -X POST \ 'https://aug19-ca1dc599.mt-guc1.bentoml.ai/generate_highlight…" at bounding box center [611, 384] width 412 height 57
click at [808, 370] on icon "button" at bounding box center [806, 369] width 6 height 6
click at [482, 222] on icon "button" at bounding box center [476, 222] width 12 height 12
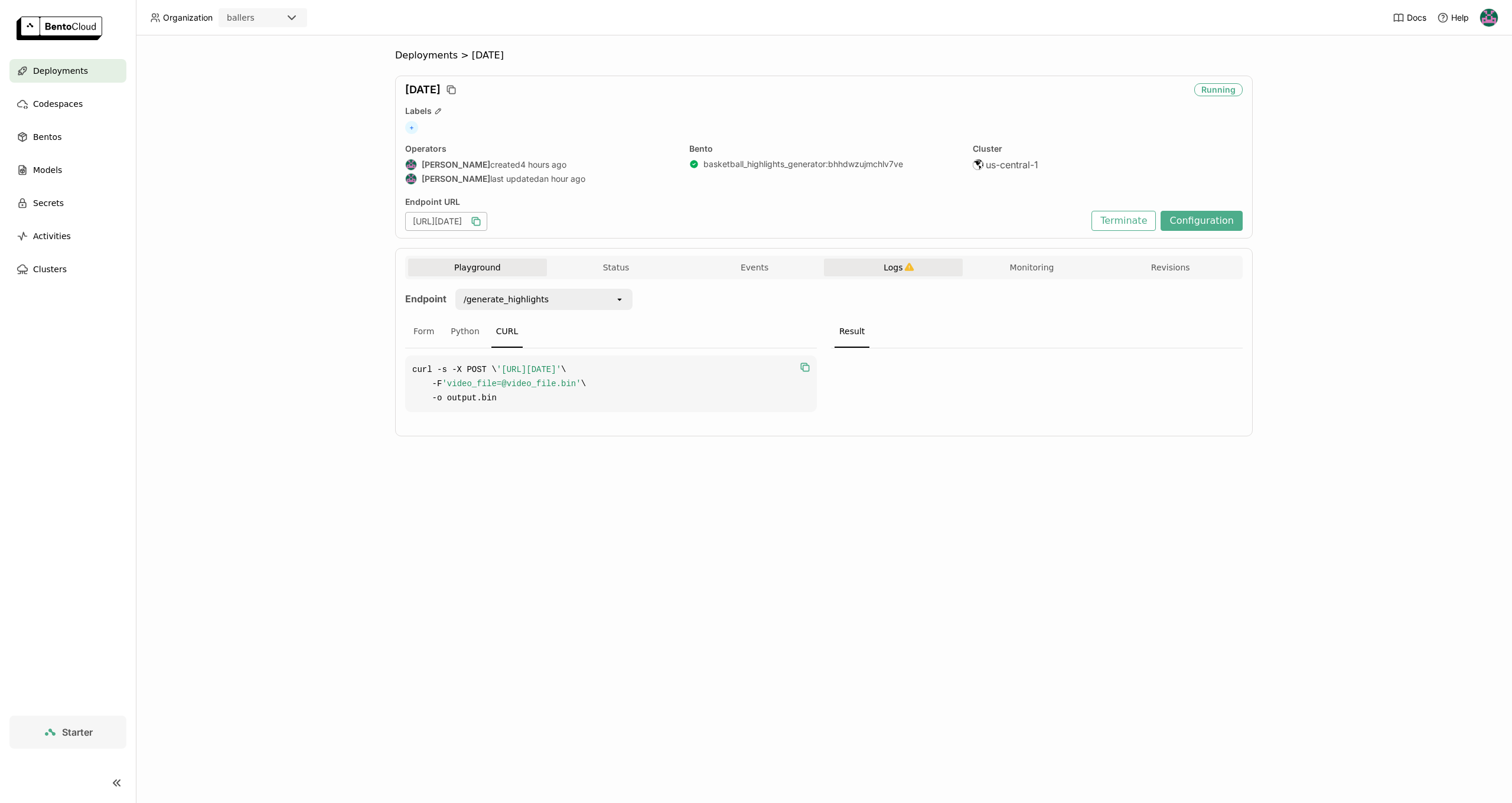
click at [890, 269] on span "Logs" at bounding box center [893, 267] width 19 height 10
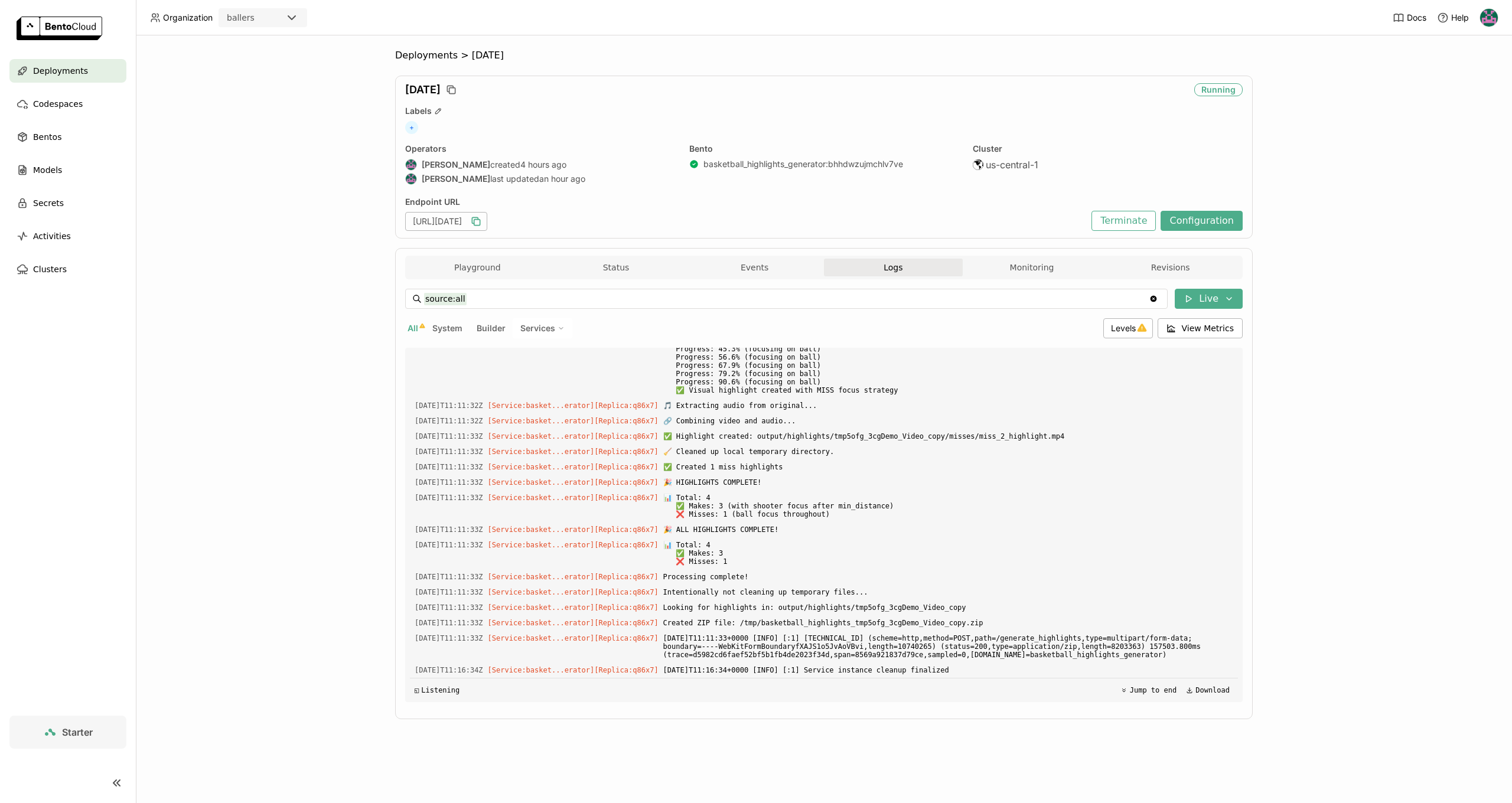
scroll to position [12358, 0]
click at [478, 223] on icon "button" at bounding box center [475, 220] width 6 height 6
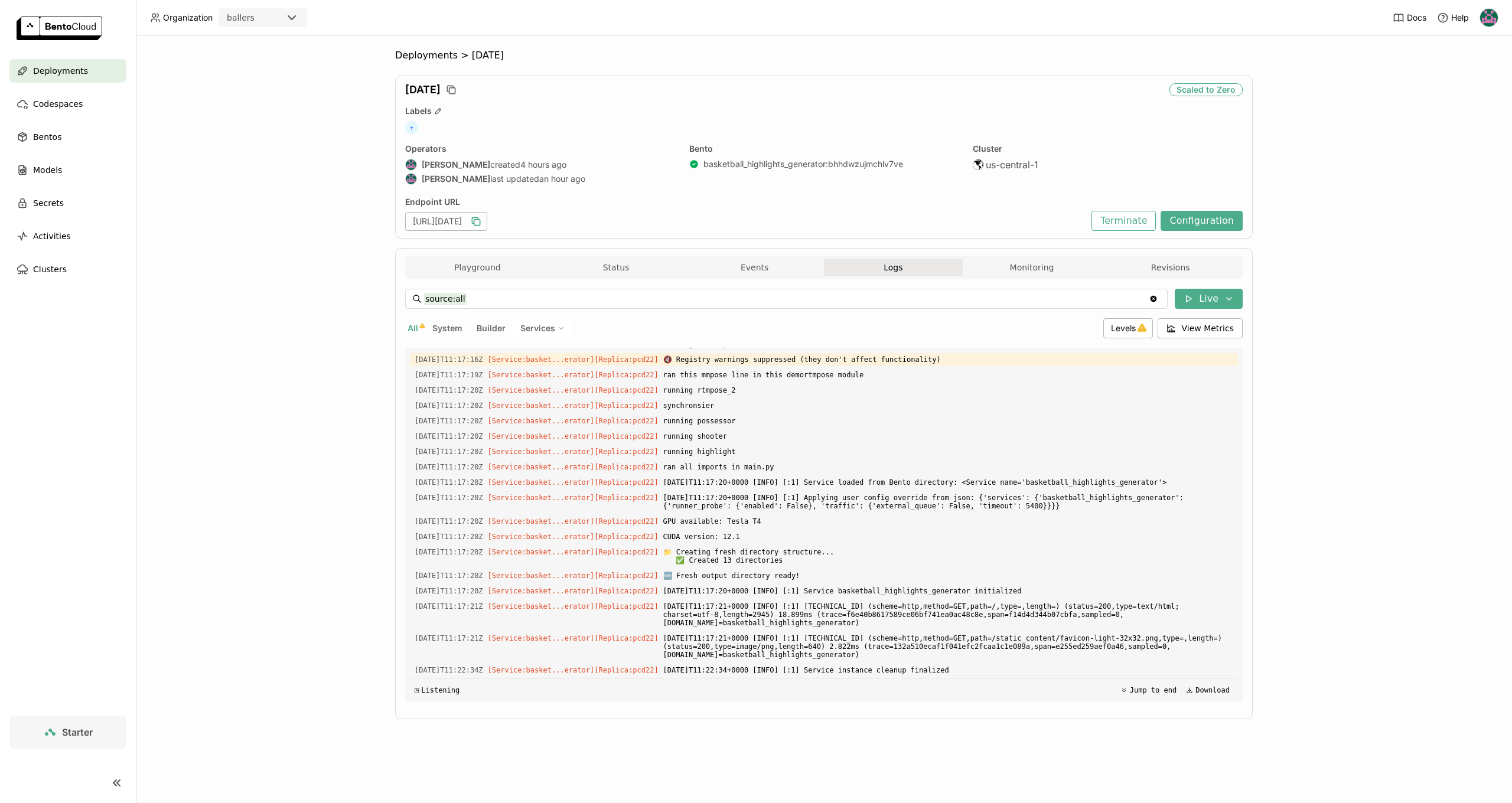
scroll to position [13564, 0]
